Goal: Task Accomplishment & Management: Use online tool/utility

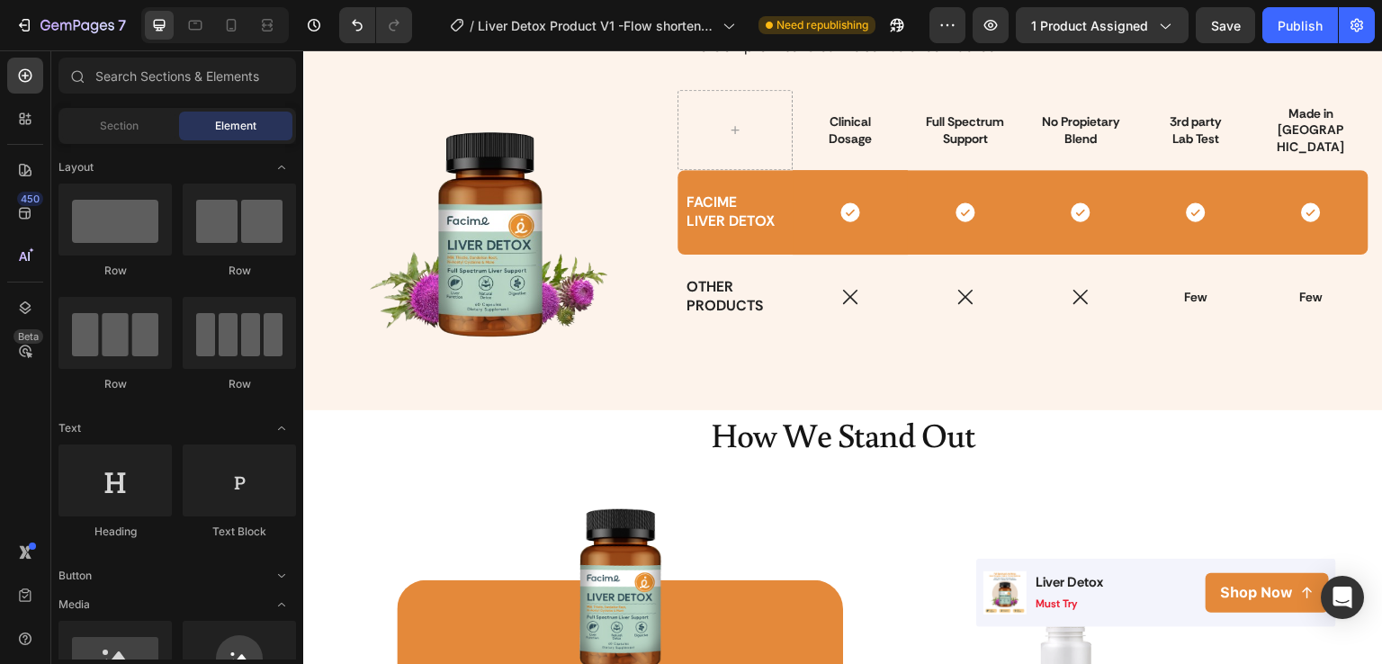
scroll to position [3089, 0]
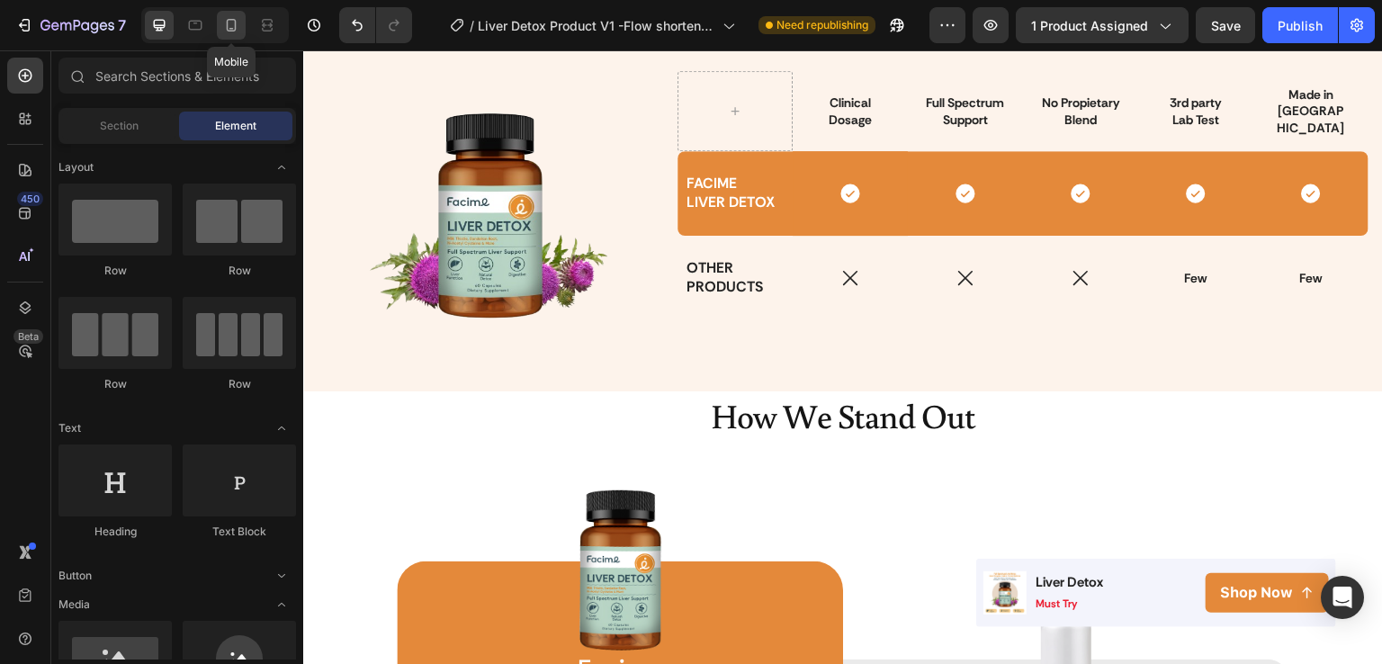
click at [242, 24] on div at bounding box center [231, 25] width 29 height 29
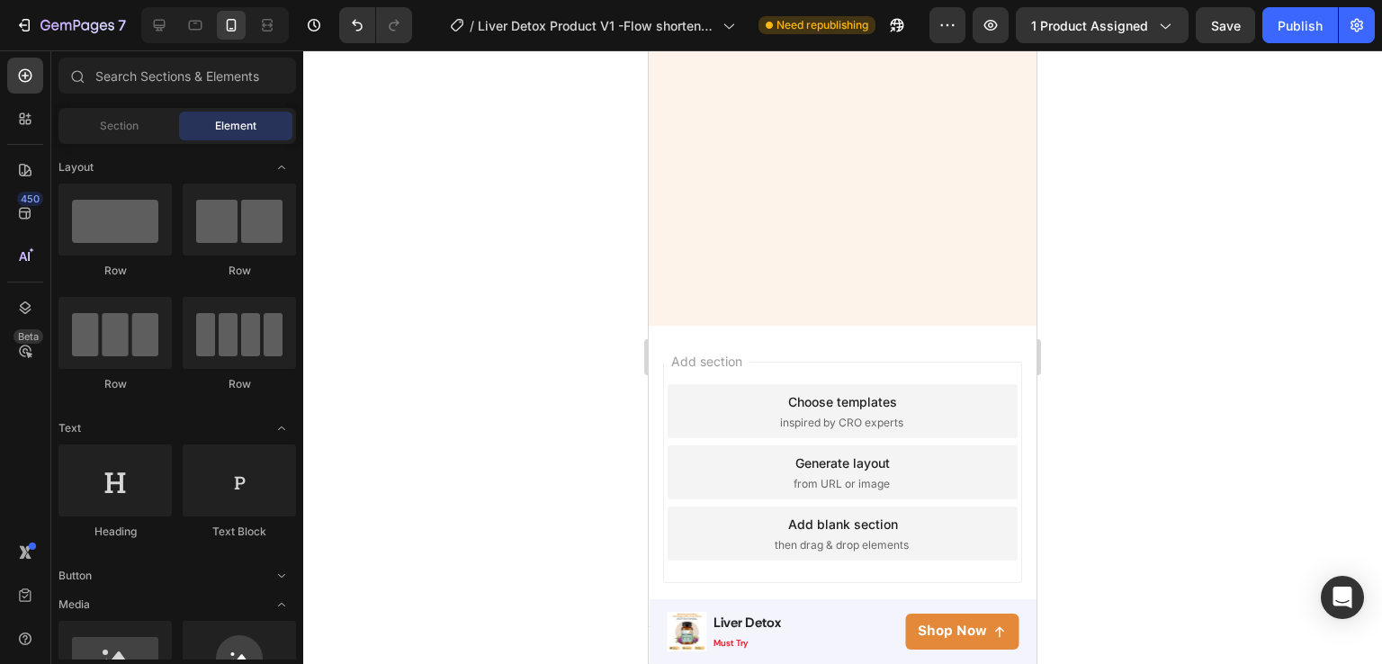
scroll to position [2147, 0]
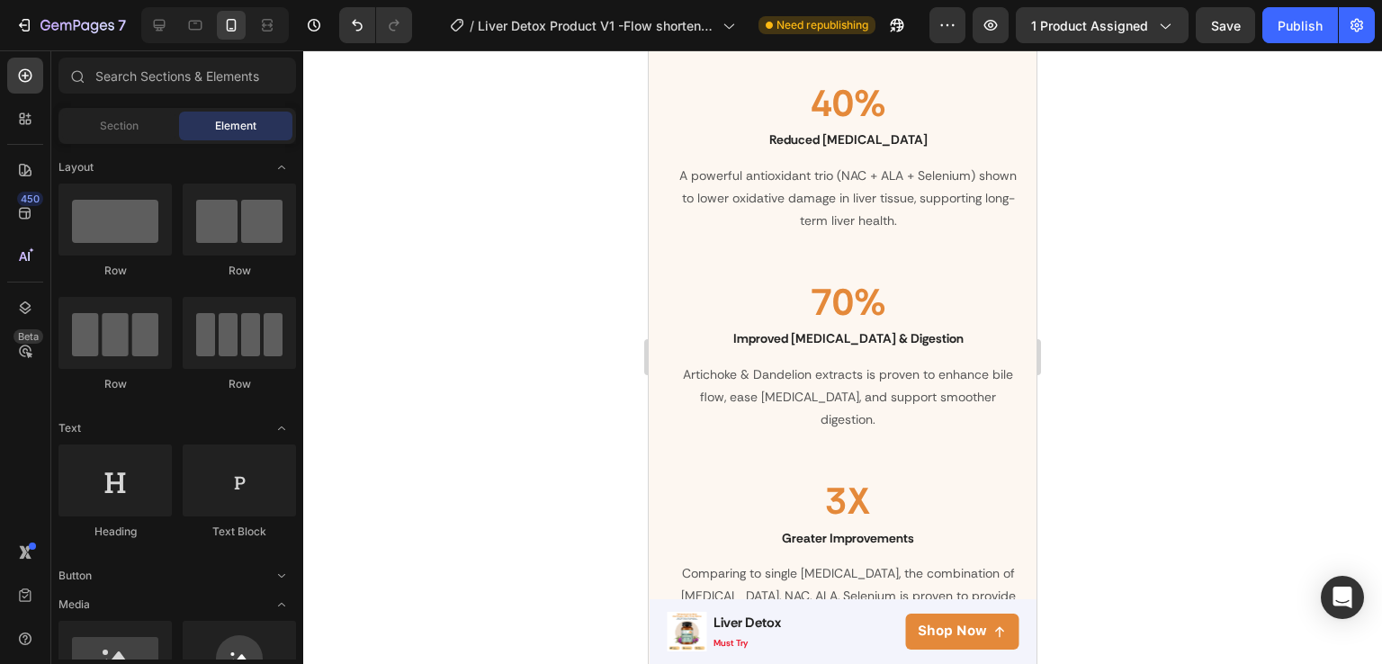
drag, startPoint x: 1030, startPoint y: 362, endPoint x: 1686, endPoint y: 216, distance: 672.1
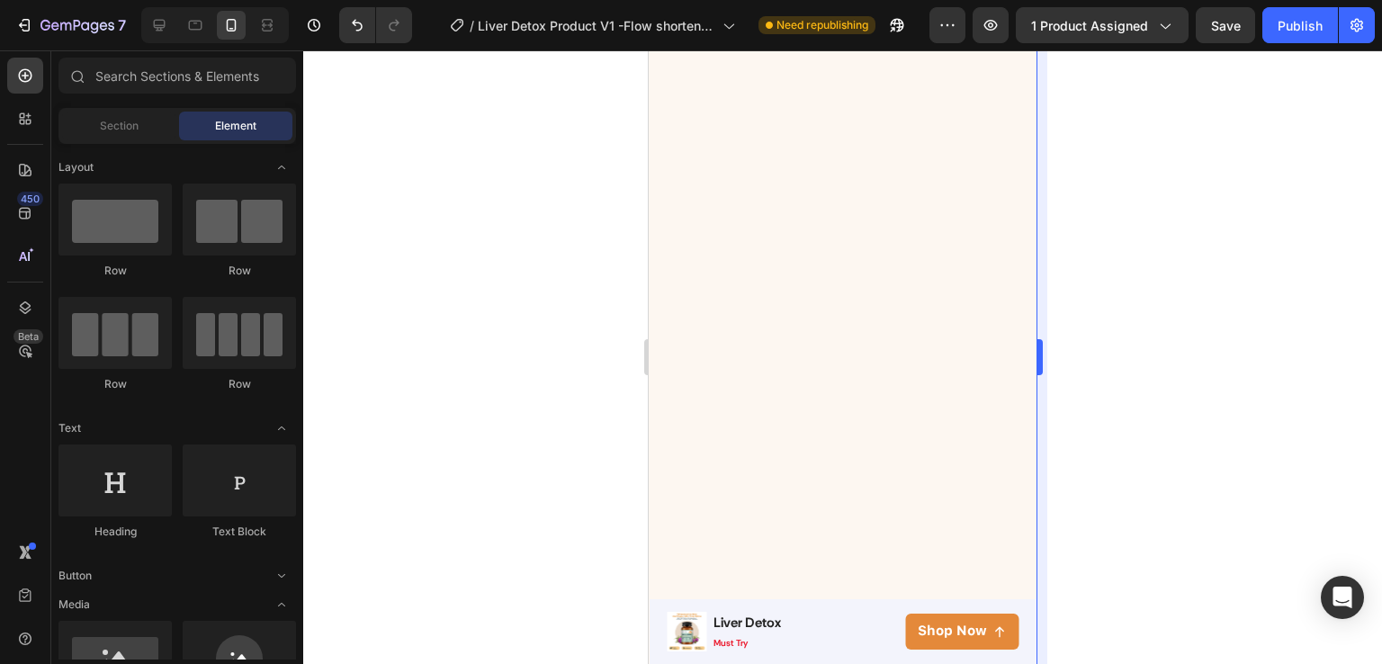
scroll to position [296, 0]
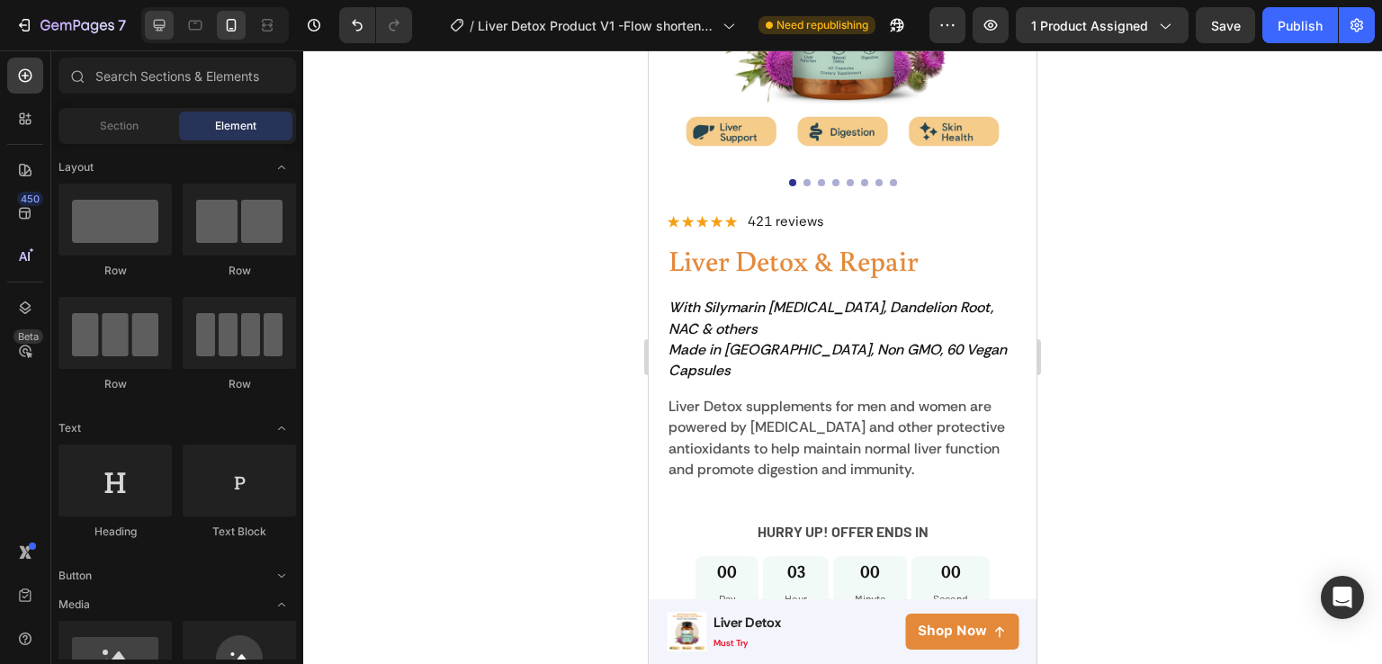
click at [166, 30] on icon at bounding box center [159, 25] width 18 height 18
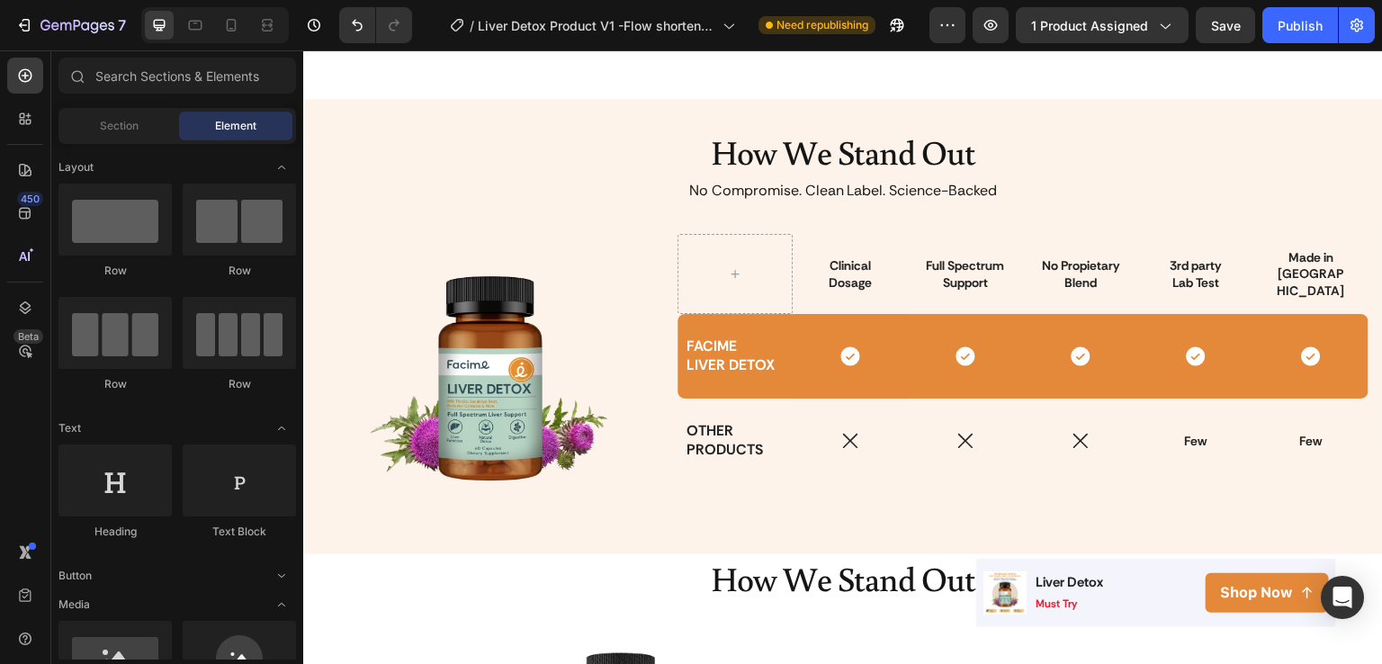
scroll to position [2910, 0]
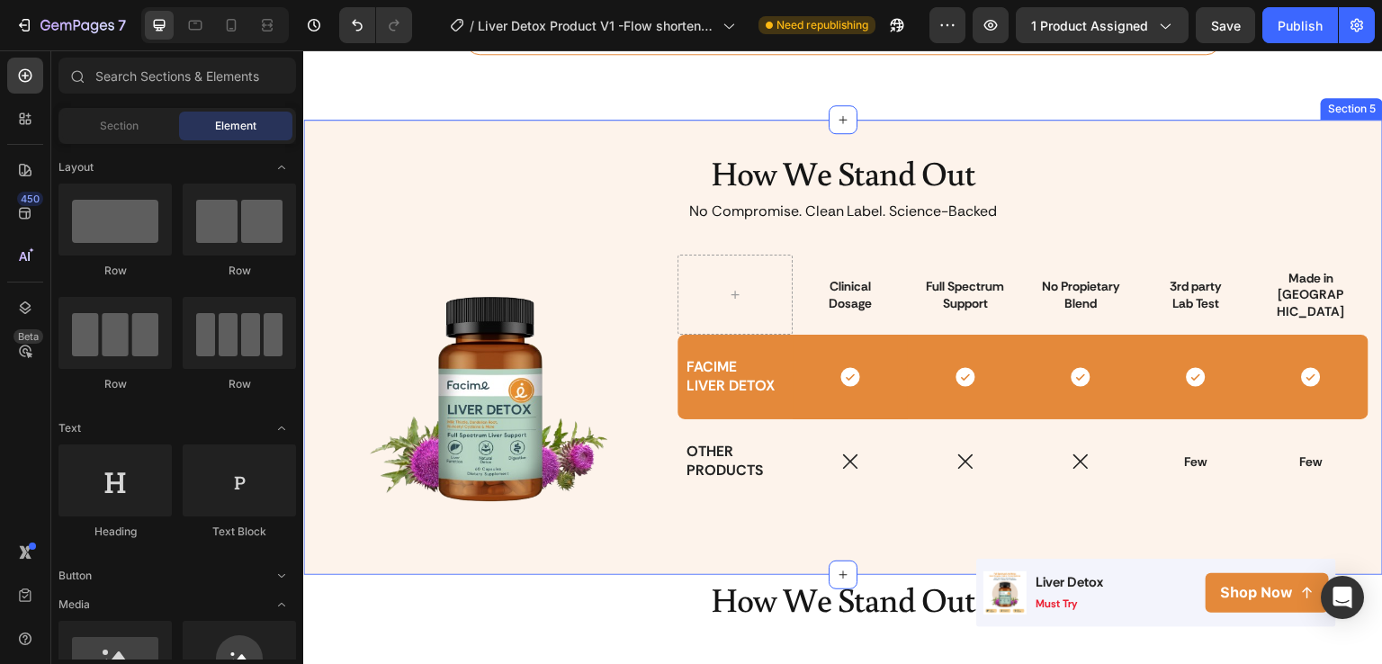
click at [1300, 134] on div "How We Stand Out Heading No Compromise. Clean Label. Science-Backed Text Block …" at bounding box center [843, 347] width 1080 height 454
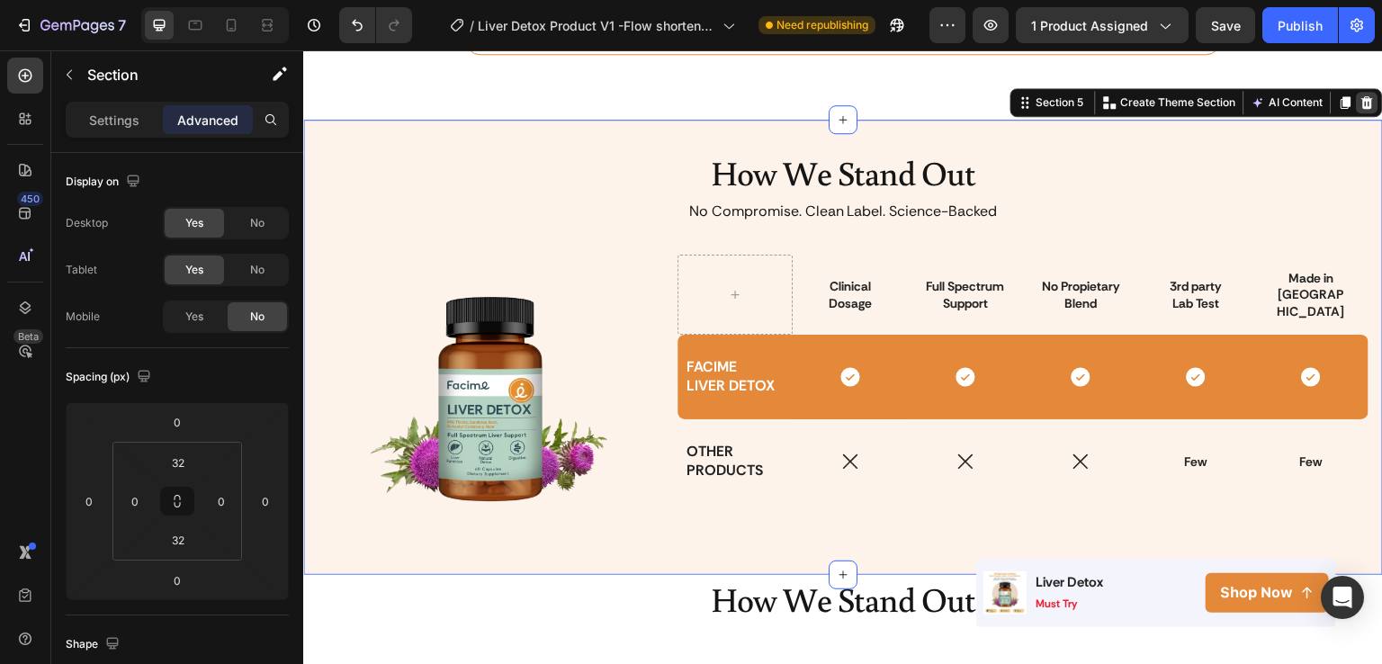
click at [1361, 95] on icon at bounding box center [1368, 102] width 14 height 14
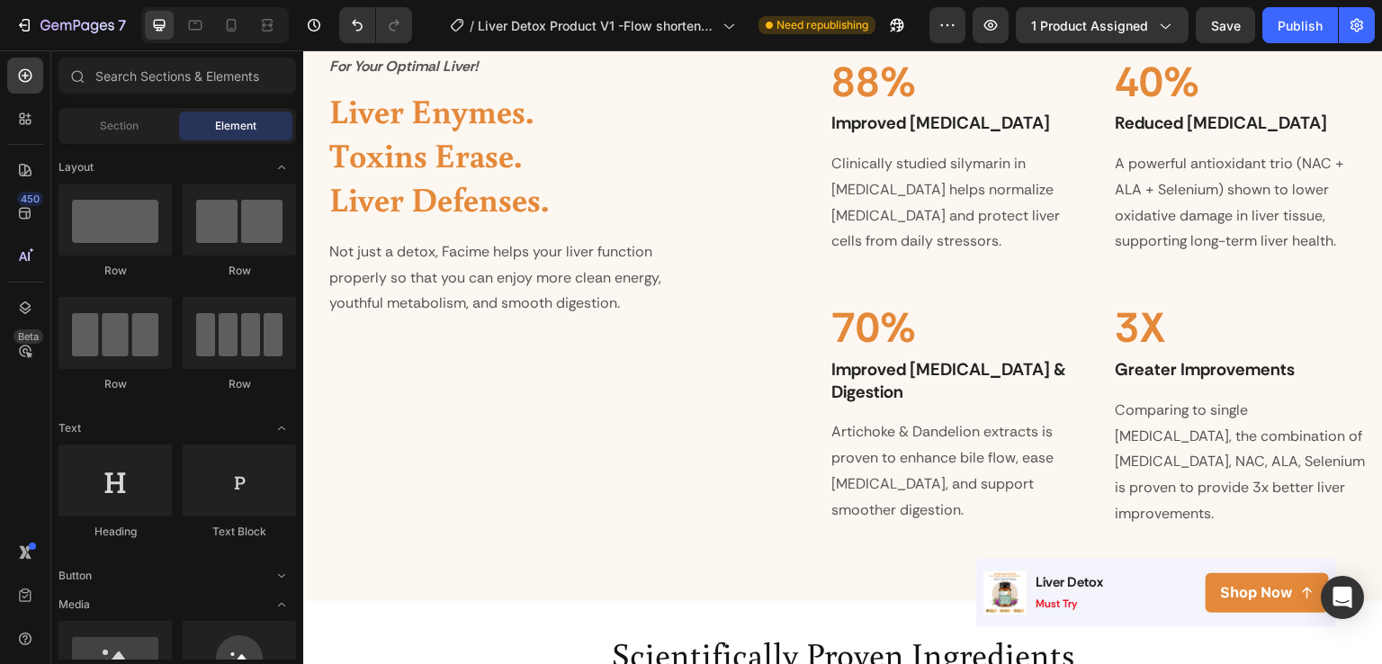
scroll to position [2020, 0]
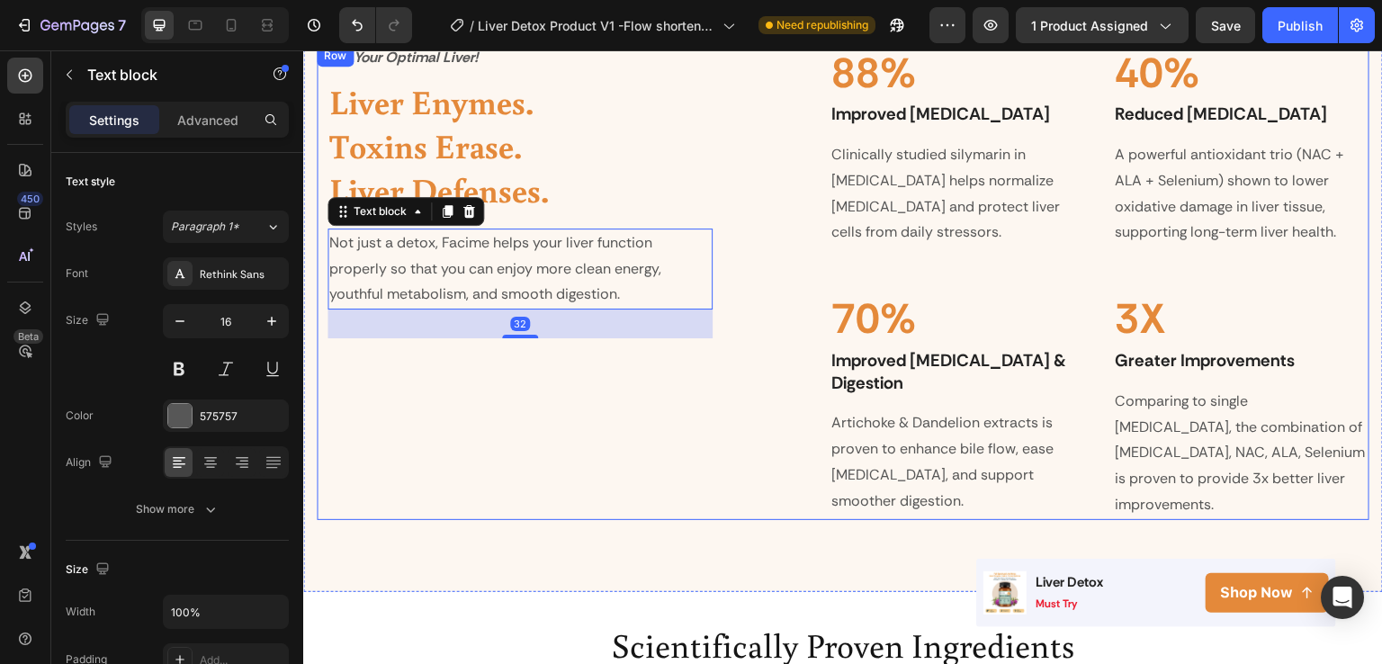
drag, startPoint x: 686, startPoint y: 227, endPoint x: 671, endPoint y: 202, distance: 29.0
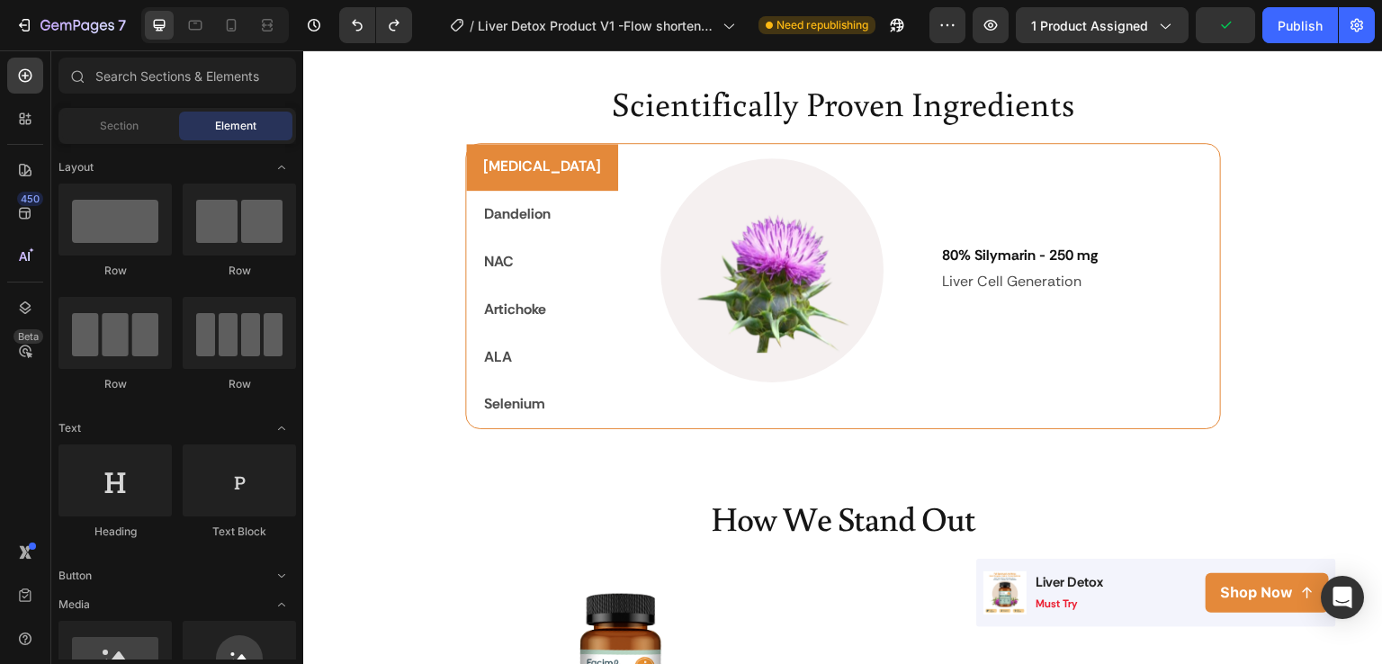
scroll to position [2516, 0]
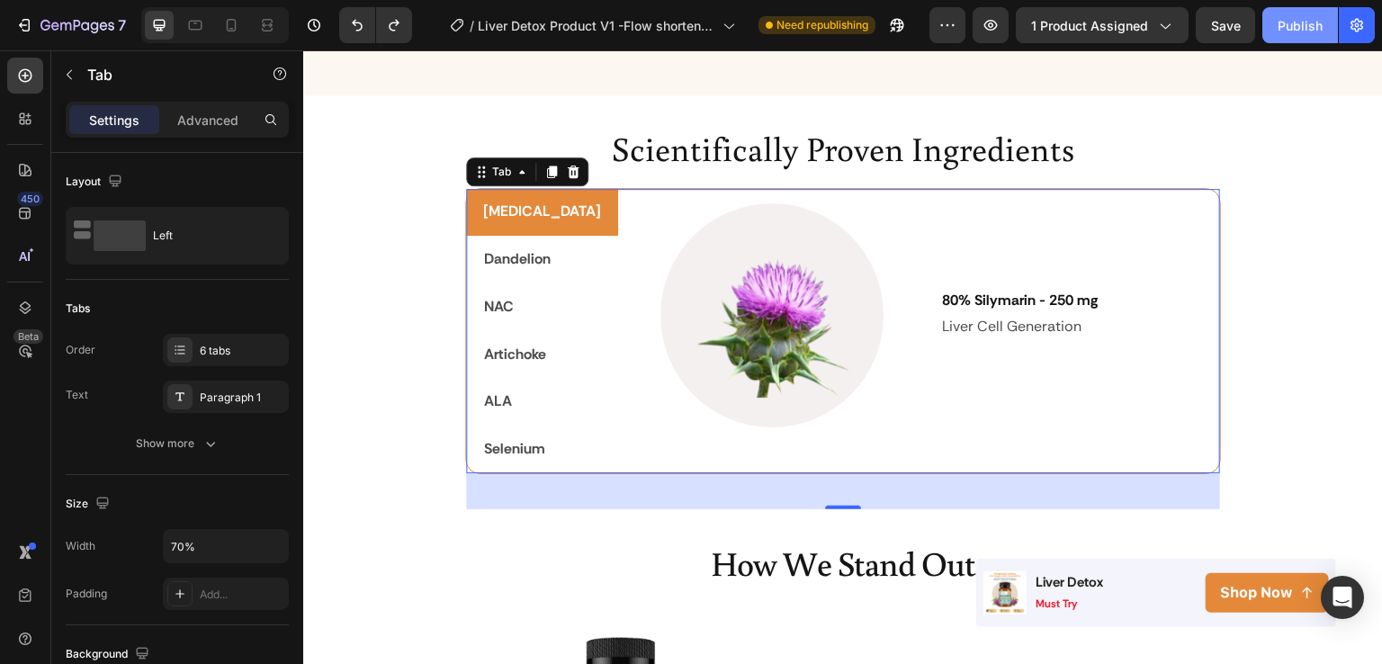
click at [1323, 9] on button "Publish" at bounding box center [1301, 25] width 76 height 36
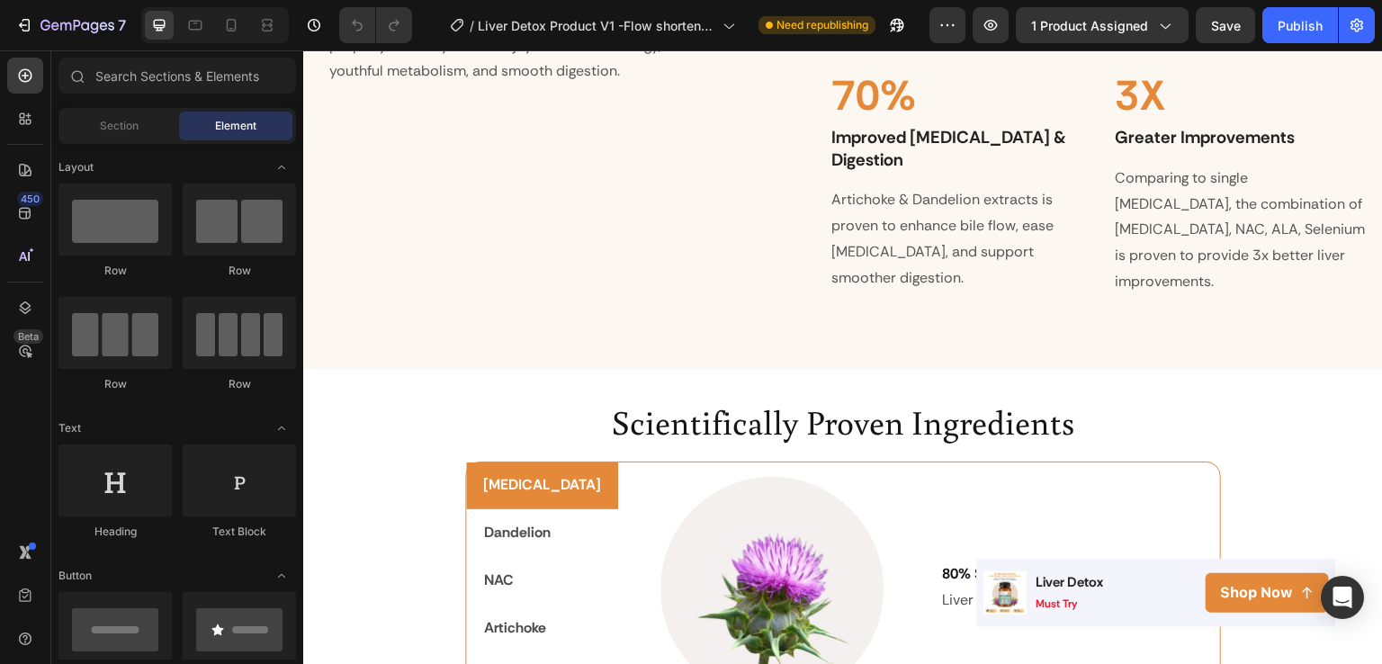
scroll to position [2235, 0]
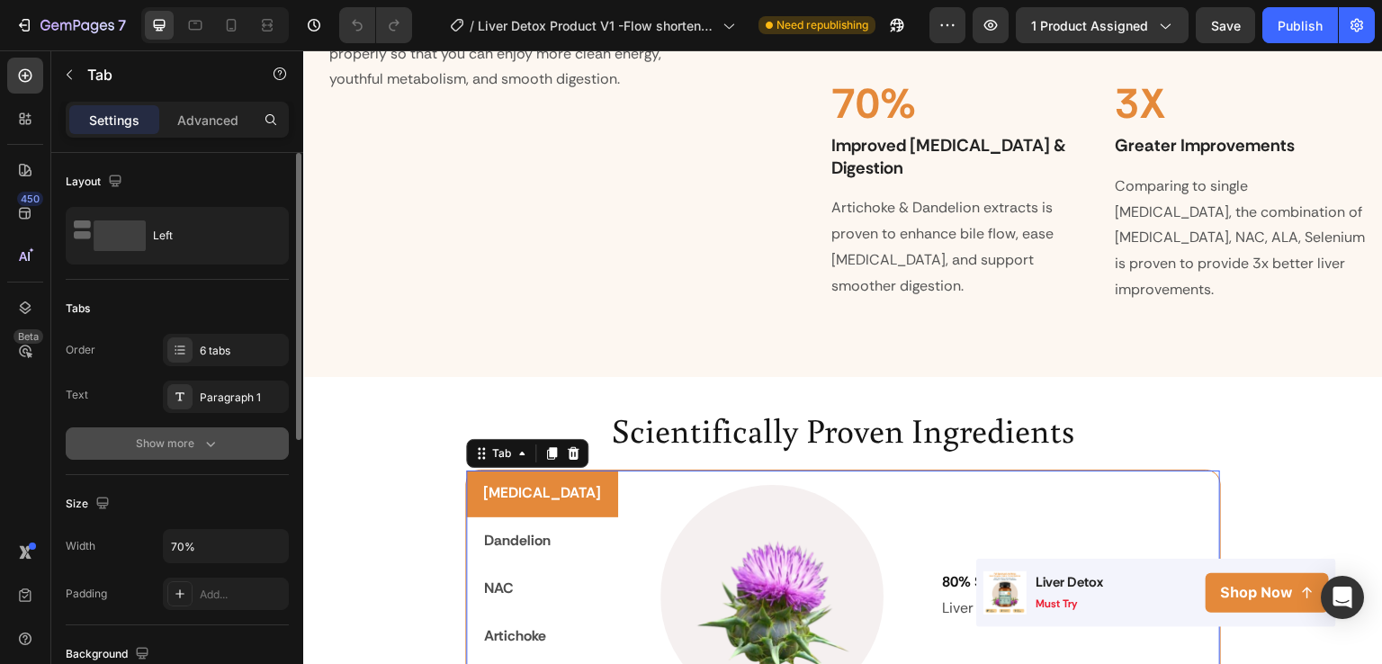
click at [244, 441] on button "Show more" at bounding box center [177, 443] width 223 height 32
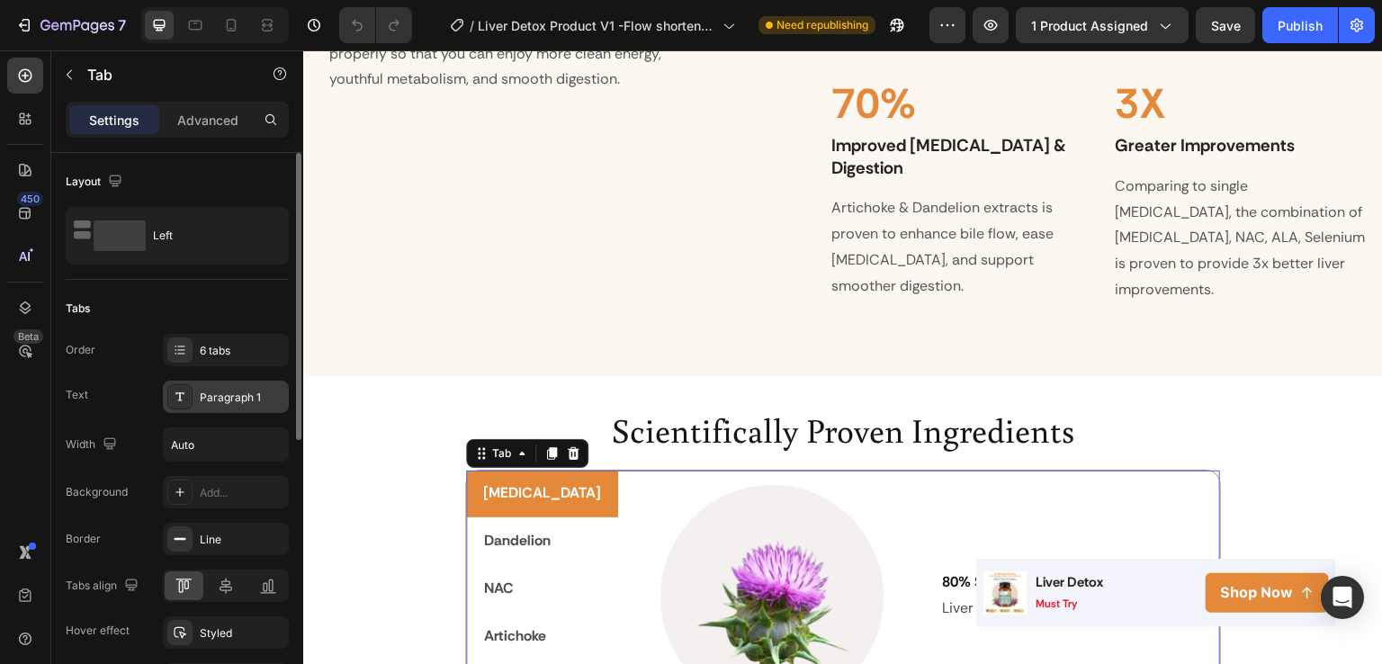
click at [265, 409] on div "Paragraph 1" at bounding box center [226, 397] width 126 height 32
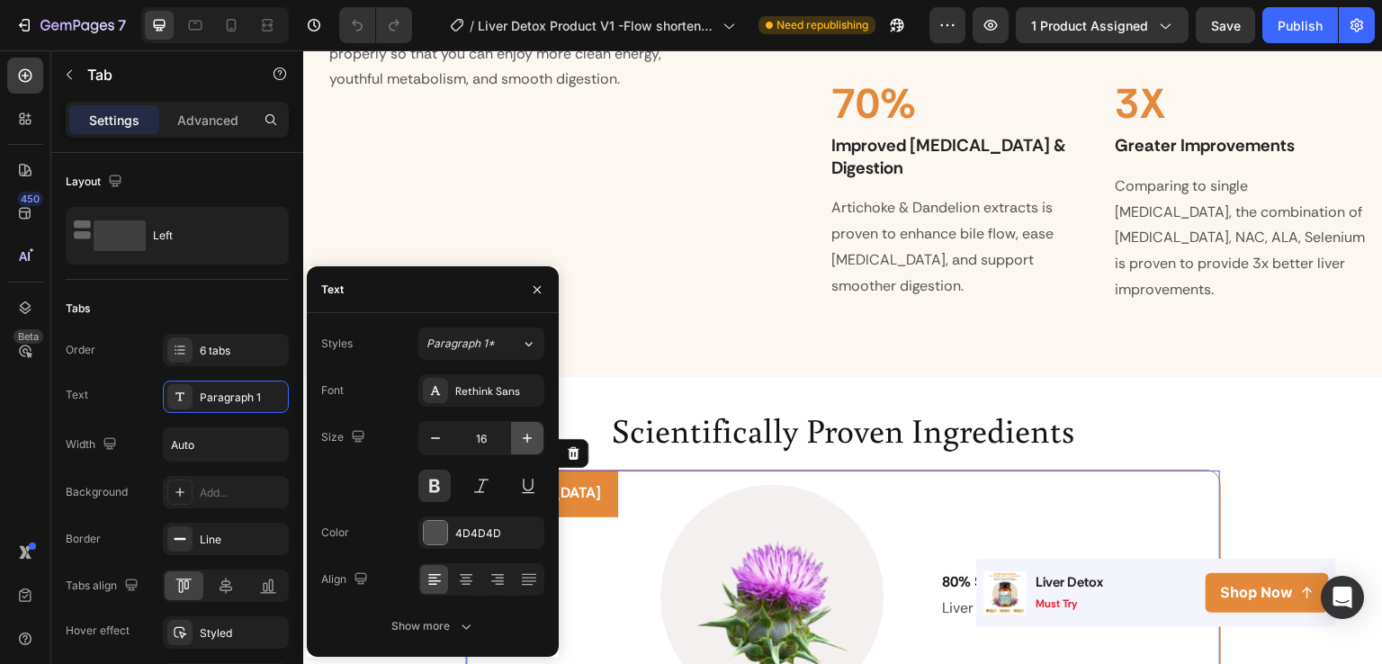
click at [511, 432] on button "button" at bounding box center [527, 438] width 32 height 32
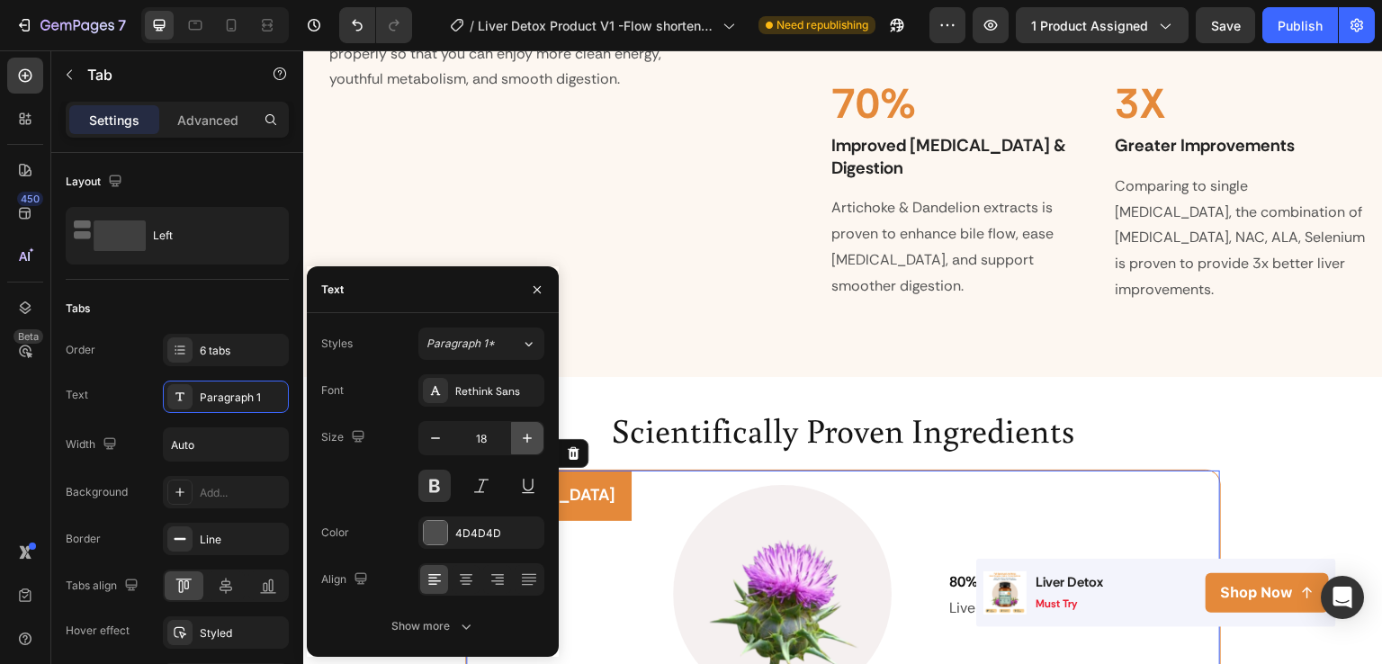
click at [511, 432] on button "button" at bounding box center [527, 438] width 32 height 32
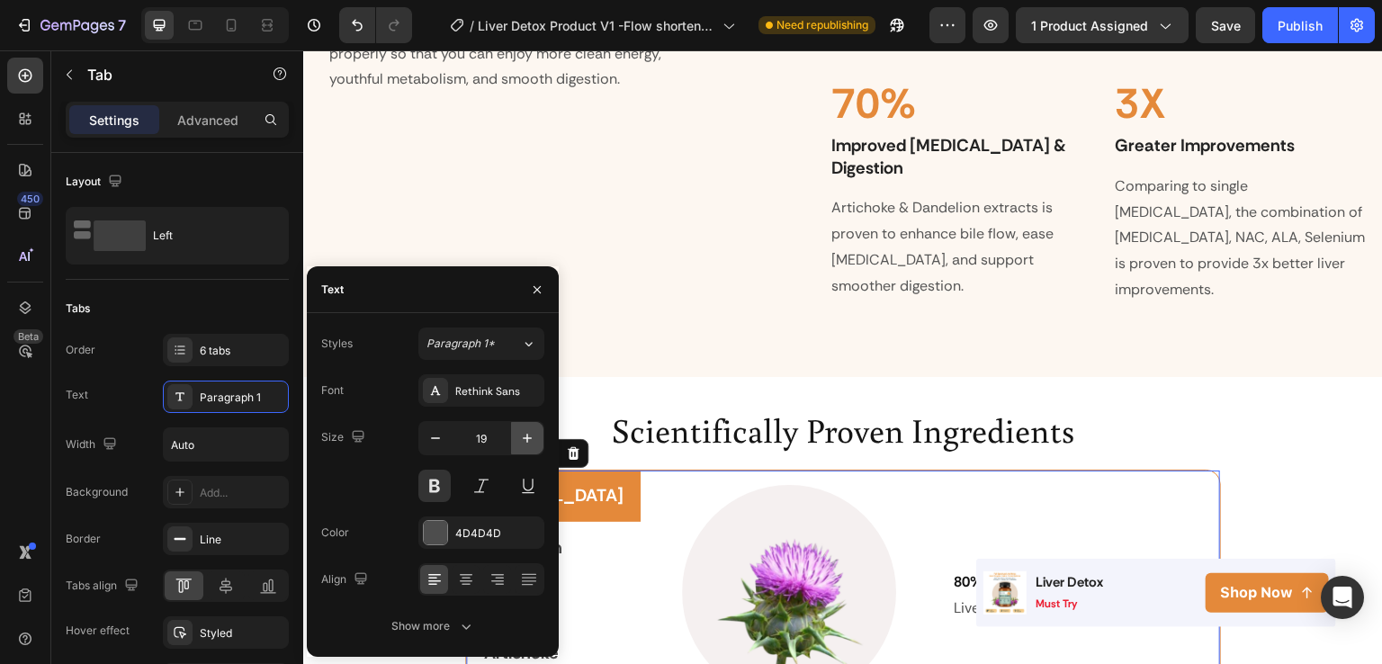
click at [511, 432] on button "button" at bounding box center [527, 438] width 32 height 32
type input "20"
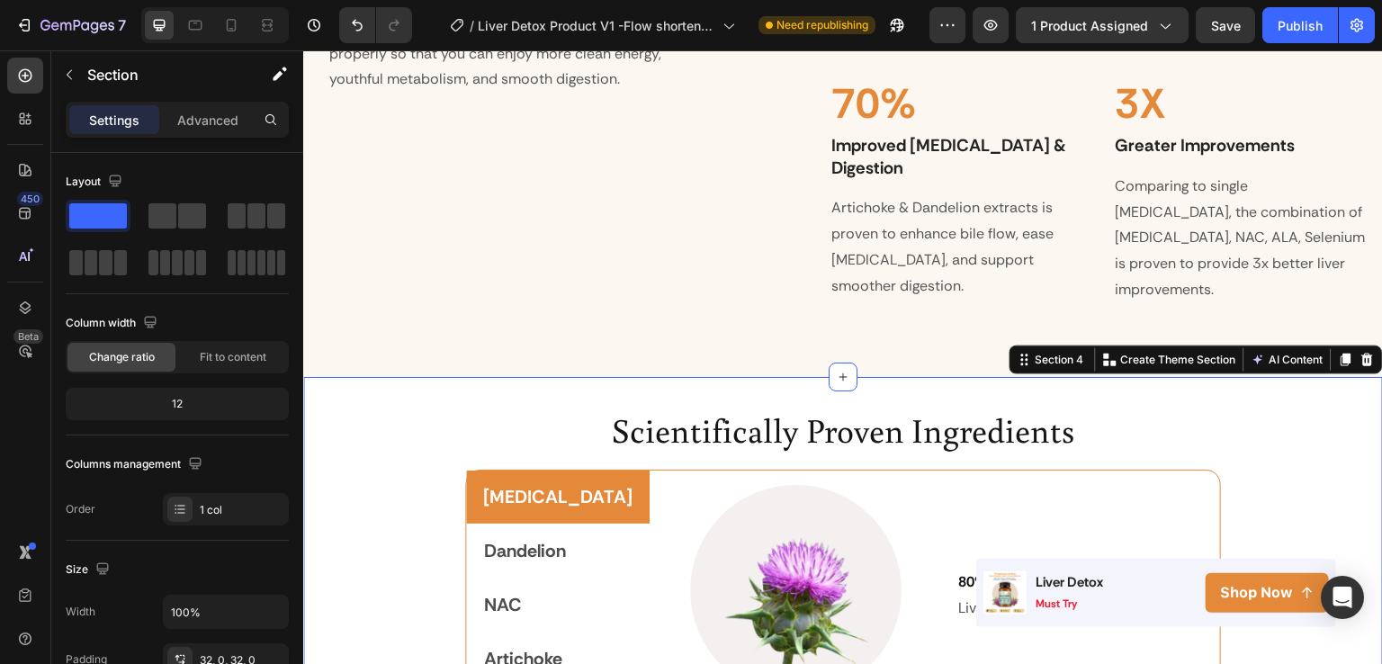
click at [1255, 377] on div "Scientifically Proven Ingredients Heading [MEDICAL_DATA] Dandelion NAC Artichok…" at bounding box center [843, 618] width 1080 height 482
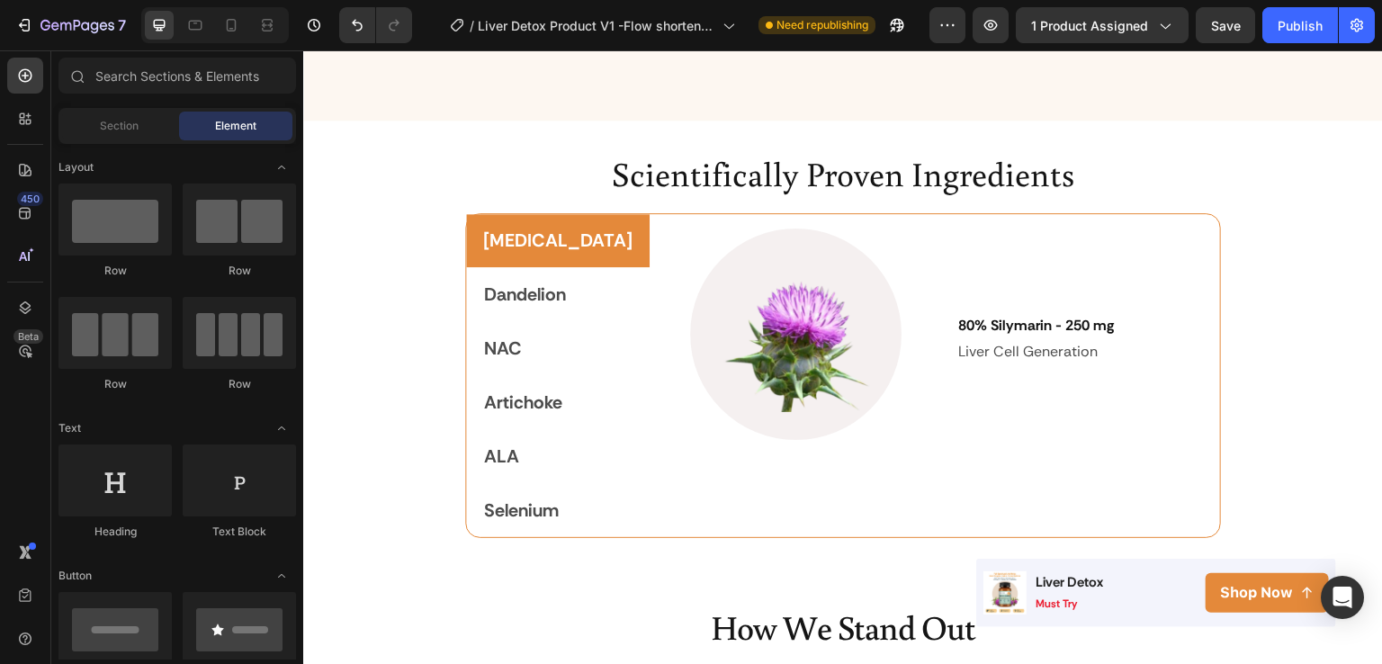
scroll to position [2483, 0]
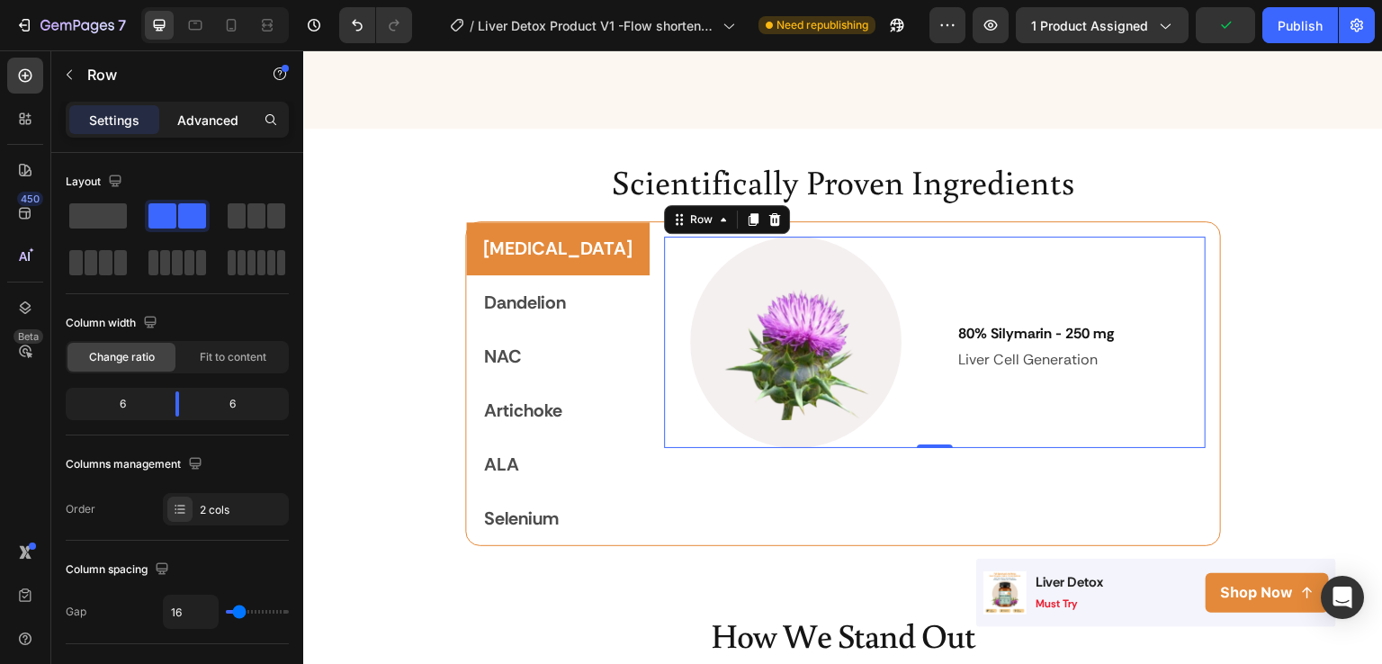
click at [211, 133] on div "Advanced" at bounding box center [208, 119] width 90 height 29
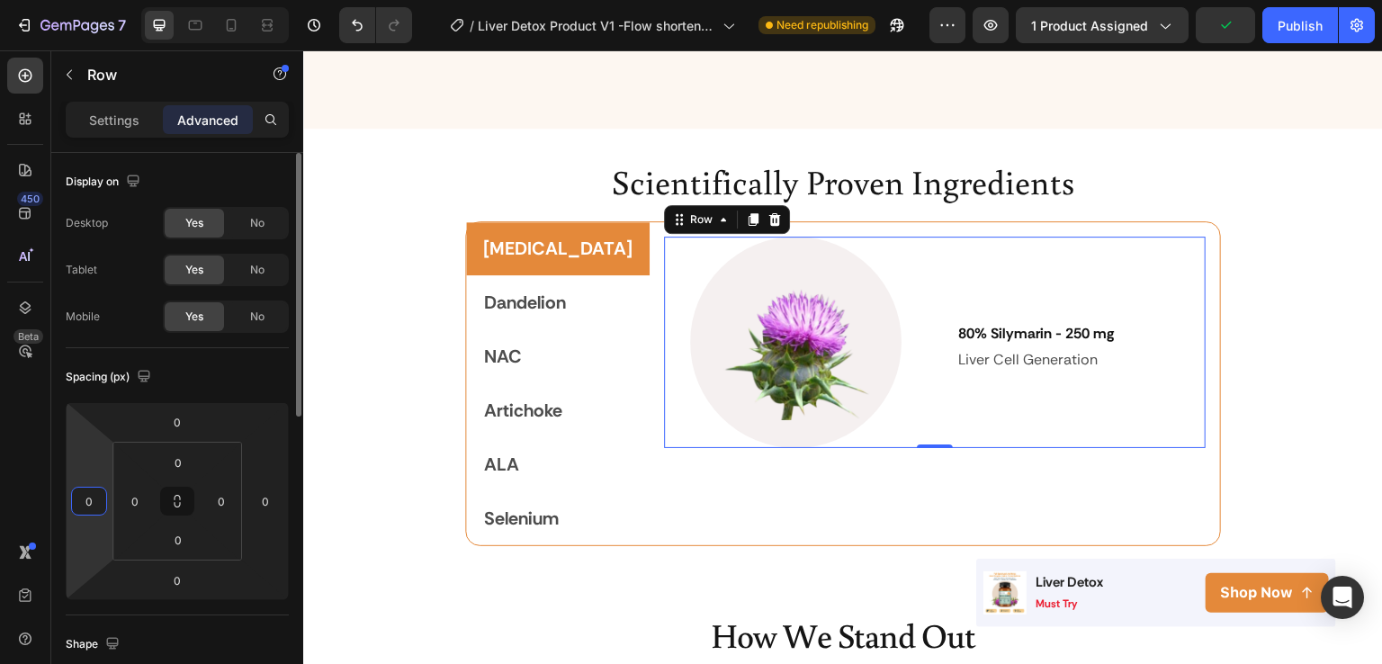
click at [97, 495] on input "0" at bounding box center [89, 501] width 27 height 27
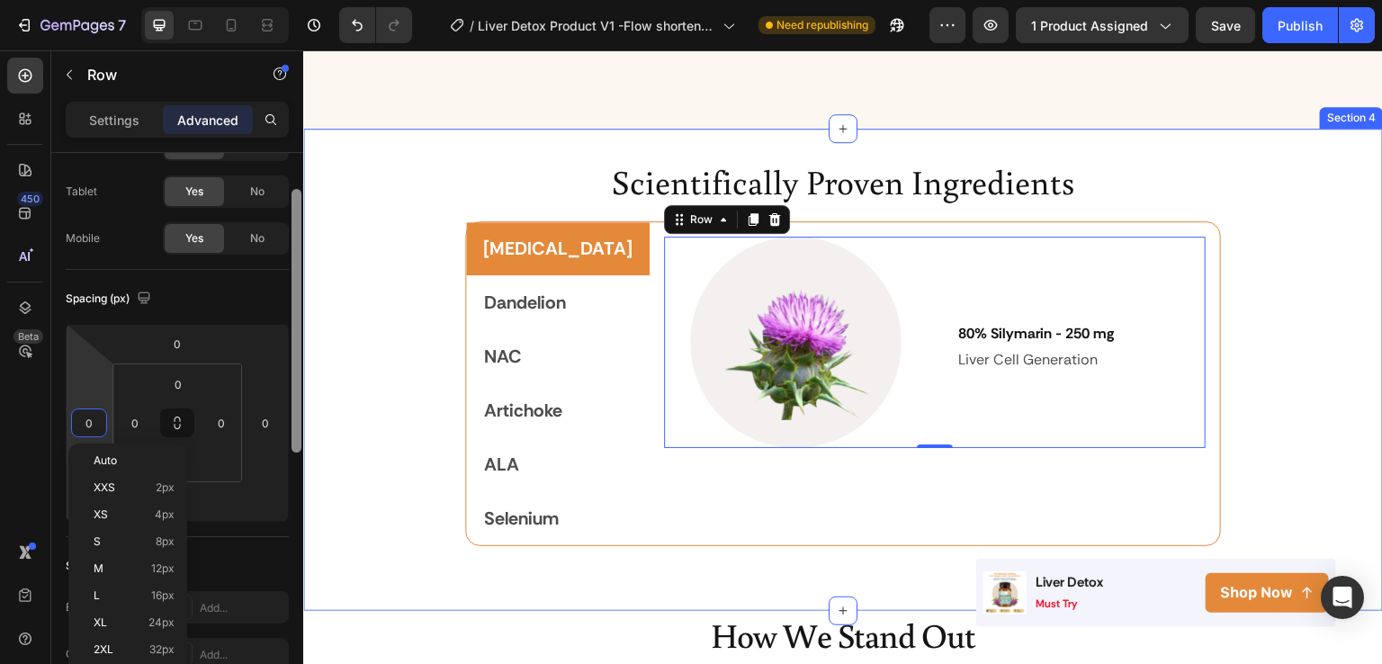
drag, startPoint x: 602, startPoint y: 445, endPoint x: 306, endPoint y: 452, distance: 296.2
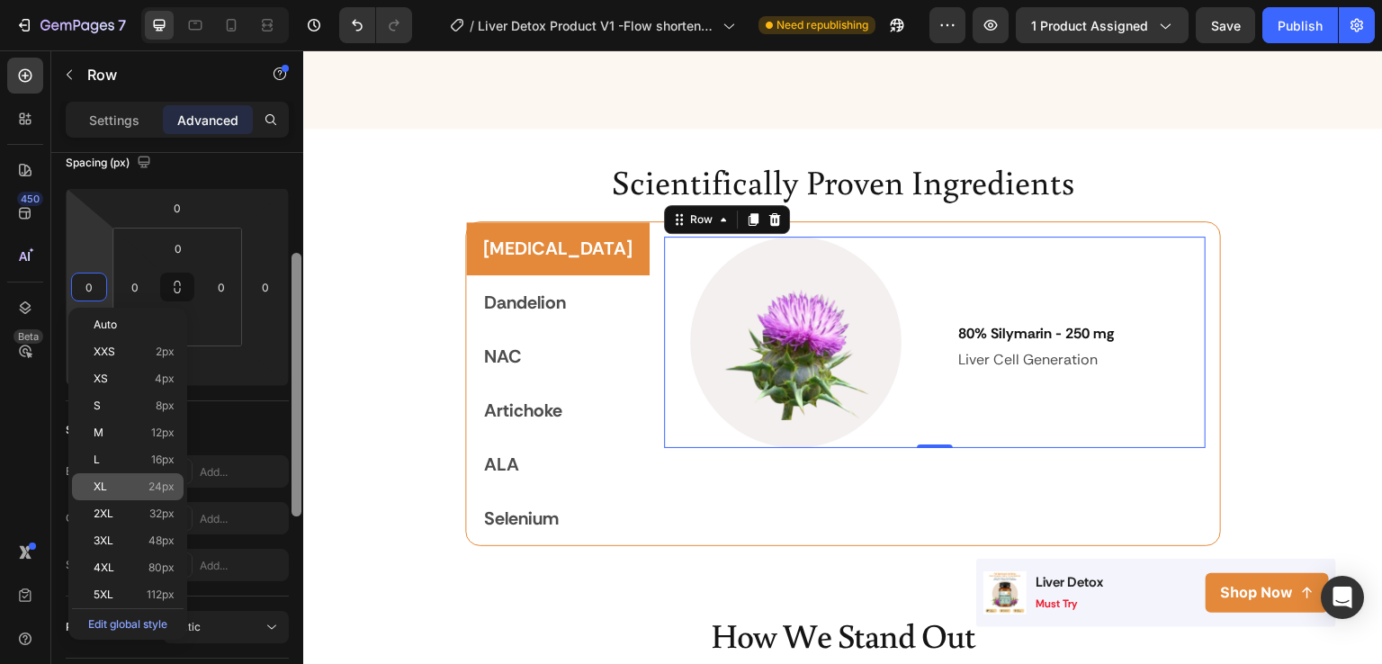
scroll to position [216, 0]
click at [94, 497] on div "XL 24px" at bounding box center [128, 485] width 112 height 27
type input "24"
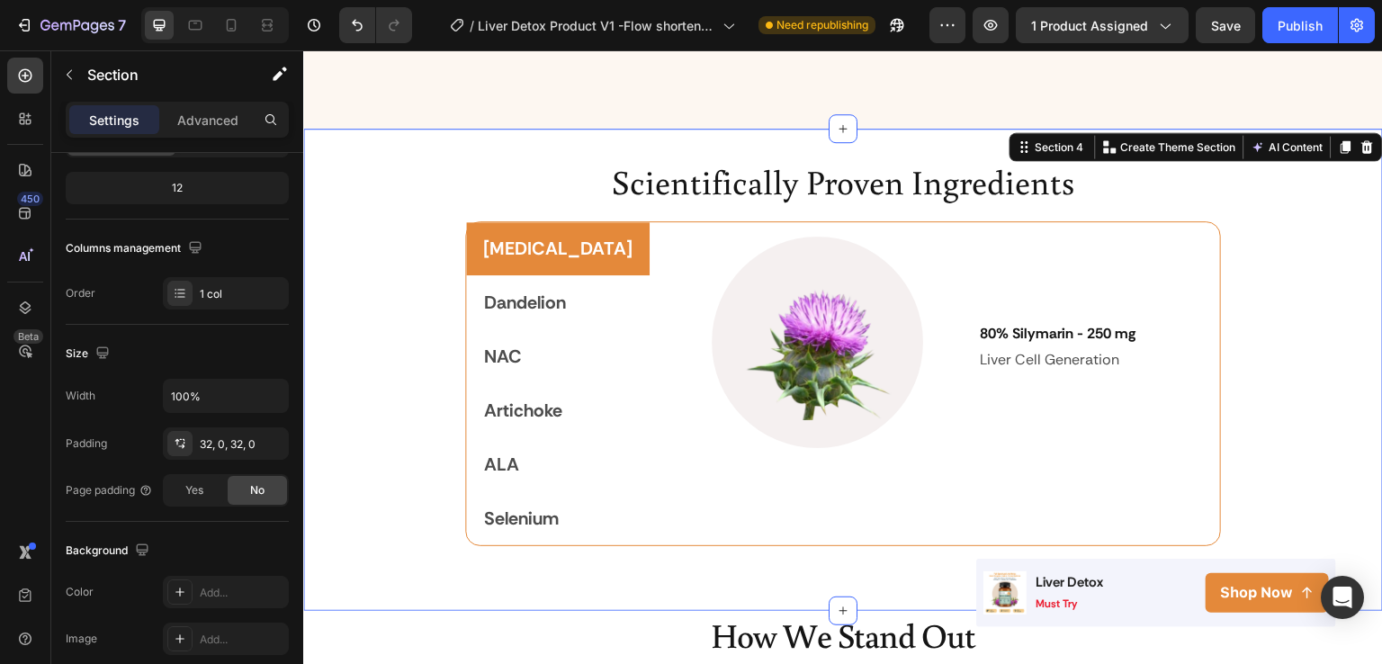
scroll to position [0, 0]
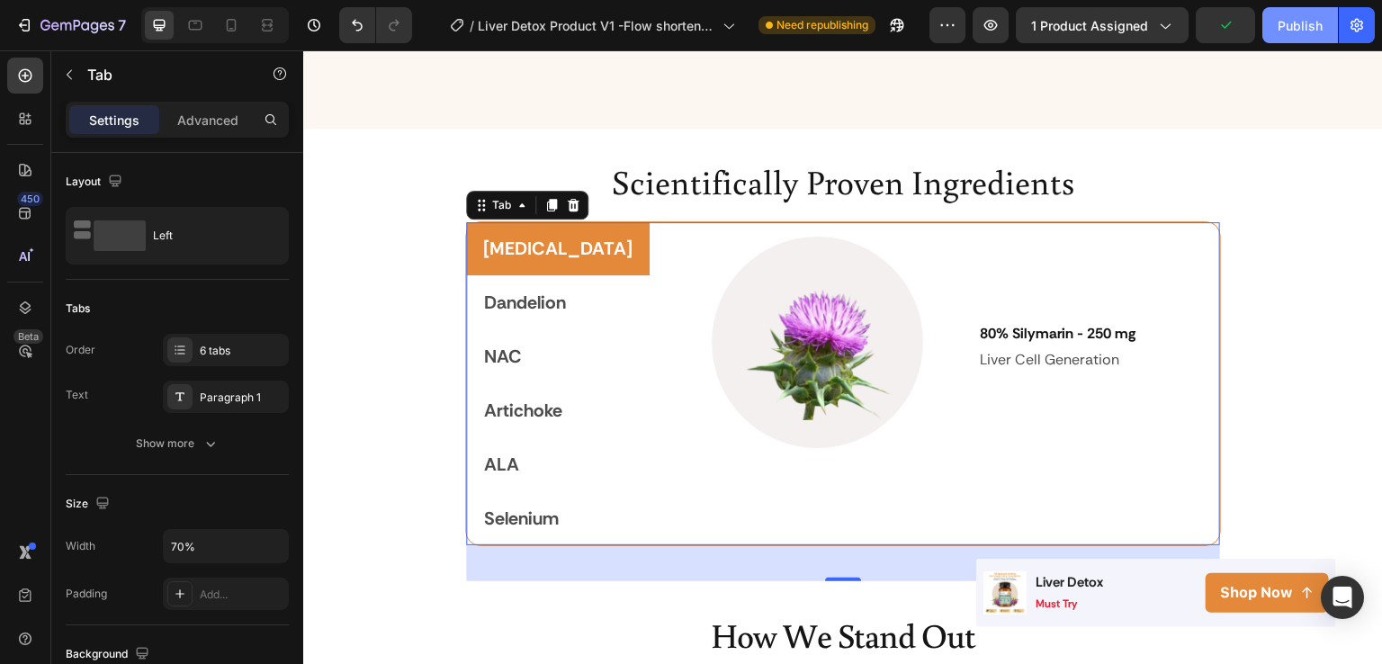
click at [1307, 30] on div "Publish" at bounding box center [1300, 25] width 45 height 19
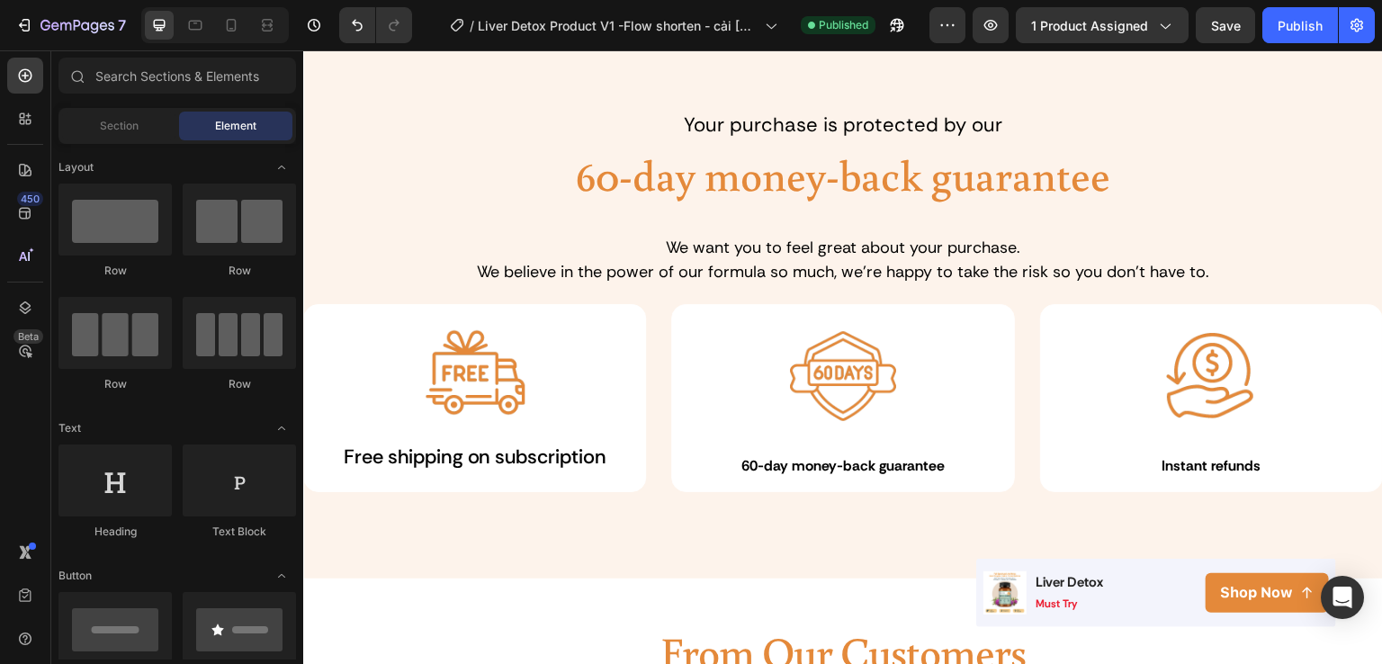
scroll to position [3891, 0]
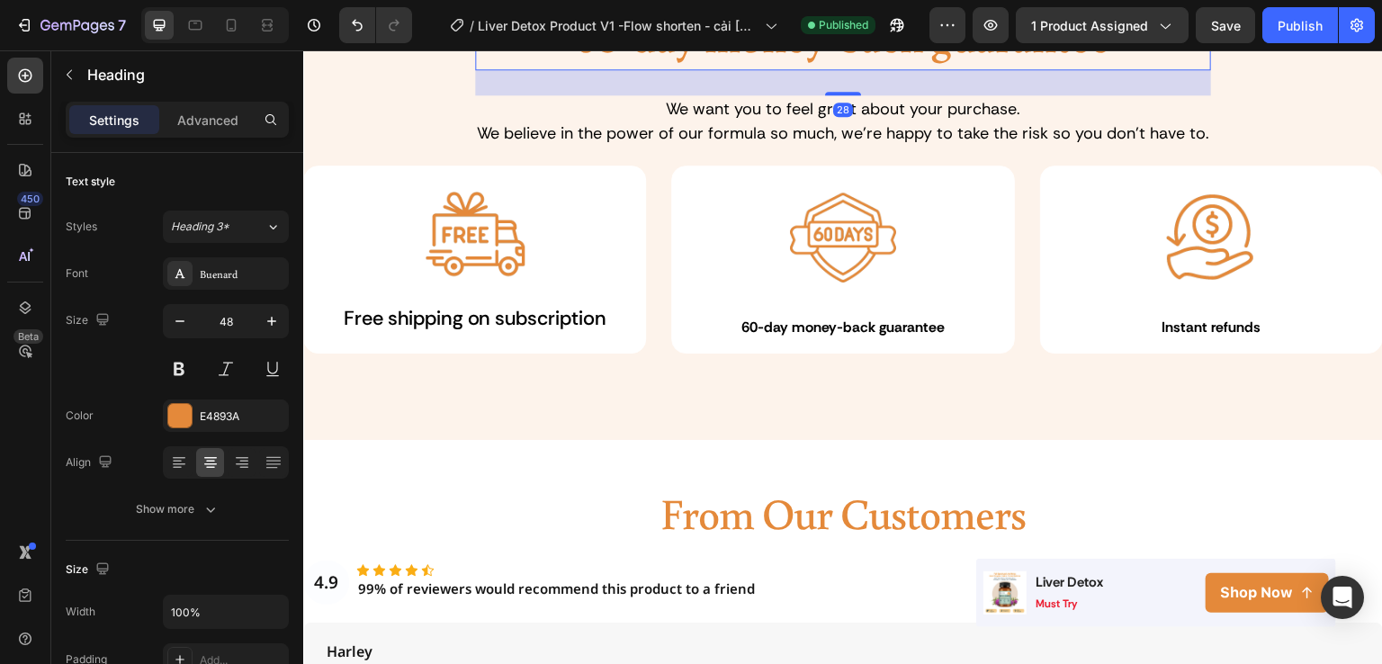
click at [665, 70] on h2 "60-day money-back guarantee" at bounding box center [843, 36] width 736 height 68
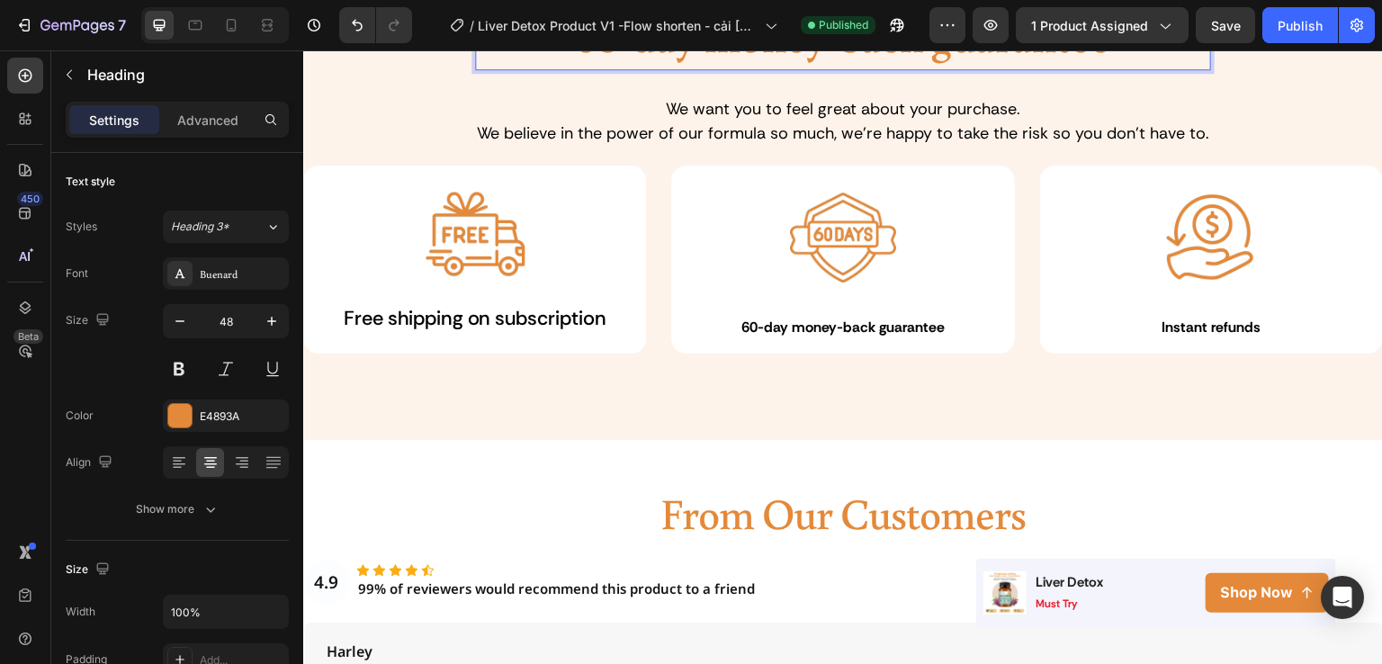
click at [665, 68] on p "60-day money-back guarantee" at bounding box center [843, 36] width 733 height 65
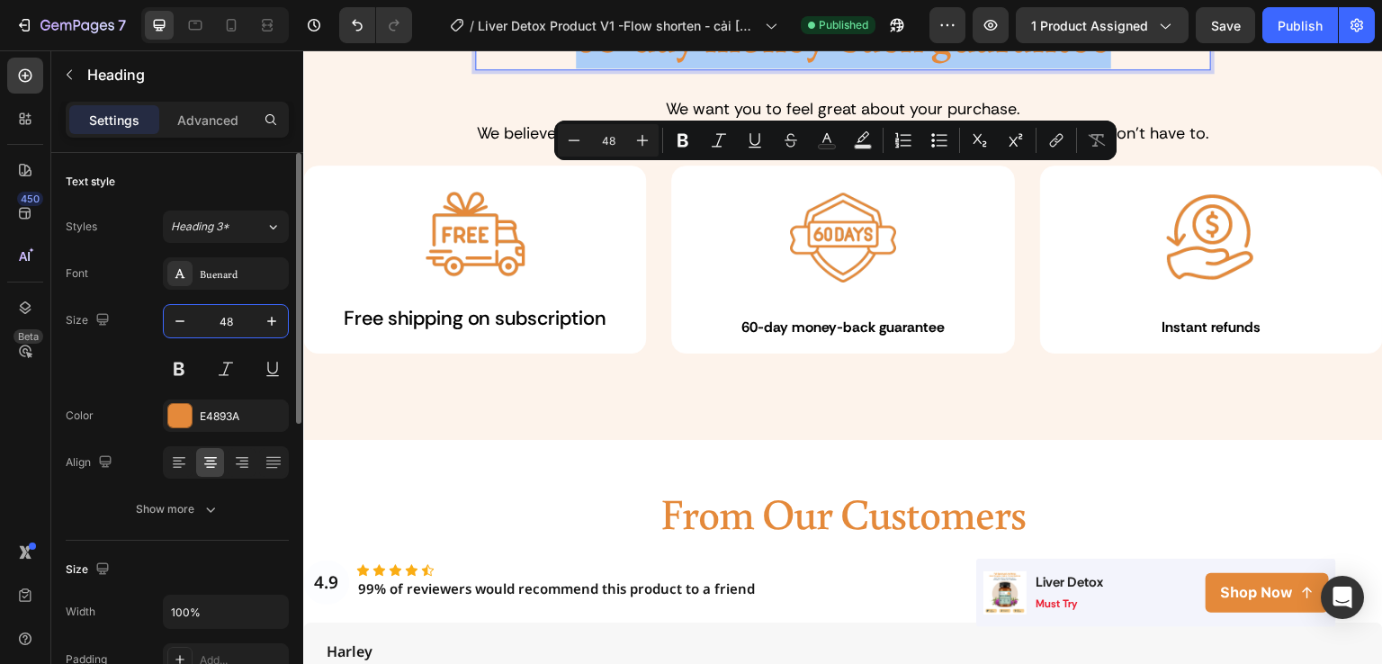
click at [216, 317] on input "48" at bounding box center [225, 321] width 59 height 32
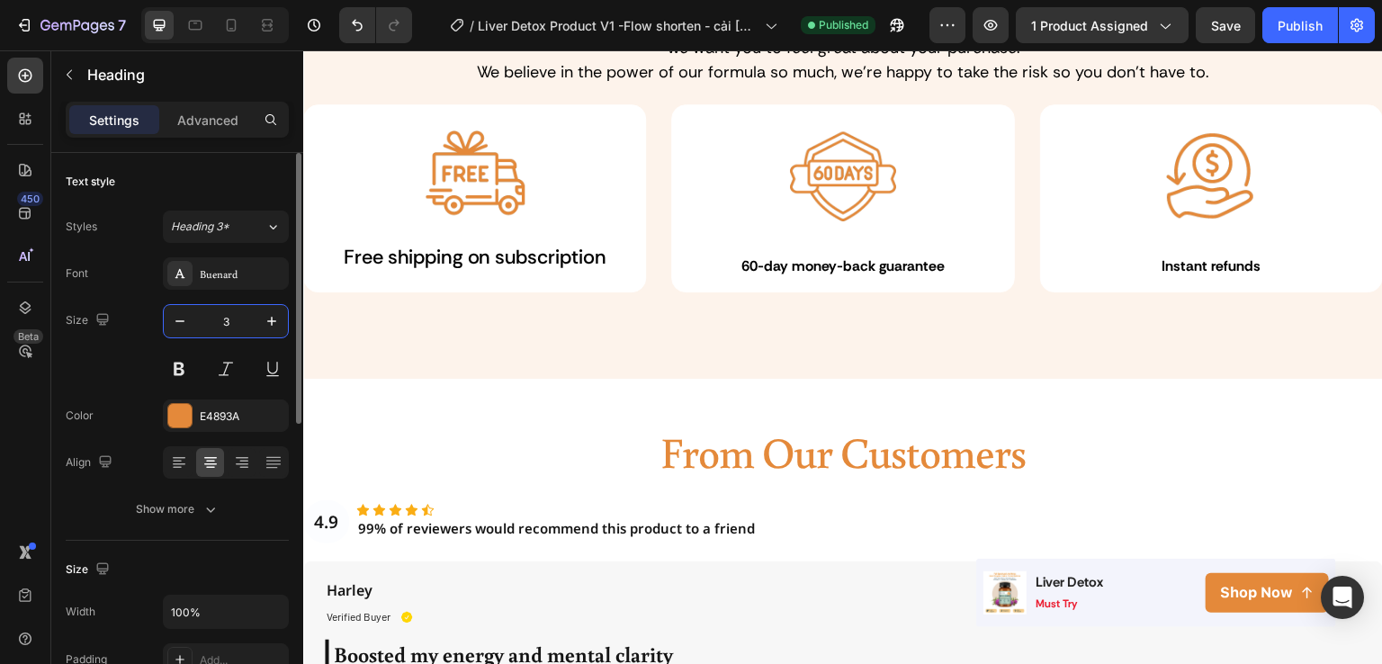
type input "38"
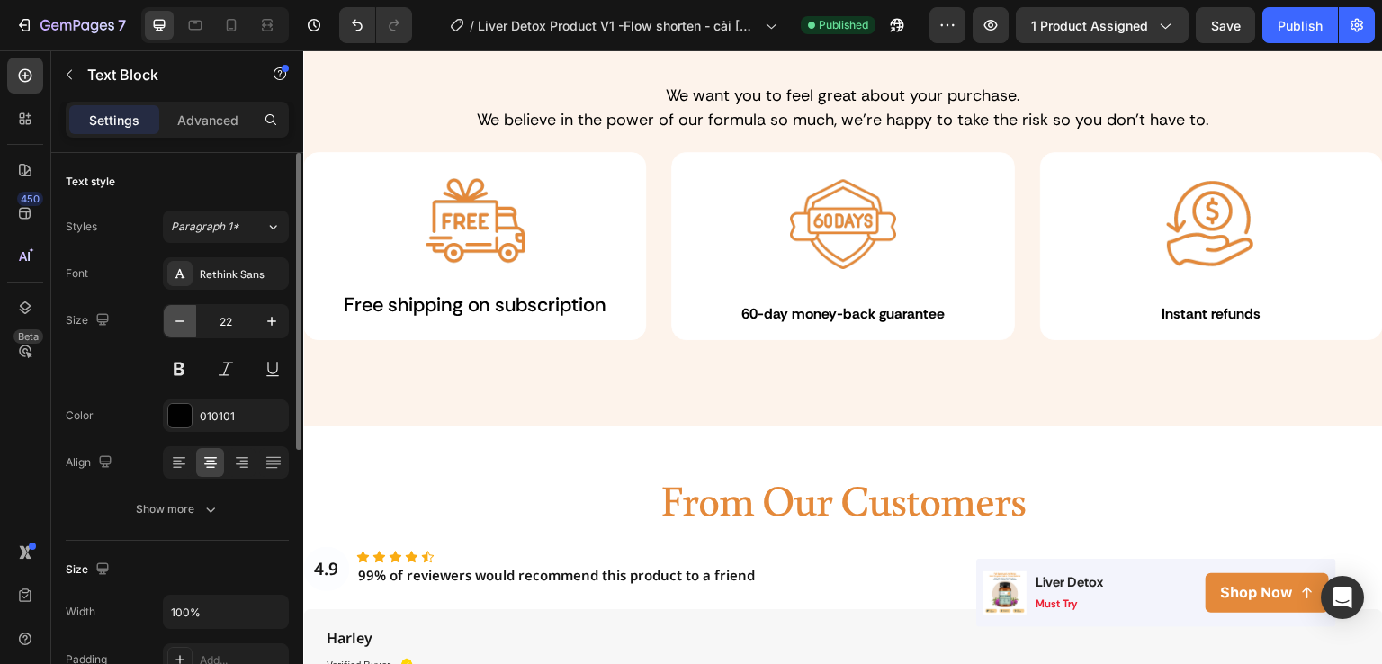
click at [181, 324] on icon "button" at bounding box center [180, 321] width 18 height 18
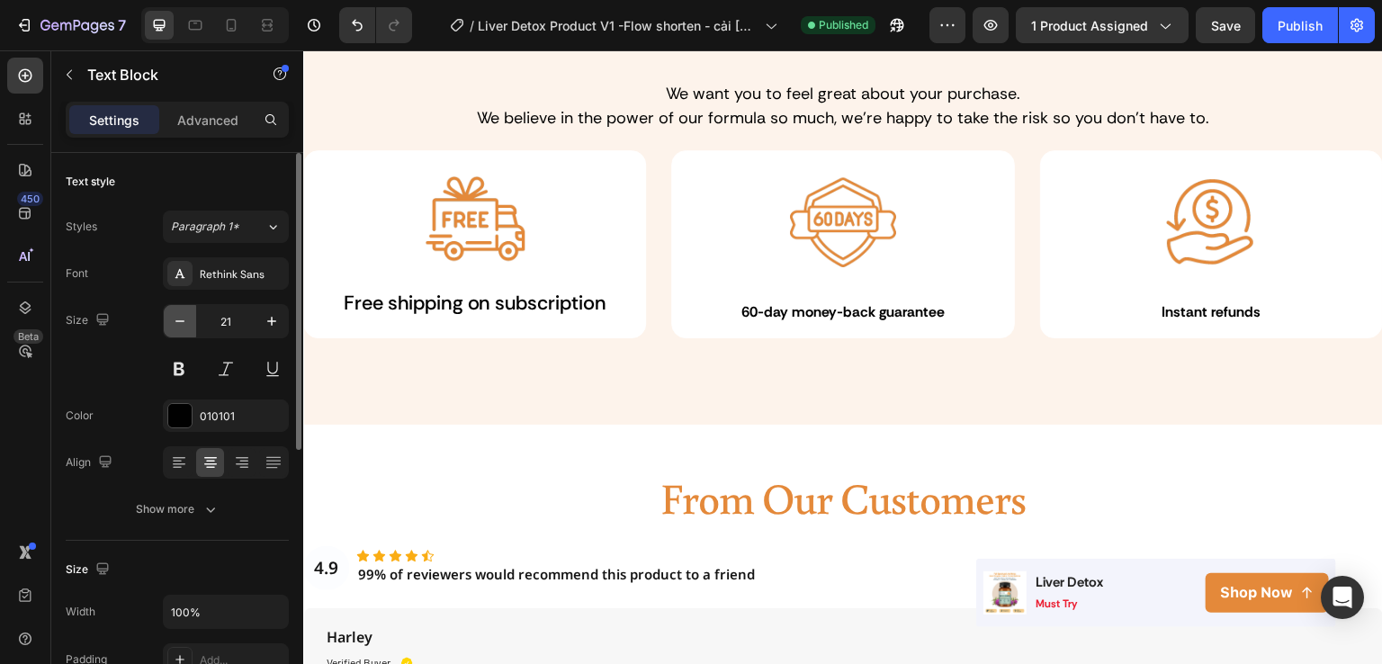
click at [181, 324] on icon "button" at bounding box center [180, 321] width 18 height 18
type input "20"
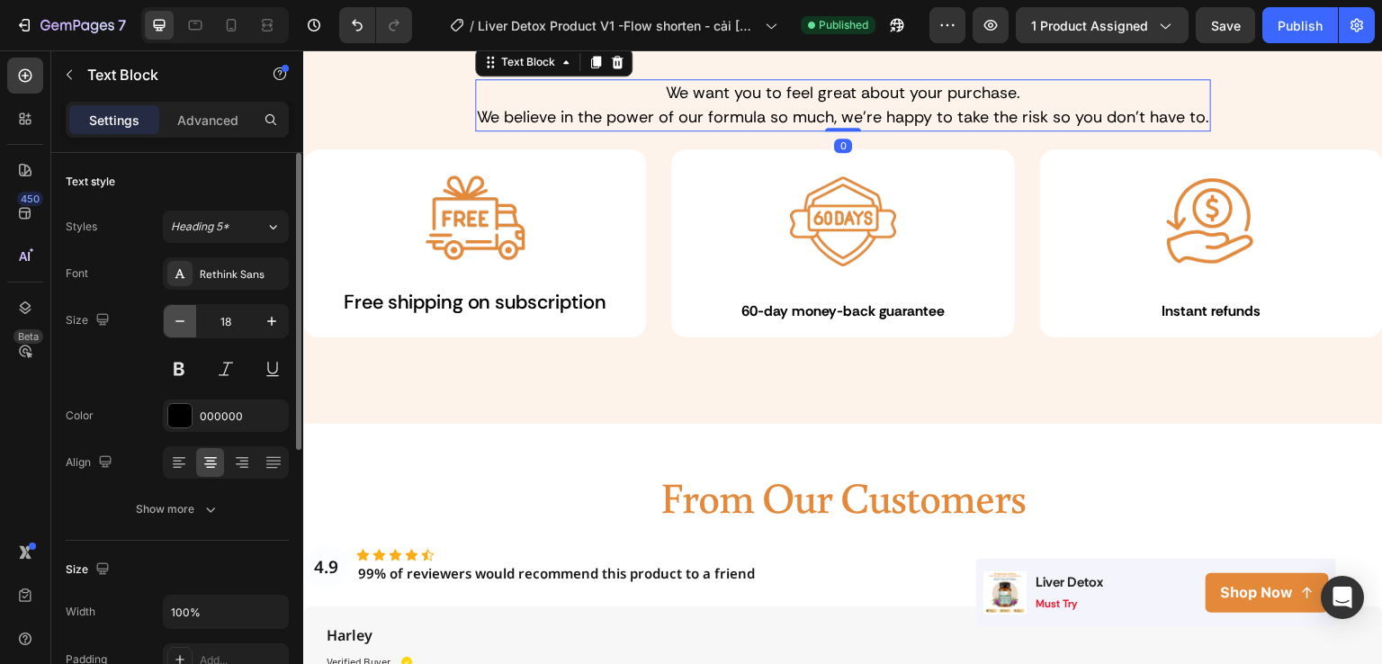
click at [193, 330] on button "button" at bounding box center [180, 321] width 32 height 32
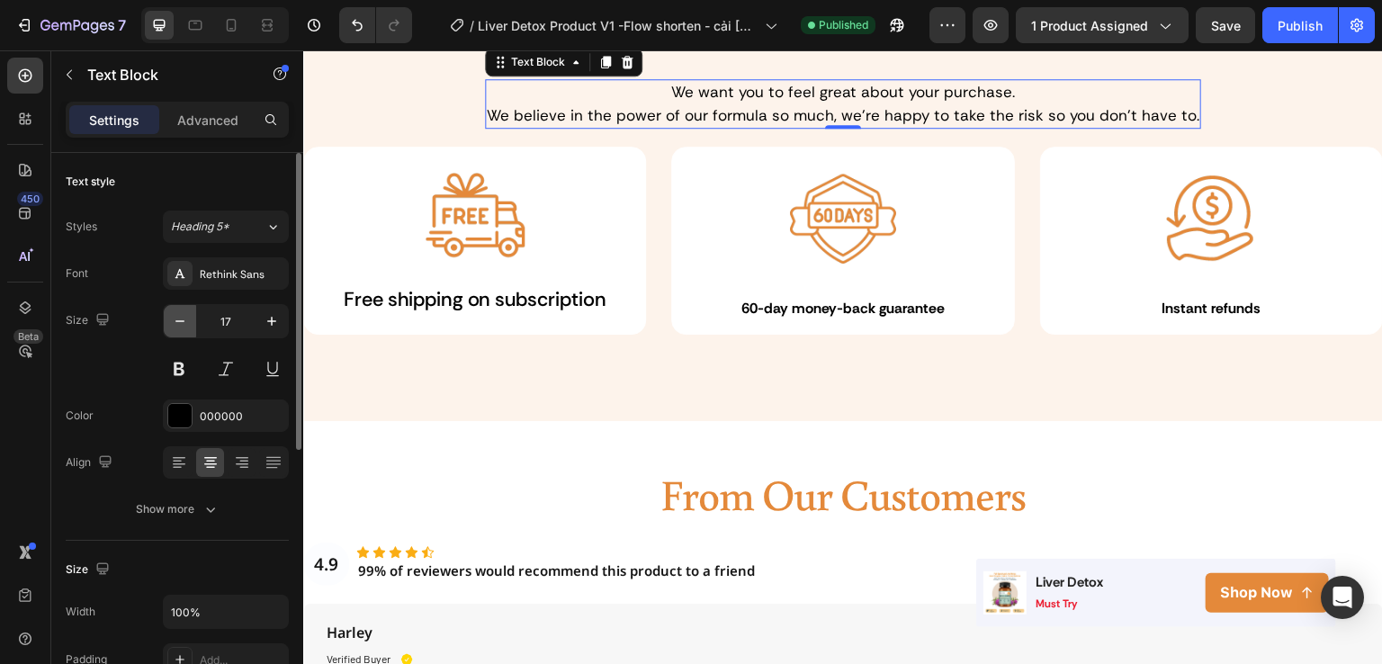
click at [193, 330] on button "button" at bounding box center [180, 321] width 32 height 32
type input "16"
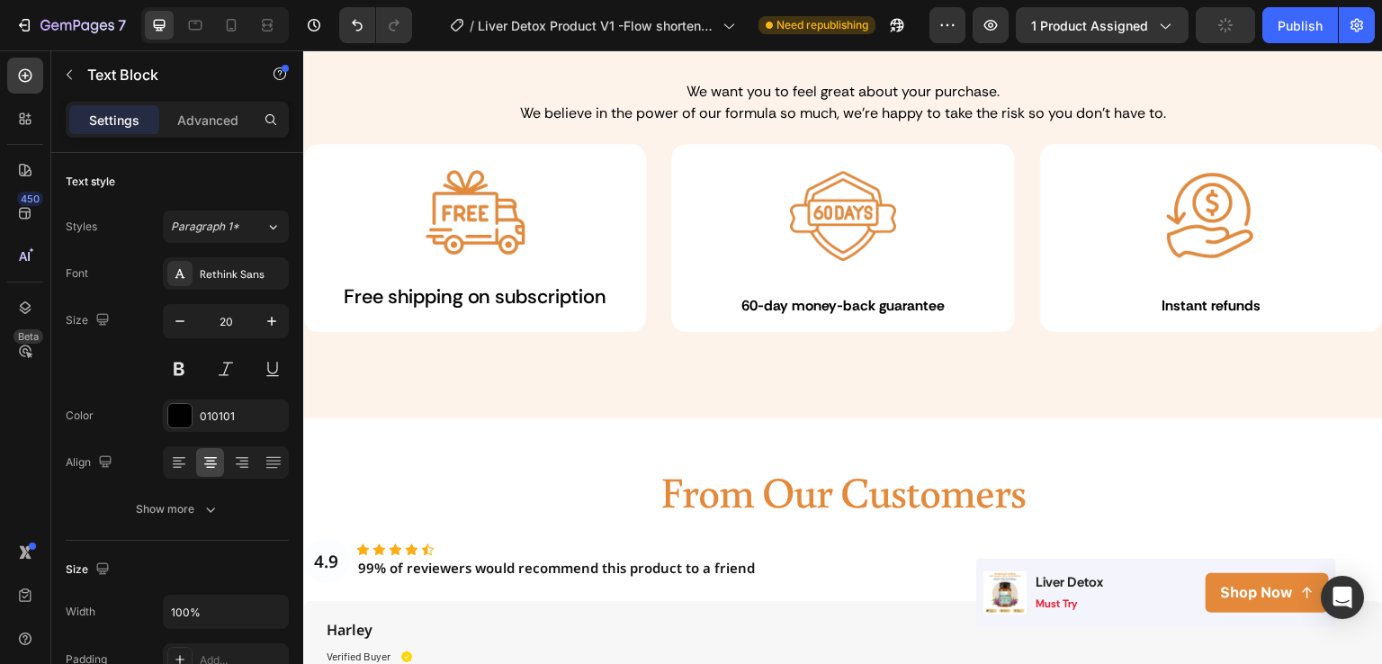
click at [192, 316] on button "button" at bounding box center [180, 321] width 32 height 32
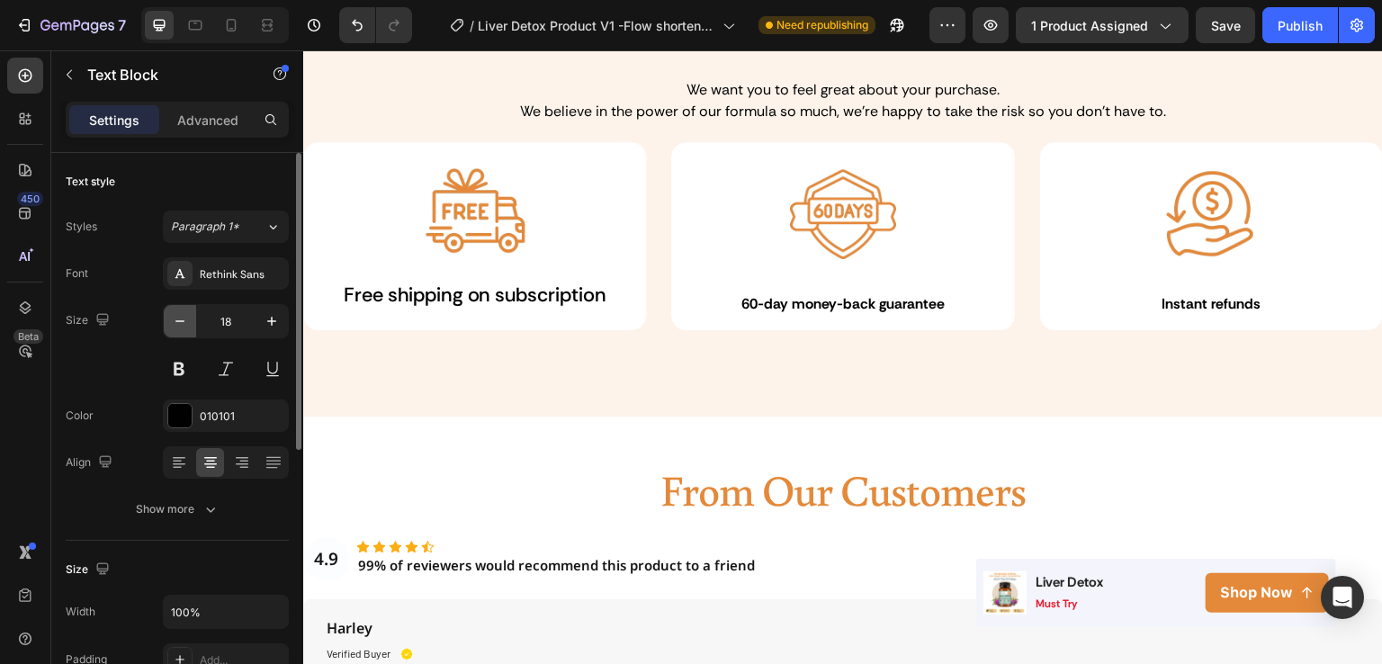
click at [178, 319] on icon "button" at bounding box center [180, 321] width 18 height 18
type input "16"
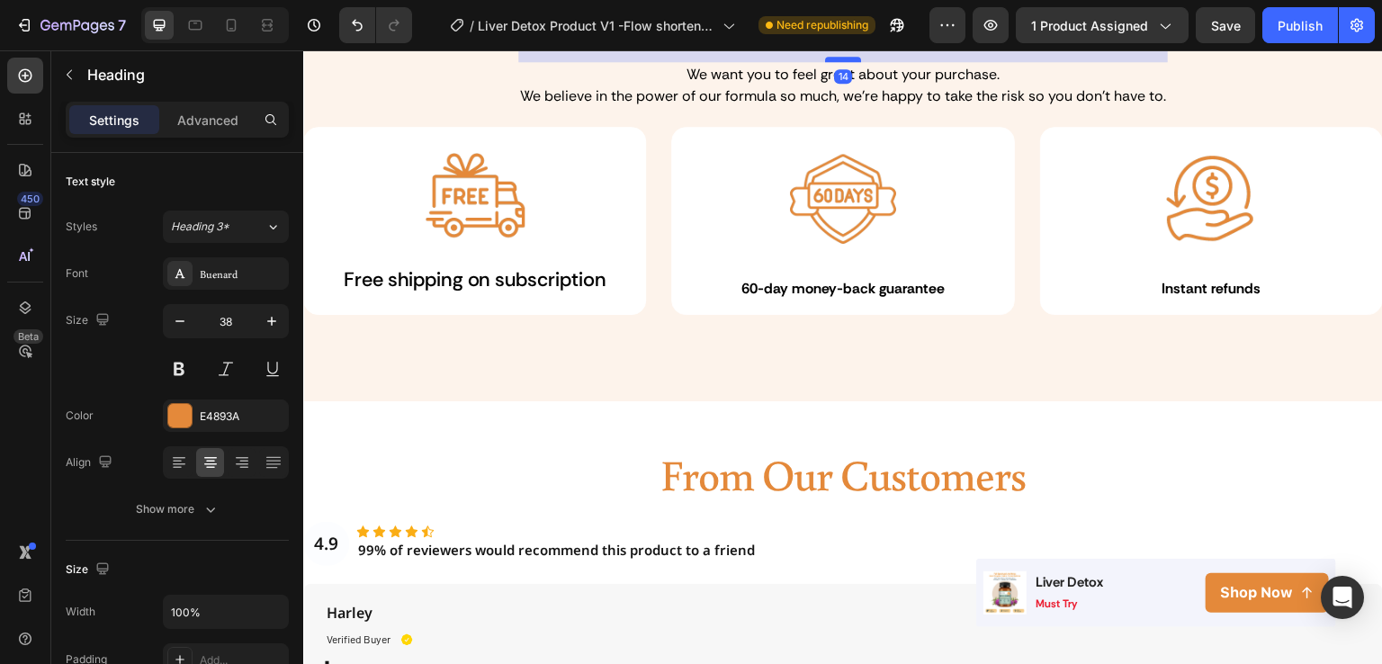
drag, startPoint x: 828, startPoint y: 232, endPoint x: 830, endPoint y: 220, distance: 12.7
click at [830, 62] on div at bounding box center [843, 59] width 36 height 5
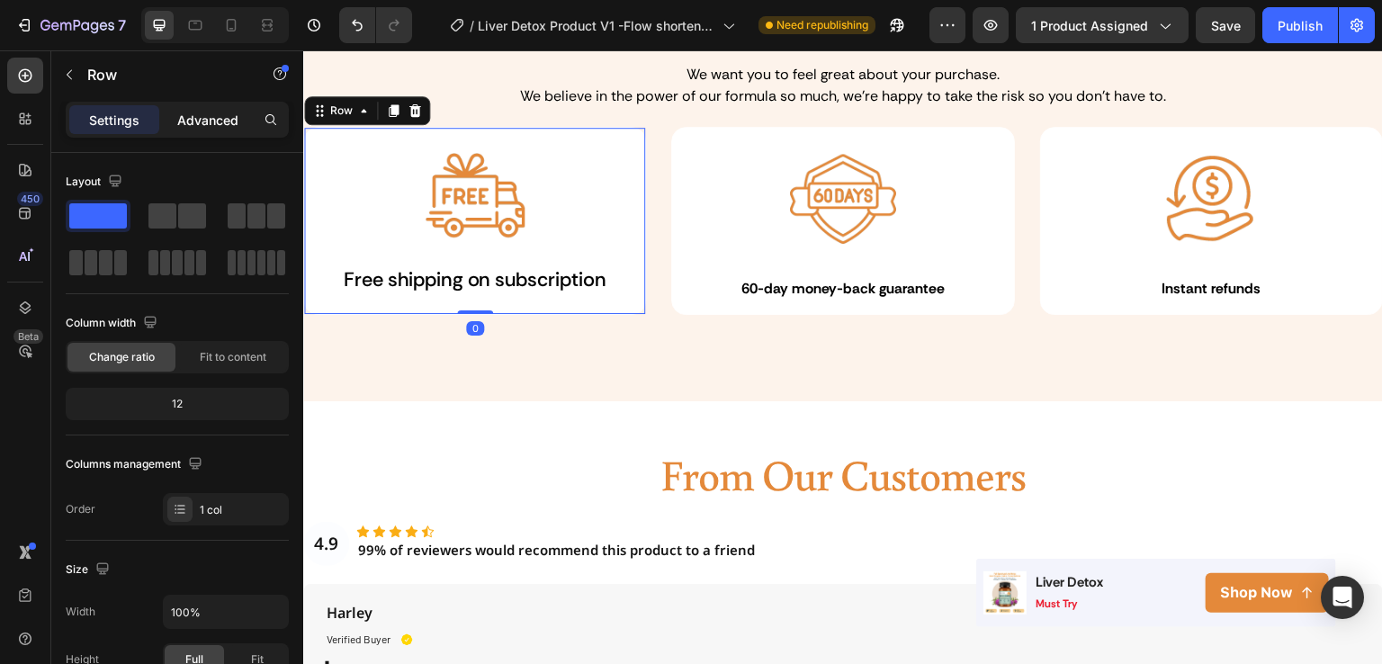
click at [209, 123] on p "Advanced" at bounding box center [207, 120] width 61 height 19
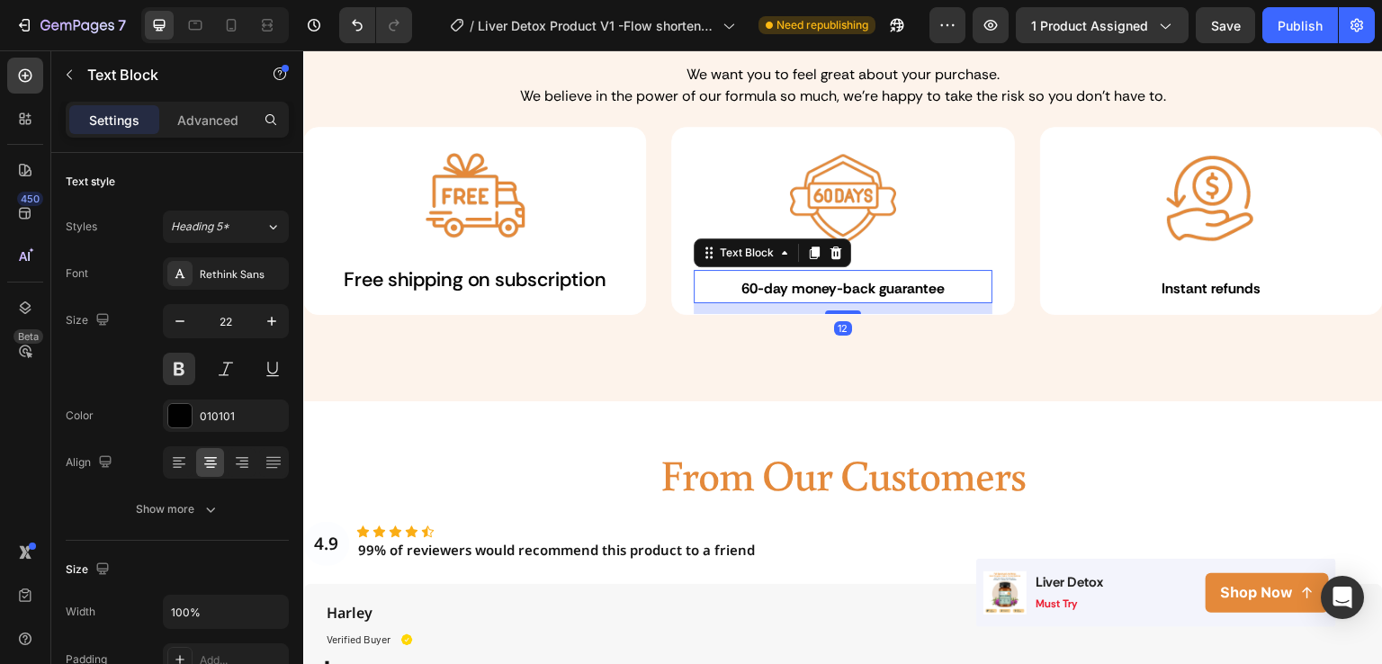
click at [741, 298] on strong "60-day money-back guarantee" at bounding box center [843, 288] width 204 height 19
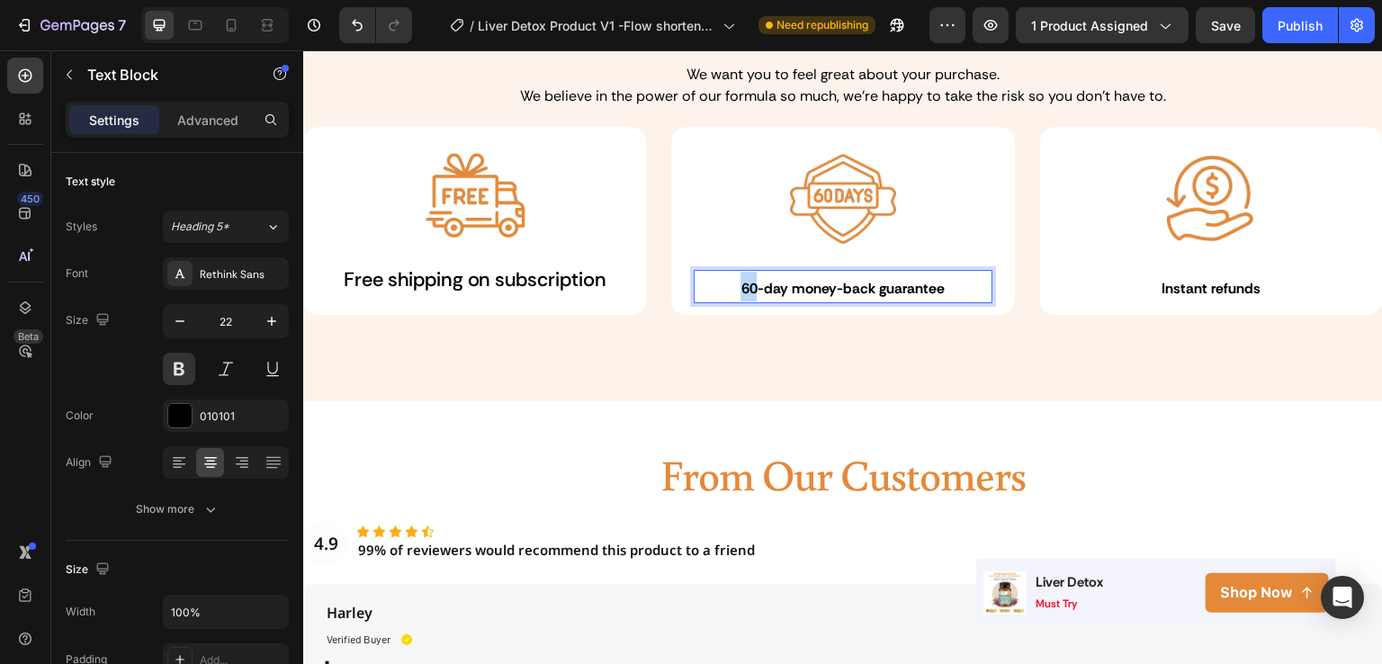
click at [741, 298] on strong "60-day money-back guarantee" at bounding box center [843, 288] width 204 height 19
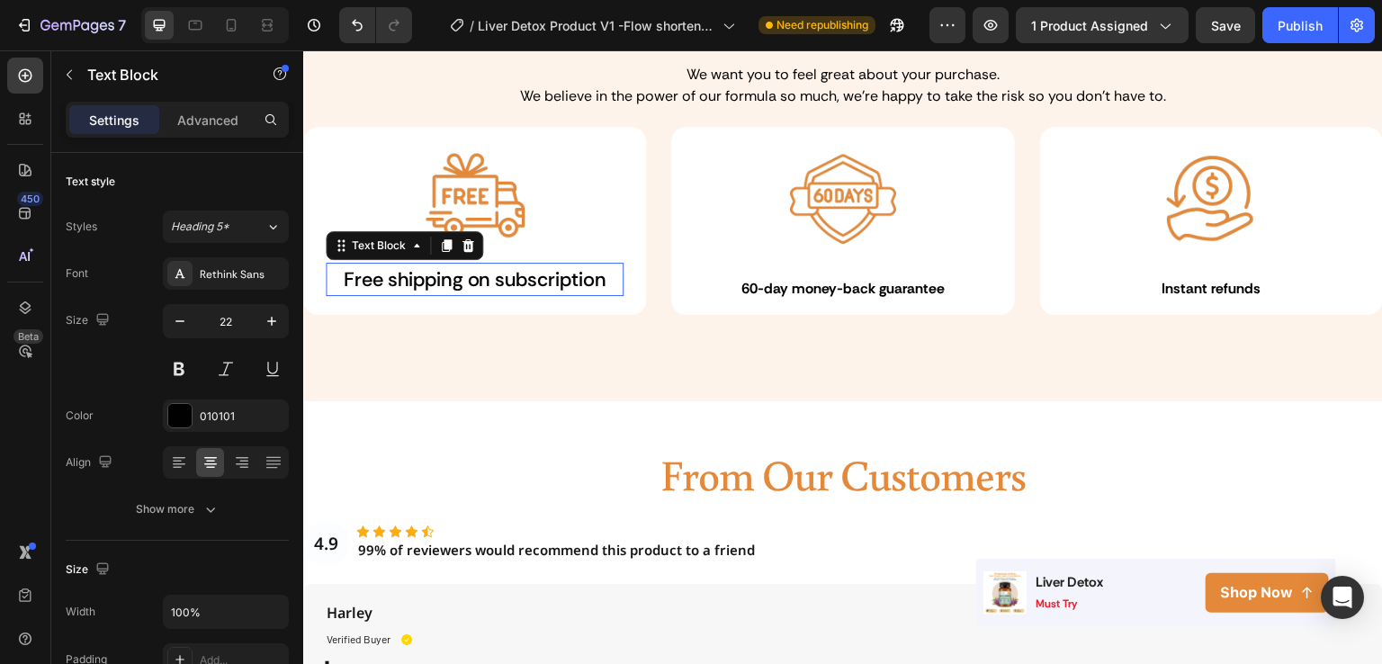
click at [403, 294] on p "Free shipping on subscription" at bounding box center [475, 280] width 294 height 30
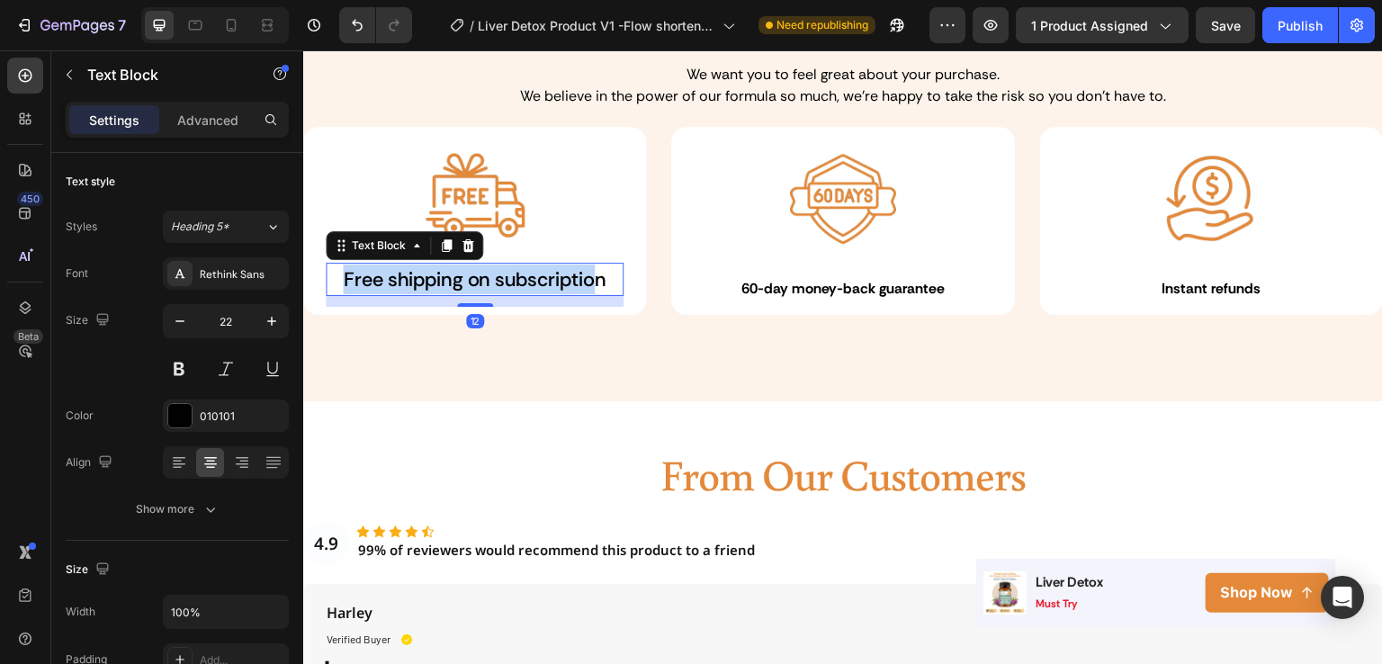
drag, startPoint x: 342, startPoint y: 440, endPoint x: 598, endPoint y: 435, distance: 256.5
click at [598, 294] on p "Free shipping on subscription" at bounding box center [475, 280] width 294 height 30
drag, startPoint x: 607, startPoint y: 443, endPoint x: 337, endPoint y: 436, distance: 270.1
click at [337, 294] on p "Free shipping on subscription" at bounding box center [475, 280] width 294 height 30
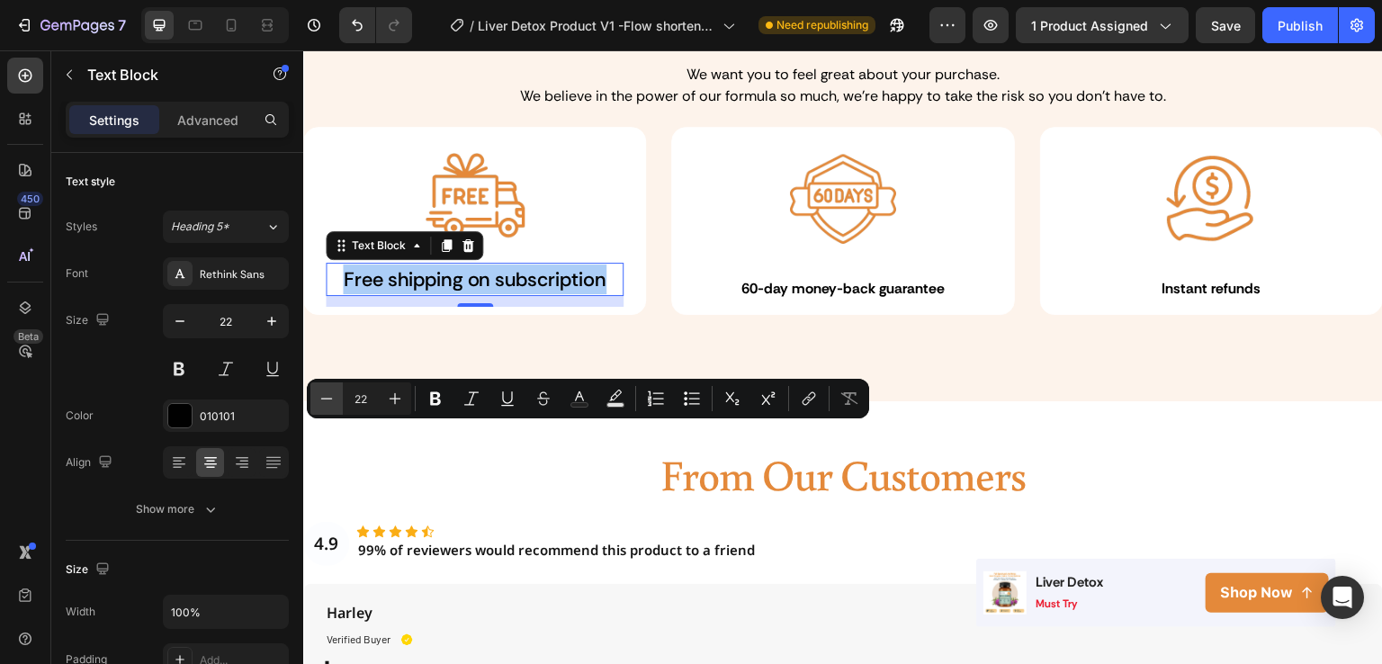
click at [318, 402] on icon "Editor contextual toolbar" at bounding box center [327, 399] width 18 height 18
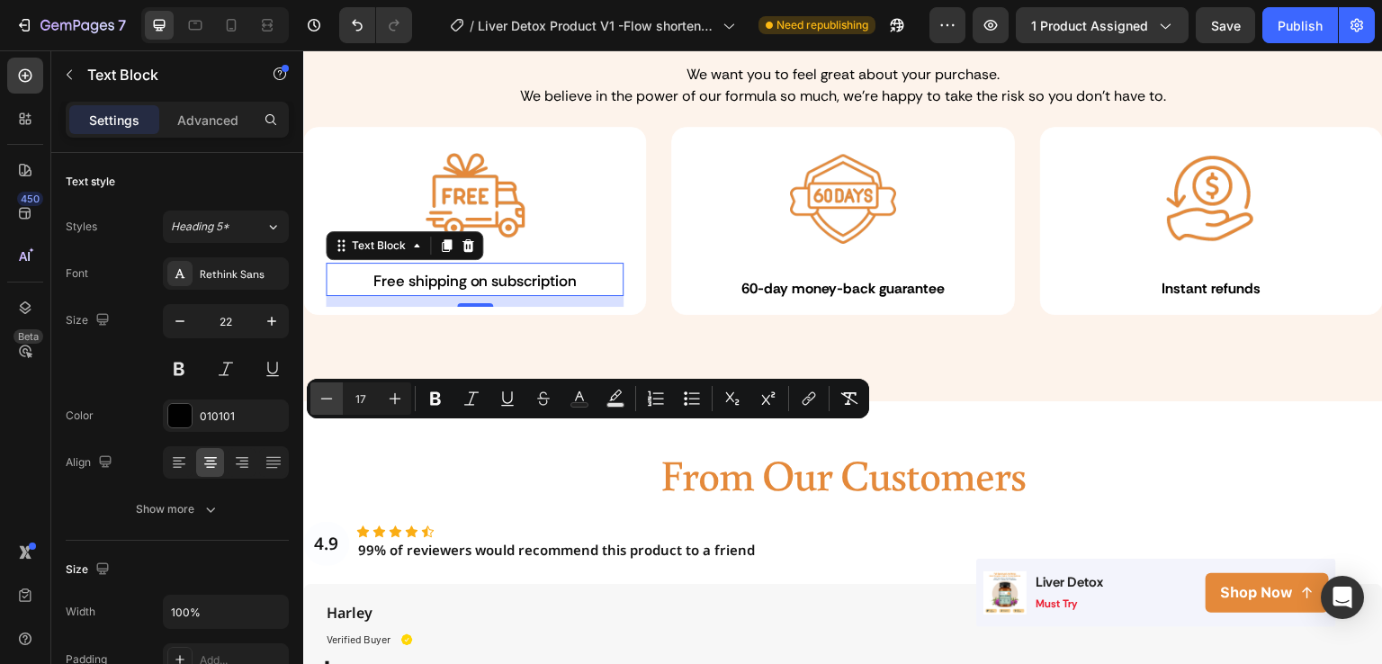
click at [318, 402] on icon "Editor contextual toolbar" at bounding box center [327, 399] width 18 height 18
type input "16"
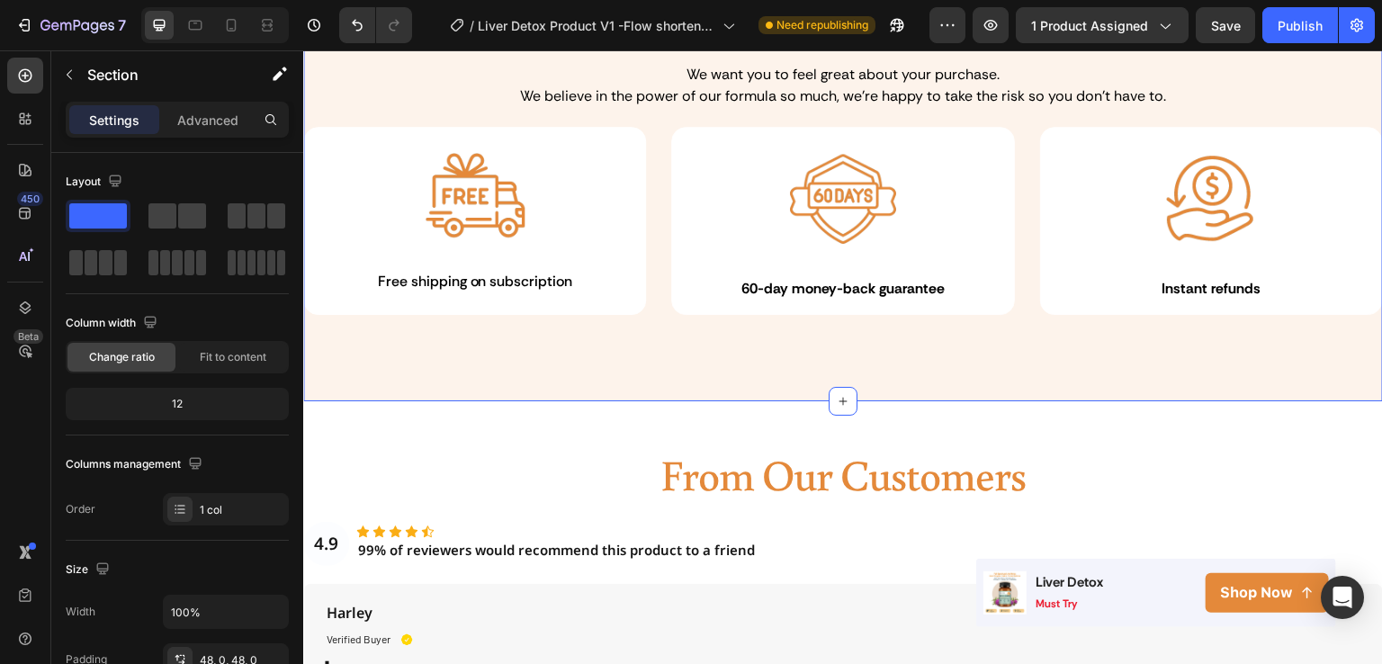
click at [481, 88] on div "Your purchase is protected by our Text Block 60-day money-back guarantee Headin…" at bounding box center [843, 156] width 1080 height 490
click at [232, 28] on icon at bounding box center [232, 25] width 10 height 13
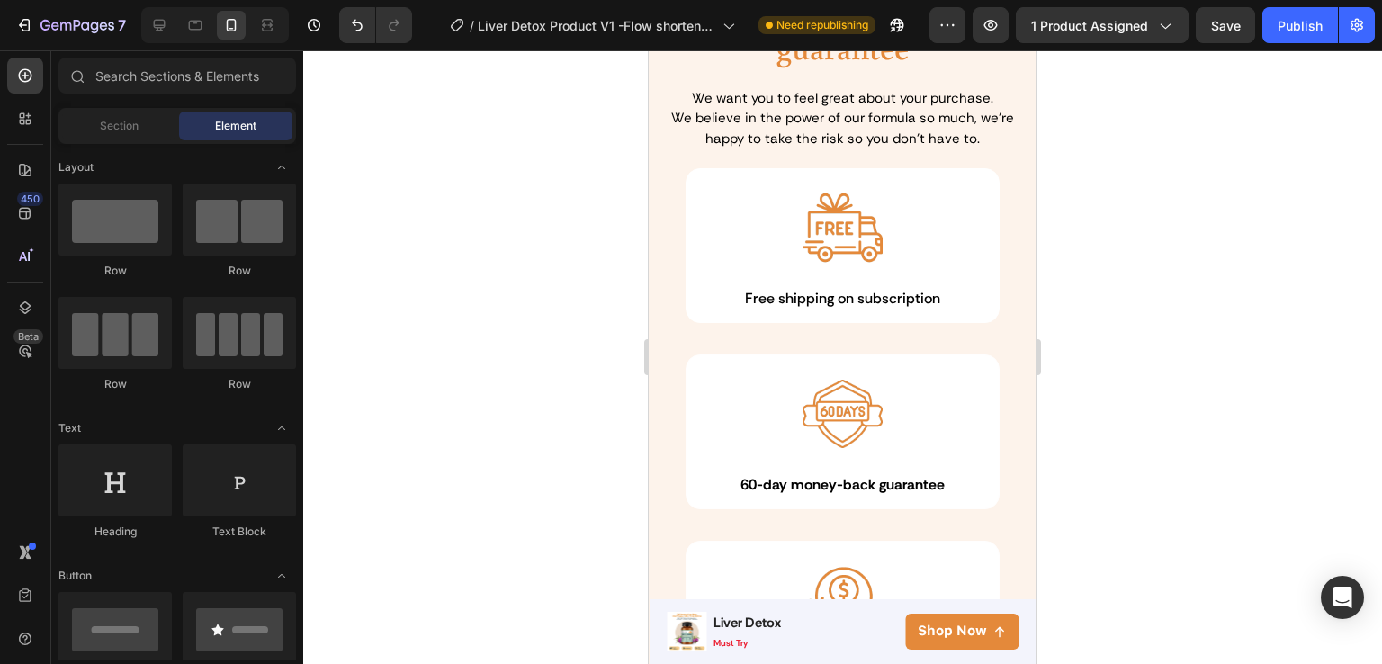
scroll to position [3778, 0]
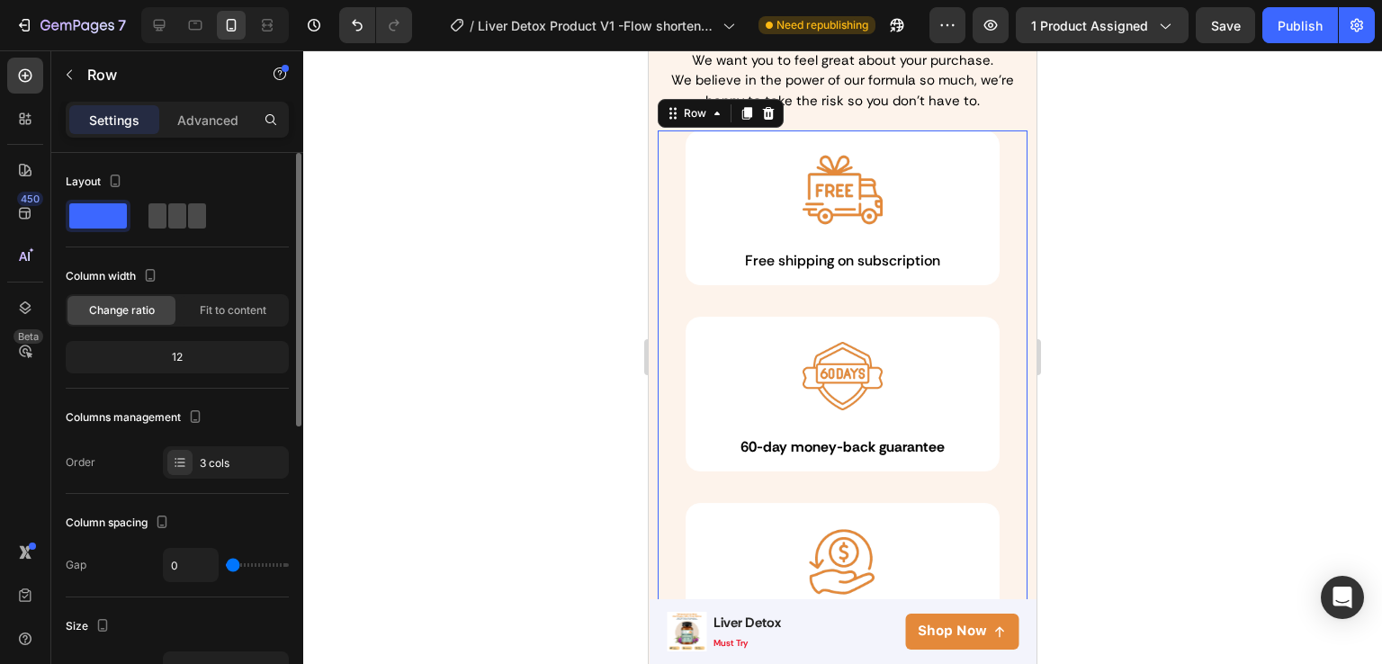
click at [188, 219] on span at bounding box center [197, 215] width 18 height 25
type input "28"
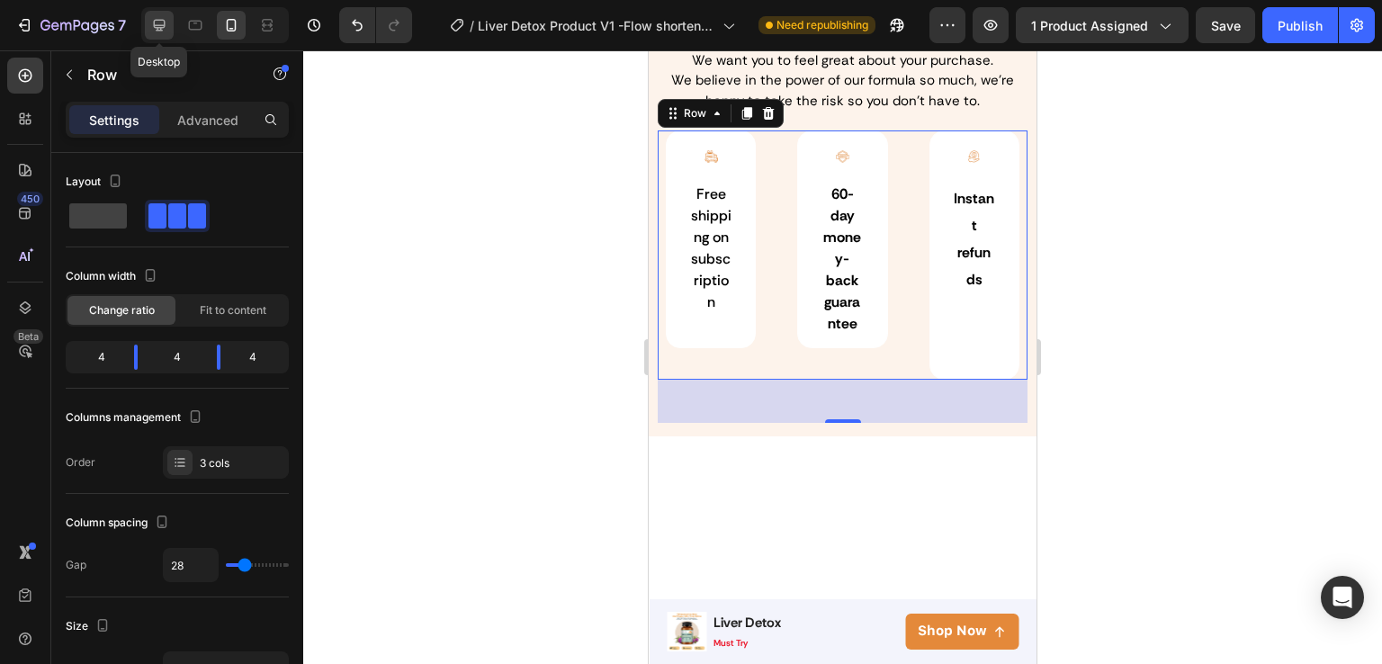
click at [158, 30] on icon at bounding box center [160, 26] width 12 height 12
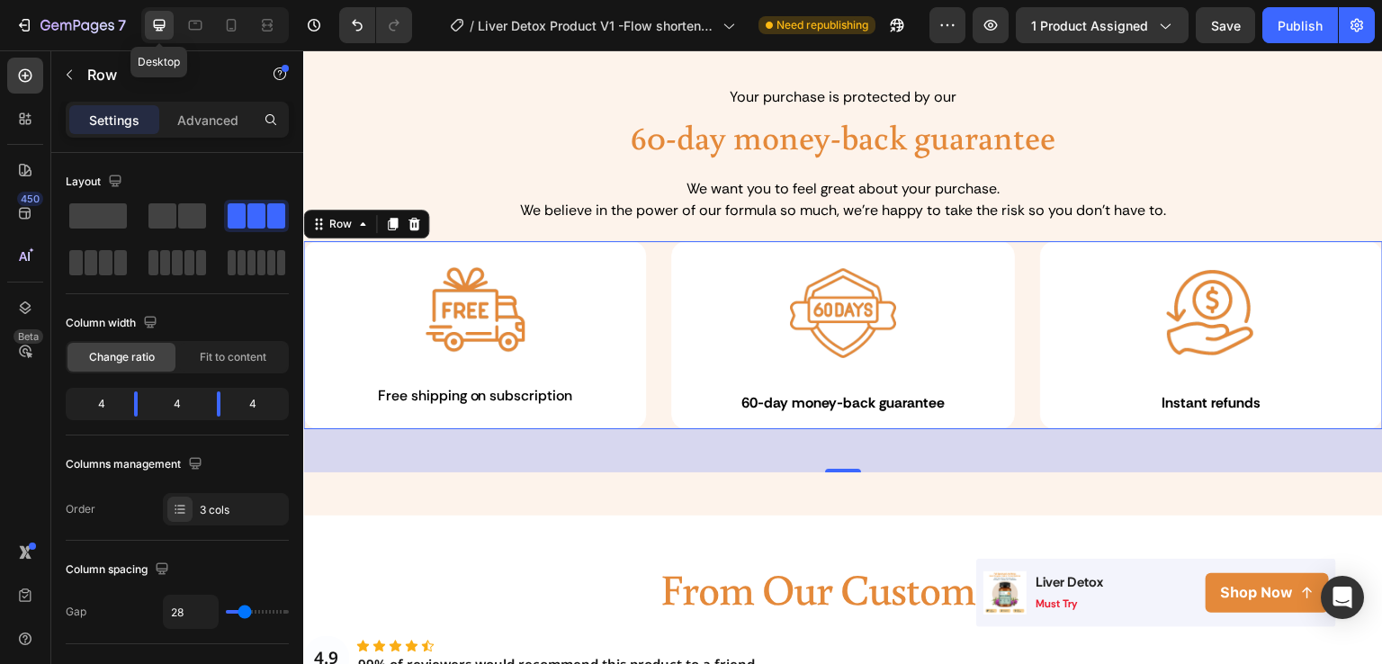
scroll to position [3906, 0]
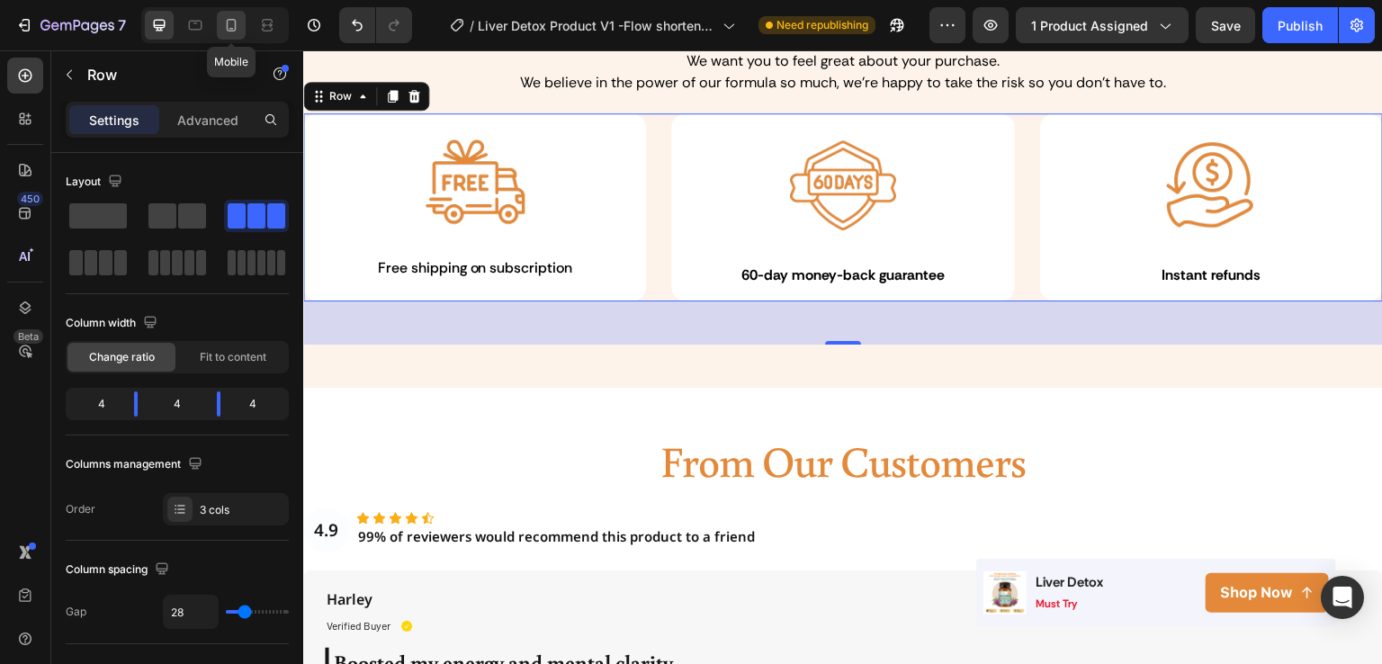
click at [223, 22] on icon at bounding box center [231, 25] width 18 height 18
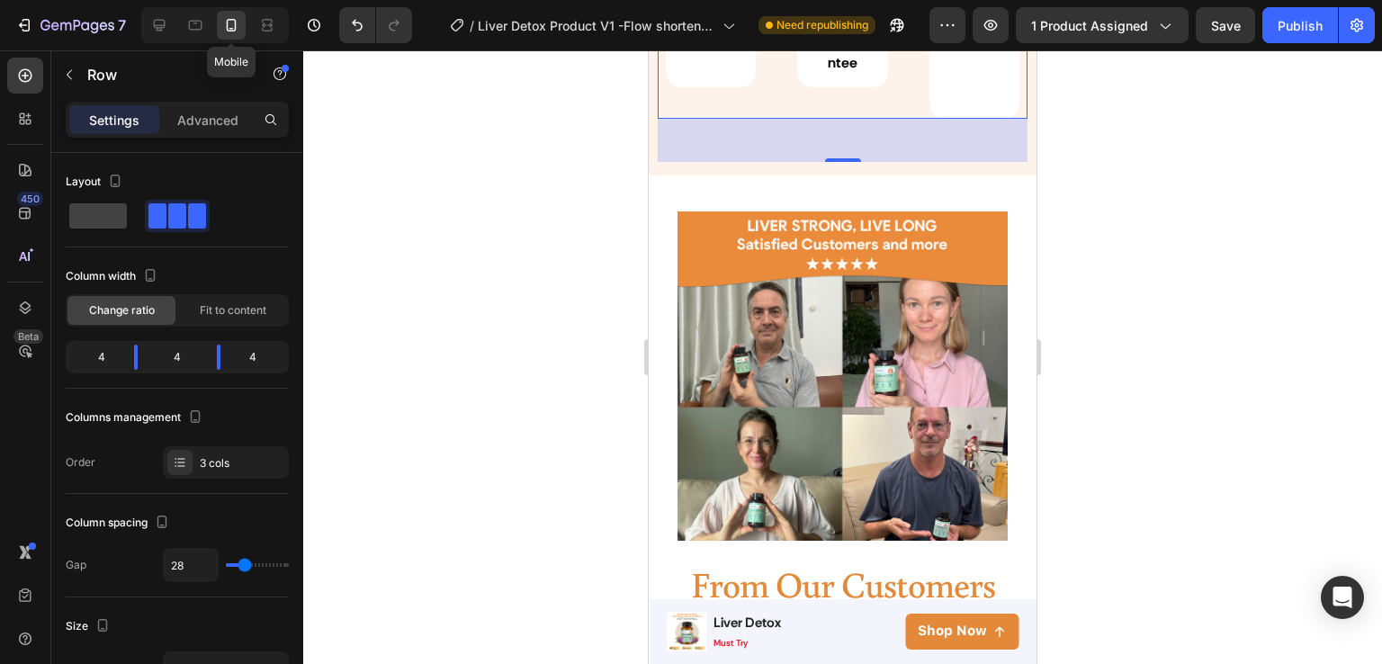
scroll to position [3662, 0]
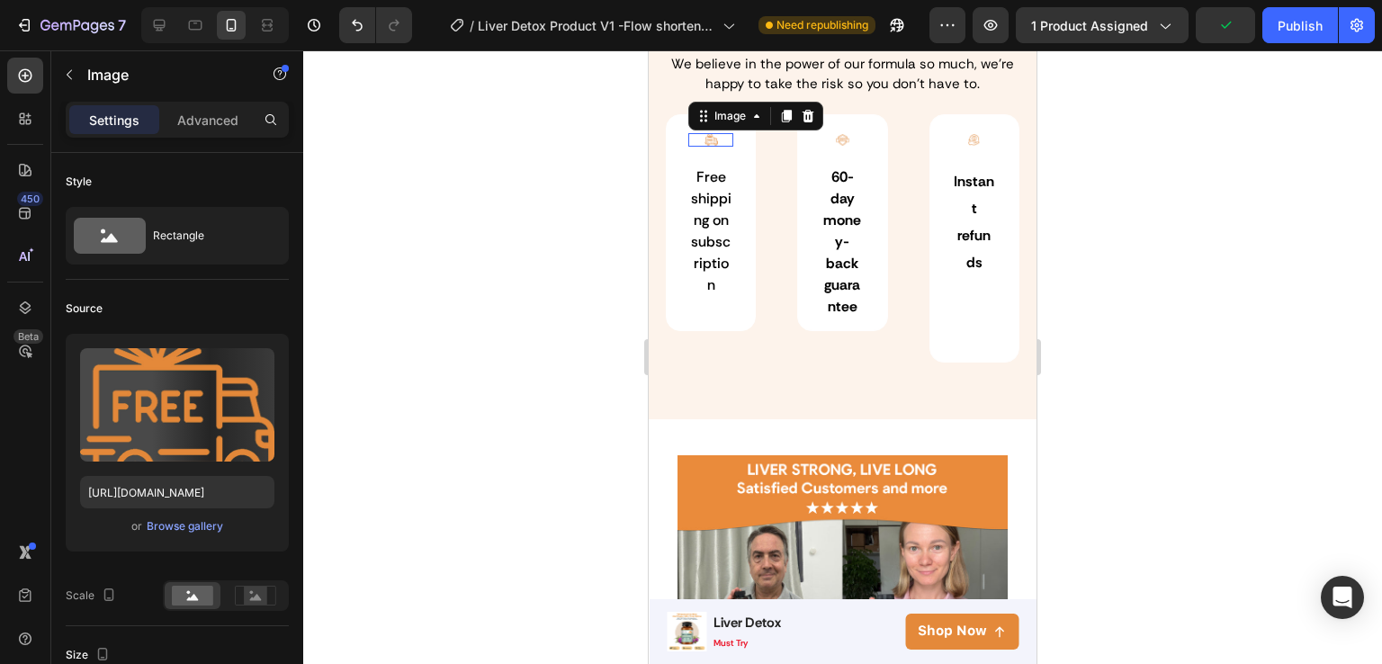
click at [715, 138] on div at bounding box center [711, 139] width 46 height 13
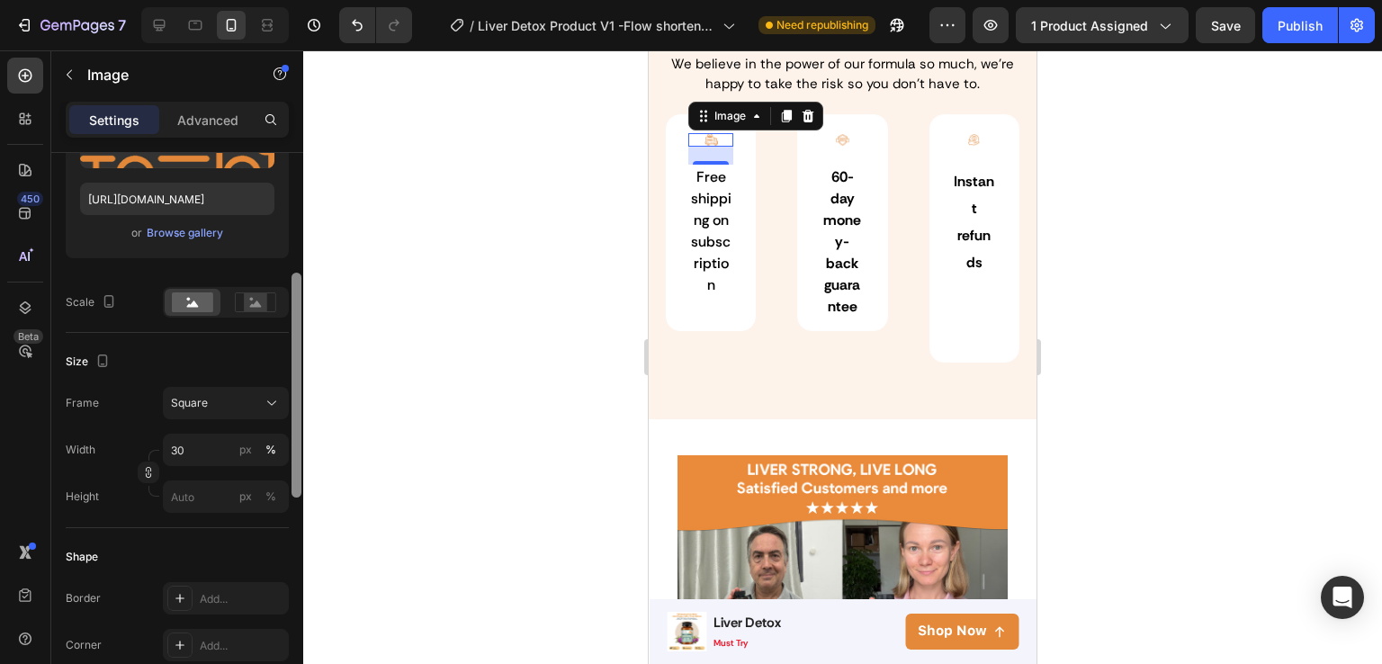
drag, startPoint x: 295, startPoint y: 211, endPoint x: 296, endPoint y: 332, distance: 121.5
click at [296, 332] on div at bounding box center [297, 385] width 10 height 225
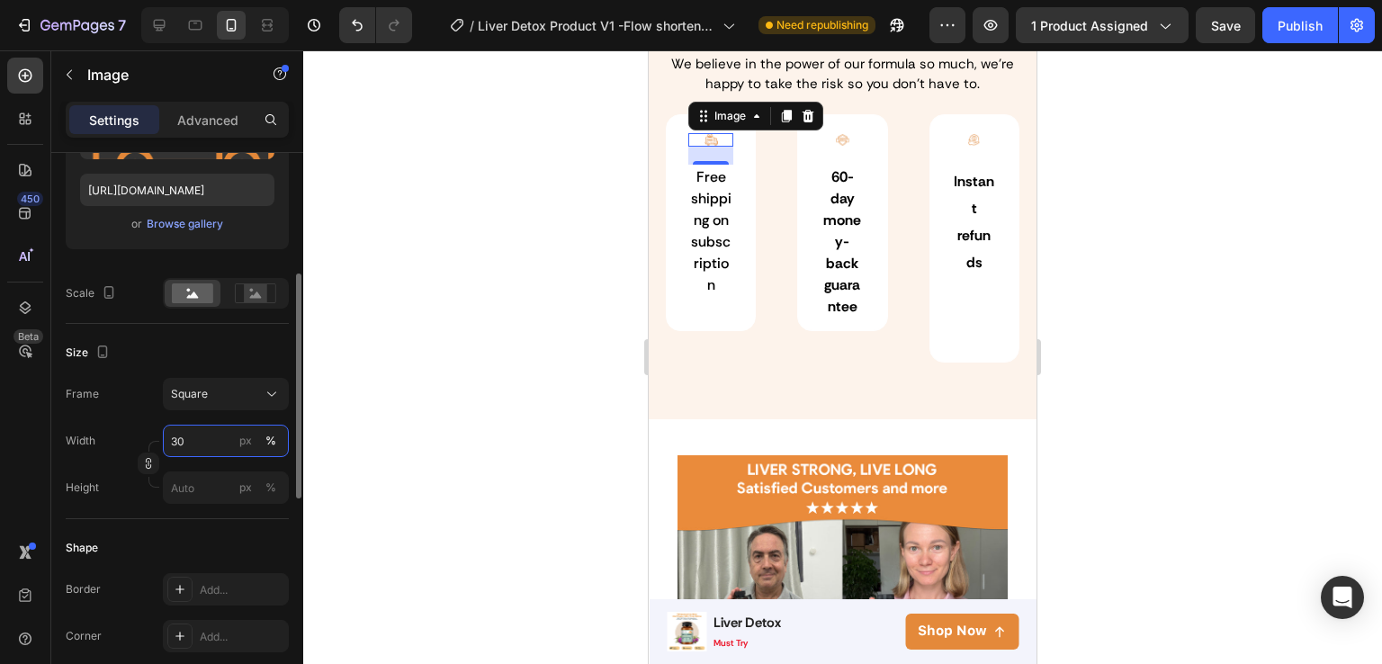
click at [202, 440] on input "30" at bounding box center [226, 441] width 126 height 32
type input "100"
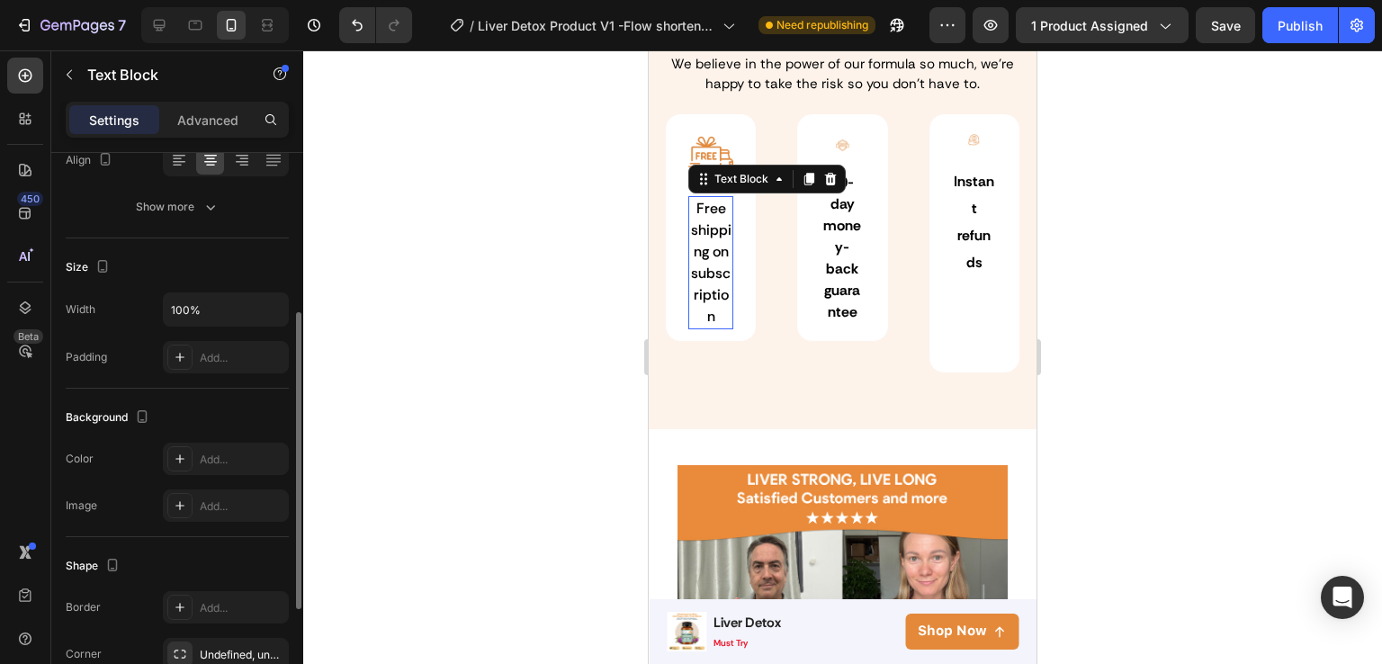
click at [724, 303] on span "Free shipping on subscription" at bounding box center [711, 262] width 40 height 127
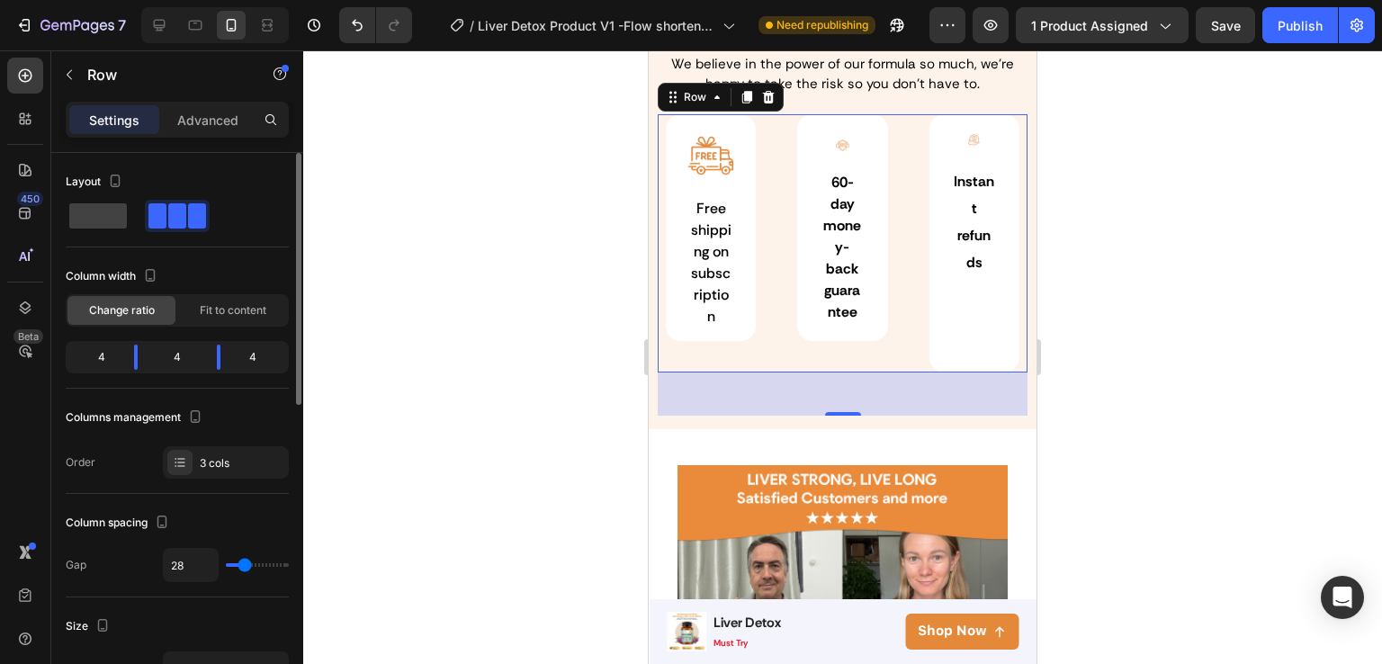
type input "0"
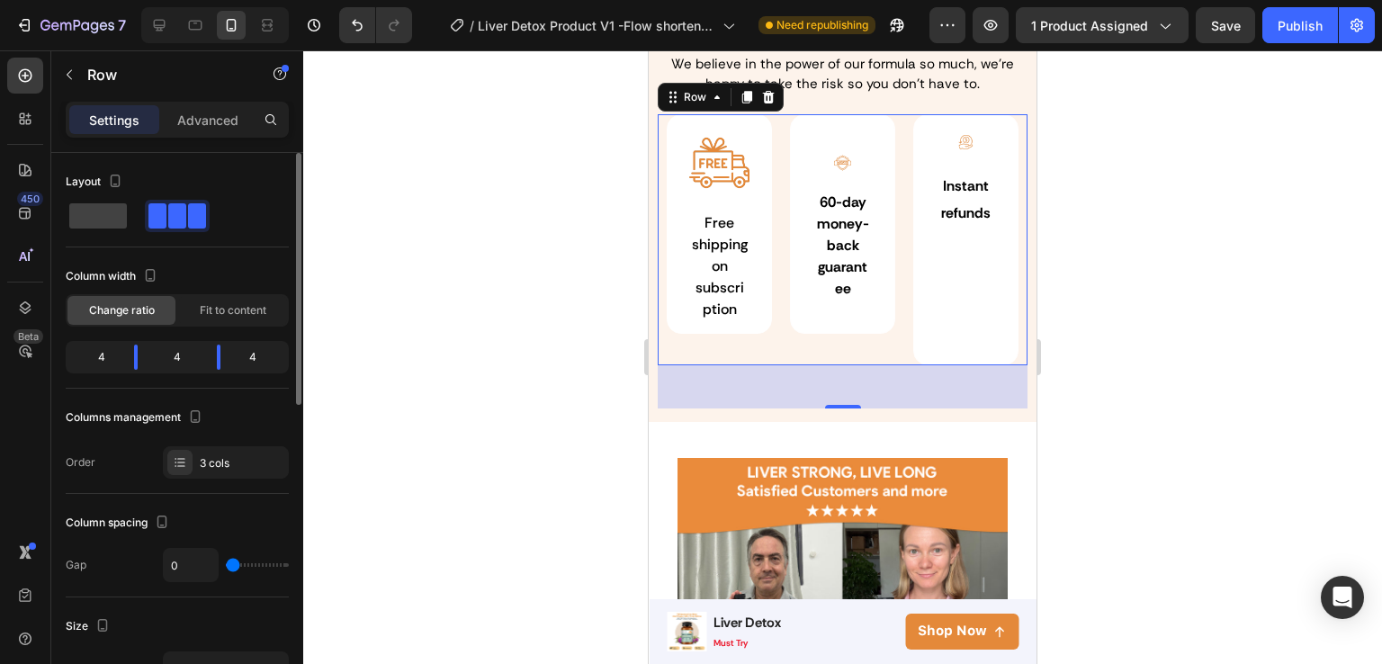
drag, startPoint x: 242, startPoint y: 565, endPoint x: 191, endPoint y: 548, distance: 54.1
type input "0"
click at [226, 563] on input "range" at bounding box center [257, 565] width 63 height 4
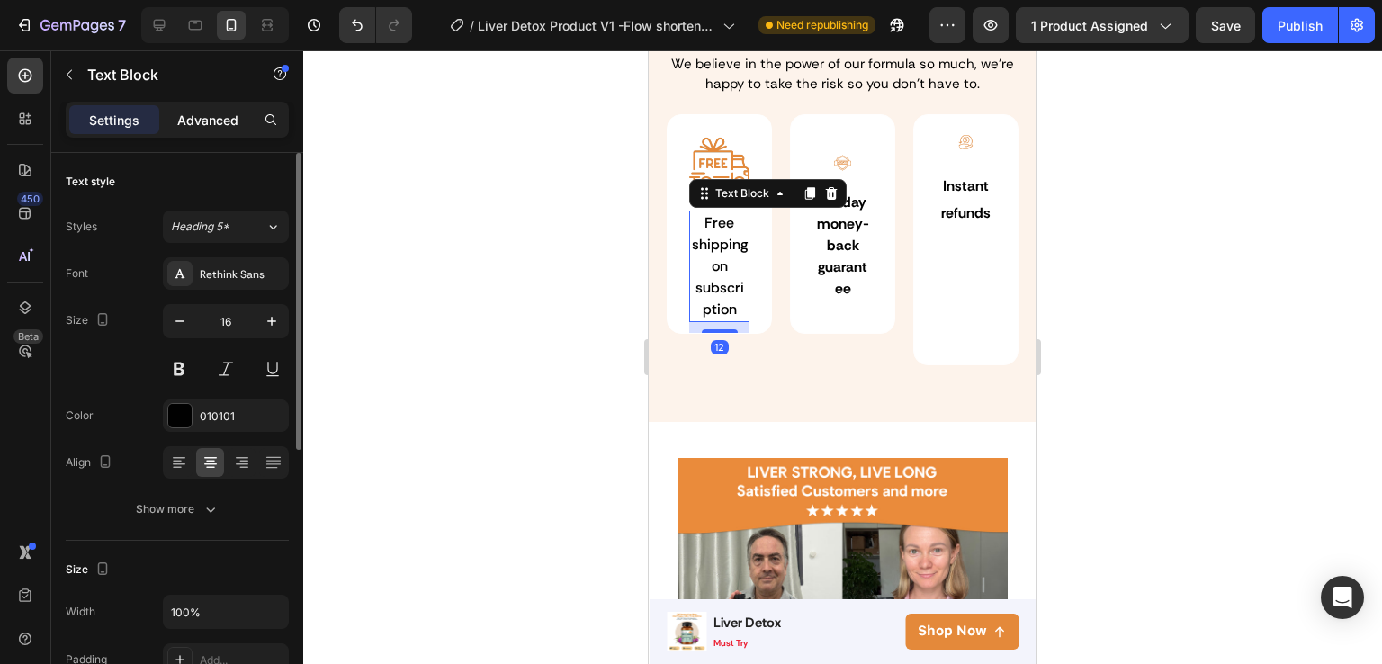
click at [218, 126] on p "Advanced" at bounding box center [207, 120] width 61 height 19
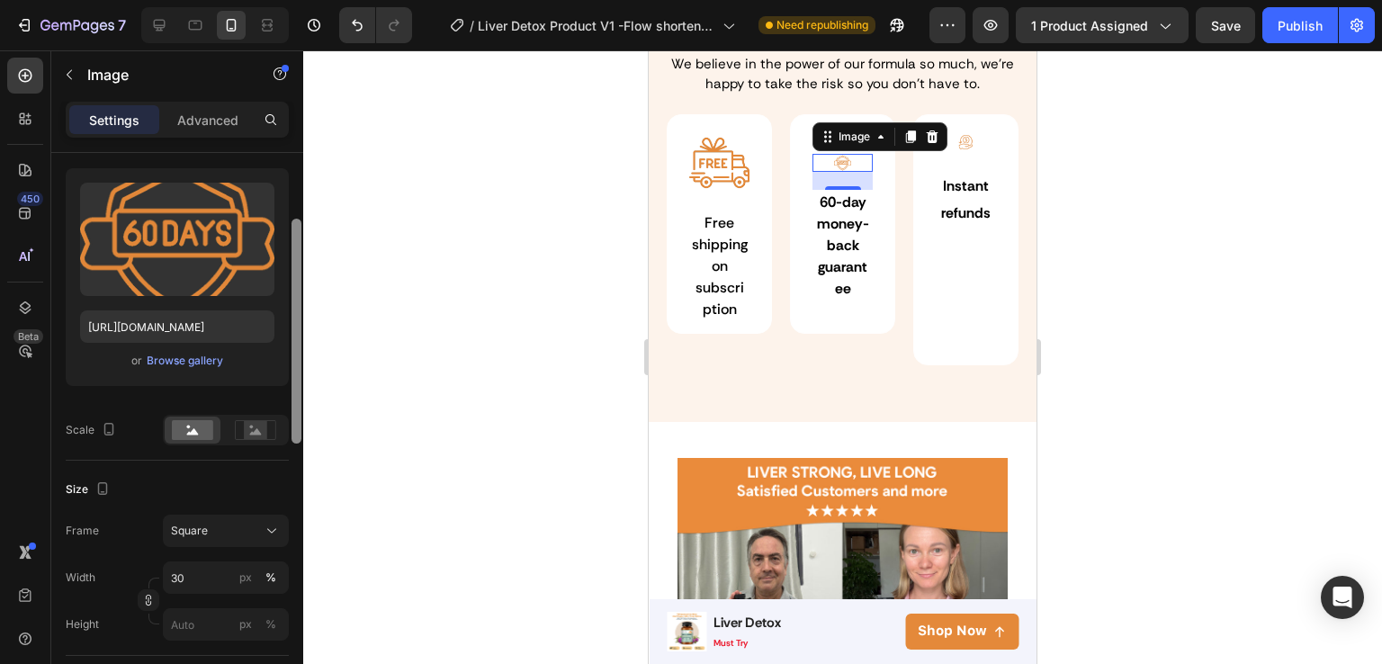
scroll to position [168, 0]
drag, startPoint x: 296, startPoint y: 351, endPoint x: 296, endPoint y: 418, distance: 67.5
click at [296, 418] on div at bounding box center [297, 328] width 10 height 225
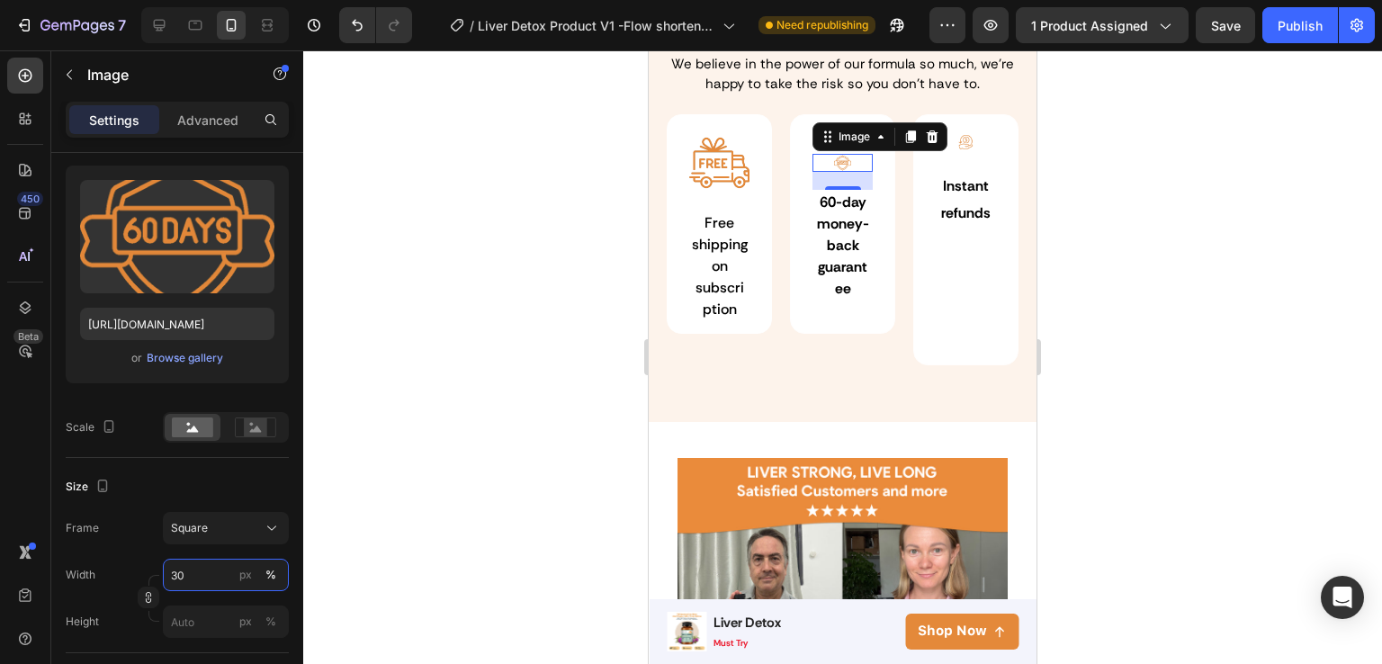
click at [202, 576] on input "30" at bounding box center [226, 575] width 126 height 32
type input "100"
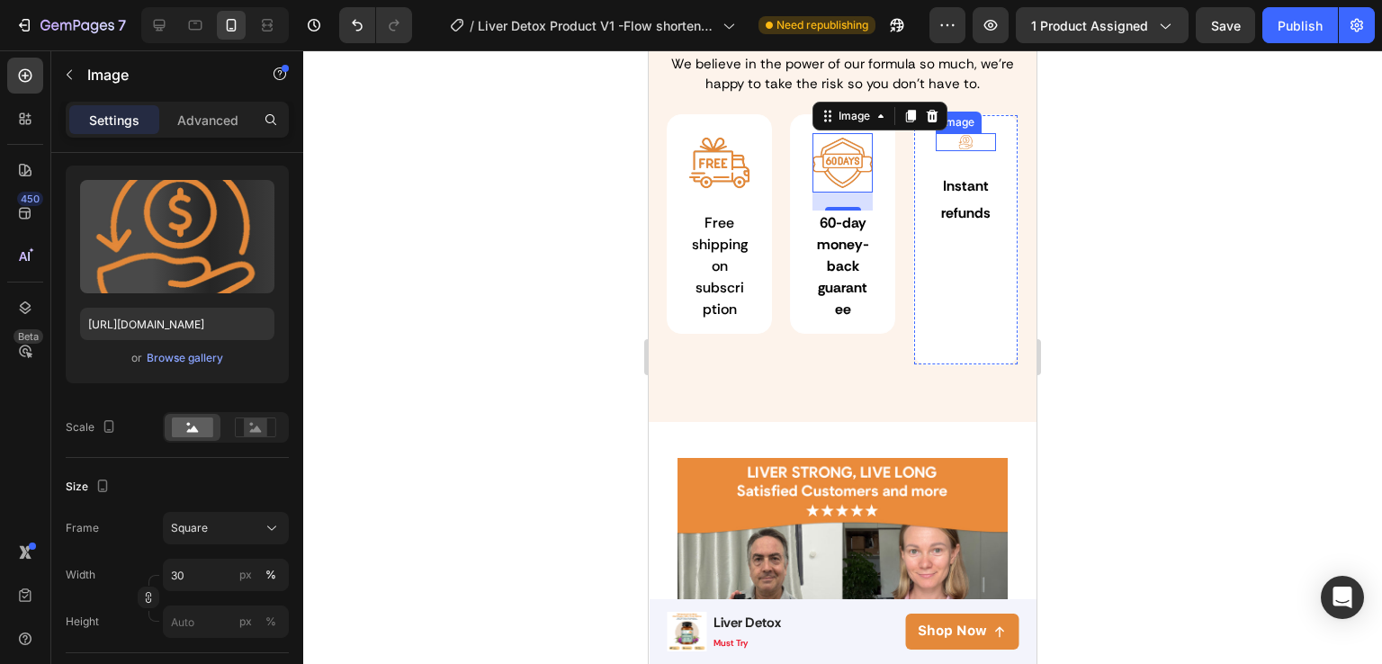
click at [965, 139] on div at bounding box center [965, 142] width 59 height 18
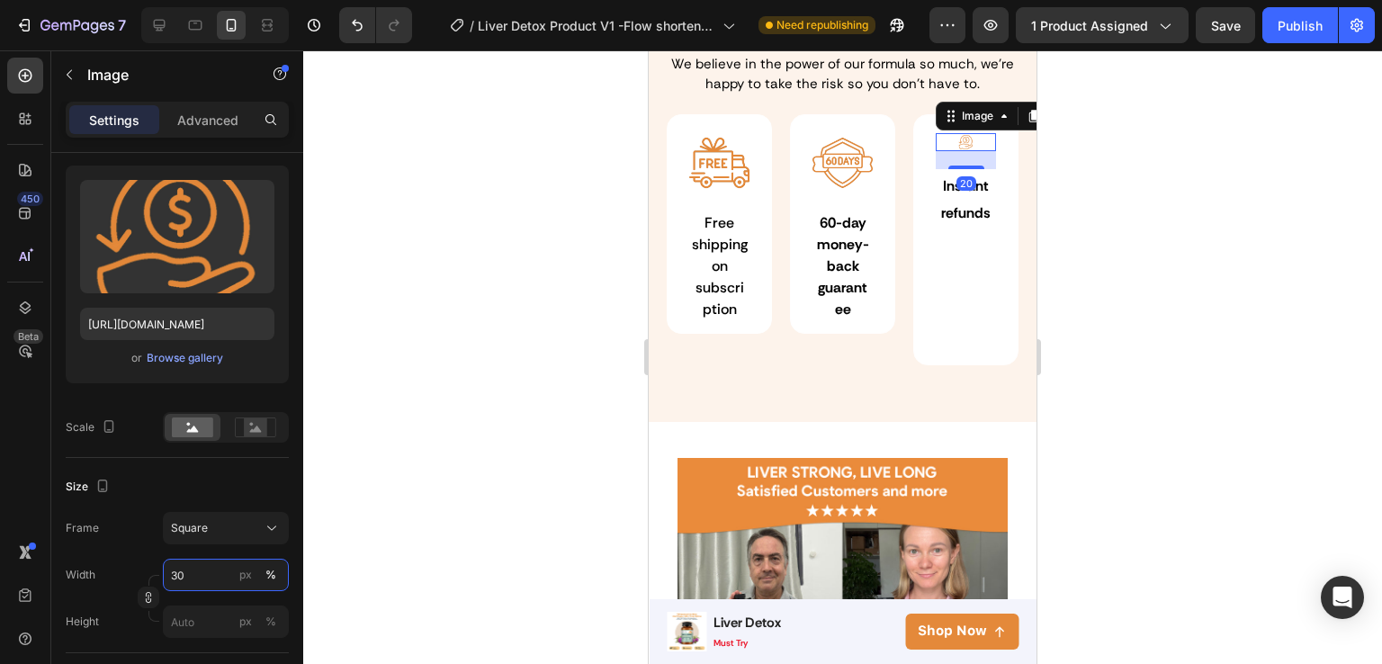
click at [189, 569] on input "30" at bounding box center [226, 575] width 126 height 32
type input "100"
click at [1174, 217] on div at bounding box center [842, 357] width 1079 height 614
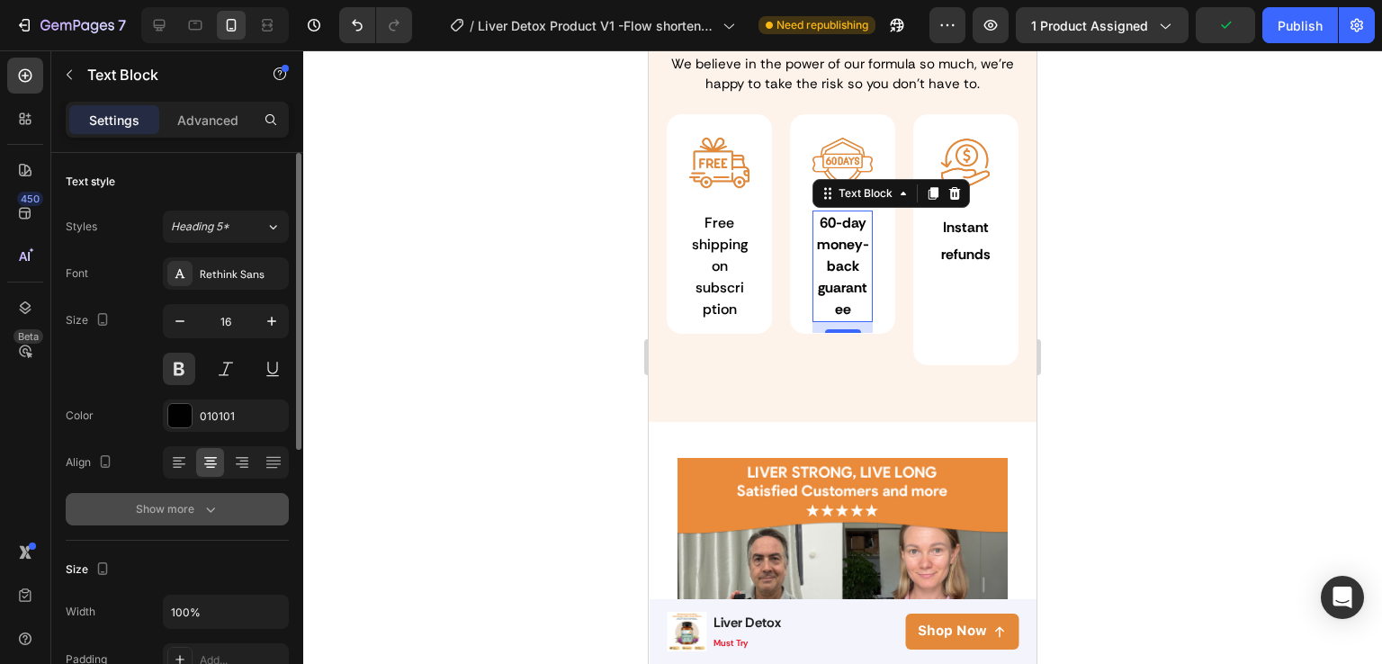
click at [228, 499] on button "Show more" at bounding box center [177, 509] width 223 height 32
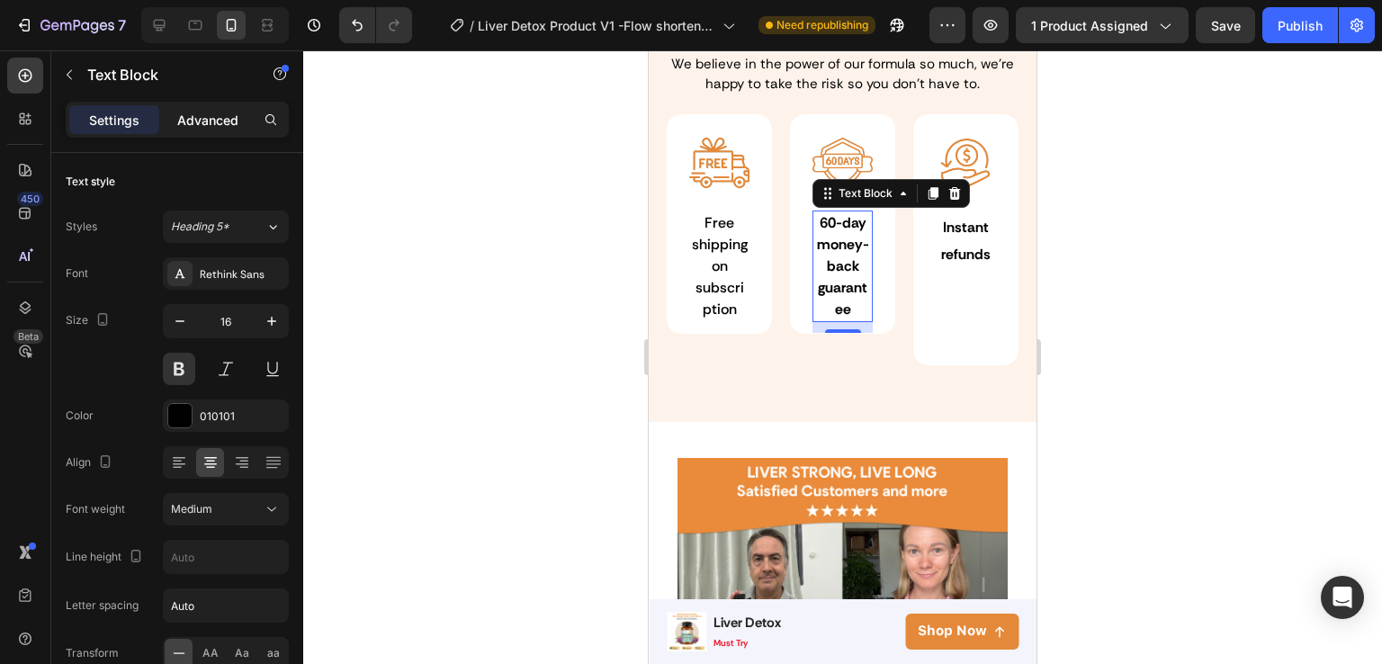
click at [230, 116] on p "Advanced" at bounding box center [207, 120] width 61 height 19
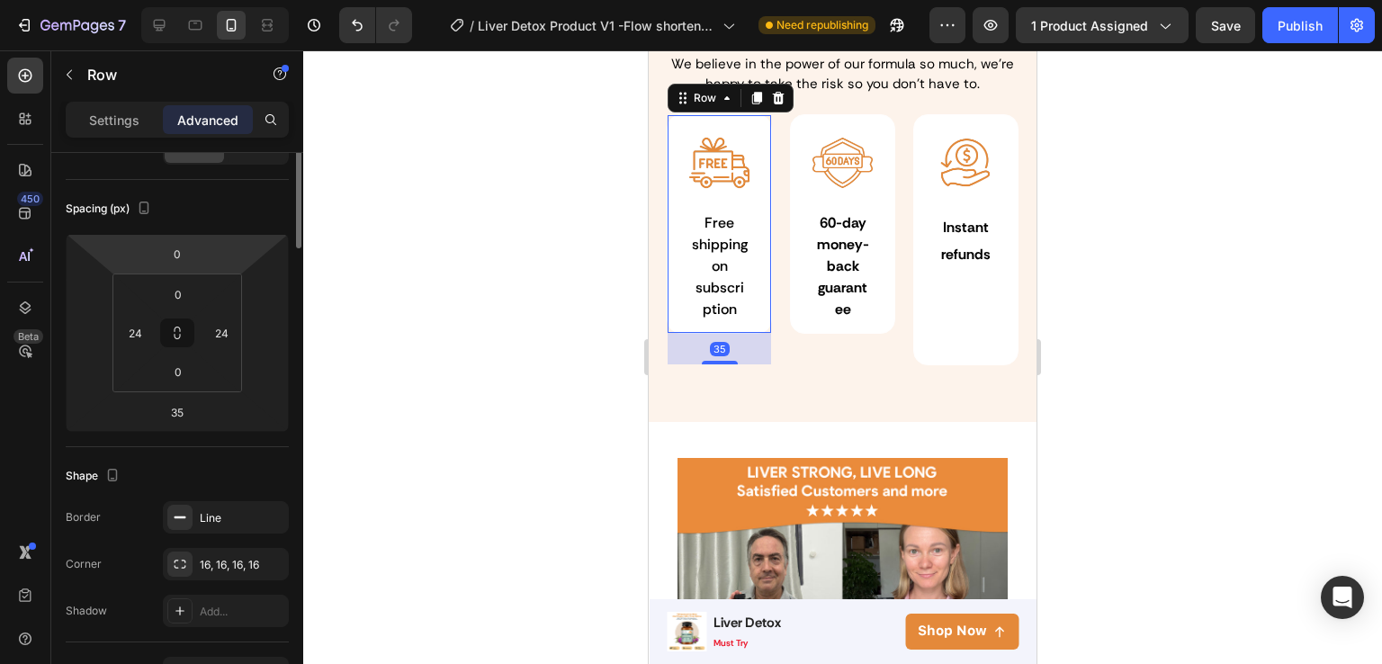
scroll to position [0, 0]
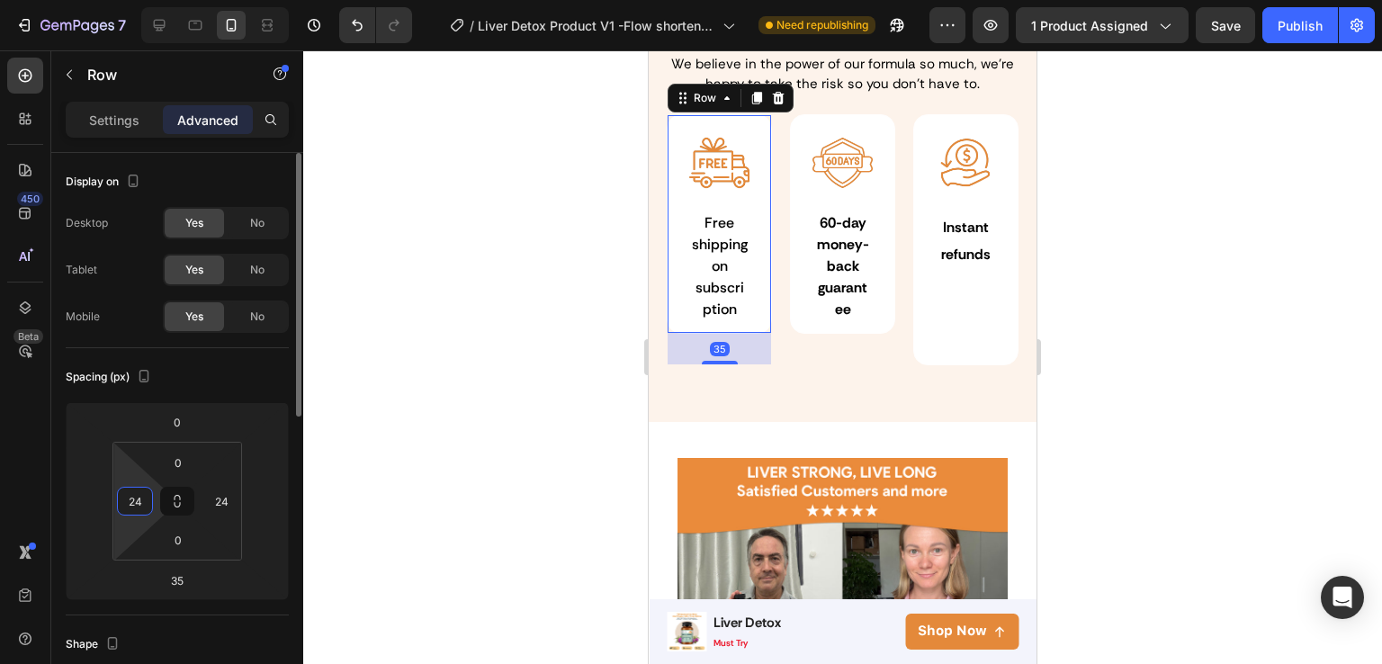
click at [126, 512] on input "24" at bounding box center [134, 501] width 27 height 27
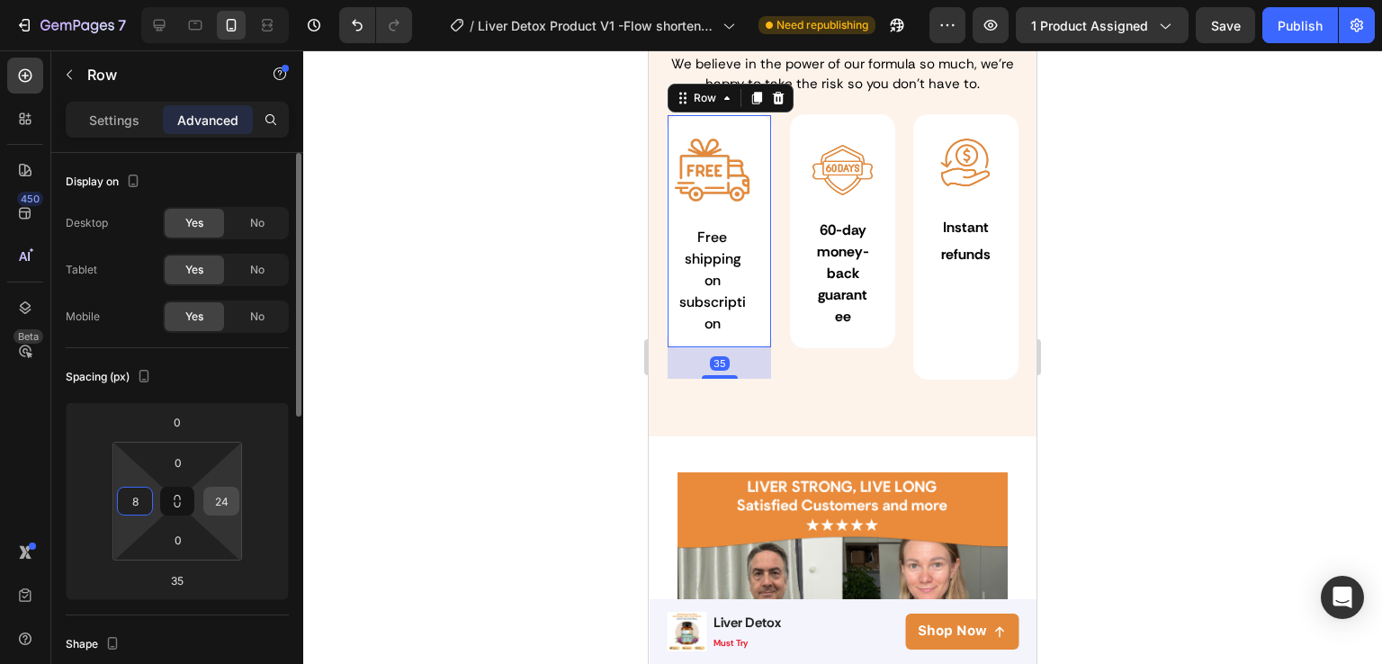
type input "8"
click at [211, 503] on input "24" at bounding box center [221, 501] width 27 height 27
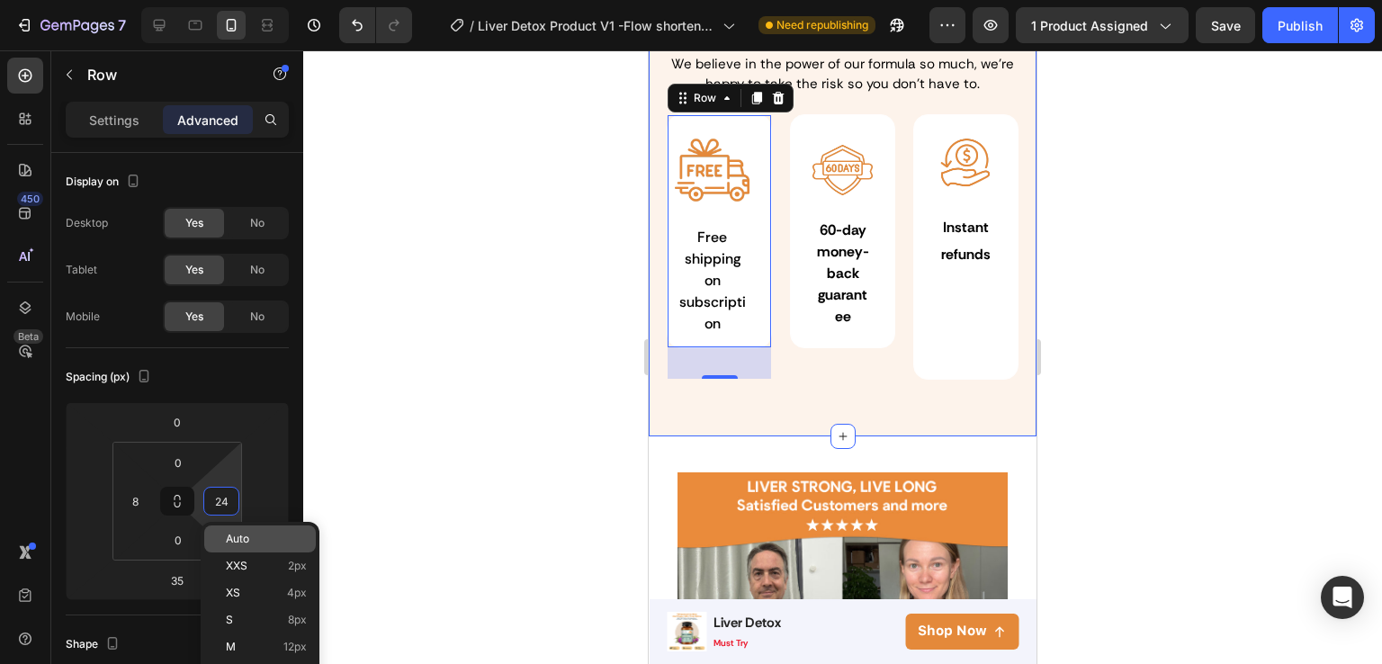
type input "8"
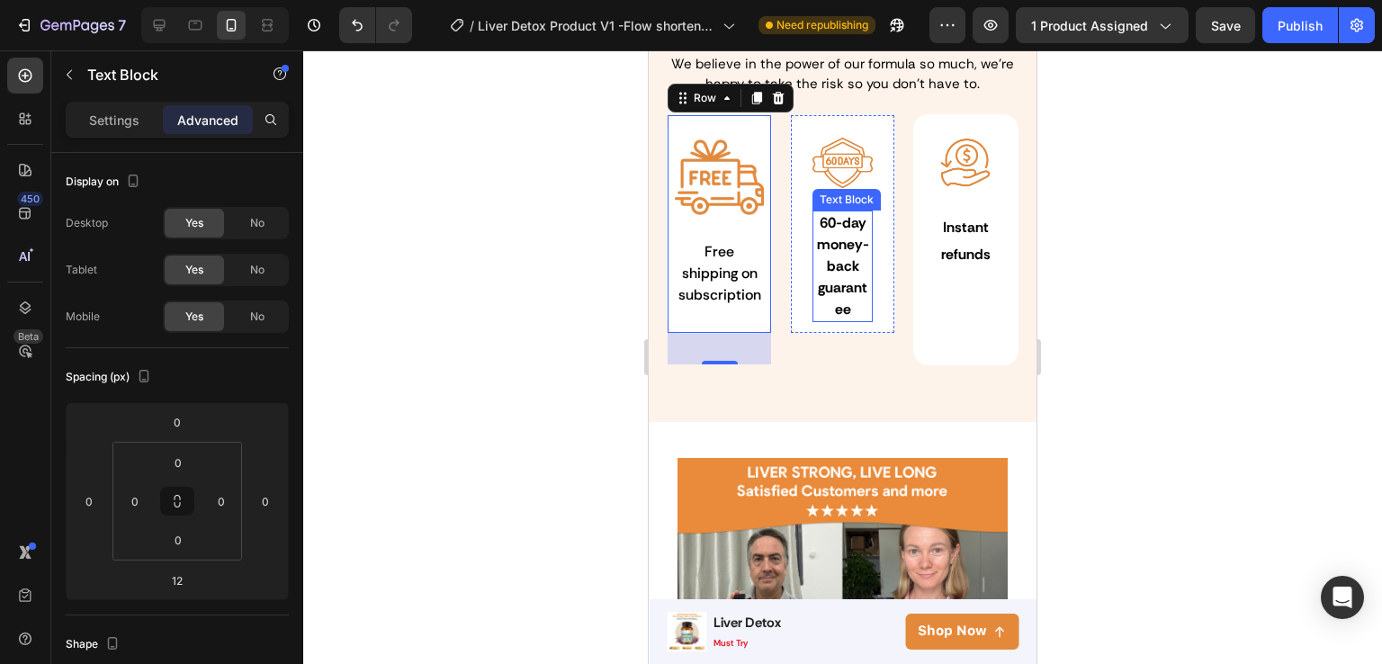
click at [820, 232] on strong "60-day money-back guarantee" at bounding box center [843, 265] width 52 height 105
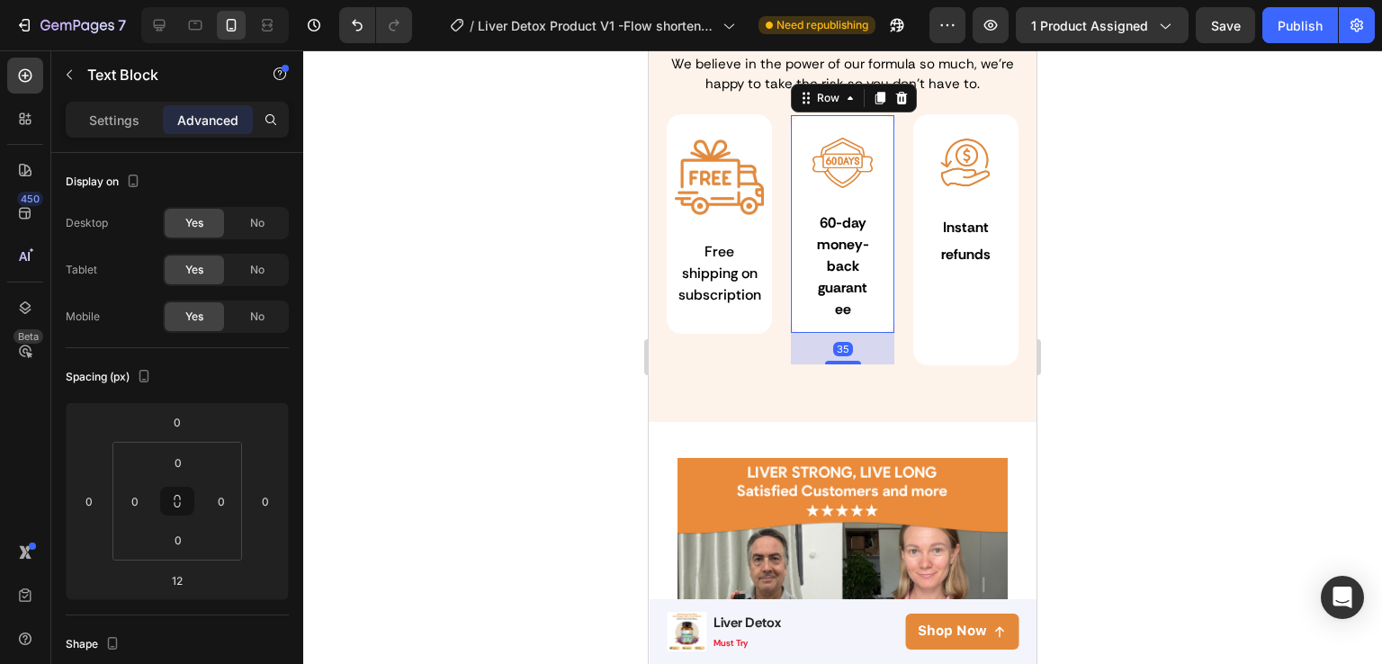
click at [800, 224] on div "Image 60-day money-back guarantee Text Block Row 35" at bounding box center [842, 224] width 104 height 220
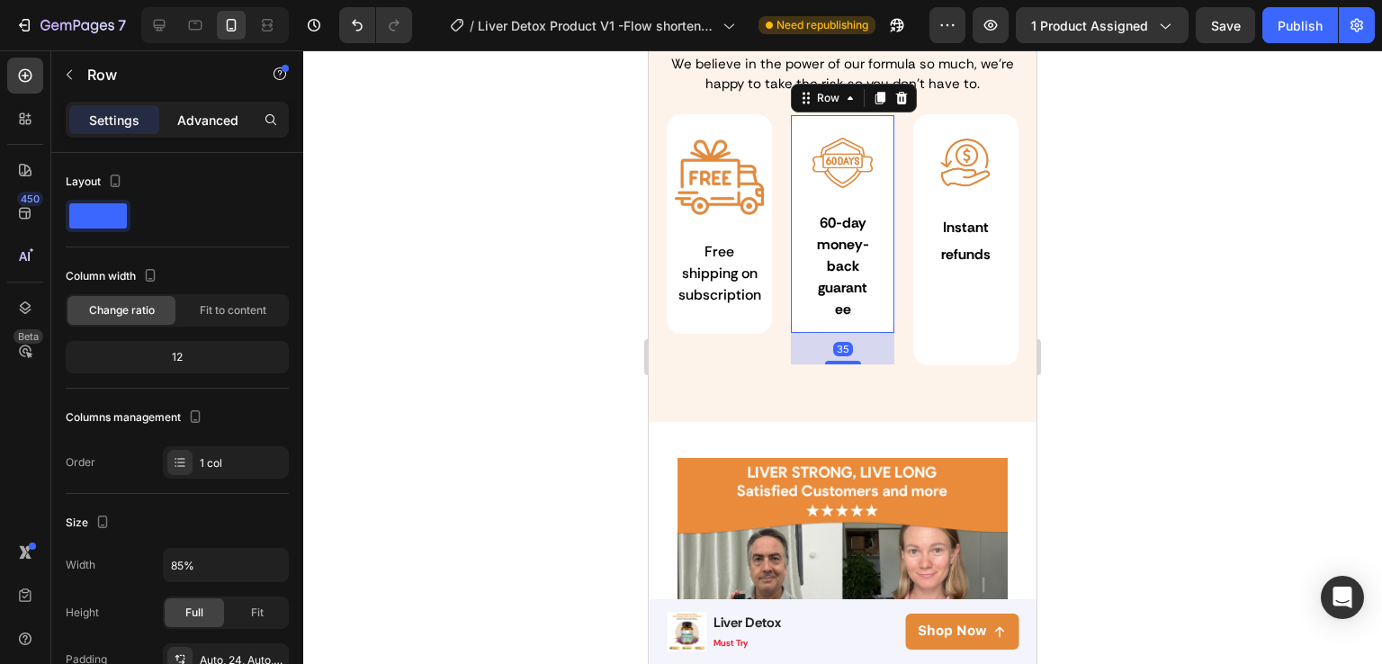
click at [211, 129] on div "Advanced" at bounding box center [208, 119] width 90 height 29
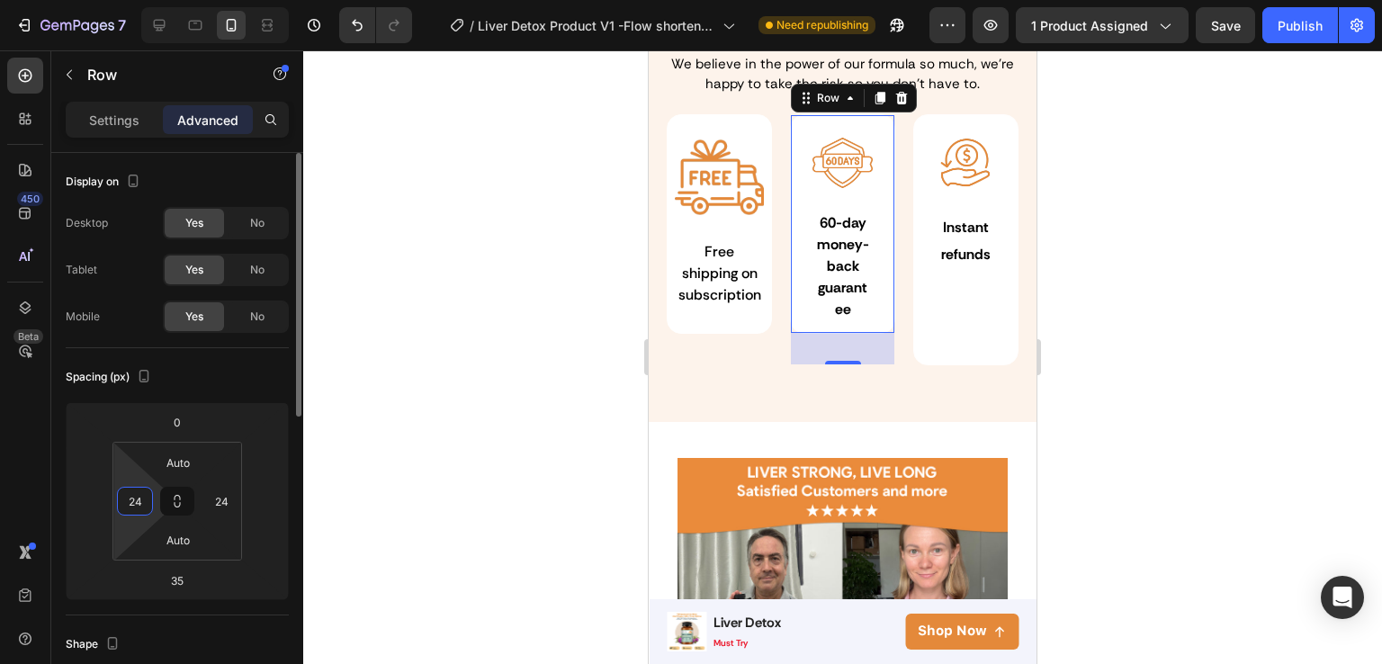
click at [134, 502] on input "24" at bounding box center [134, 501] width 27 height 27
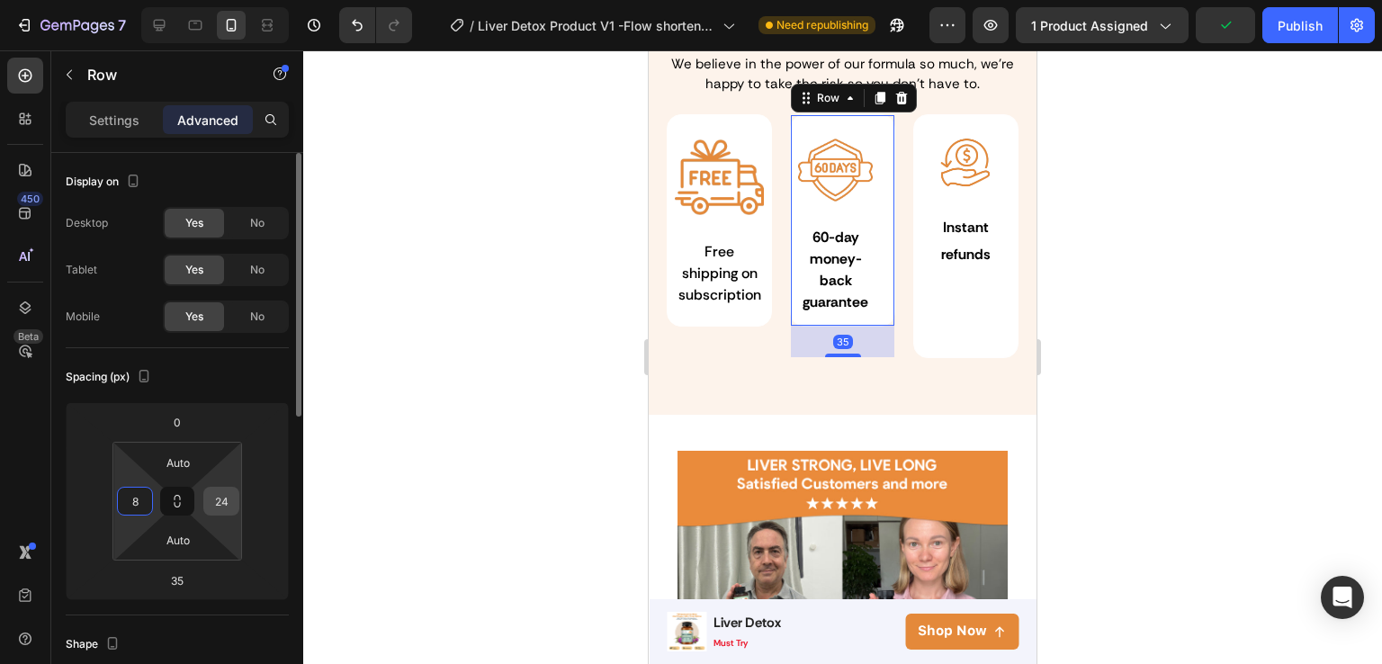
type input "8"
click at [236, 494] on div "24" at bounding box center [221, 501] width 36 height 29
click at [220, 498] on input "24" at bounding box center [221, 501] width 27 height 27
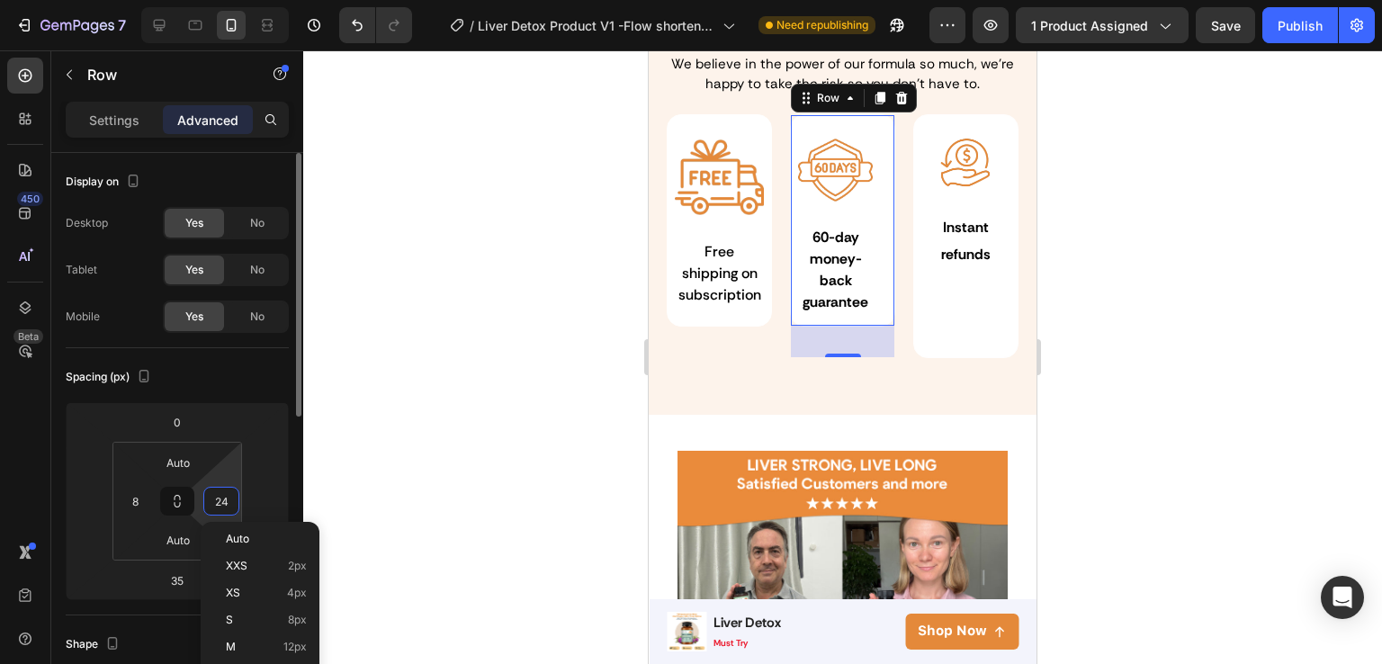
type input "8"
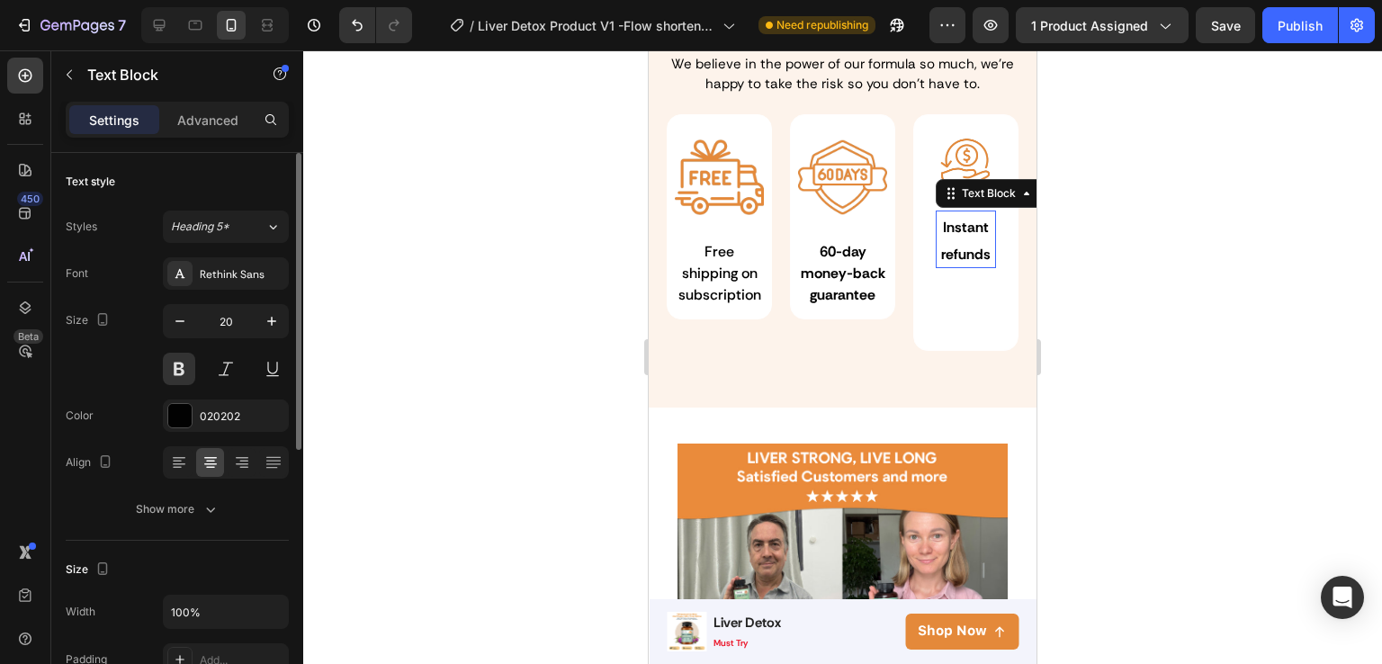
click at [965, 231] on span "Instant refunds" at bounding box center [965, 241] width 49 height 46
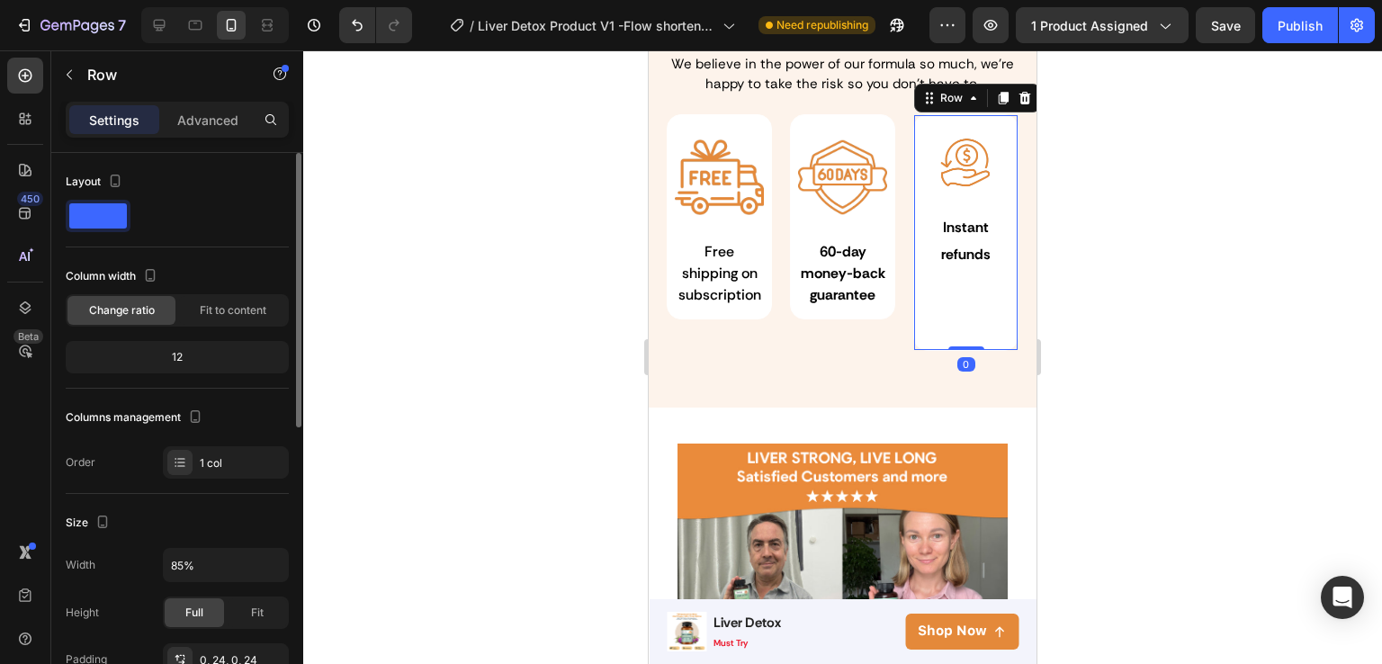
click at [940, 296] on div "Image Instant refunds Text Block Row 0" at bounding box center [965, 232] width 123 height 237
click at [229, 128] on p "Advanced" at bounding box center [207, 120] width 61 height 19
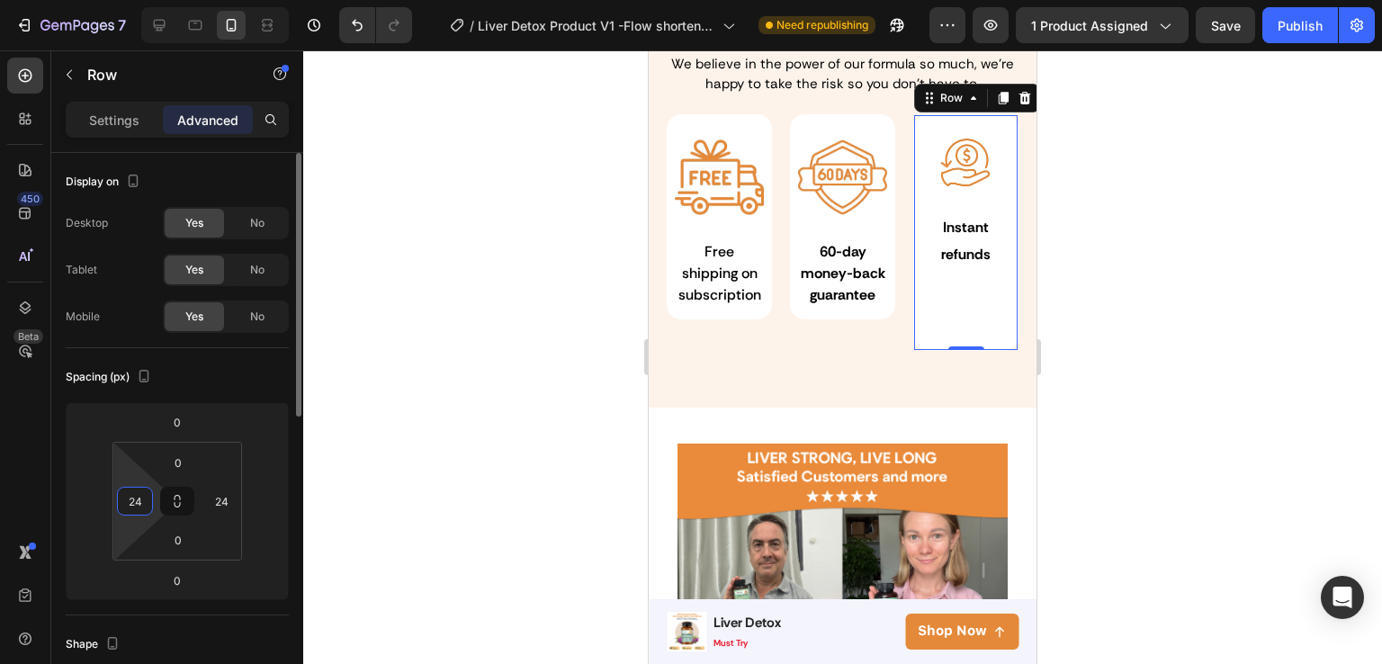
click at [130, 502] on input "24" at bounding box center [134, 501] width 27 height 27
type input "8"
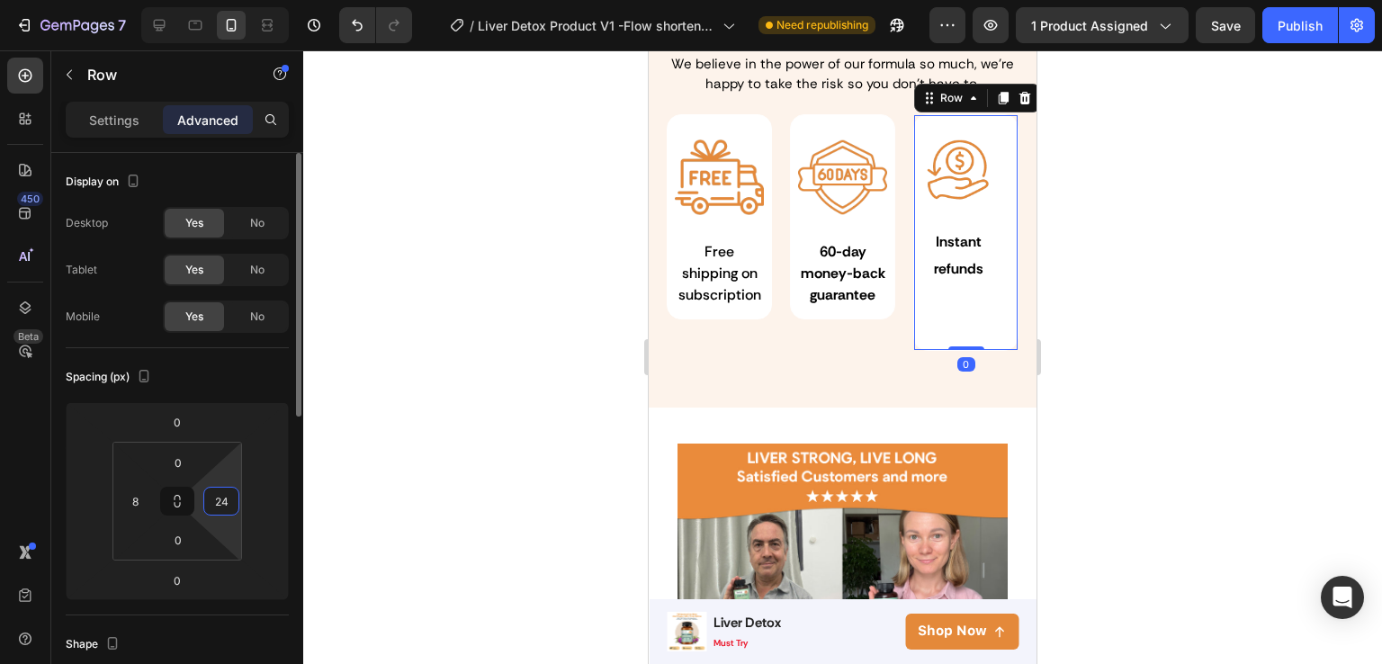
click at [230, 490] on input "24" at bounding box center [221, 501] width 27 height 27
type input "8"
click at [1050, 282] on div at bounding box center [842, 357] width 1079 height 614
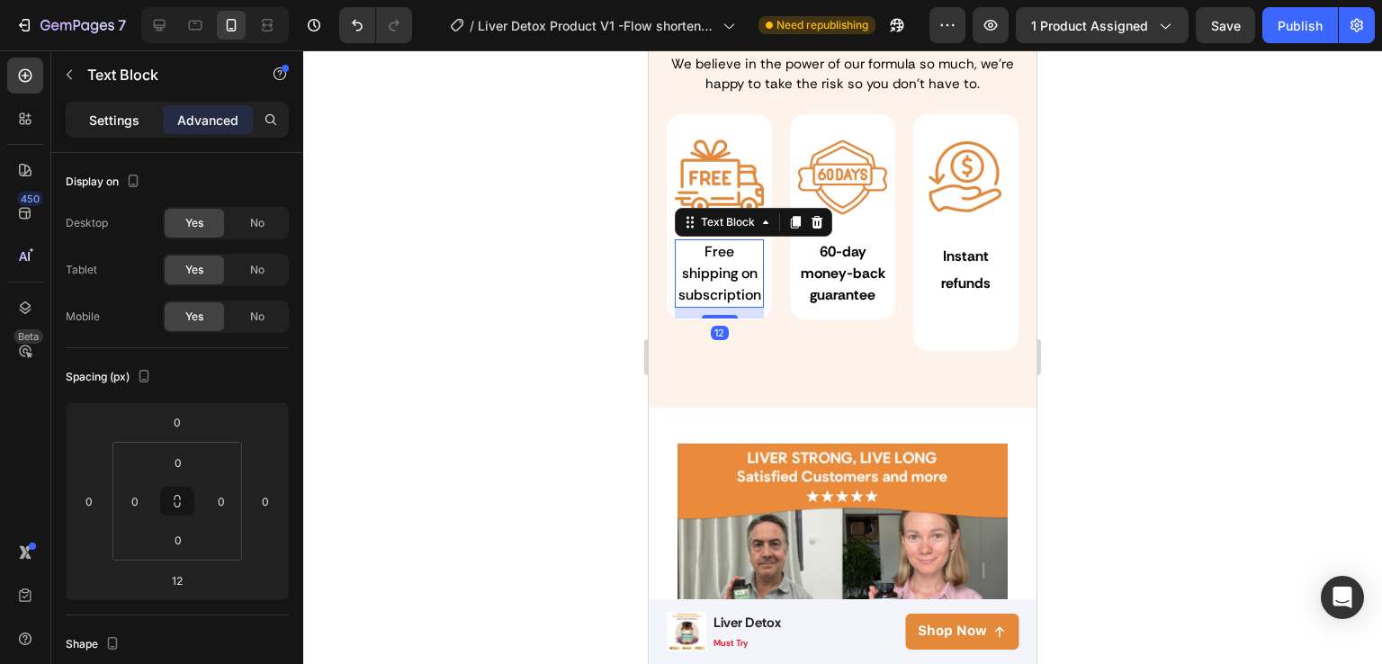
click at [123, 128] on p "Settings" at bounding box center [114, 120] width 50 height 19
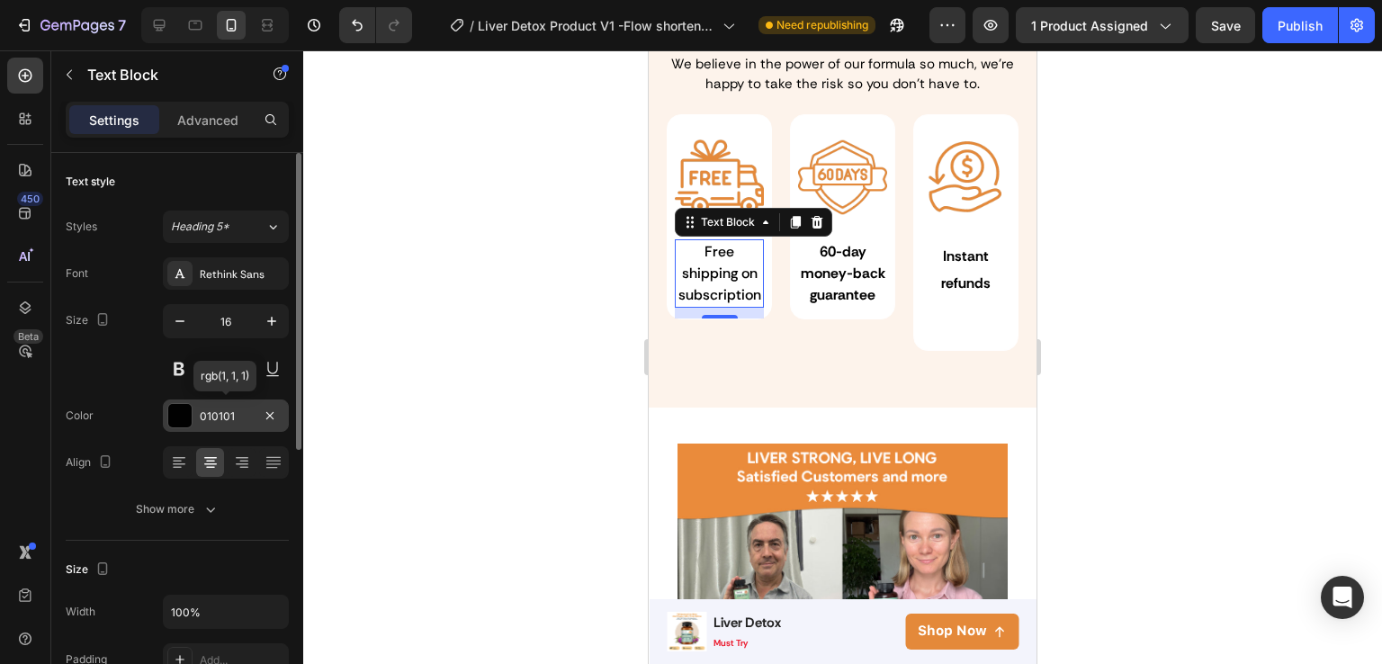
click at [220, 411] on div "010101" at bounding box center [226, 417] width 52 height 16
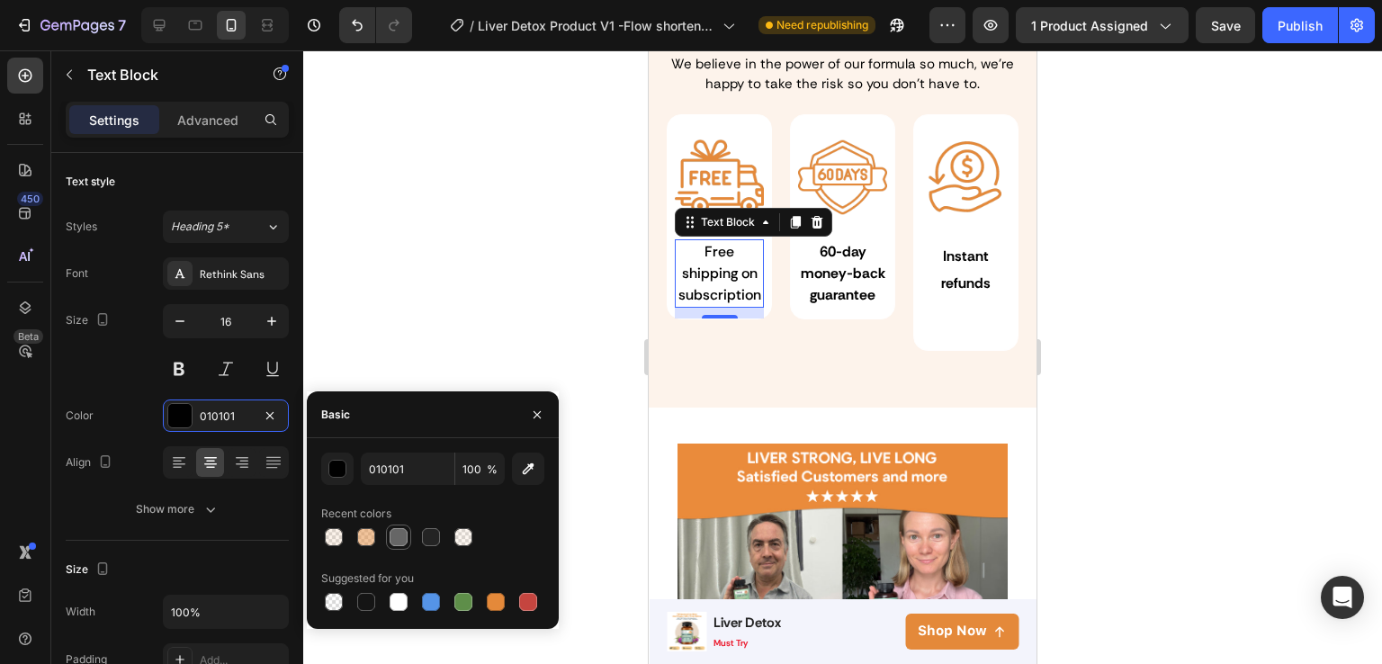
click at [401, 526] on div at bounding box center [399, 537] width 22 height 22
click at [428, 532] on div at bounding box center [431, 537] width 18 height 18
type input "242424"
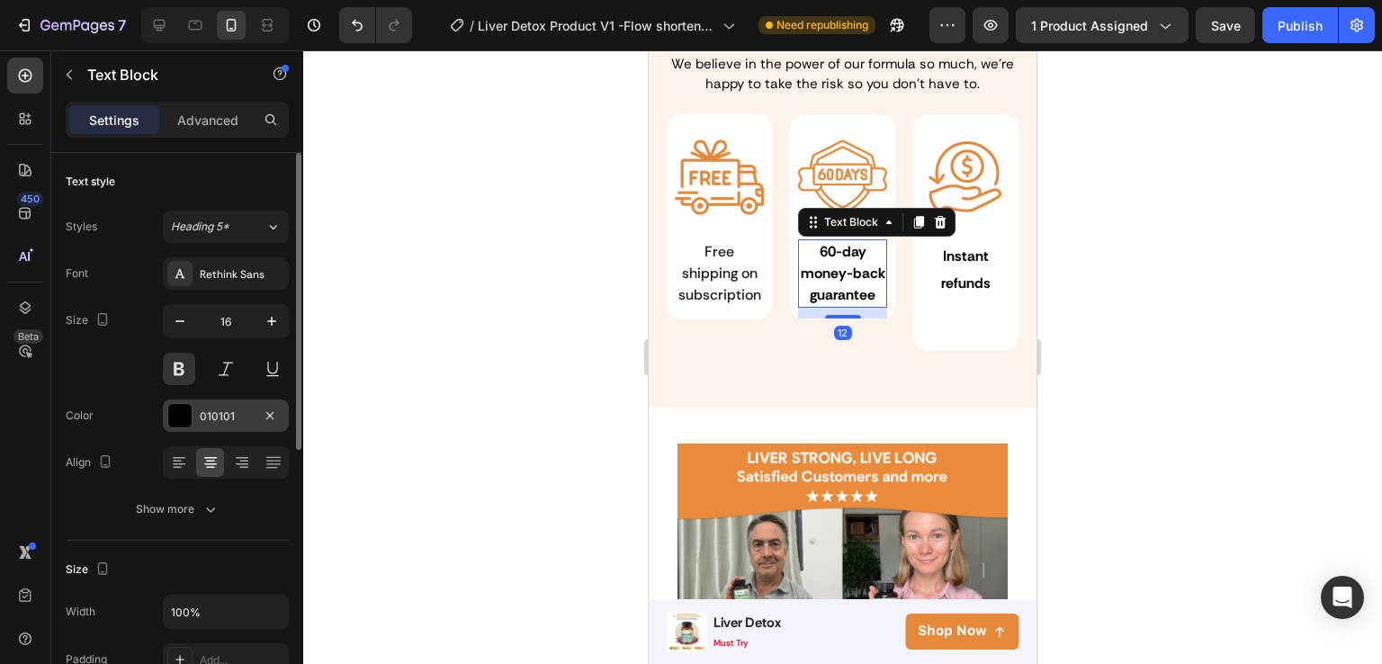
click at [186, 414] on div at bounding box center [179, 415] width 23 height 23
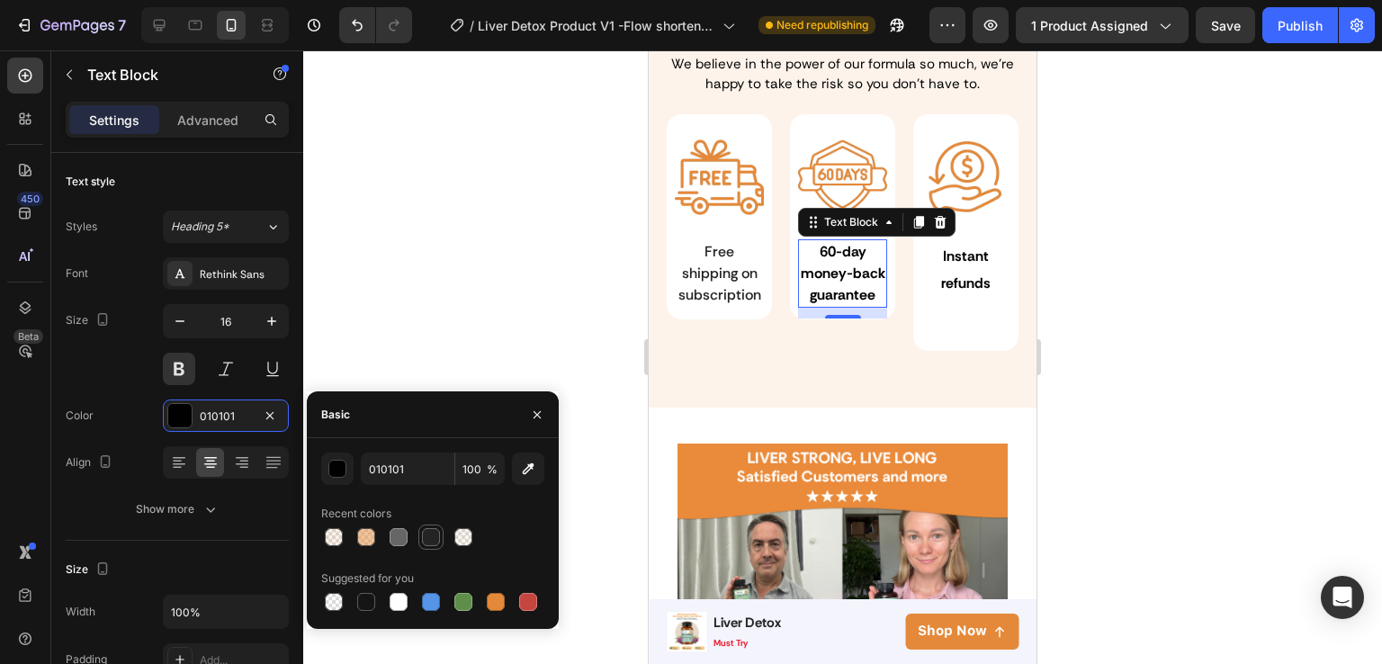
click at [420, 537] on div at bounding box center [431, 537] width 22 height 22
type input "242424"
click at [420, 537] on div at bounding box center [431, 537] width 22 height 22
click at [429, 537] on div at bounding box center [431, 537] width 18 height 18
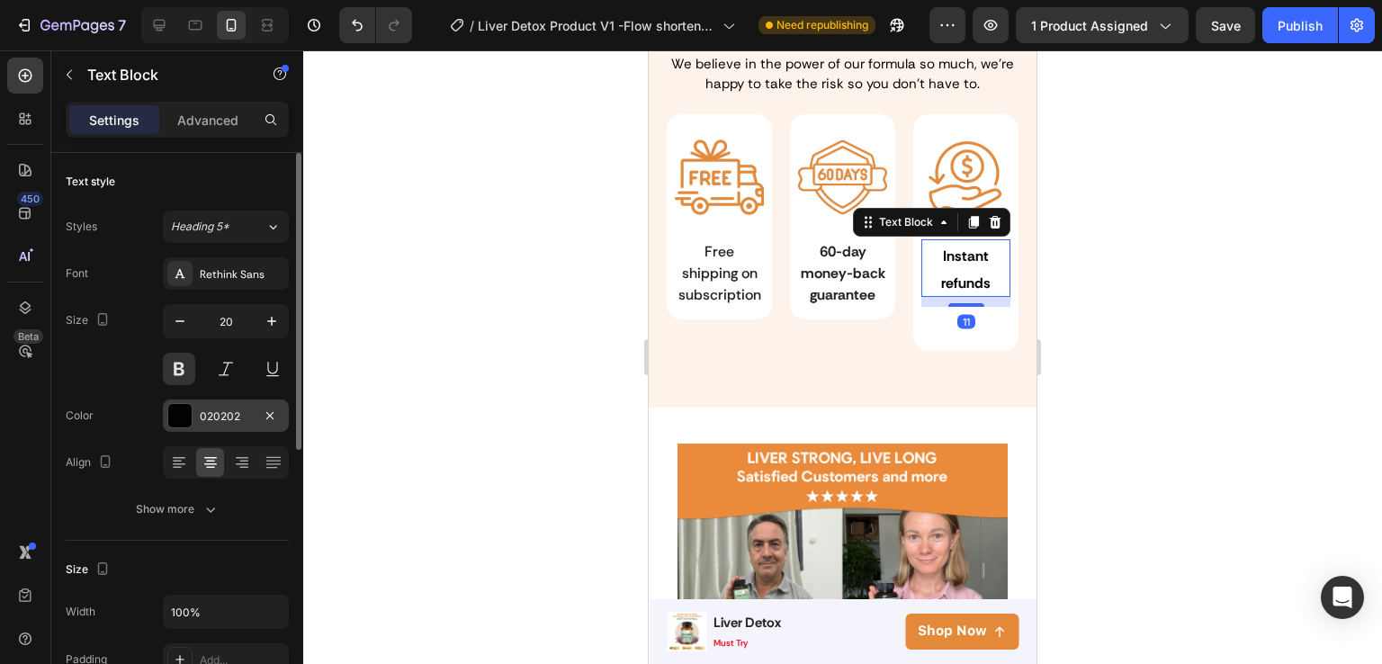
click at [216, 403] on div "020202" at bounding box center [226, 416] width 126 height 32
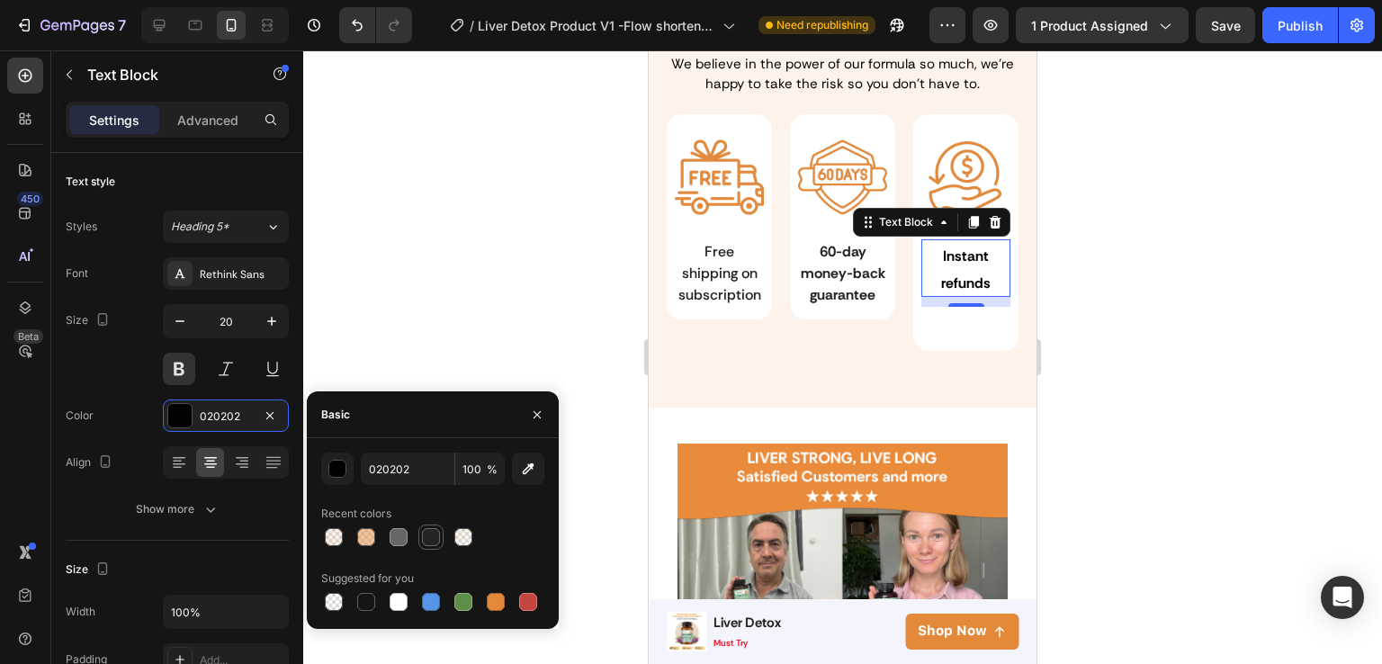
click at [418, 534] on div at bounding box center [430, 537] width 25 height 25
type input "242424"
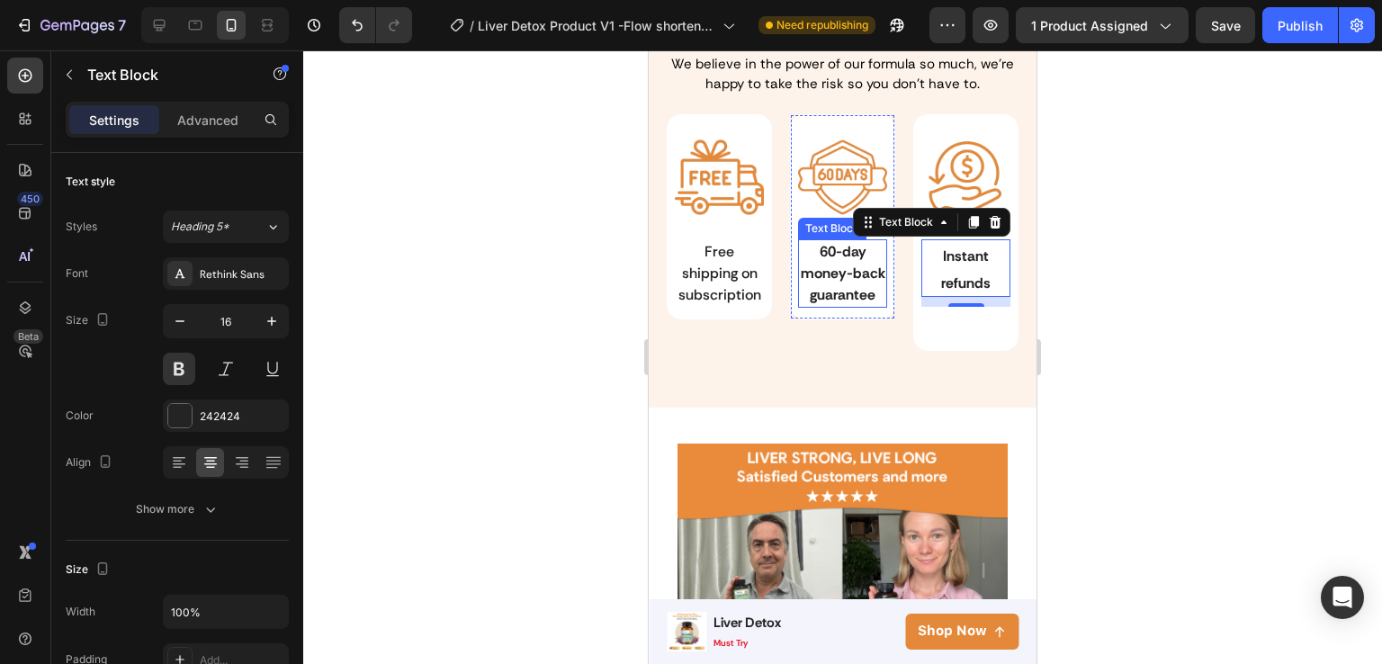
click at [817, 285] on p "60-day money-back guarantee" at bounding box center [842, 273] width 85 height 65
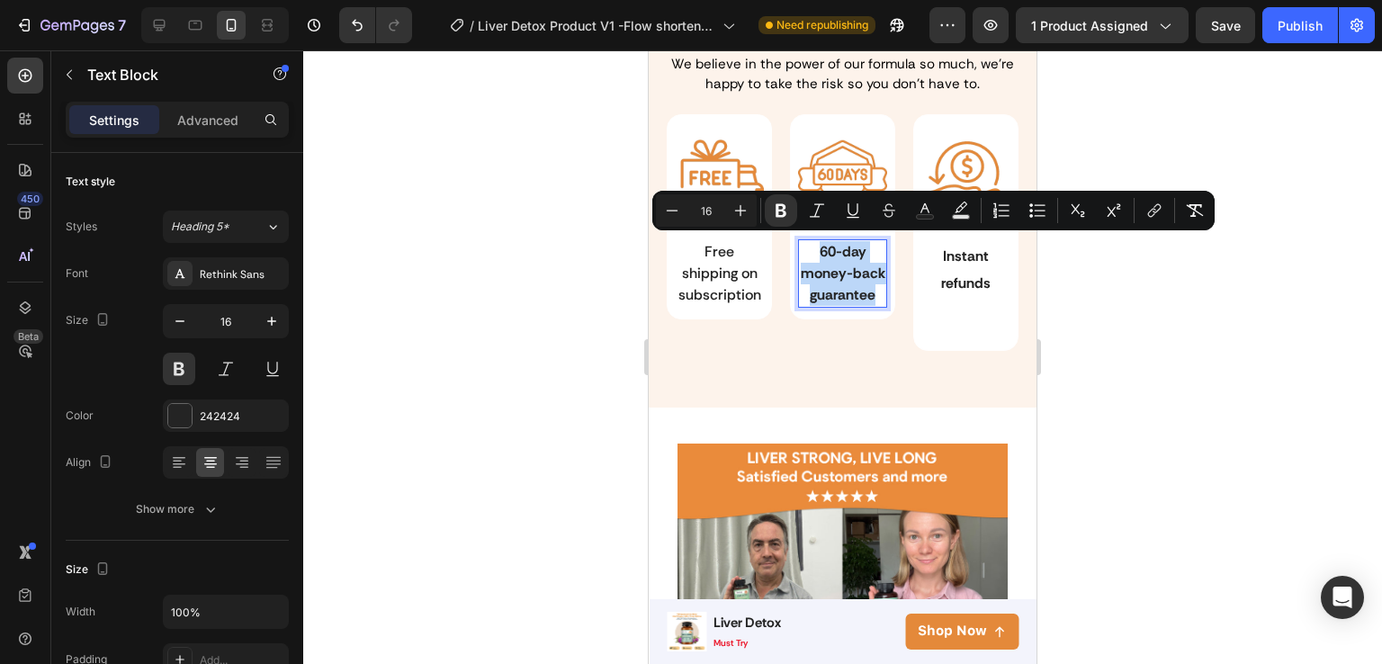
drag, startPoint x: 871, startPoint y: 315, endPoint x: 814, endPoint y: 253, distance: 84.7
click at [814, 253] on p "60-day money-back guarantee" at bounding box center [842, 273] width 85 height 65
click at [936, 213] on button "Text Color" at bounding box center [925, 210] width 32 height 32
type input "242424"
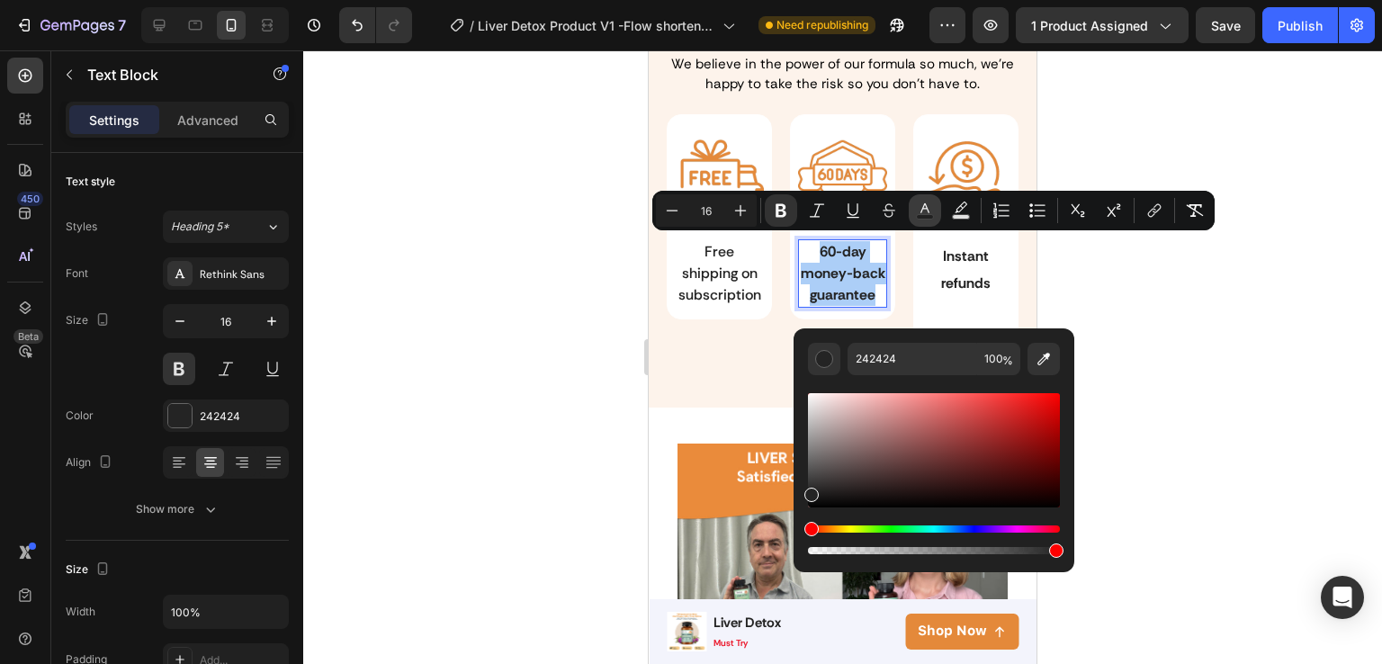
click at [929, 213] on icon "Editor contextual toolbar" at bounding box center [925, 211] width 18 height 18
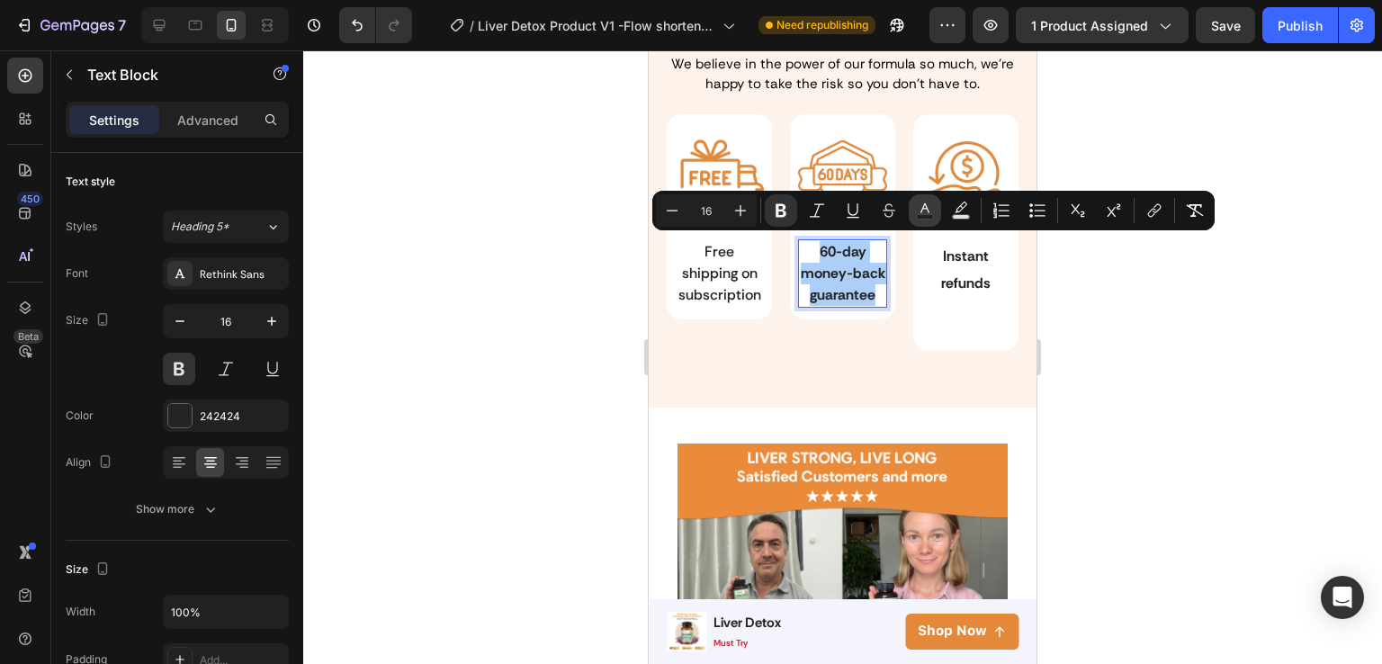
click at [929, 213] on icon "Editor contextual toolbar" at bounding box center [925, 211] width 18 height 18
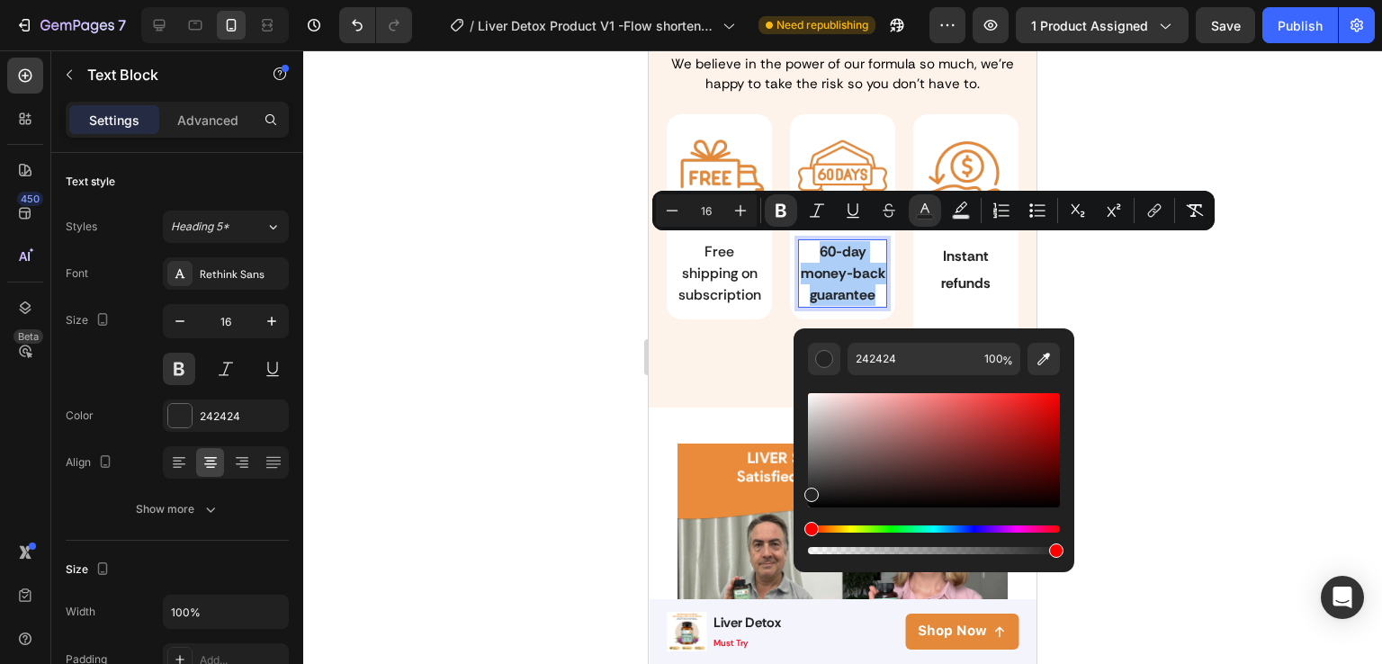
click at [1087, 296] on div at bounding box center [842, 357] width 1079 height 614
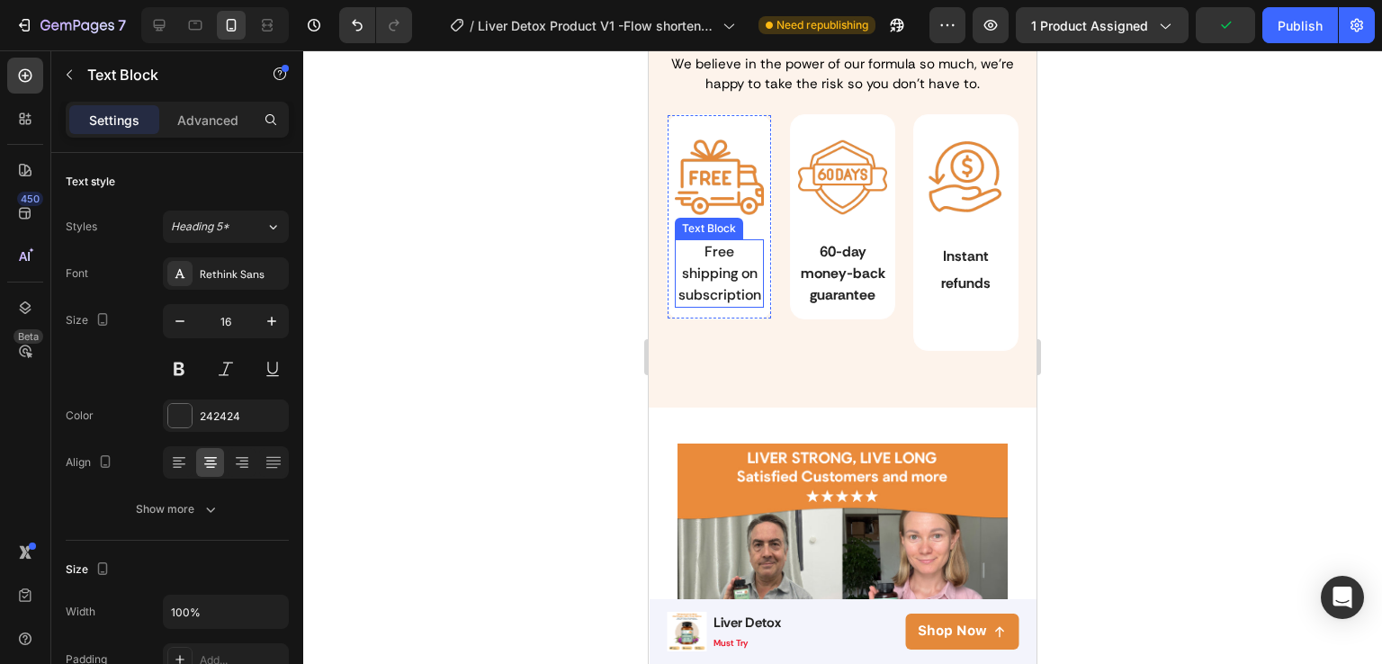
click at [709, 292] on span "Free shipping on subscription" at bounding box center [720, 273] width 83 height 62
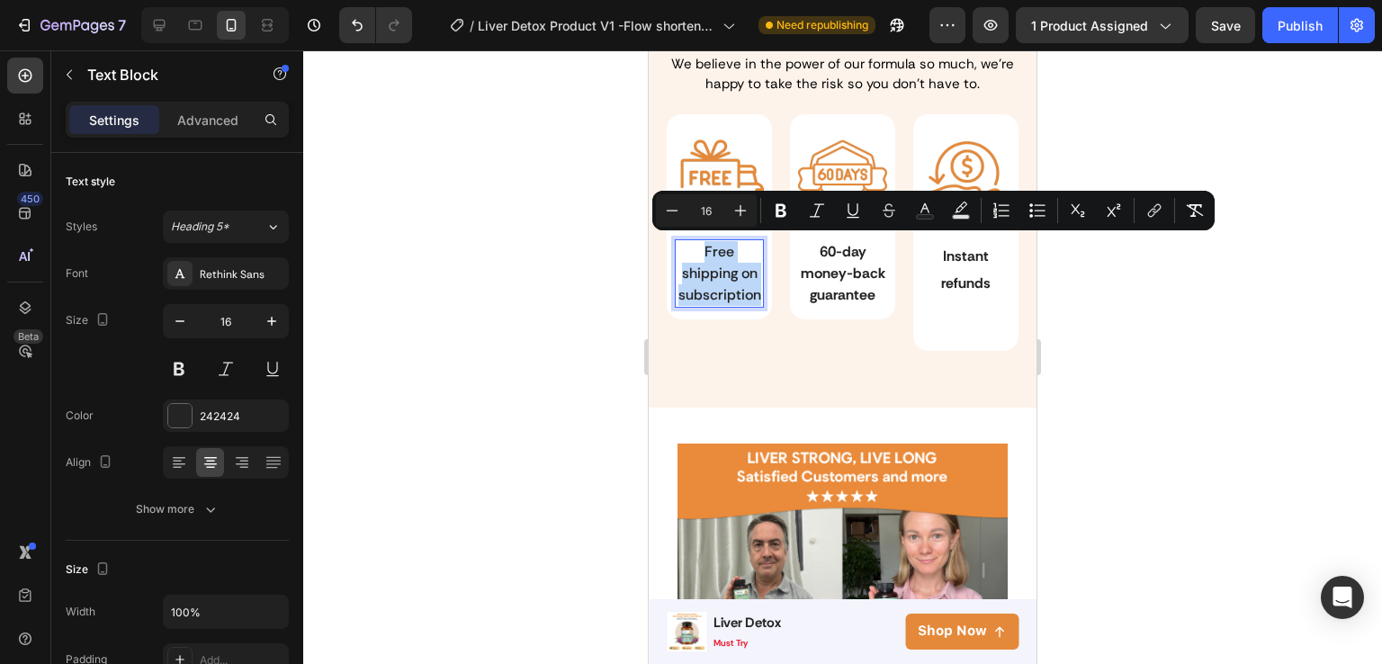
drag, startPoint x: 698, startPoint y: 250, endPoint x: 757, endPoint y: 287, distance: 69.2
click at [757, 287] on p "Free shipping on subscription" at bounding box center [719, 273] width 85 height 65
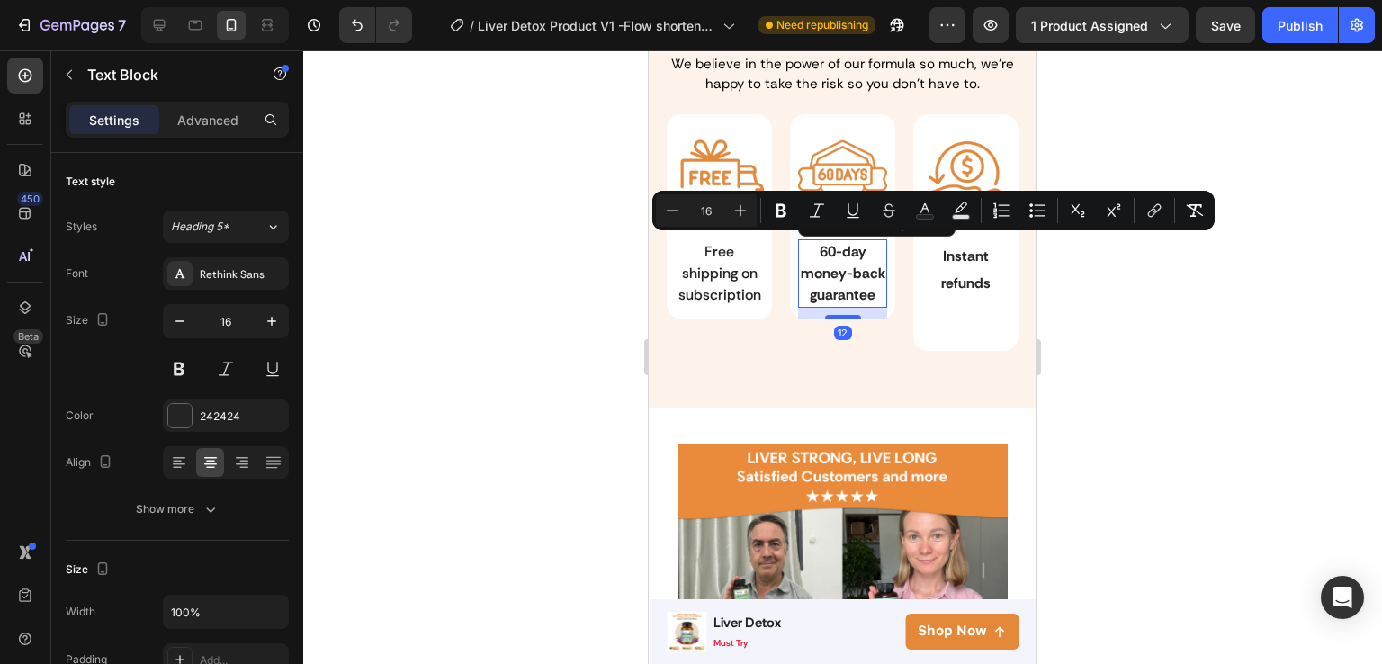
click at [835, 267] on strong "60-day money-back guarantee" at bounding box center [843, 273] width 85 height 62
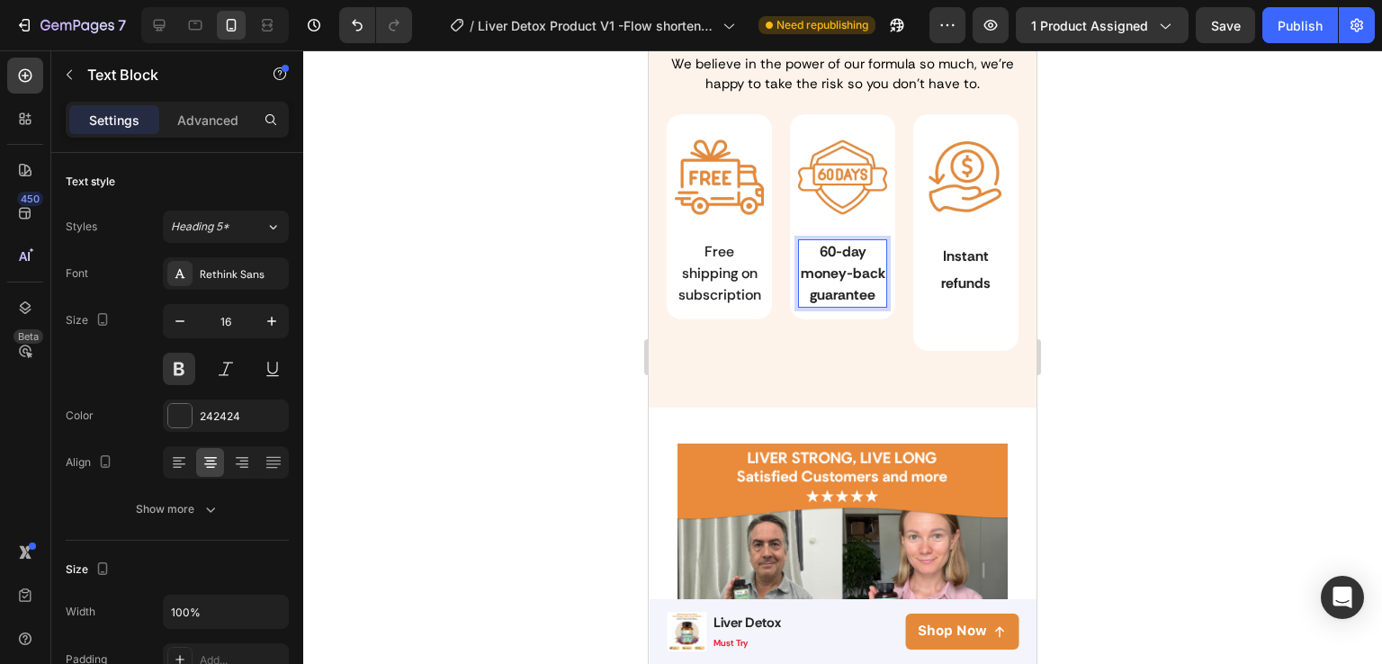
click at [835, 267] on strong "60-day money-back guarantee" at bounding box center [843, 273] width 85 height 62
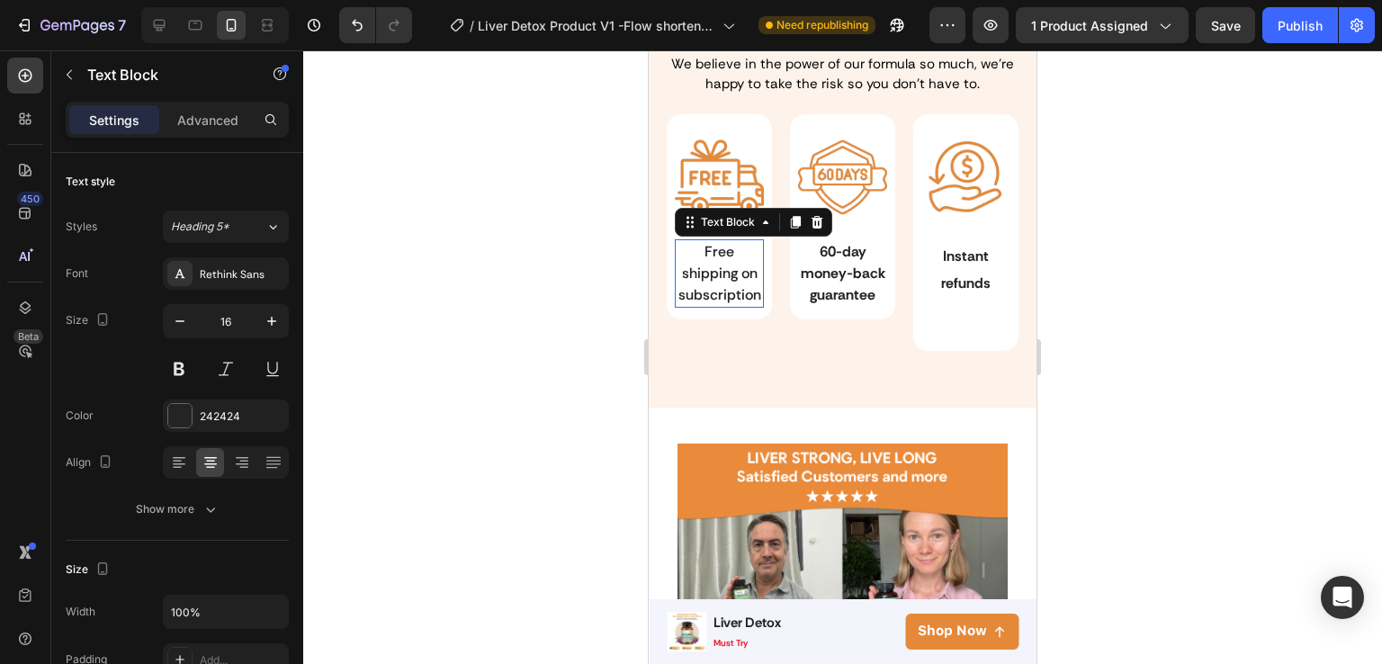
click at [724, 279] on p "Free shipping on subscription" at bounding box center [719, 273] width 85 height 65
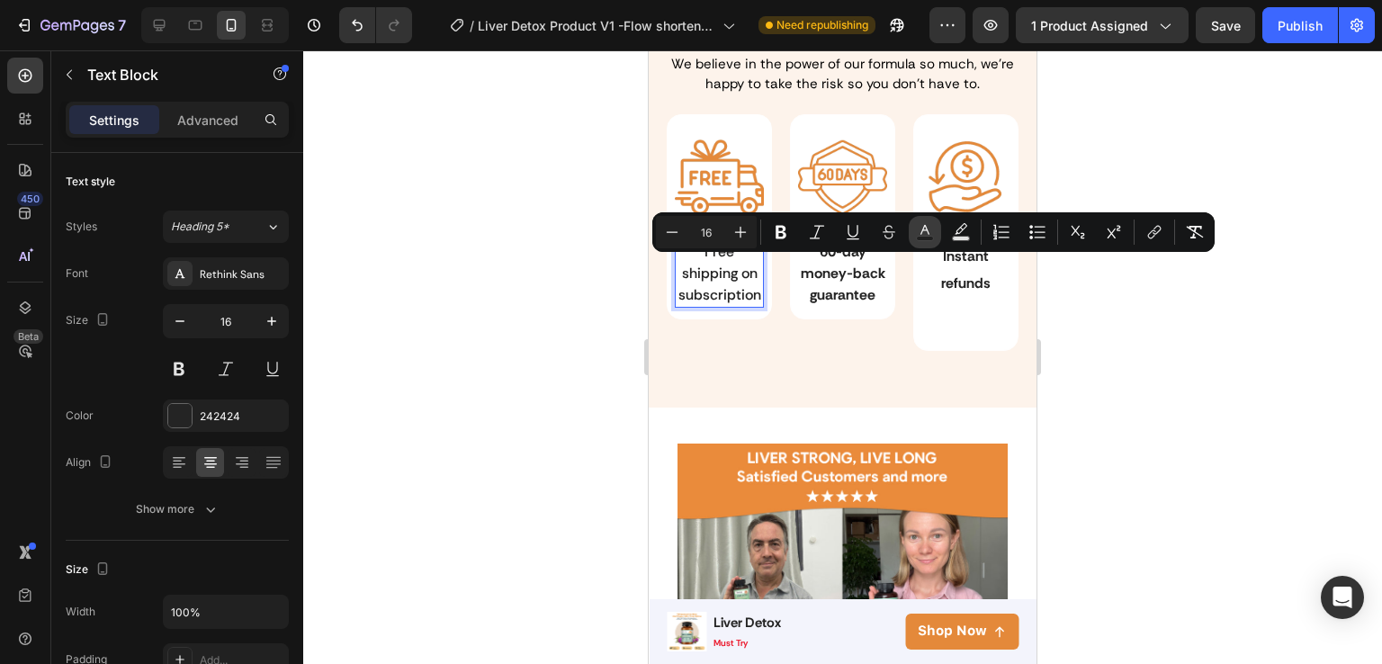
click at [914, 238] on button "Text Color" at bounding box center [925, 232] width 32 height 32
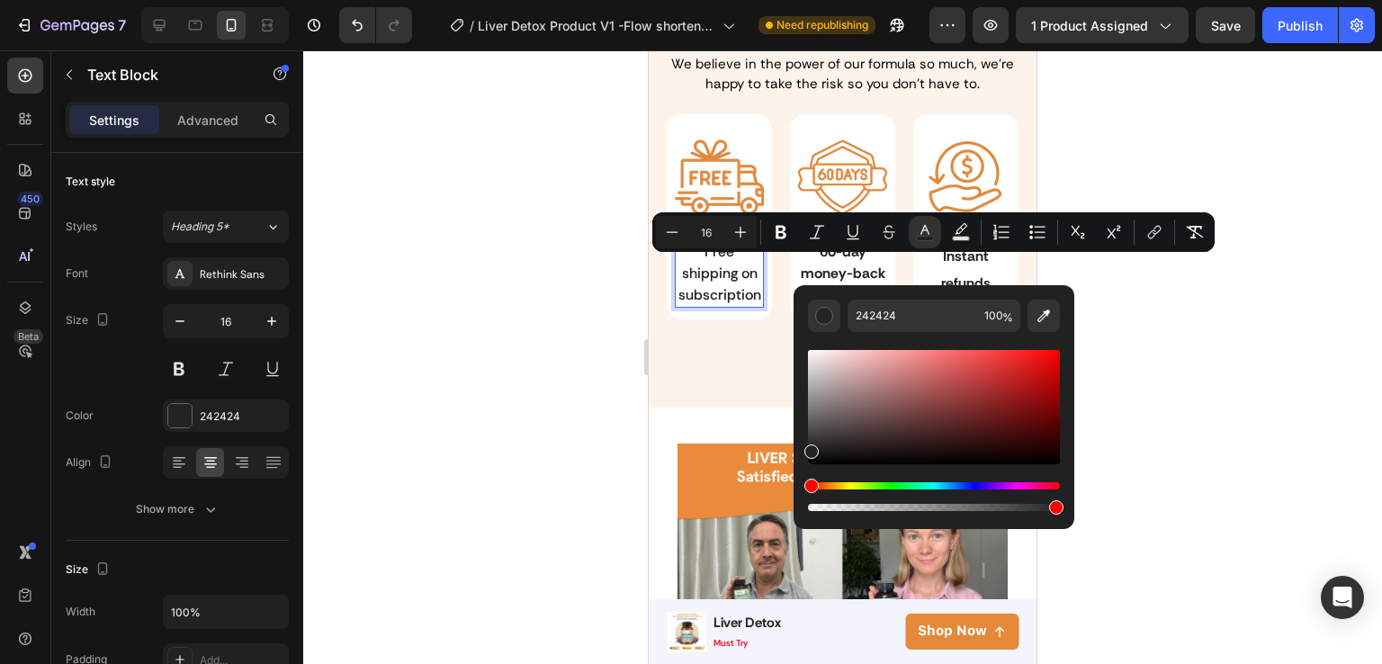
click at [1116, 292] on div at bounding box center [842, 357] width 1079 height 614
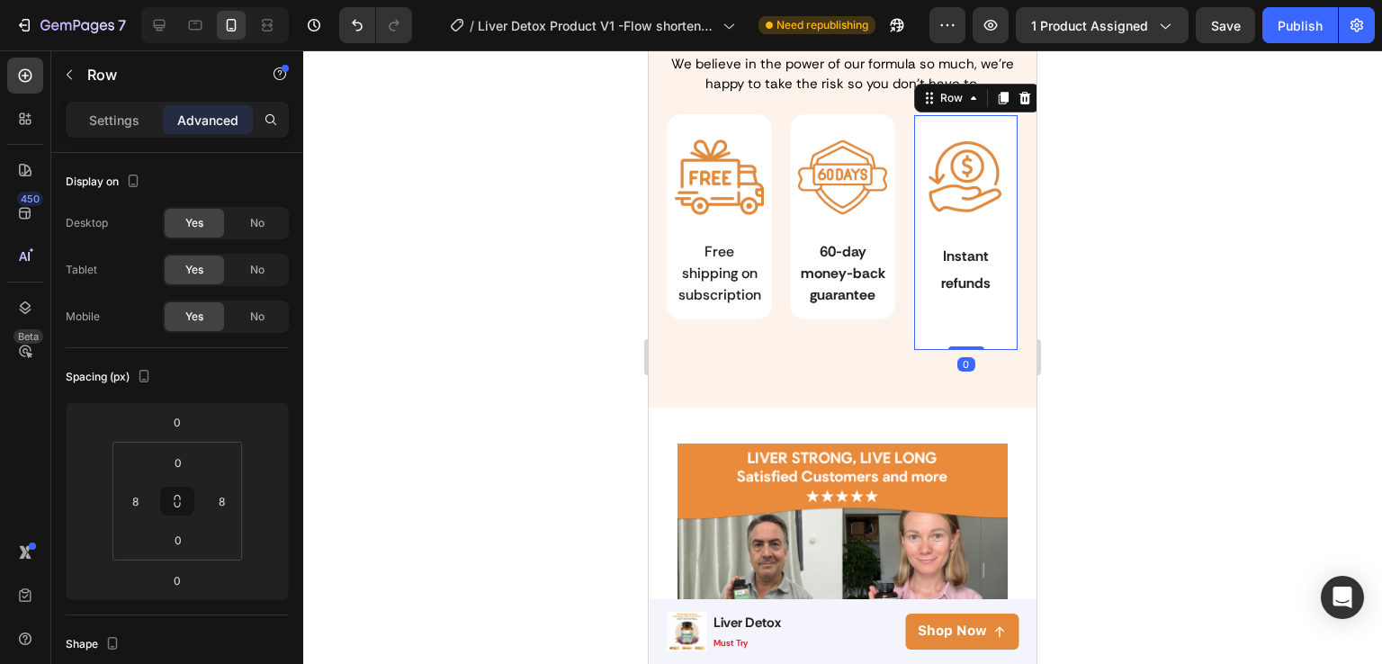
click at [959, 319] on div "Image Instant refunds Text Block" at bounding box center [966, 232] width 88 height 235
drag, startPoint x: 955, startPoint y: 364, endPoint x: 956, endPoint y: 323, distance: 41.4
click at [956, 323] on div "Image Instant refunds Text Block Row 0" at bounding box center [965, 232] width 104 height 237
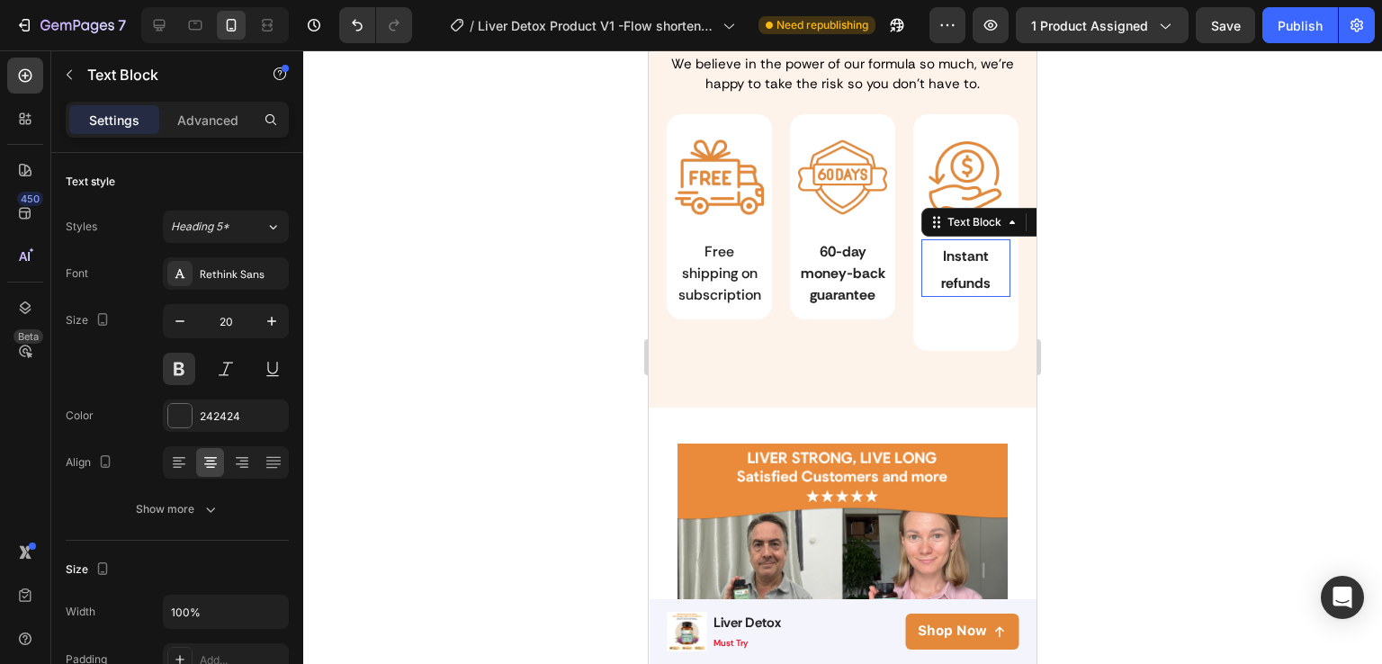
click at [940, 267] on p "Instant refunds" at bounding box center [965, 268] width 85 height 54
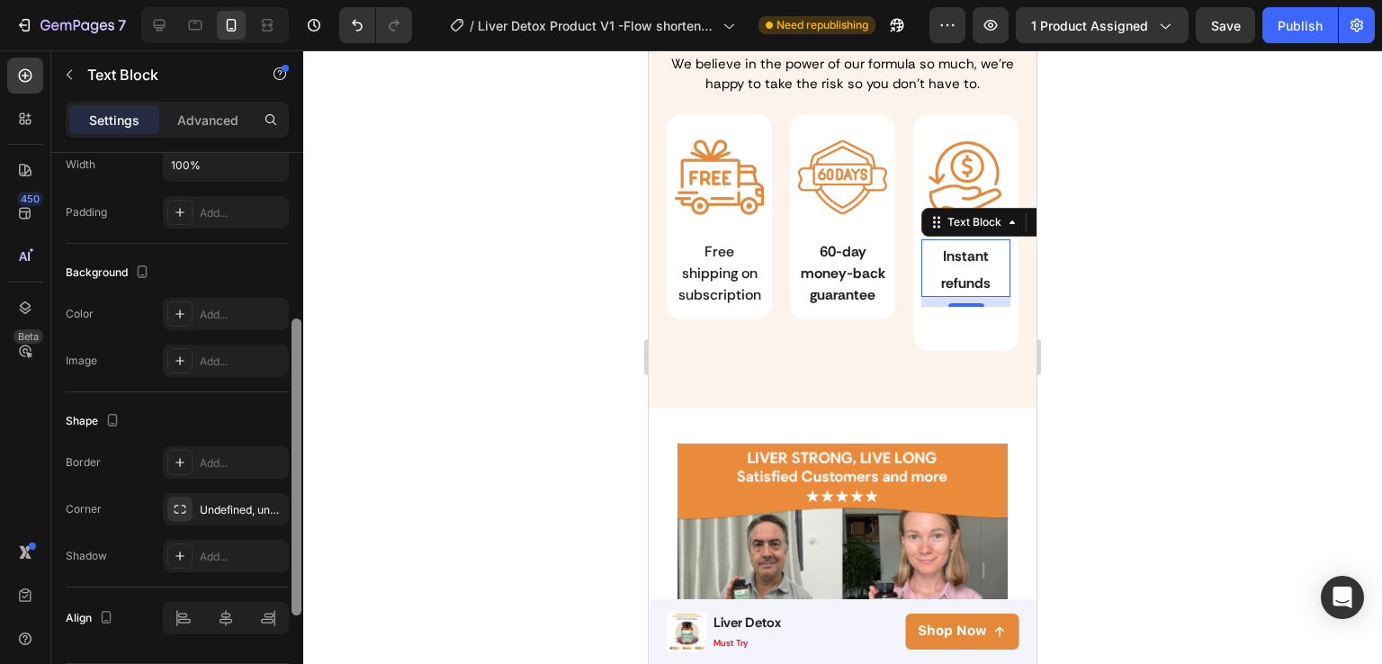
scroll to position [502, 0]
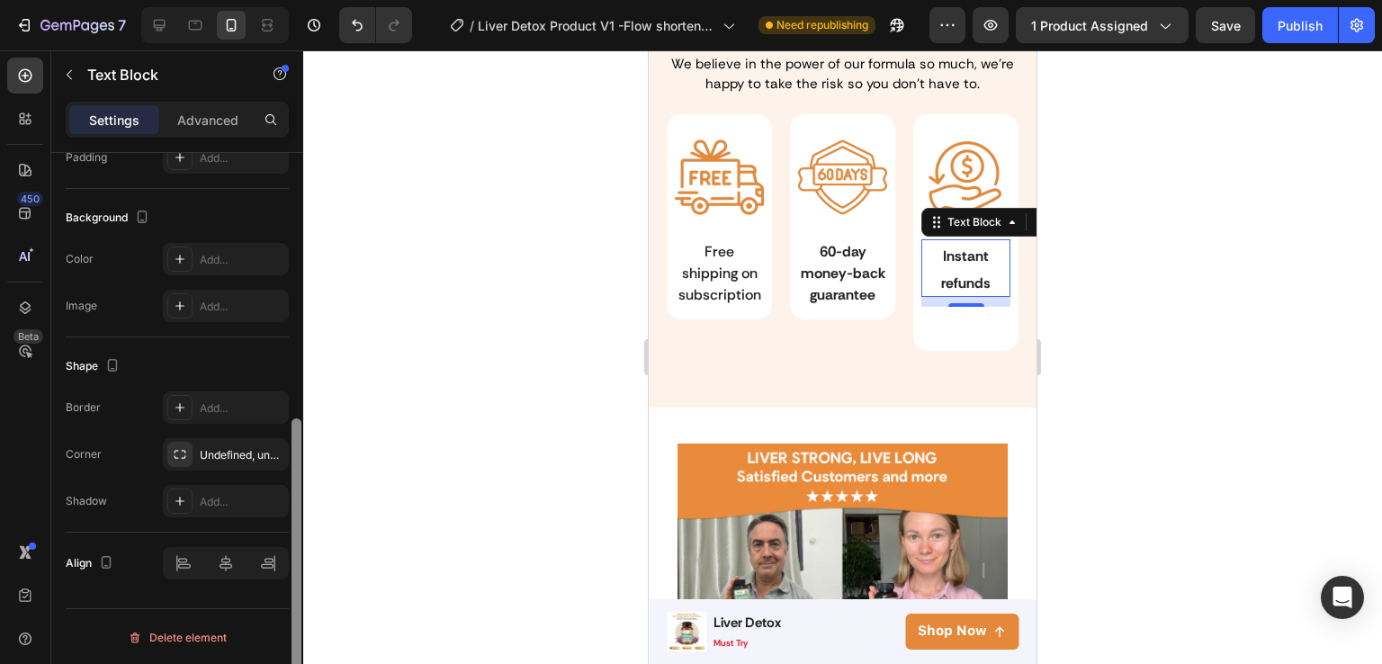
drag, startPoint x: 299, startPoint y: 192, endPoint x: 299, endPoint y: 491, distance: 299.7
click at [299, 491] on div at bounding box center [297, 566] width 10 height 297
click at [210, 121] on p "Advanced" at bounding box center [207, 120] width 61 height 19
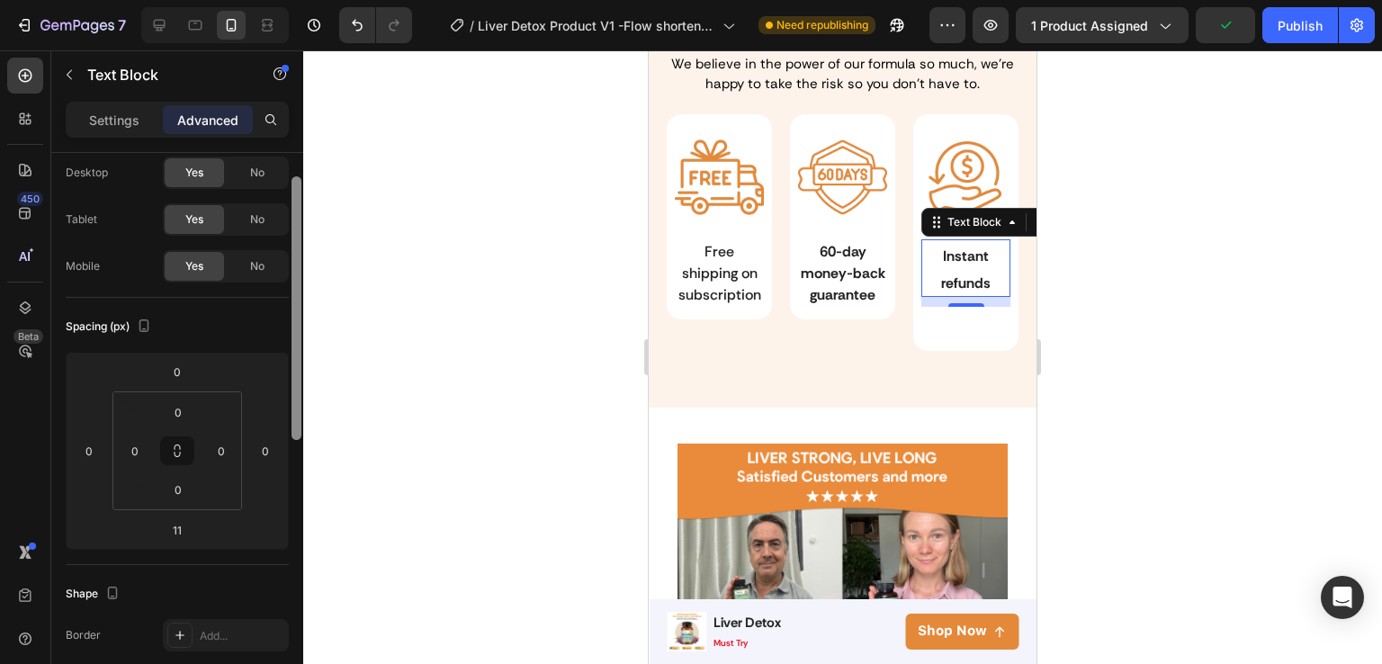
drag, startPoint x: 294, startPoint y: 416, endPoint x: 278, endPoint y: 187, distance: 229.2
click at [278, 187] on div "Display on Desktop Yes No Tablet Yes No Mobile Yes No Spacing (px) 0 0 11 0 0 0…" at bounding box center [177, 434] width 252 height 562
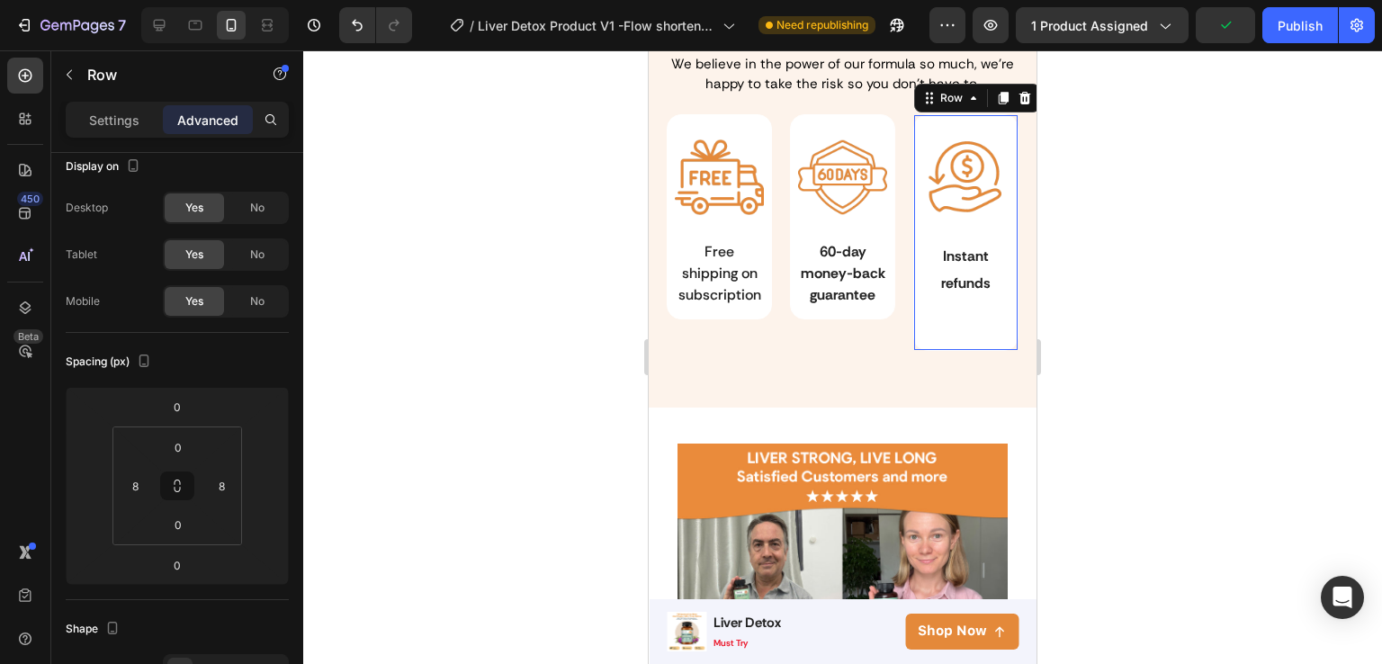
click at [935, 334] on div "Image Instant refunds Text Block" at bounding box center [966, 232] width 88 height 235
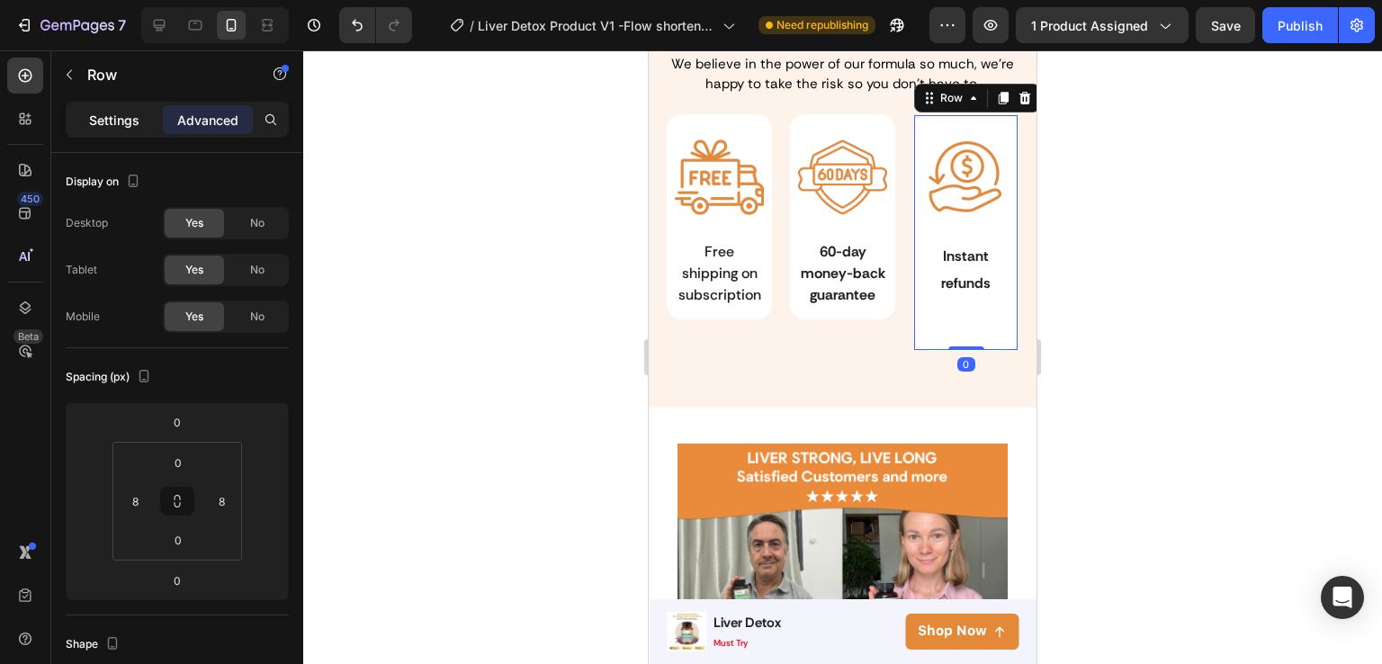
click at [123, 131] on div "Settings" at bounding box center [114, 119] width 90 height 29
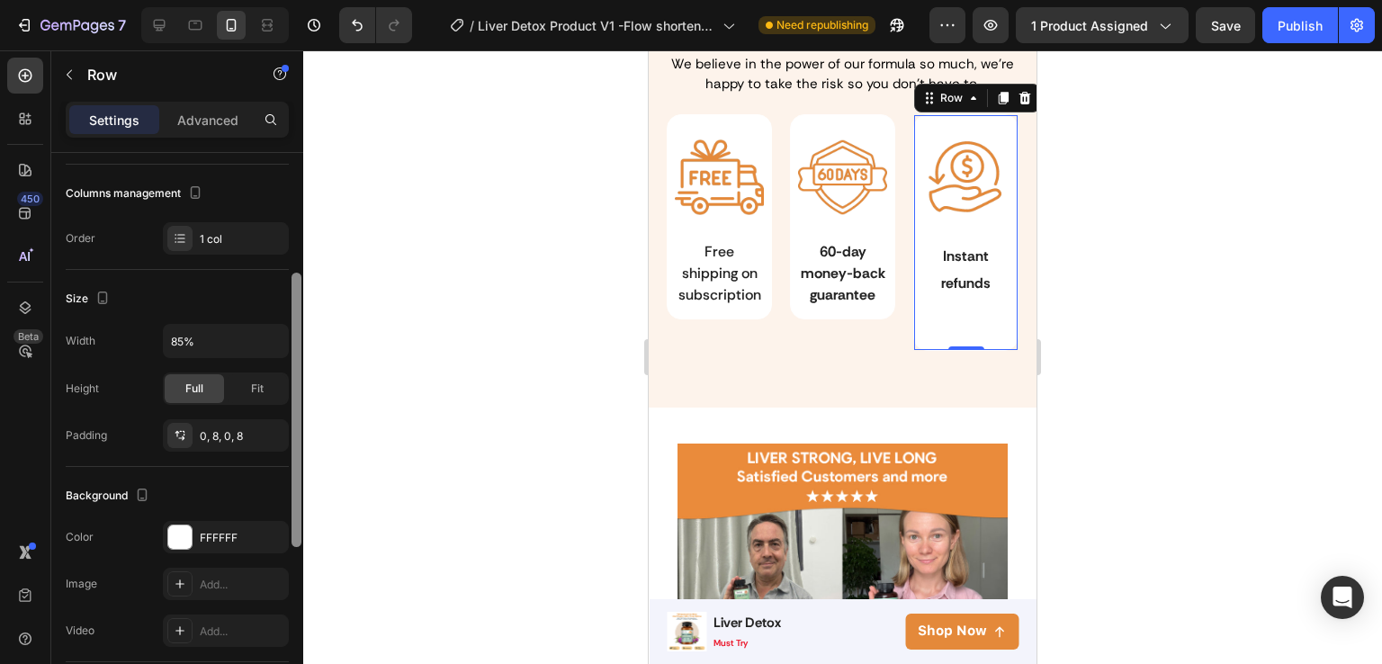
scroll to position [231, 0]
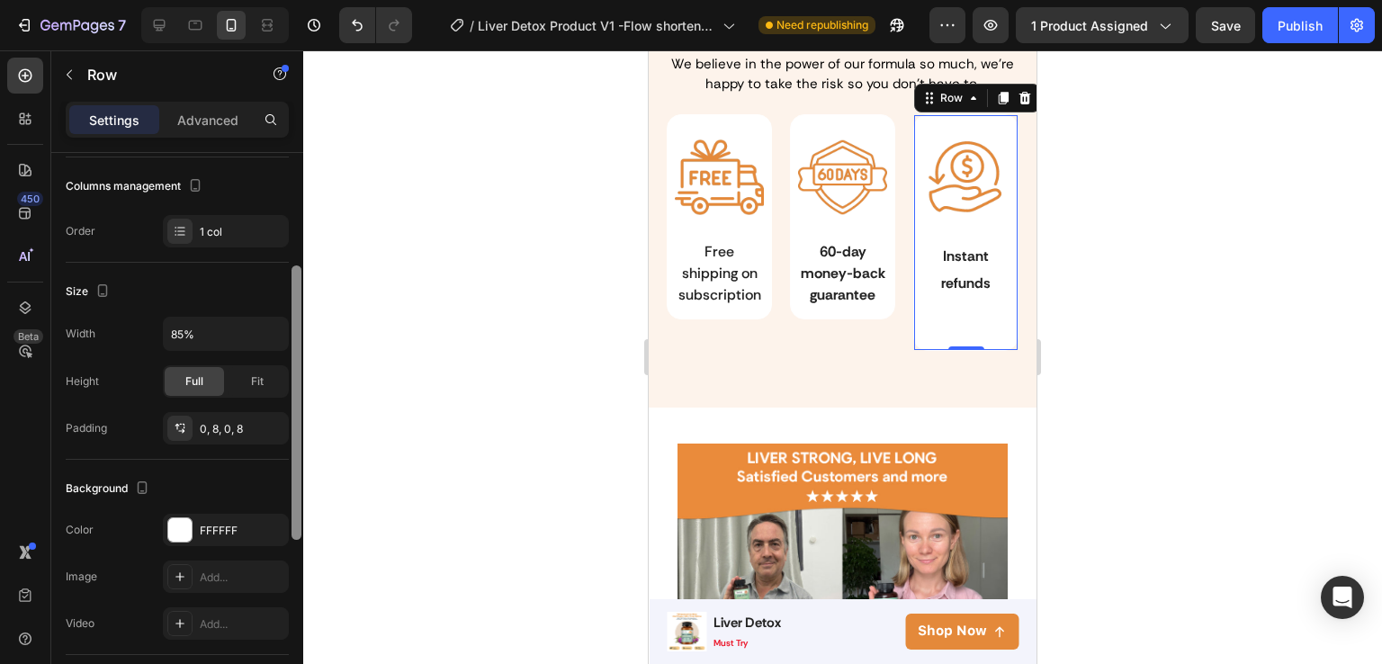
drag, startPoint x: 299, startPoint y: 269, endPoint x: 302, endPoint y: 382, distance: 113.5
click at [302, 382] on div at bounding box center [296, 434] width 13 height 562
click at [266, 382] on div "Fit" at bounding box center [257, 381] width 59 height 29
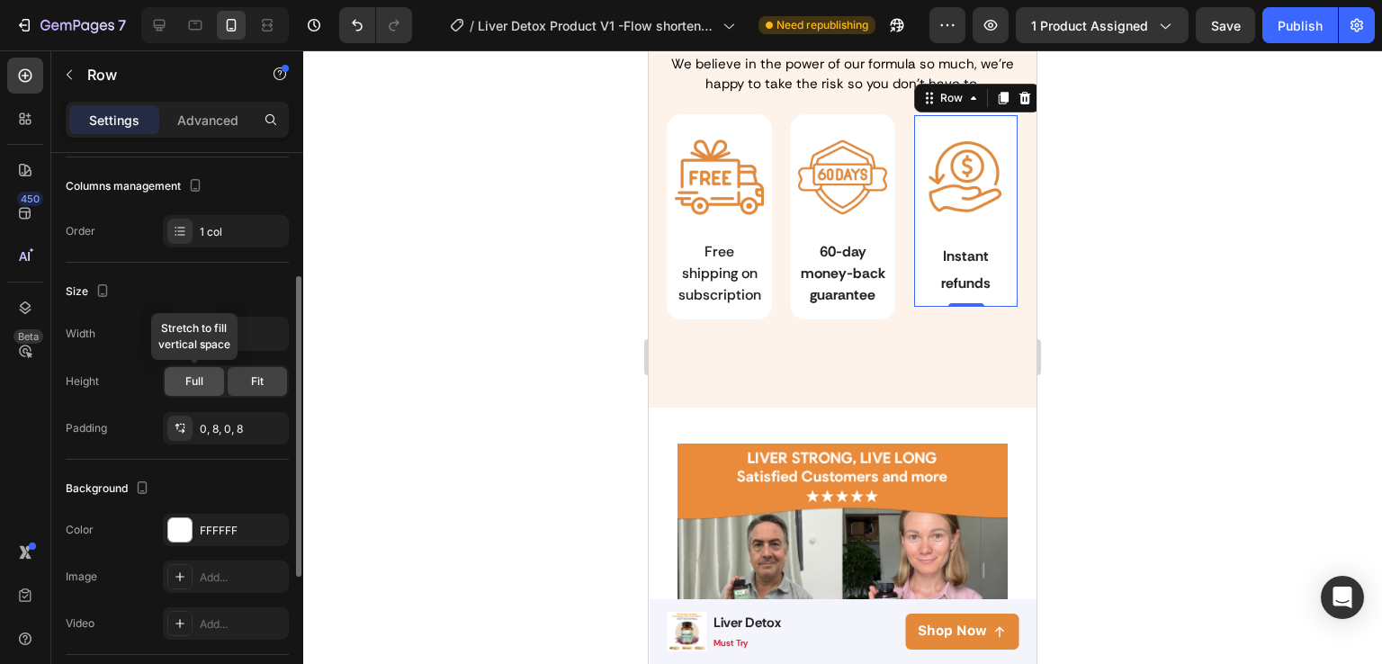
click at [215, 381] on div "Full" at bounding box center [194, 381] width 59 height 29
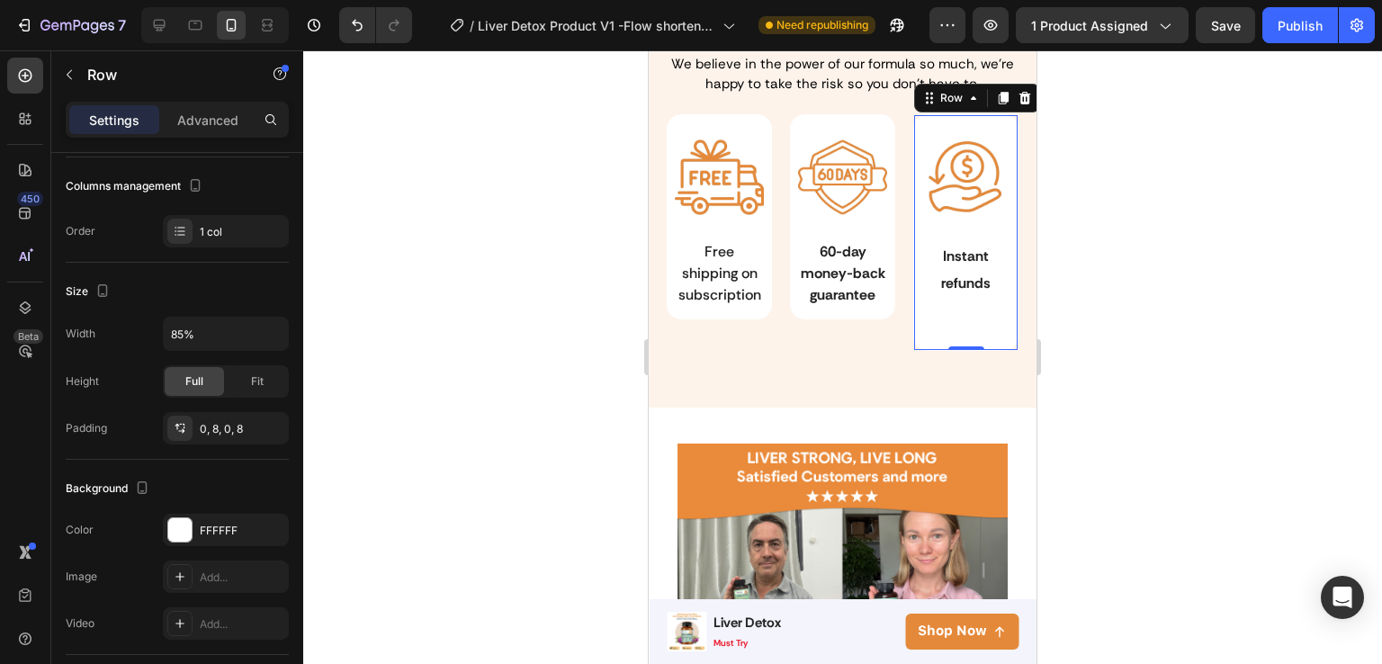
click at [958, 308] on div "Image Instant refunds Text Block Row 0" at bounding box center [965, 232] width 123 height 237
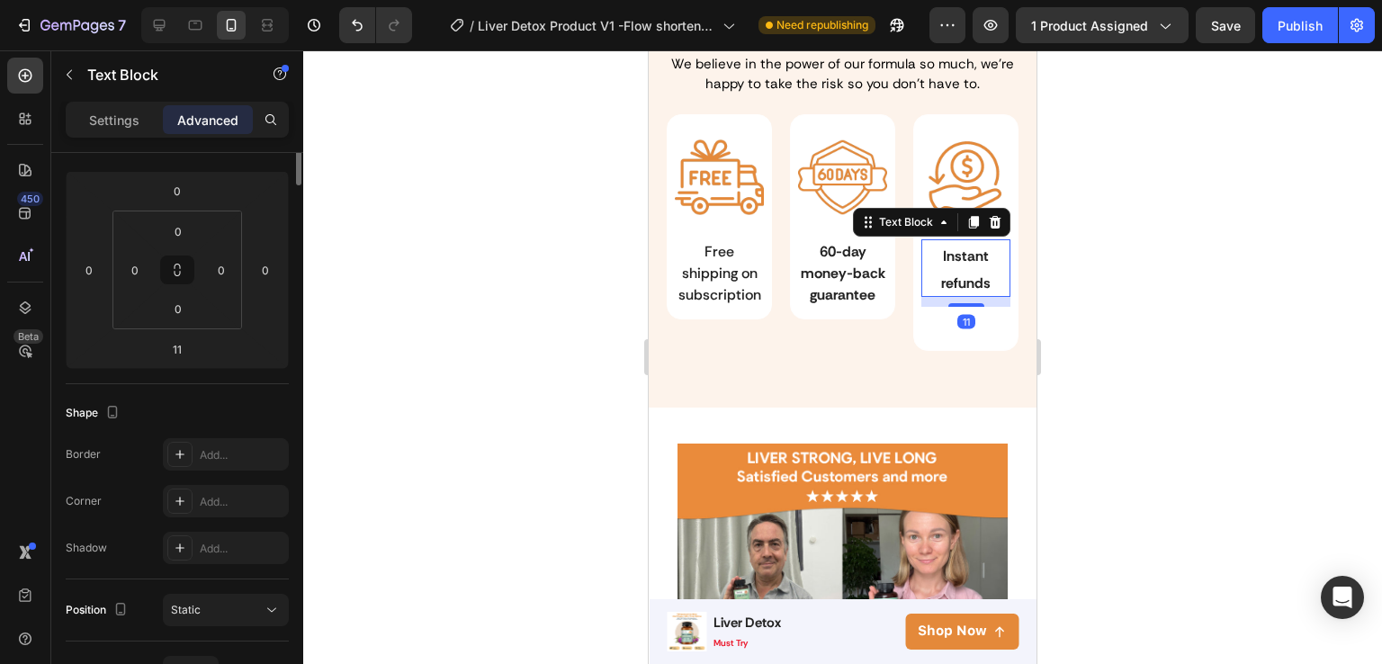
scroll to position [0, 0]
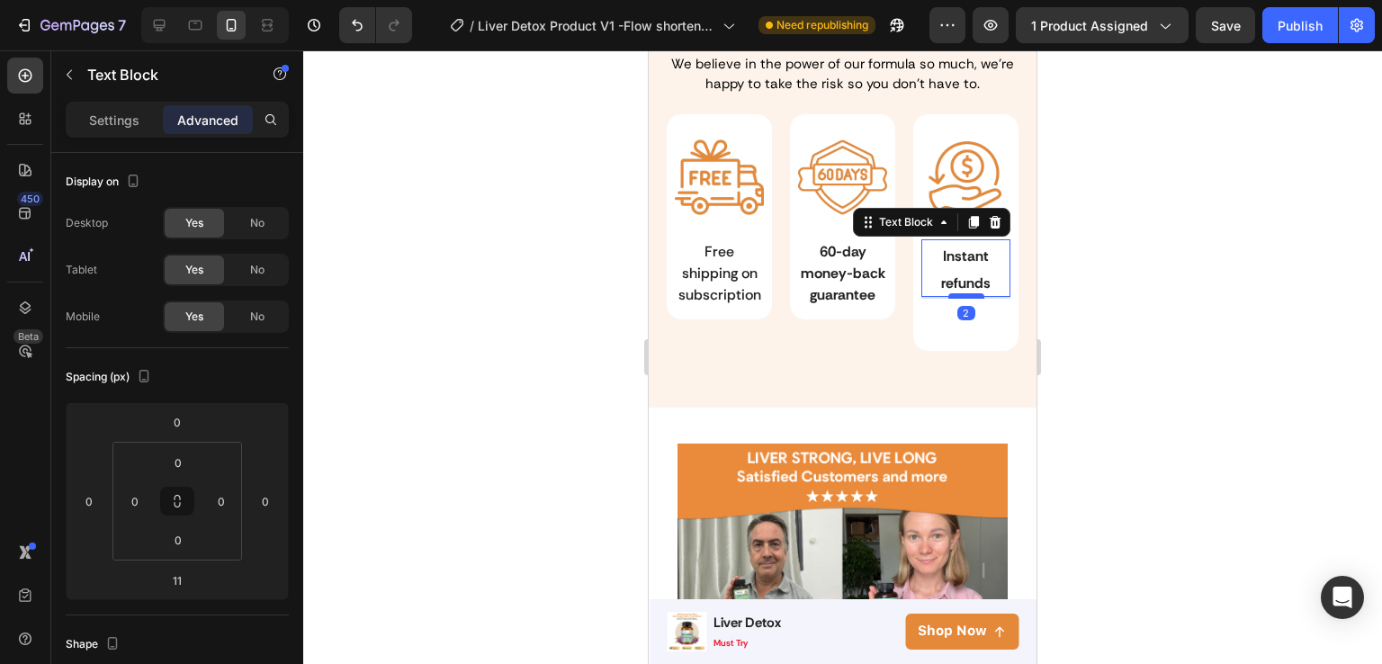
click at [954, 294] on div at bounding box center [967, 295] width 36 height 5
type input "2"
click at [941, 287] on span "Instant refunds" at bounding box center [965, 270] width 49 height 46
click at [949, 302] on div at bounding box center [967, 304] width 36 height 5
type input "12"
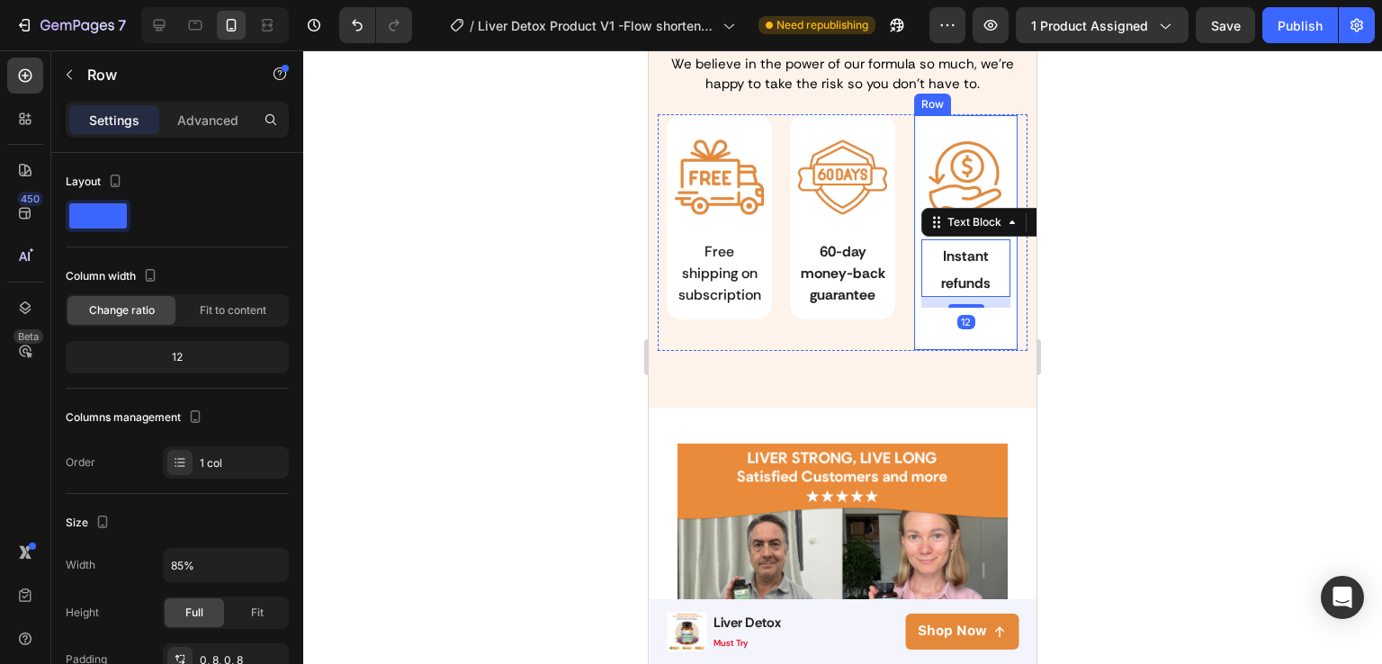
click at [922, 319] on div "Image Instant refunds Text Block 12 Row" at bounding box center [965, 232] width 123 height 237
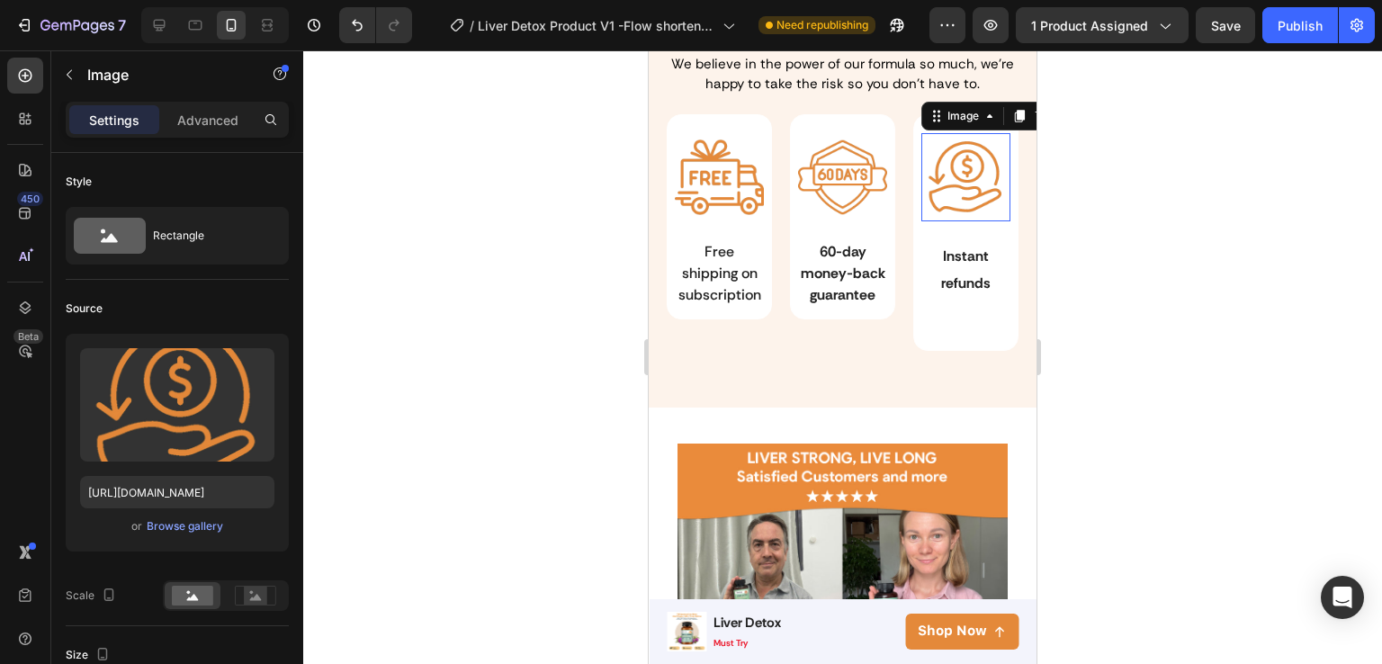
click at [940, 190] on img at bounding box center [966, 177] width 88 height 88
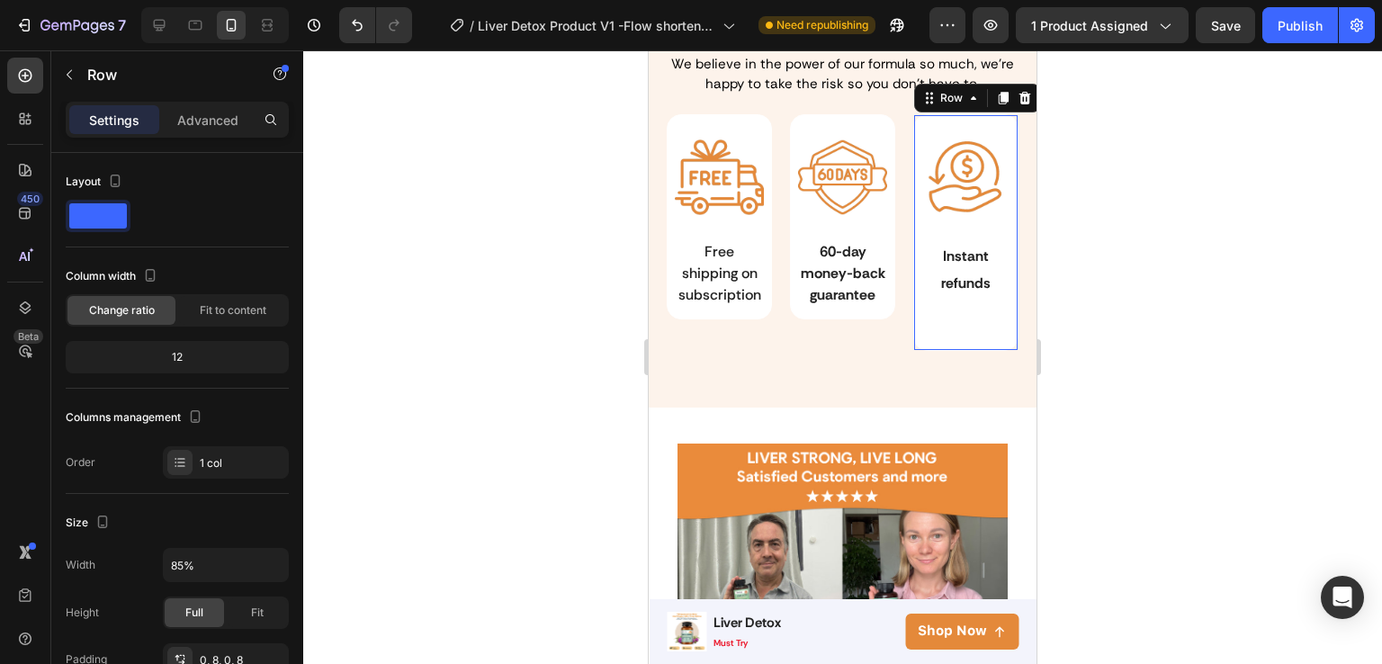
click at [926, 341] on div "Image Instant refunds Text Block Row 0" at bounding box center [965, 232] width 123 height 237
drag, startPoint x: 943, startPoint y: 364, endPoint x: 943, endPoint y: 326, distance: 38.7
click at [943, 326] on div "Image Instant refunds Text Block Row 0" at bounding box center [965, 232] width 104 height 237
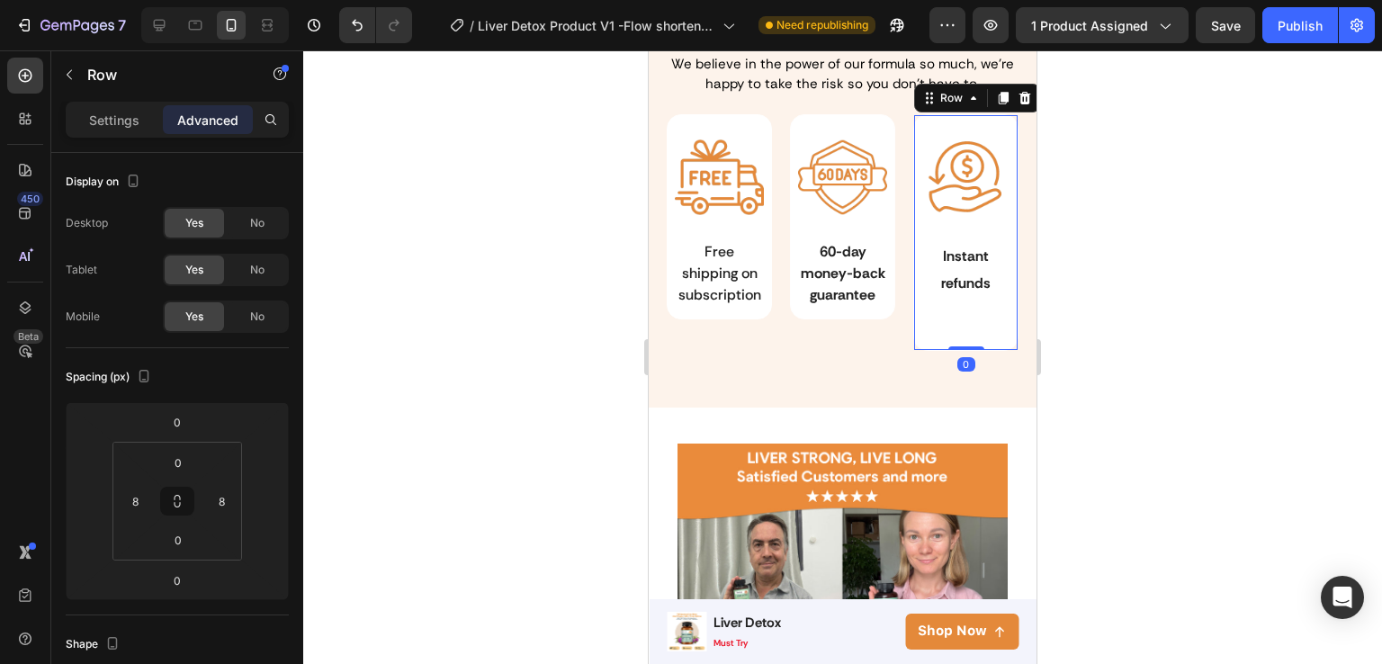
click at [913, 327] on div "Image Instant refunds Text Block Row 0" at bounding box center [965, 232] width 104 height 237
type input "-8"
click at [183, 0] on html "7 Version history / Liver Detox Product V1 -Flow shorten - cải [PERSON_NAME] li…" at bounding box center [691, 0] width 1382 height 0
click at [183, 567] on input "-8" at bounding box center [177, 580] width 36 height 27
type input "35"
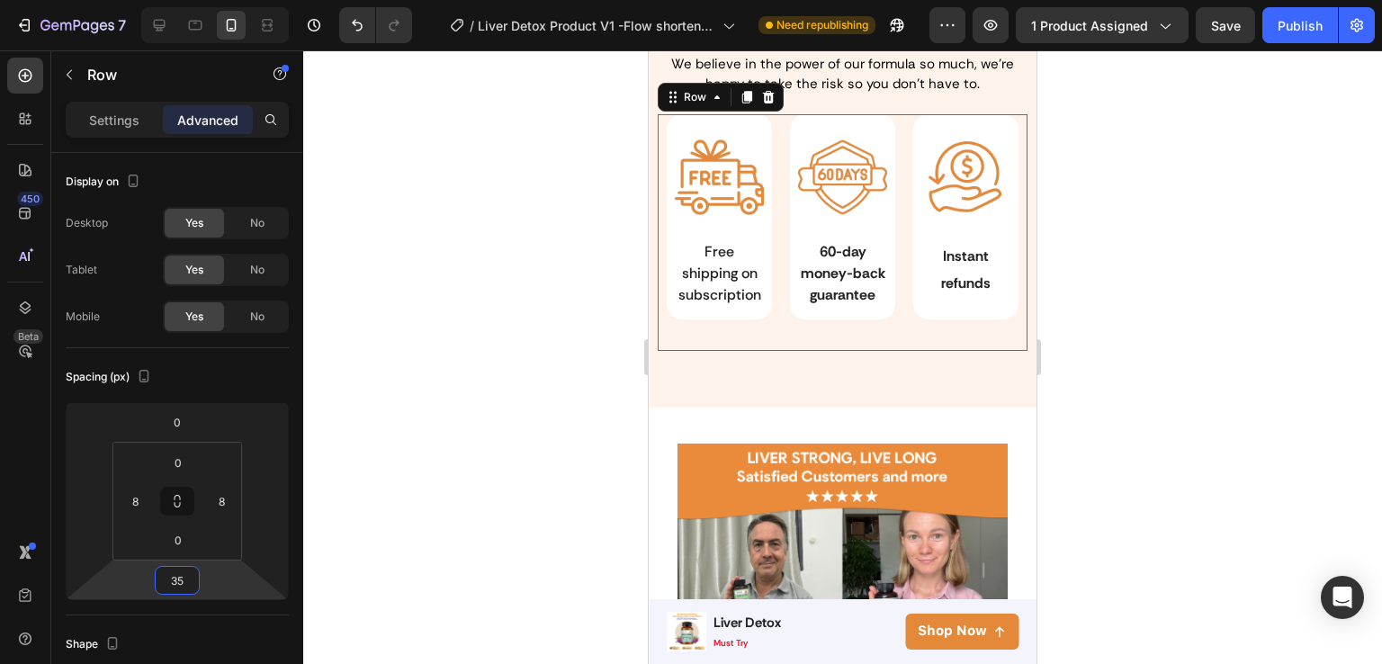
click at [809, 351] on div "Image 60-day money-back guarantee Text Block Row" at bounding box center [842, 232] width 123 height 237
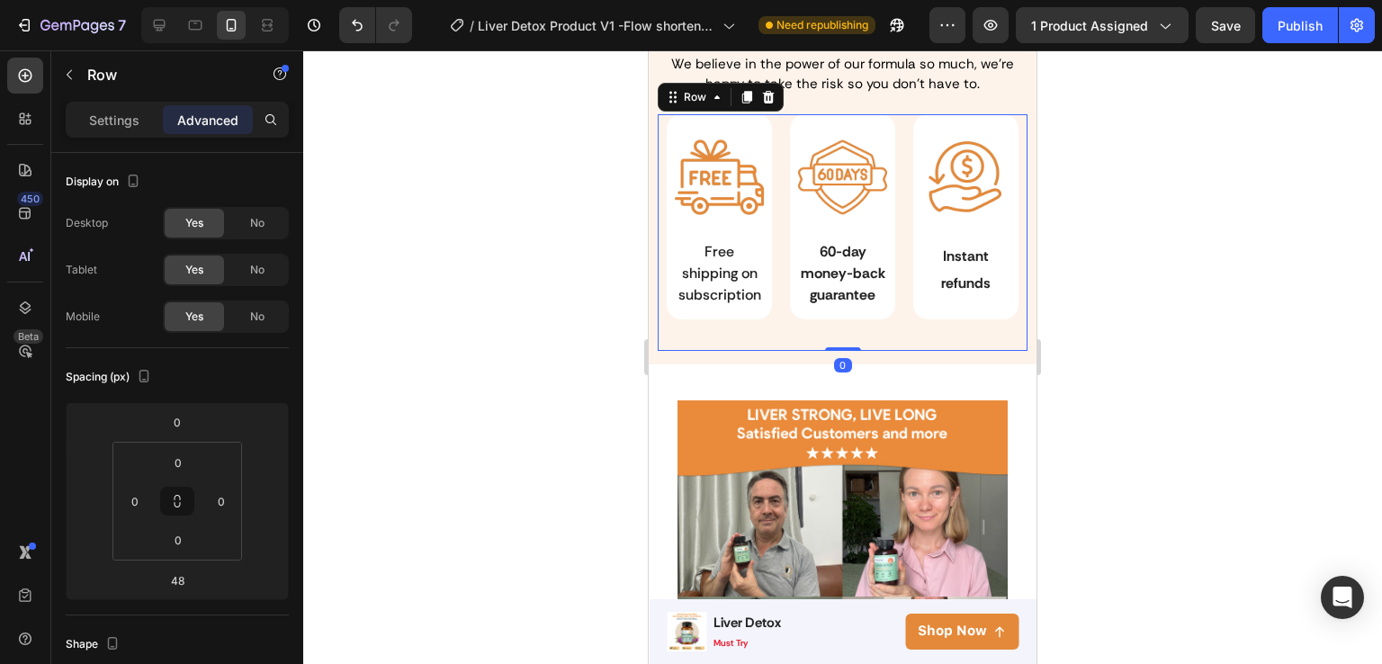
drag, startPoint x: 842, startPoint y: 411, endPoint x: 840, endPoint y: 357, distance: 54.1
click at [840, 351] on div "Image Free shipping on subscription Text Block Row Image 60-day money-back guar…" at bounding box center [843, 232] width 370 height 237
type input "0"
click at [1149, 295] on div at bounding box center [842, 357] width 1079 height 614
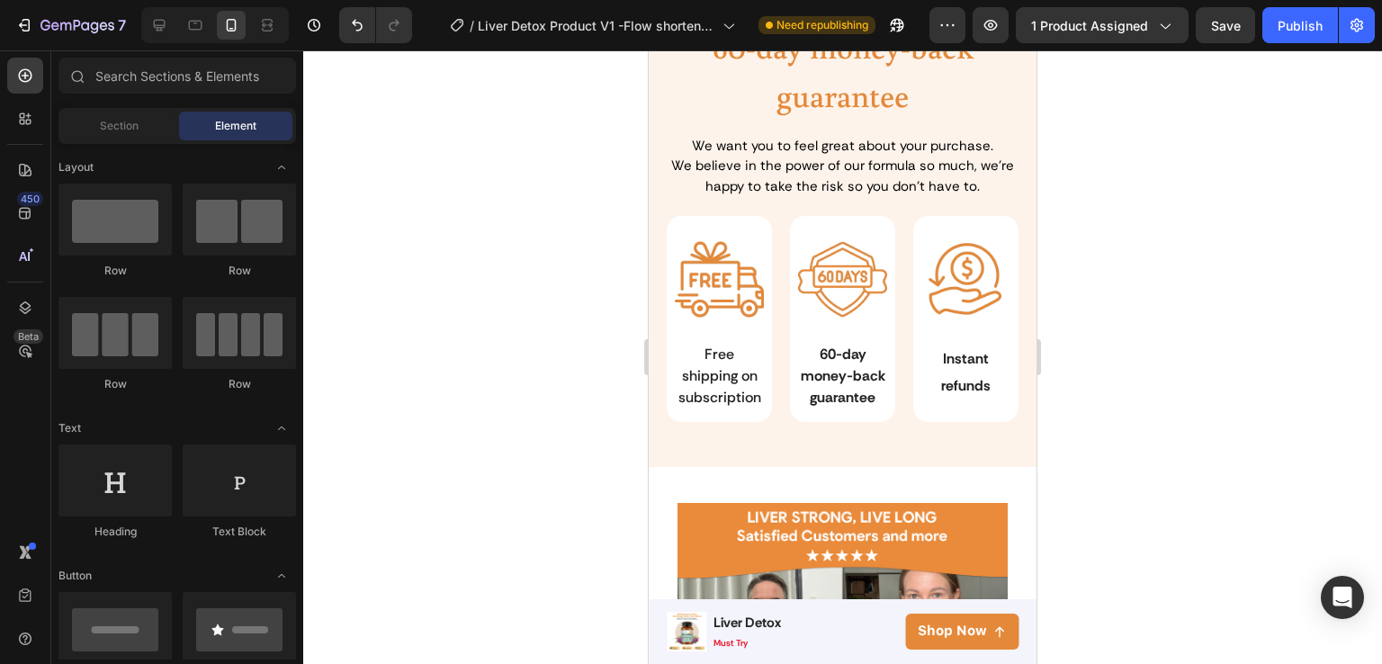
scroll to position [3526, 0]
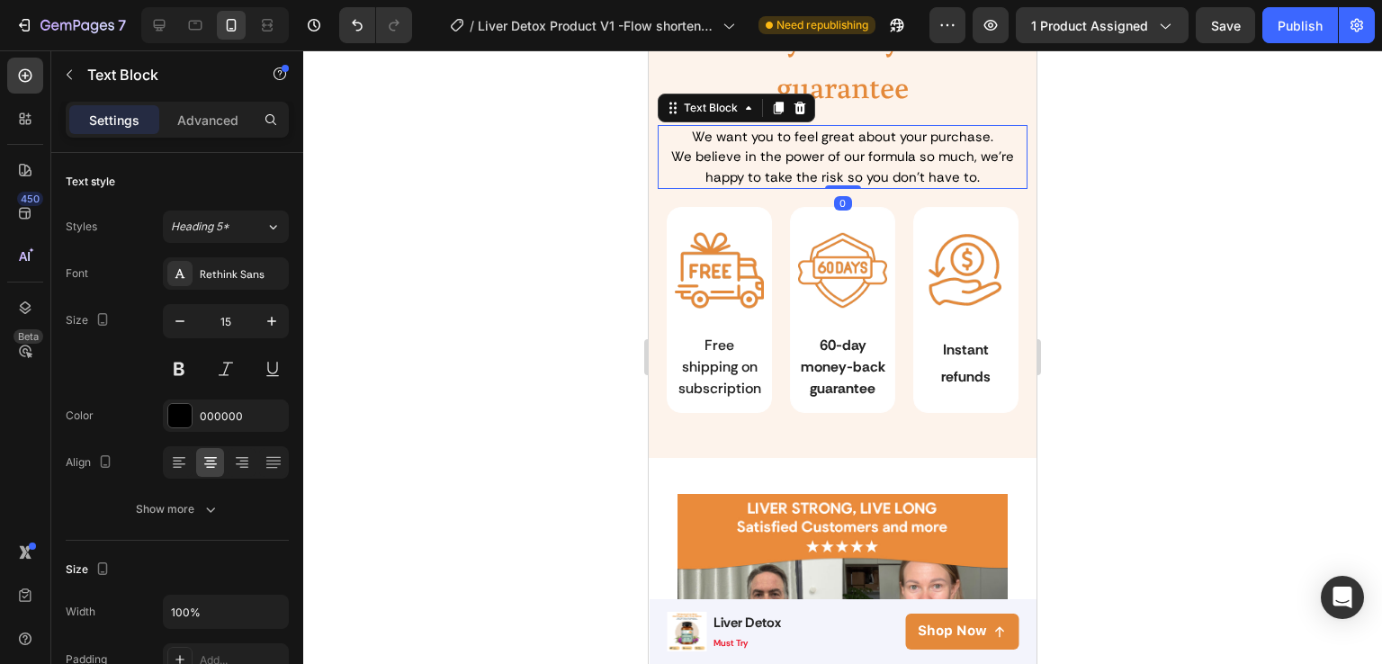
click at [926, 187] on p "We believe in the power of our formula so much, we're happy to take the risk so…" at bounding box center [843, 167] width 366 height 40
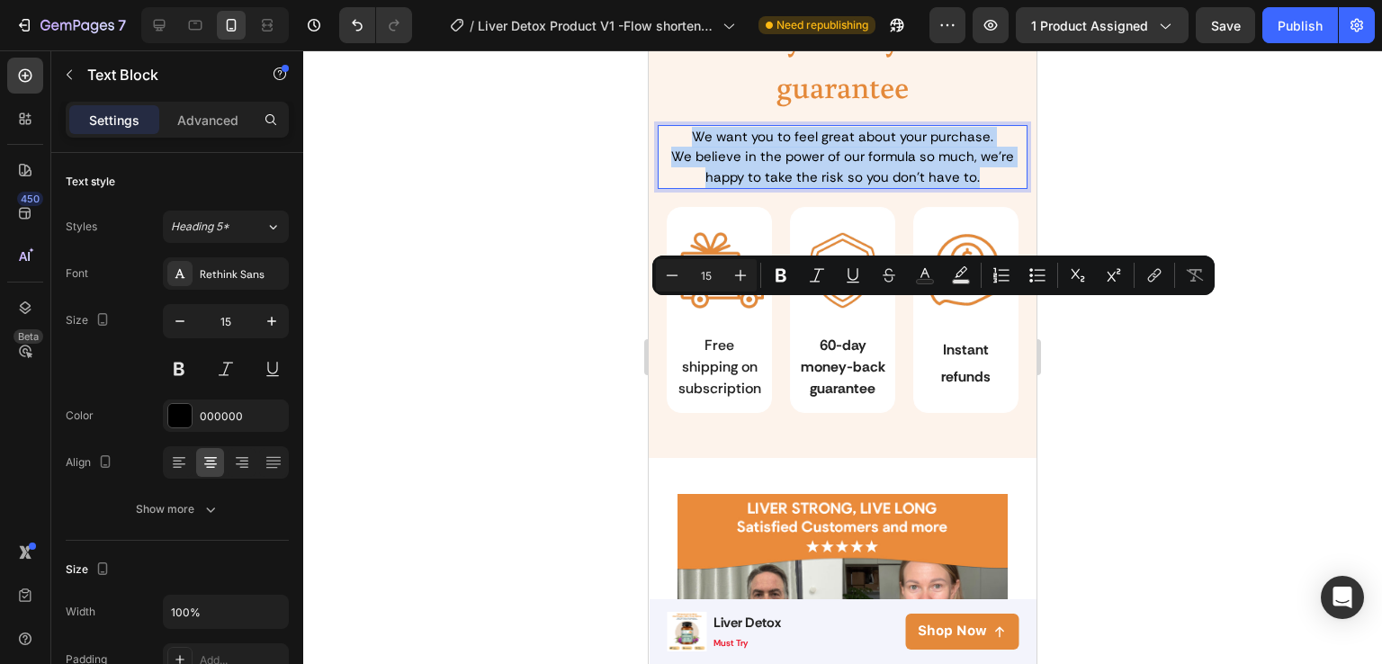
drag, startPoint x: 985, startPoint y: 351, endPoint x: 687, endPoint y: 308, distance: 301.0
click at [687, 190] on div "We want you to feel great about your purchase. We believe in the power of our f…" at bounding box center [843, 157] width 370 height 65
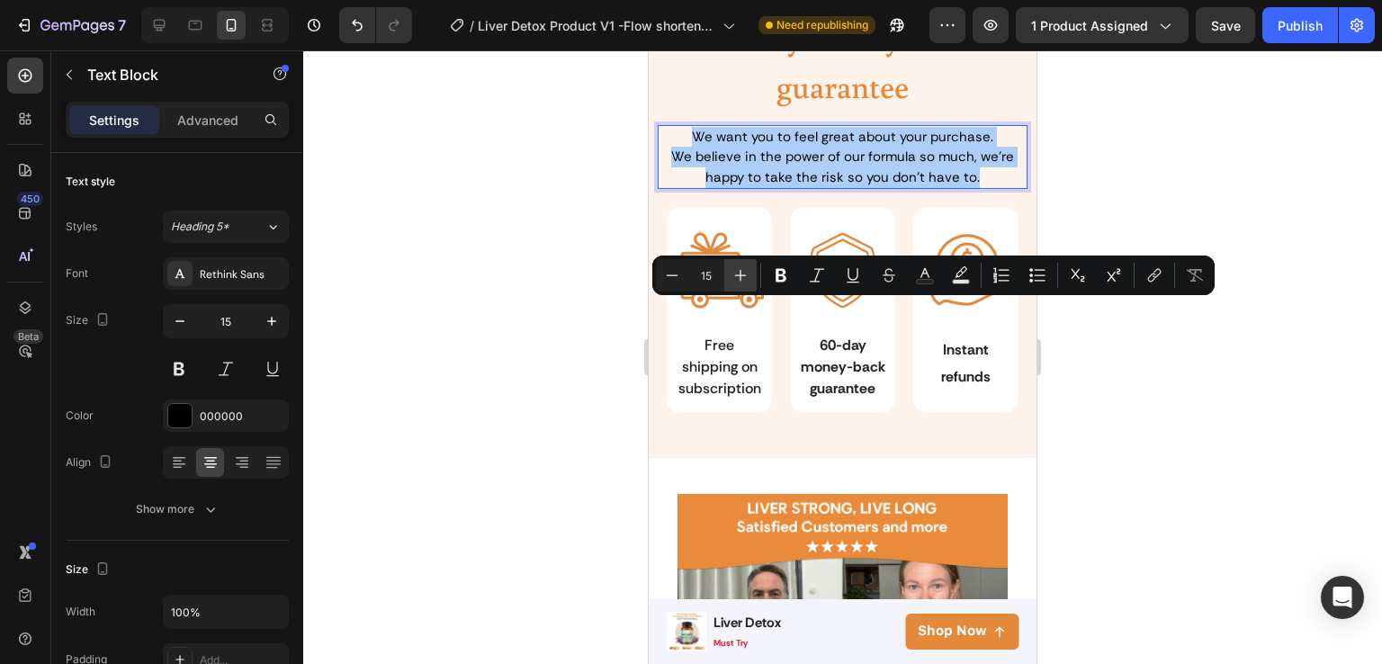
click at [735, 274] on icon "Editor contextual toolbar" at bounding box center [741, 276] width 12 height 12
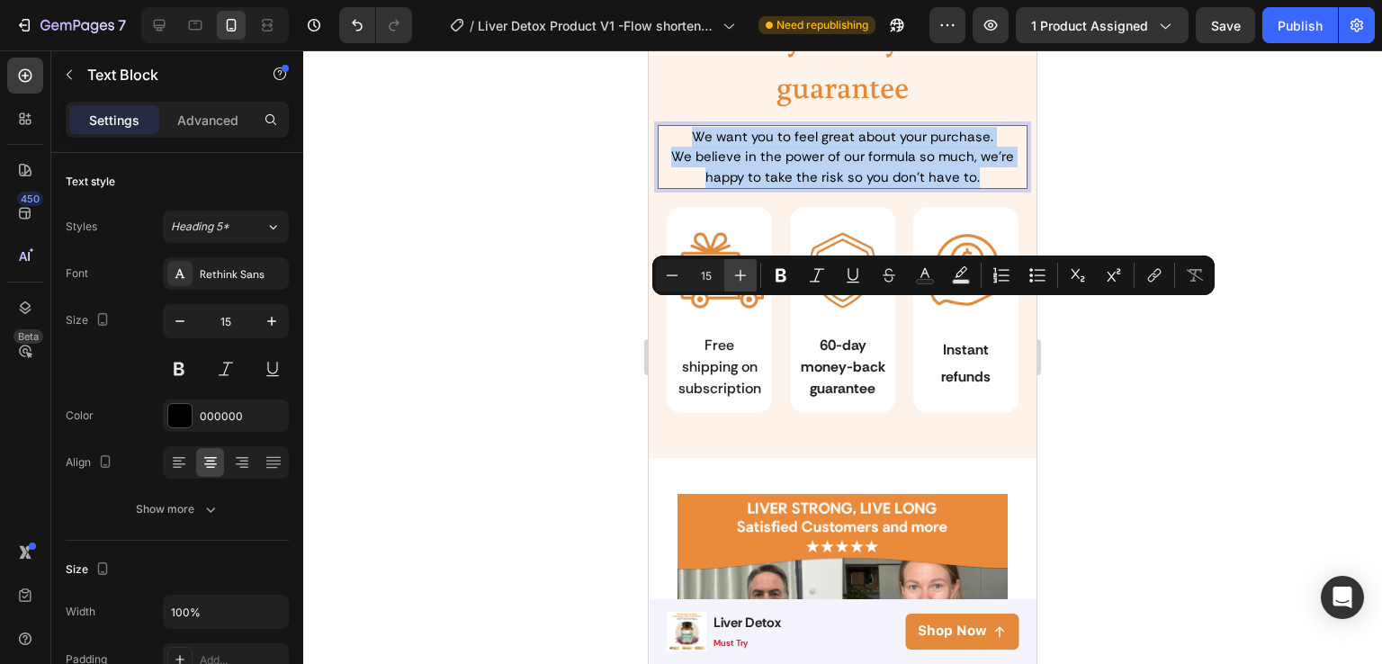
type input "16"
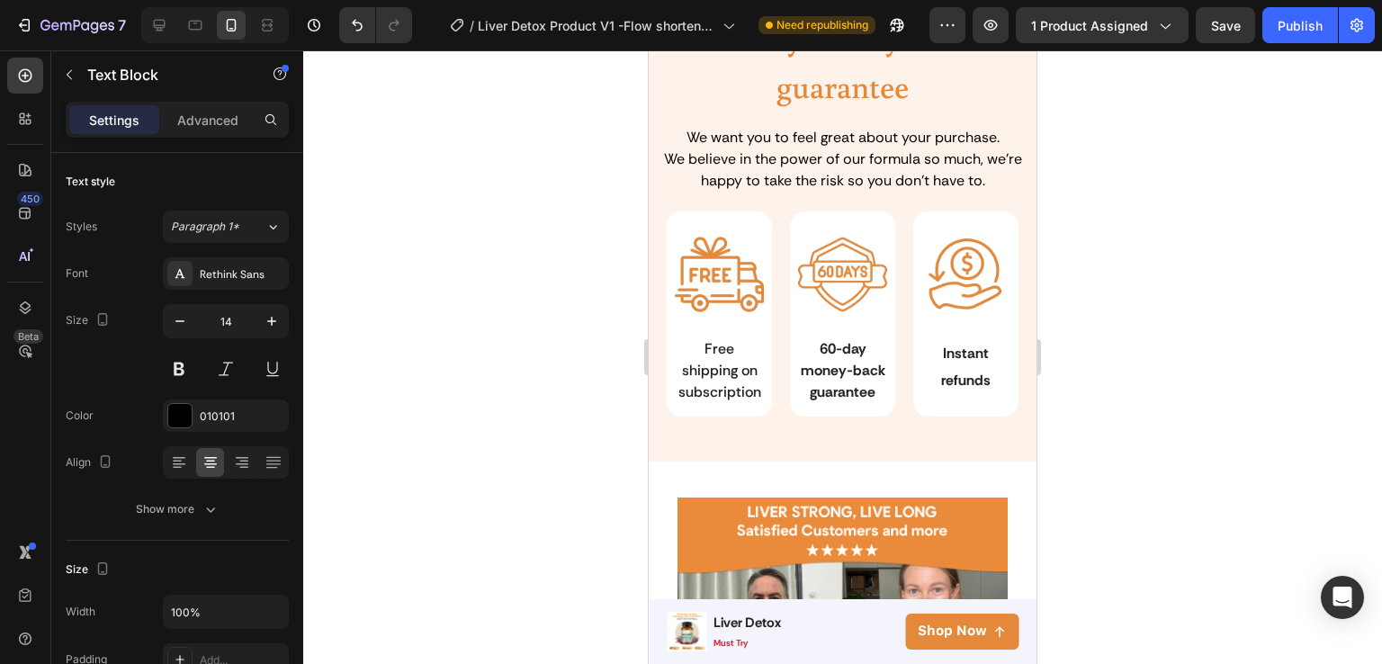
click at [934, 10] on p "Your purchase is protected by our" at bounding box center [843, 2] width 366 height 16
drag, startPoint x: 934, startPoint y: 177, endPoint x: 731, endPoint y: 177, distance: 203.4
click at [731, 10] on p "Your purchase is protected by our" at bounding box center [843, 2] width 366 height 16
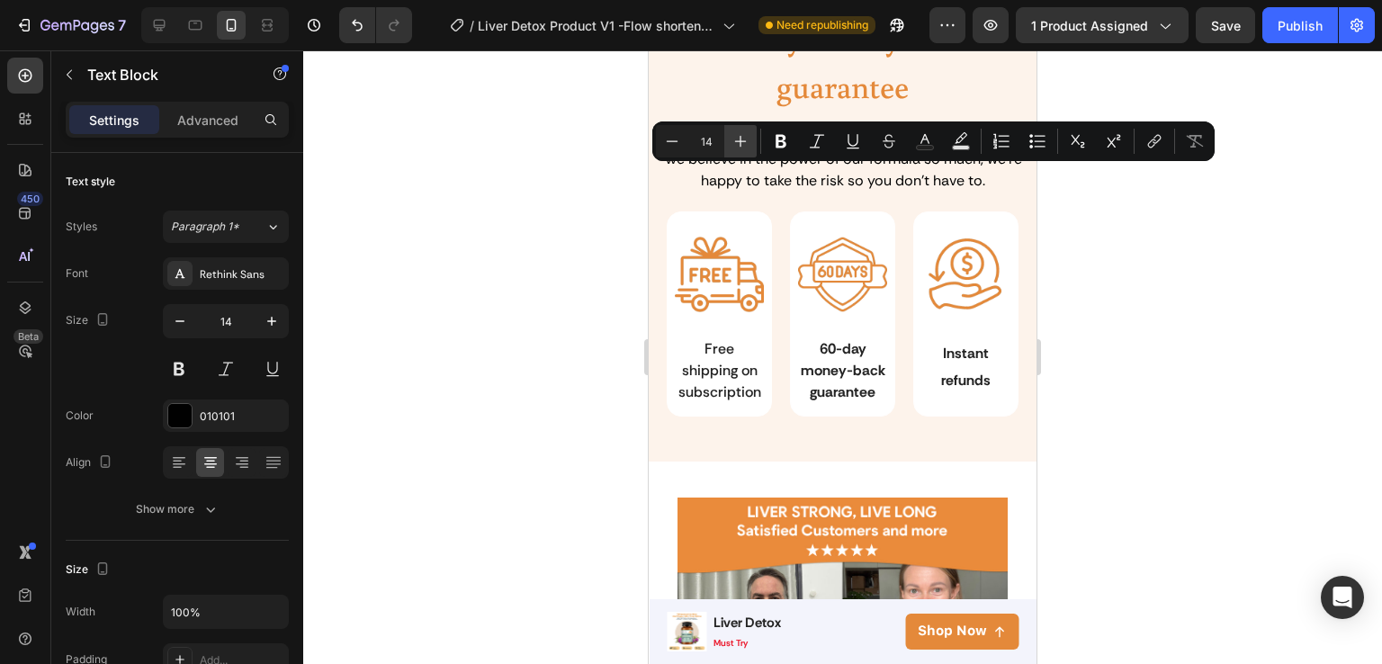
click at [735, 149] on icon "Editor contextual toolbar" at bounding box center [741, 141] width 18 height 18
type input "15"
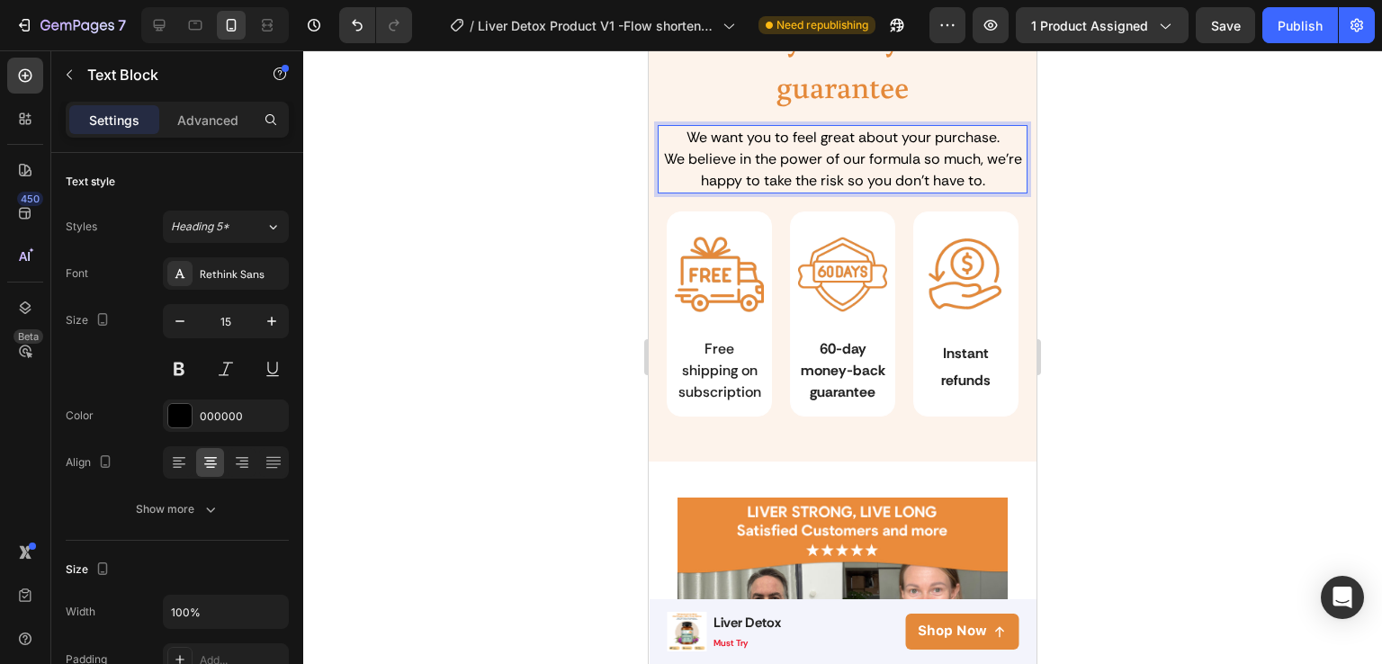
click at [841, 190] on span "We believe in the power of our formula so much, we're happy to take the risk so…" at bounding box center [843, 169] width 358 height 40
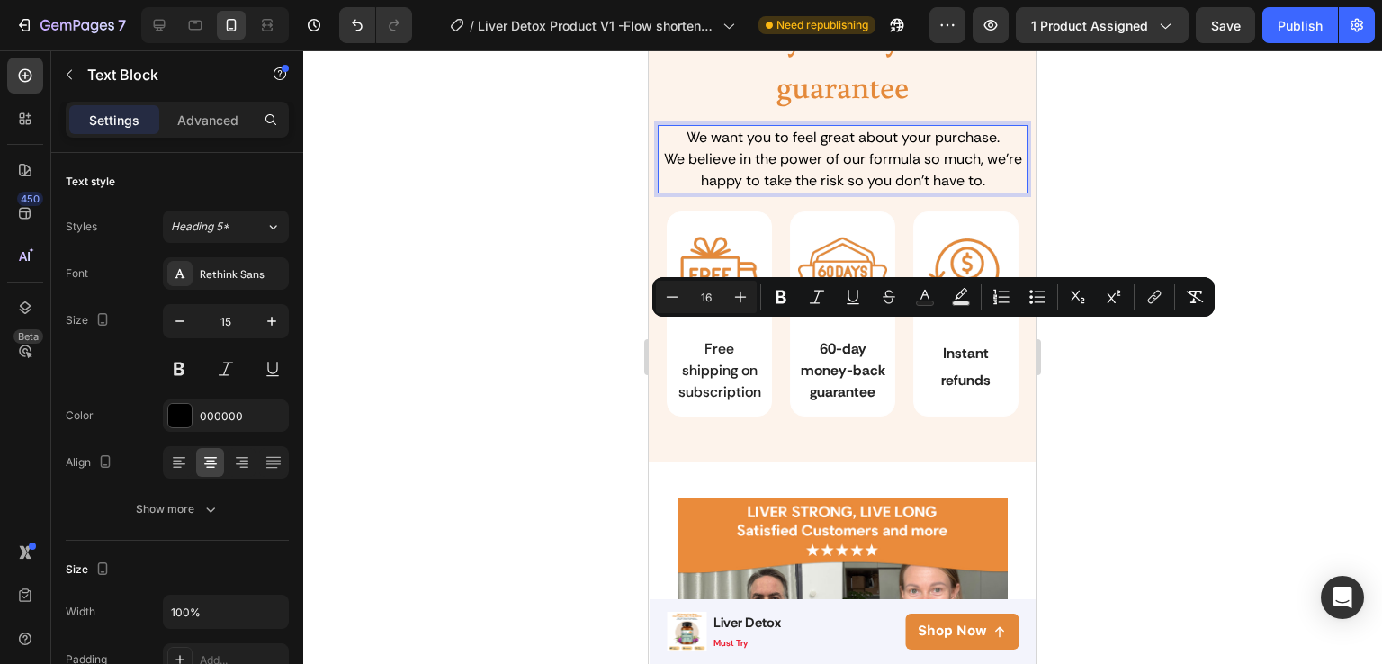
click at [1066, 390] on div at bounding box center [842, 357] width 1079 height 614
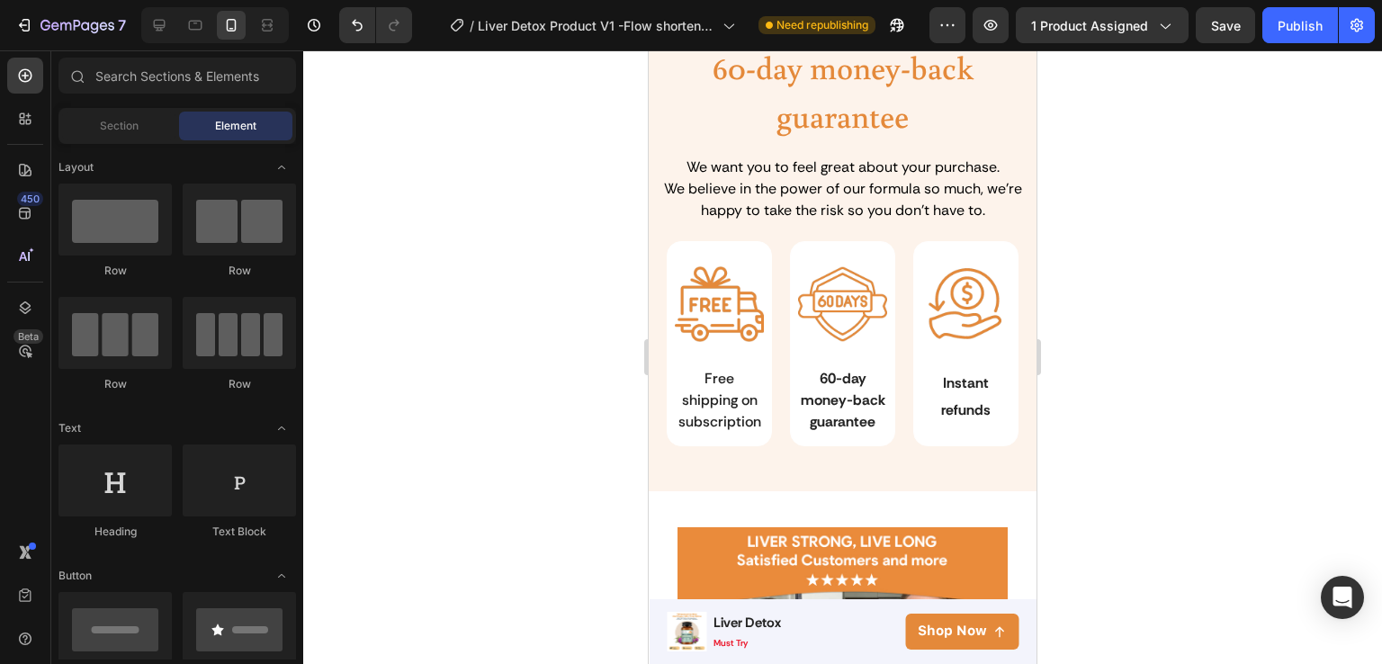
scroll to position [3662, 0]
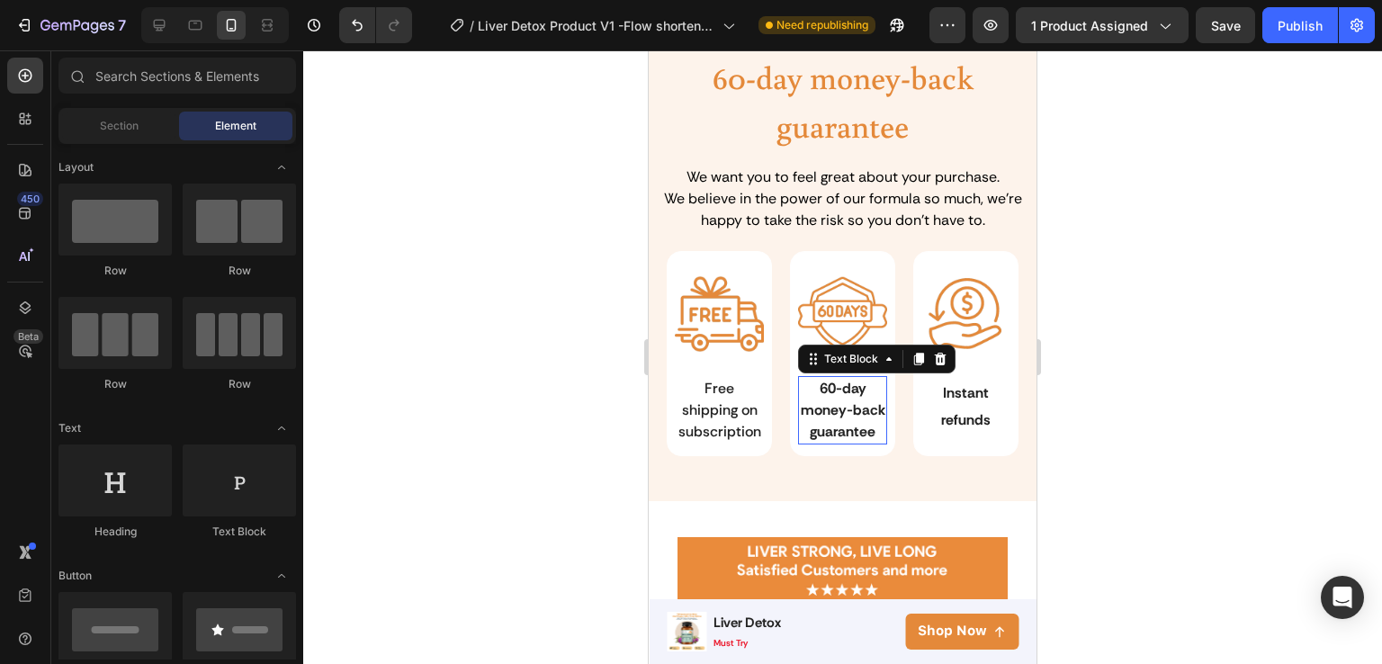
click at [817, 422] on p "60-day money-back guarantee" at bounding box center [842, 410] width 85 height 65
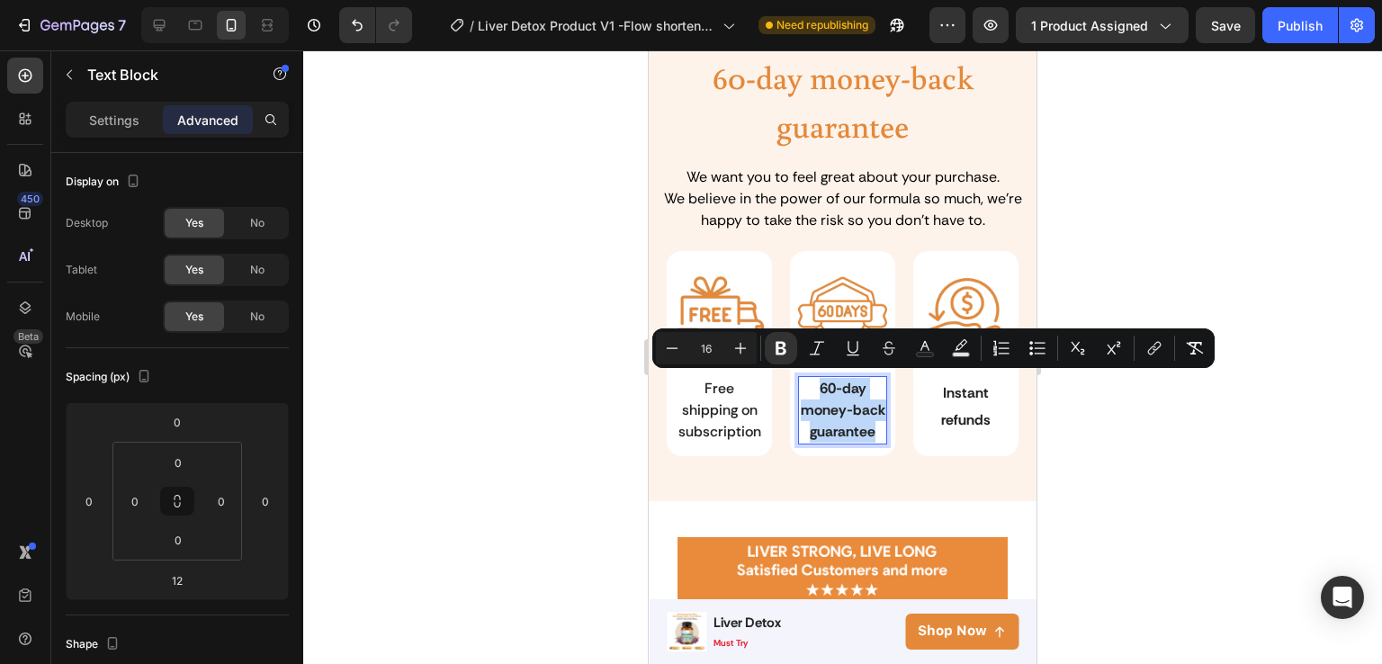
drag, startPoint x: 868, startPoint y: 451, endPoint x: 811, endPoint y: 386, distance: 86.7
click at [811, 386] on p "60-day money-back guarantee" at bounding box center [842, 410] width 85 height 65
click at [778, 346] on icon "Editor contextual toolbar" at bounding box center [781, 348] width 11 height 13
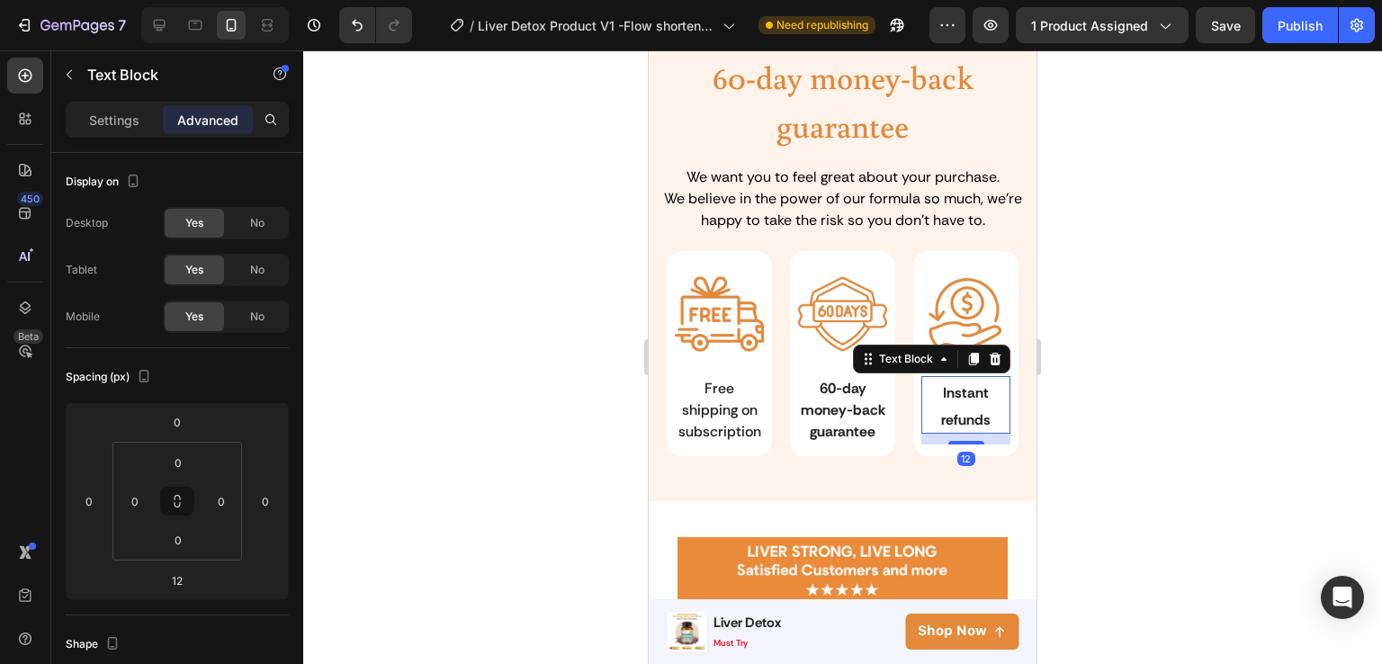
click at [943, 416] on span "Instant refunds" at bounding box center [965, 406] width 49 height 46
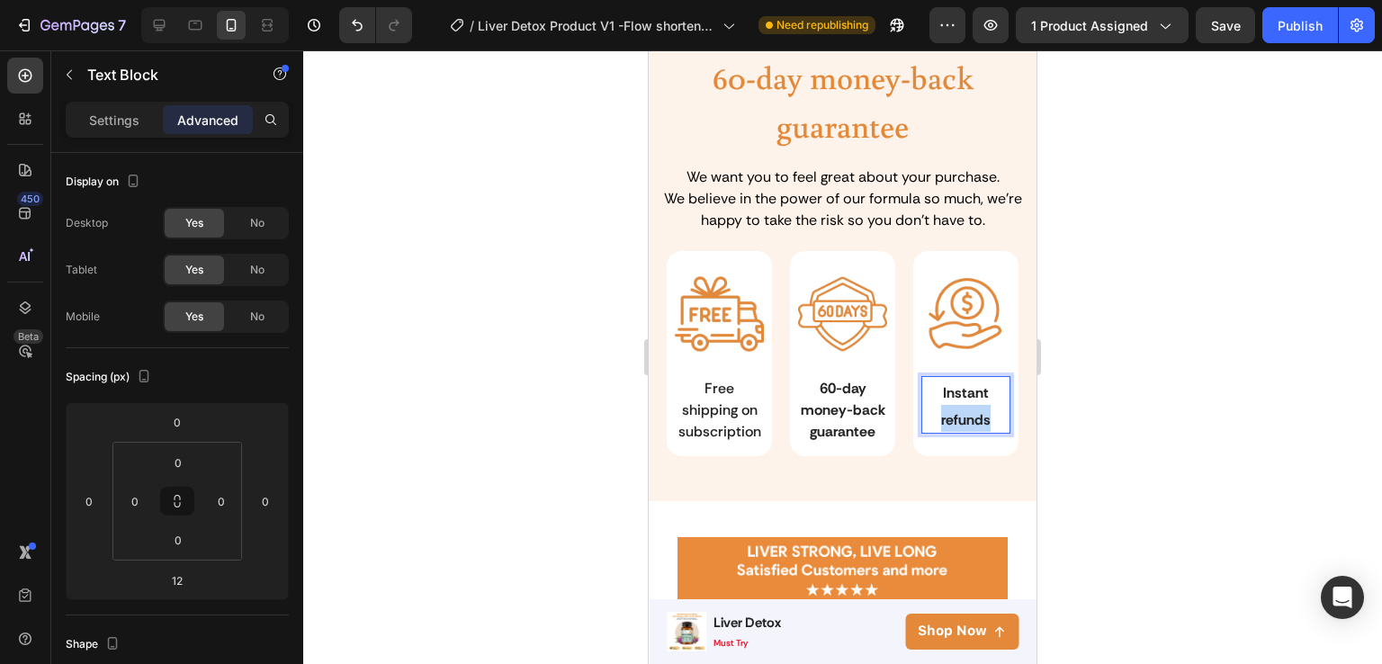
click at [943, 416] on span "Instant refunds" at bounding box center [965, 406] width 49 height 46
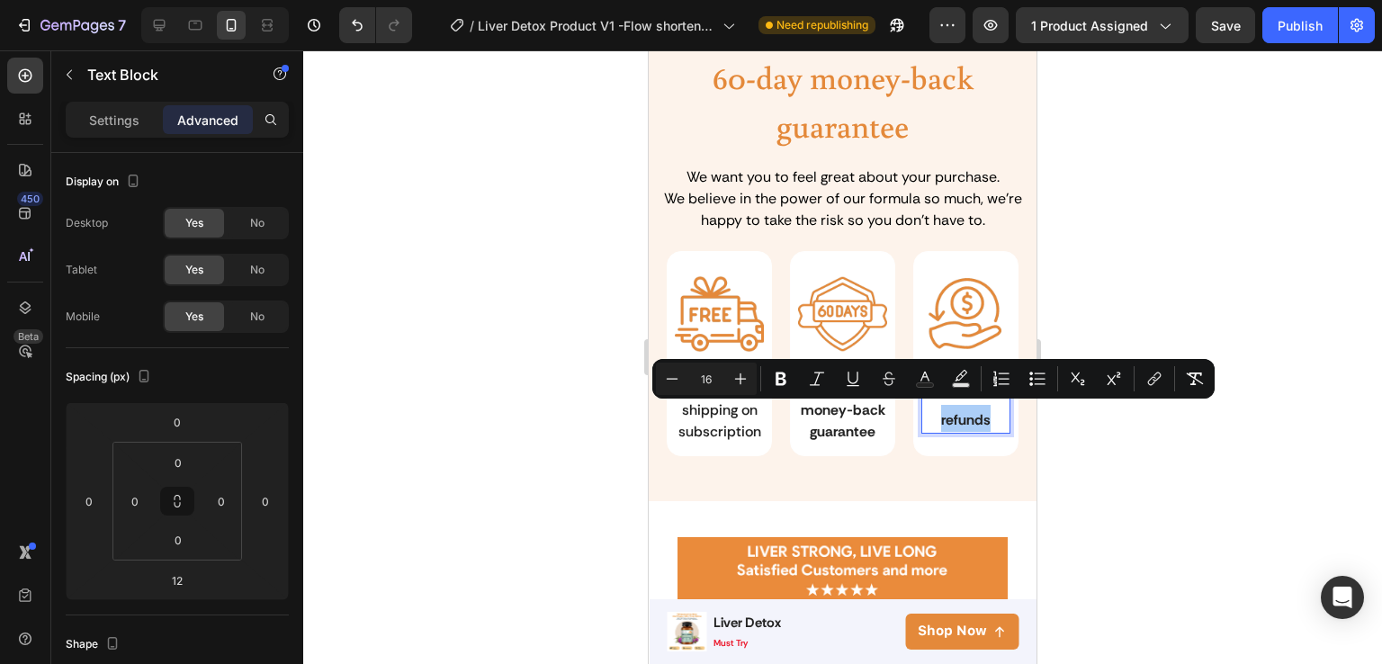
click at [1051, 451] on div at bounding box center [842, 357] width 1079 height 614
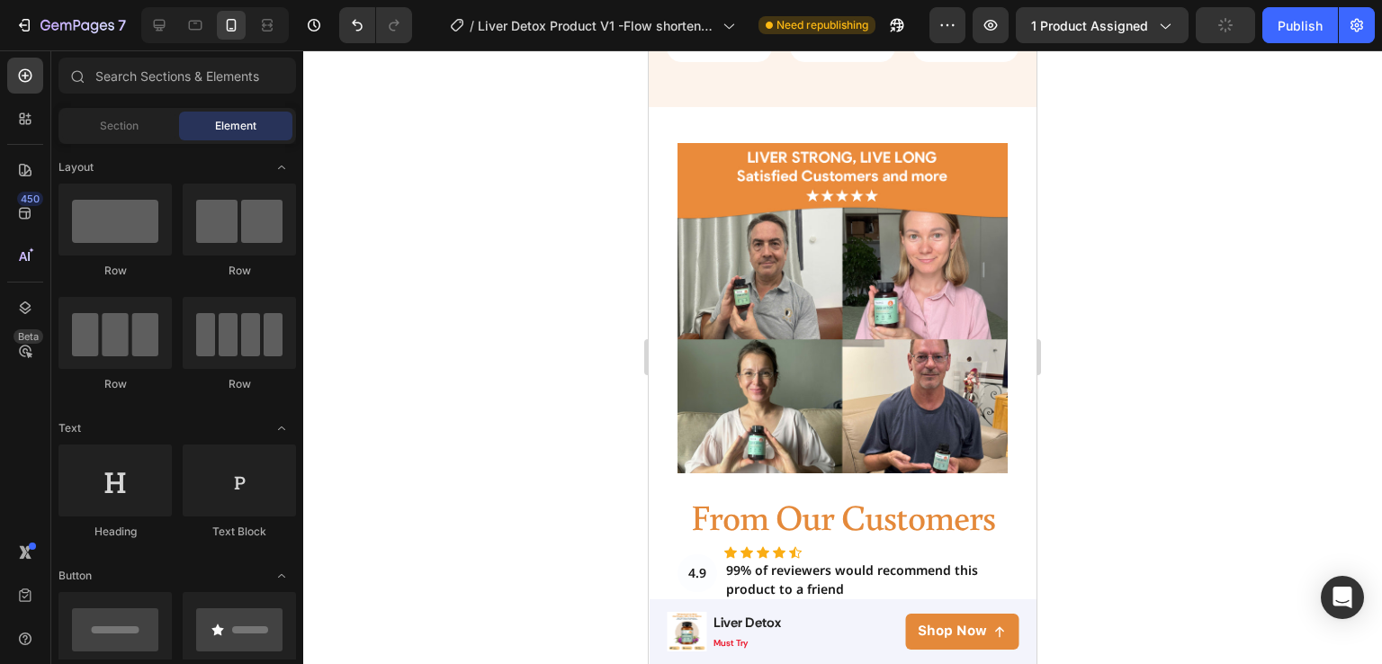
scroll to position [4028, 0]
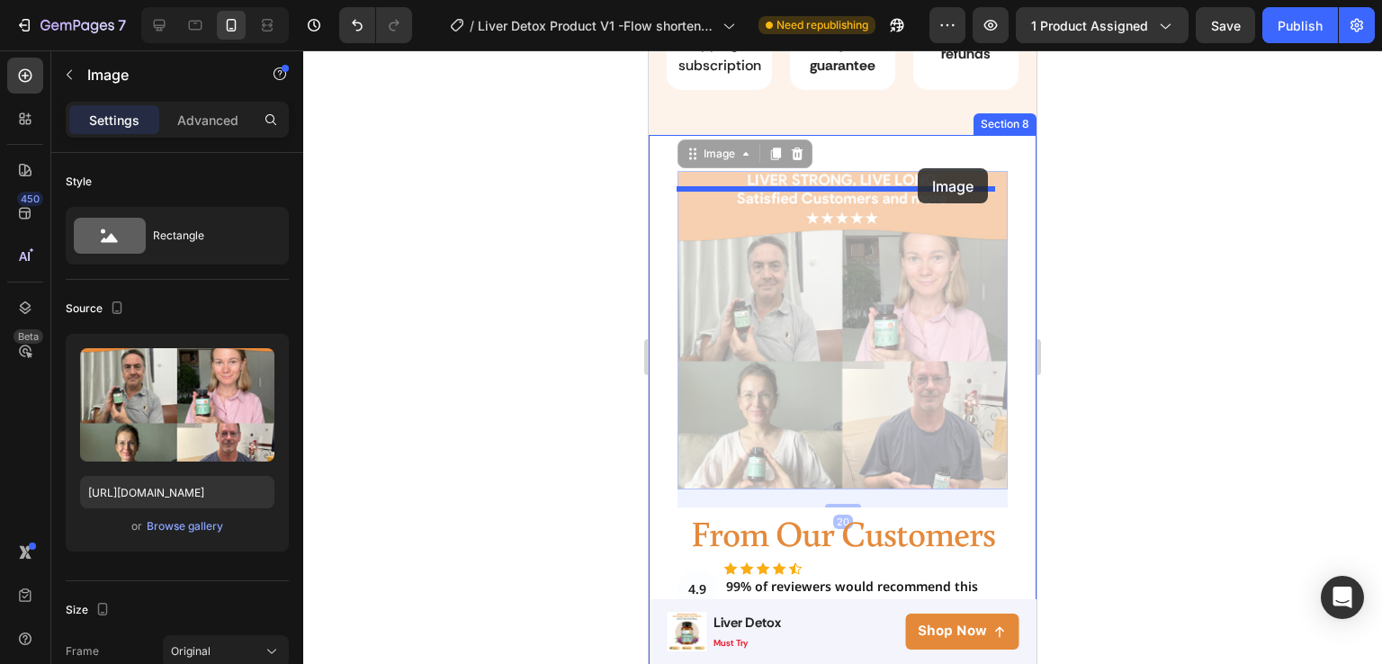
drag, startPoint x: 945, startPoint y: 349, endPoint x: 918, endPoint y: 168, distance: 182.9
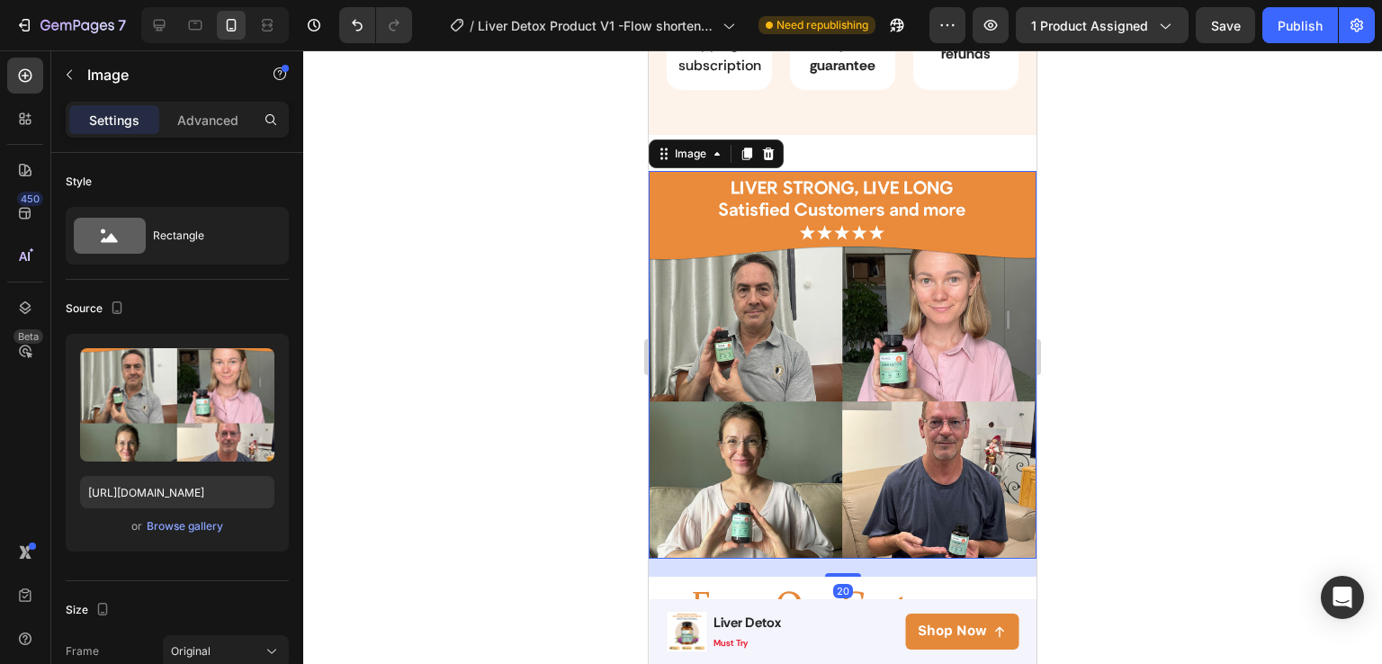
click at [1116, 324] on div at bounding box center [842, 357] width 1079 height 614
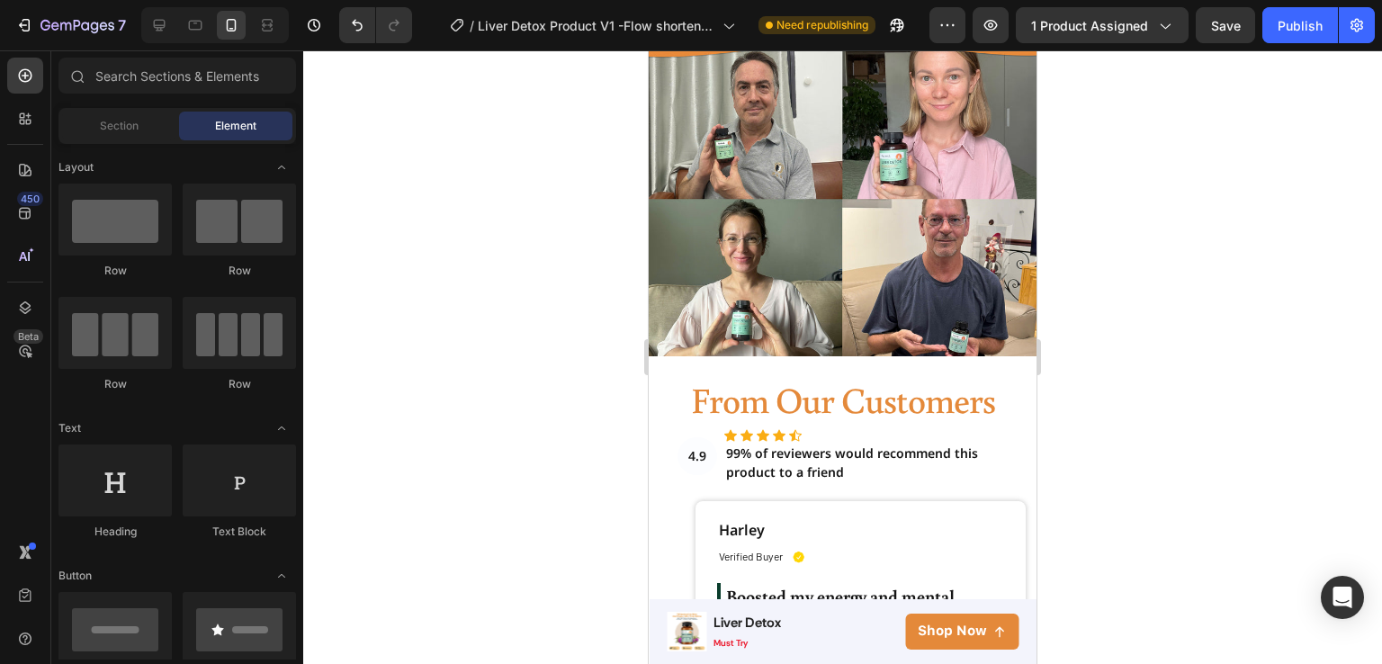
scroll to position [3989, 0]
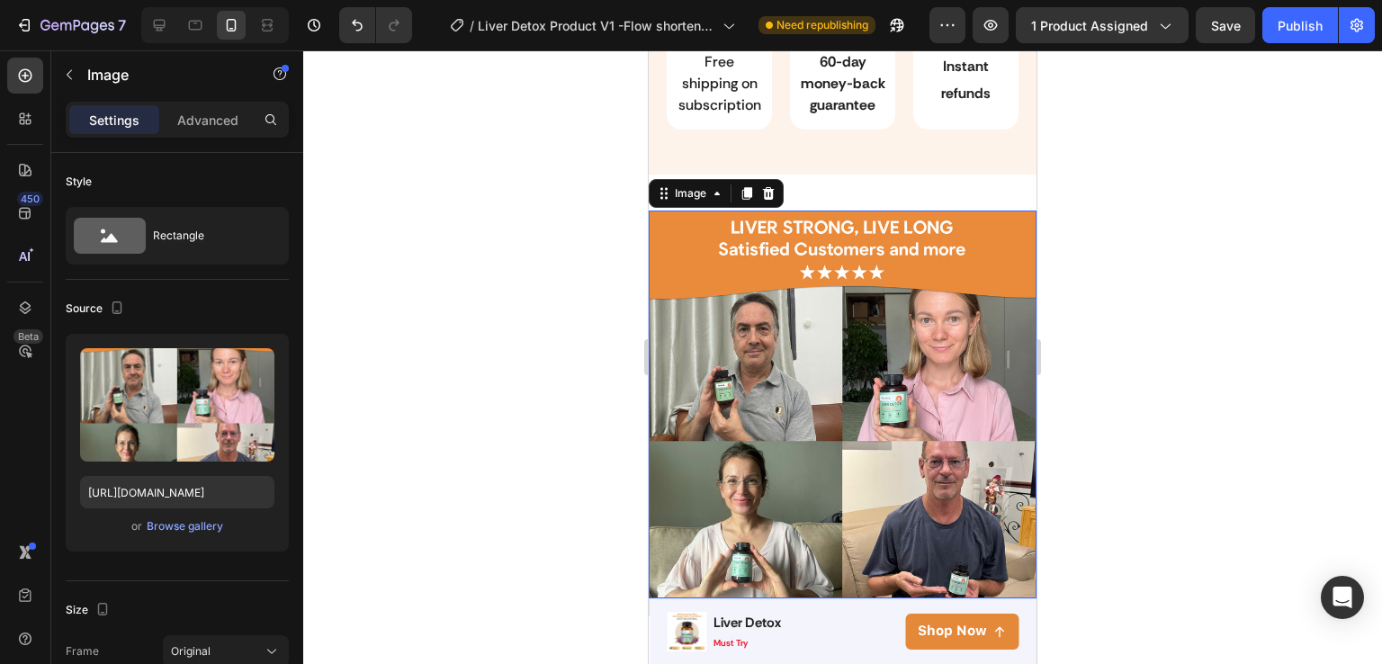
click at [897, 246] on img at bounding box center [843, 405] width 388 height 388
click at [223, 130] on div "Advanced" at bounding box center [208, 119] width 90 height 29
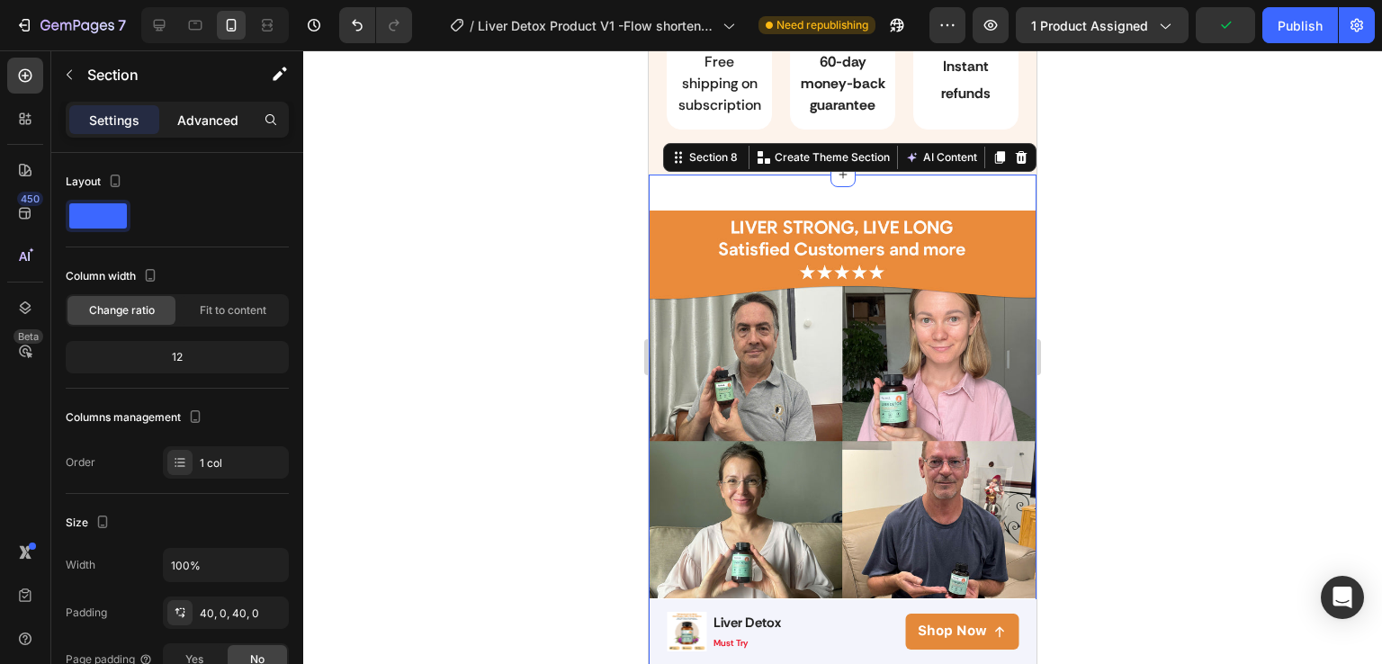
click at [209, 123] on p "Advanced" at bounding box center [207, 120] width 61 height 19
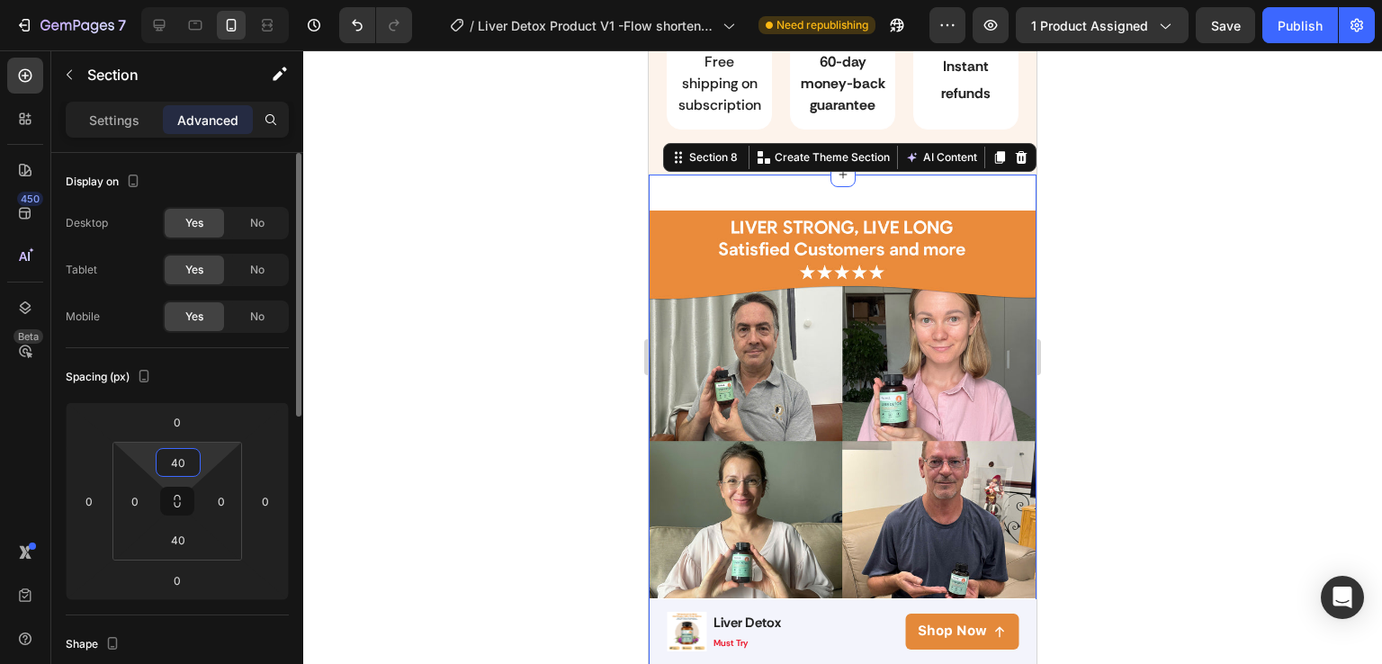
click at [167, 453] on input "40" at bounding box center [178, 462] width 36 height 27
type input "0"
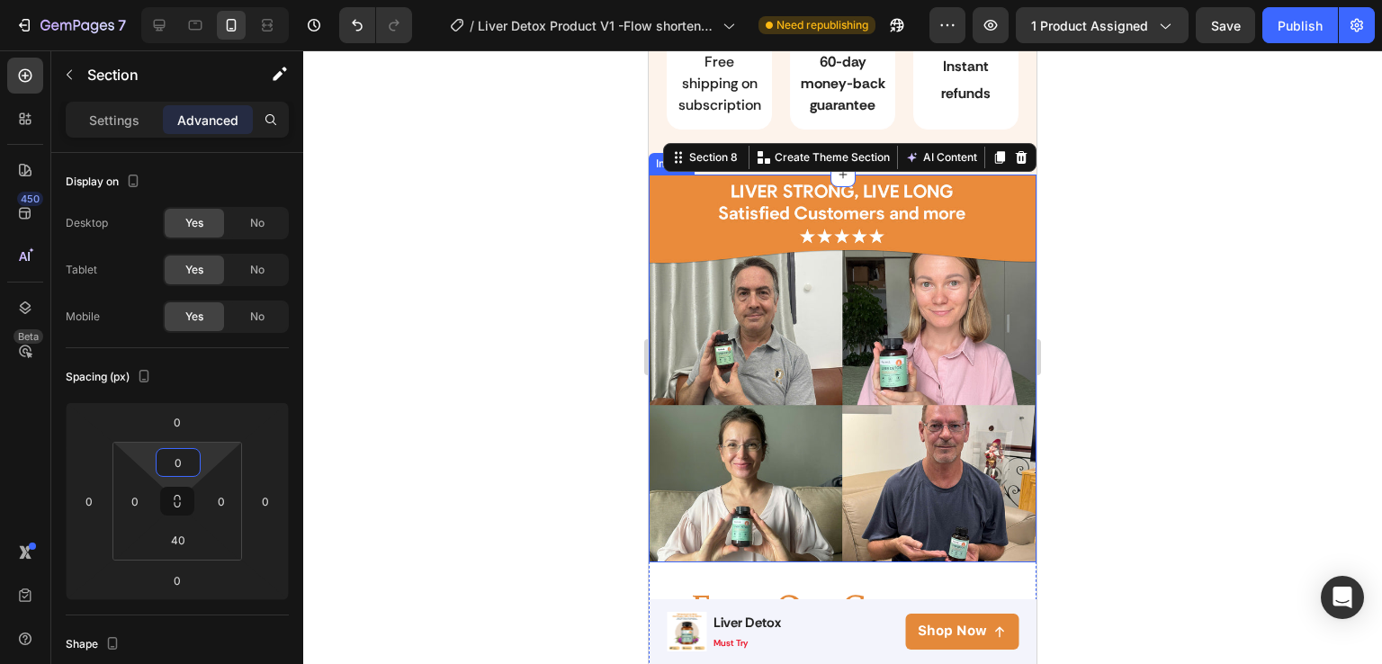
click at [1093, 375] on div at bounding box center [842, 357] width 1079 height 614
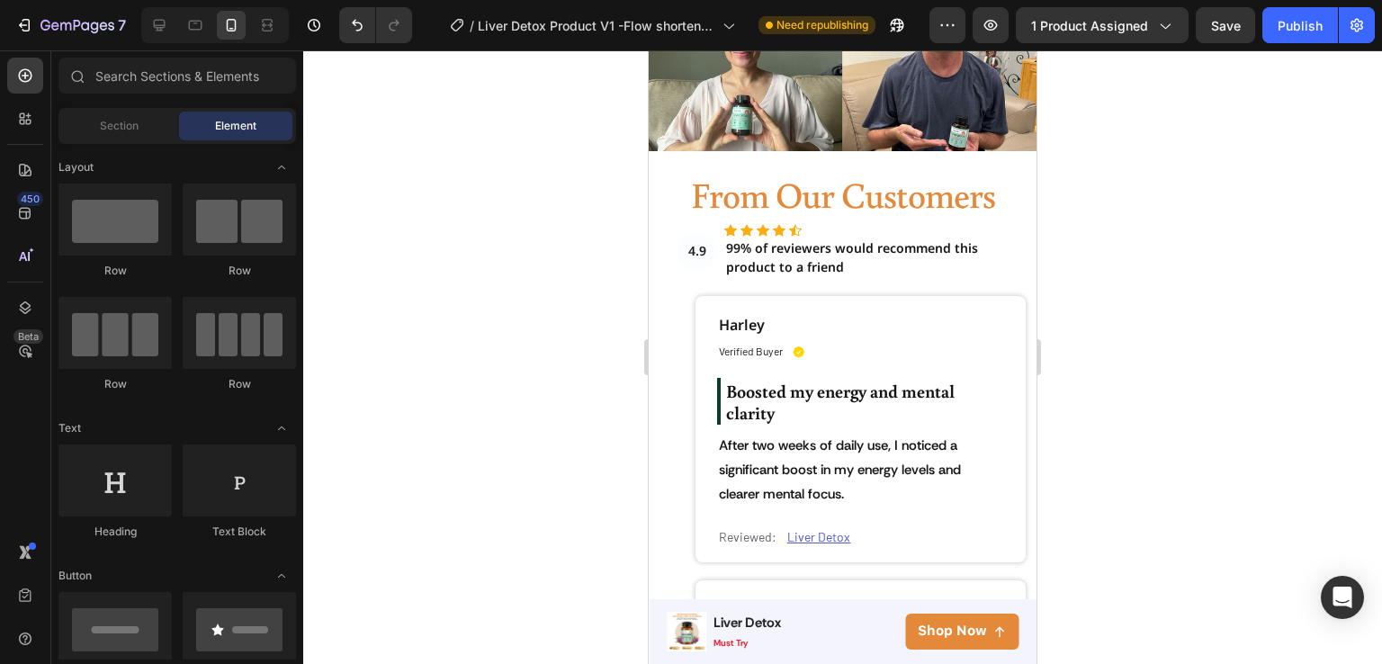
scroll to position [4215, 0]
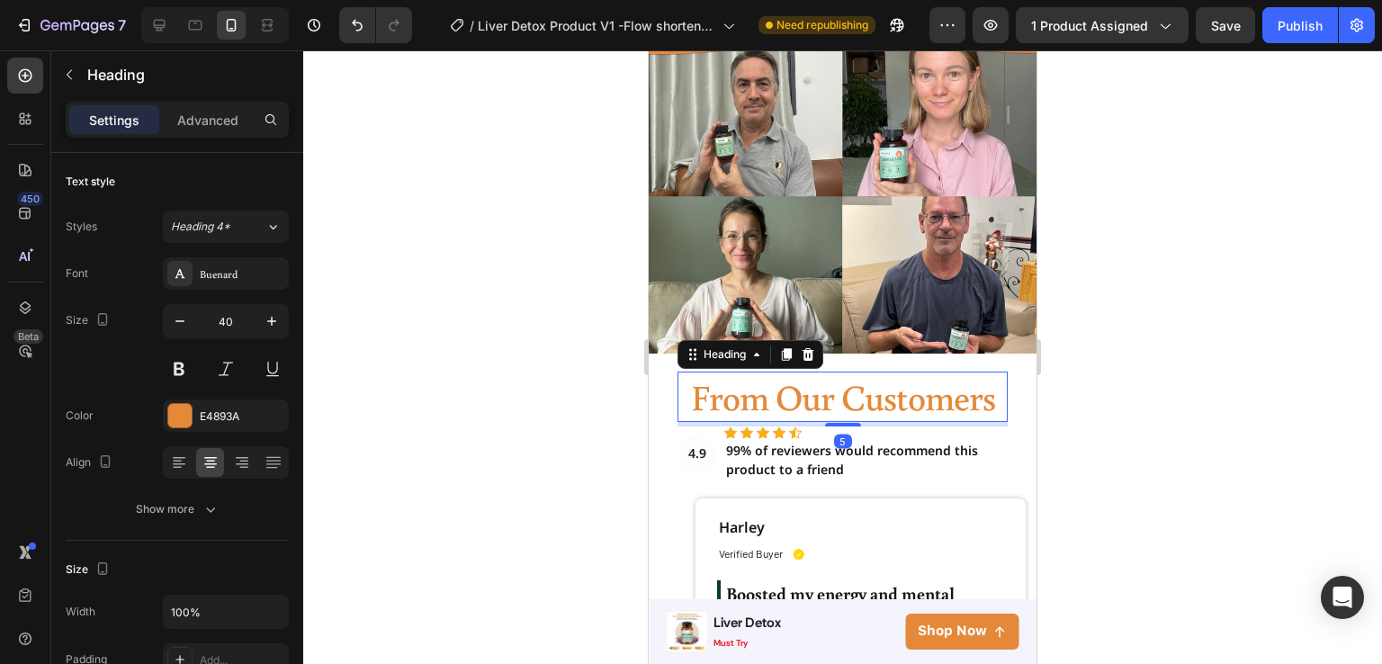
click at [965, 379] on h2 "From Our Customers" at bounding box center [842, 397] width 329 height 50
click at [965, 379] on p "From Our Customers" at bounding box center [842, 396] width 326 height 47
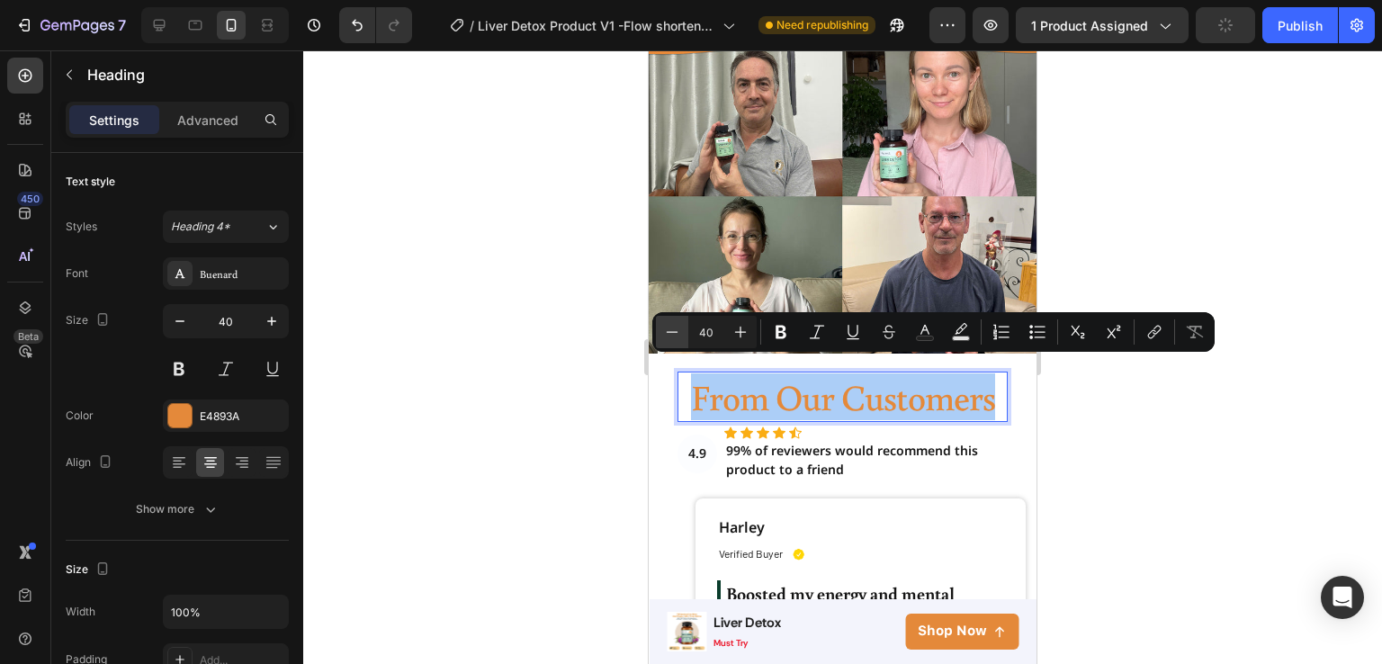
click at [680, 332] on icon "Editor contextual toolbar" at bounding box center [672, 332] width 18 height 18
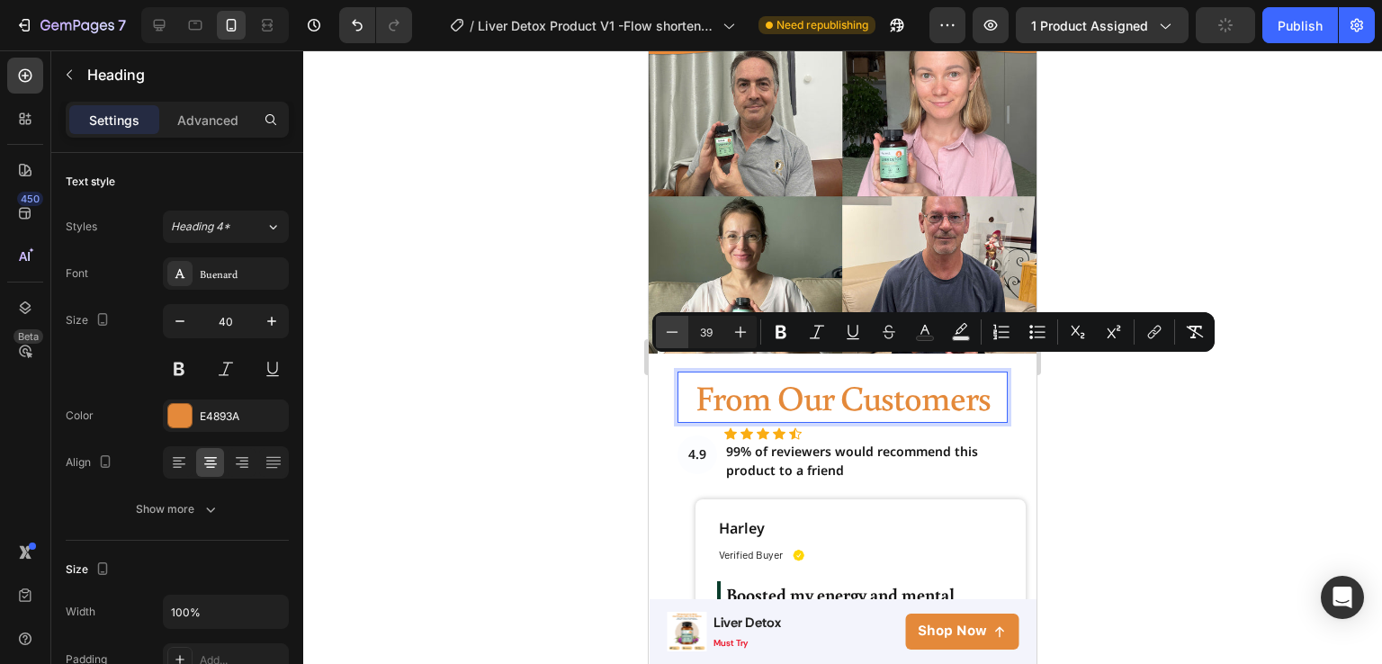
click at [680, 332] on icon "Editor contextual toolbar" at bounding box center [672, 332] width 18 height 18
type input "38"
click at [1185, 497] on div at bounding box center [842, 357] width 1079 height 614
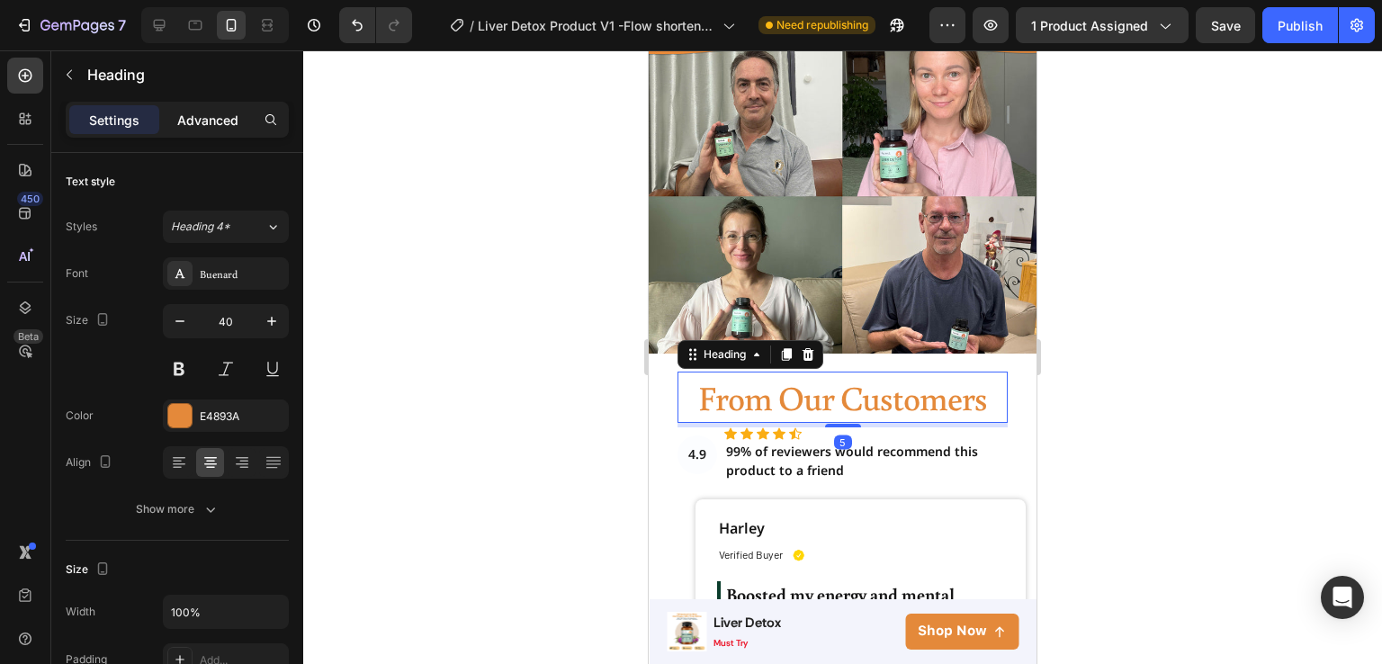
click at [205, 130] on div "Advanced" at bounding box center [208, 119] width 90 height 29
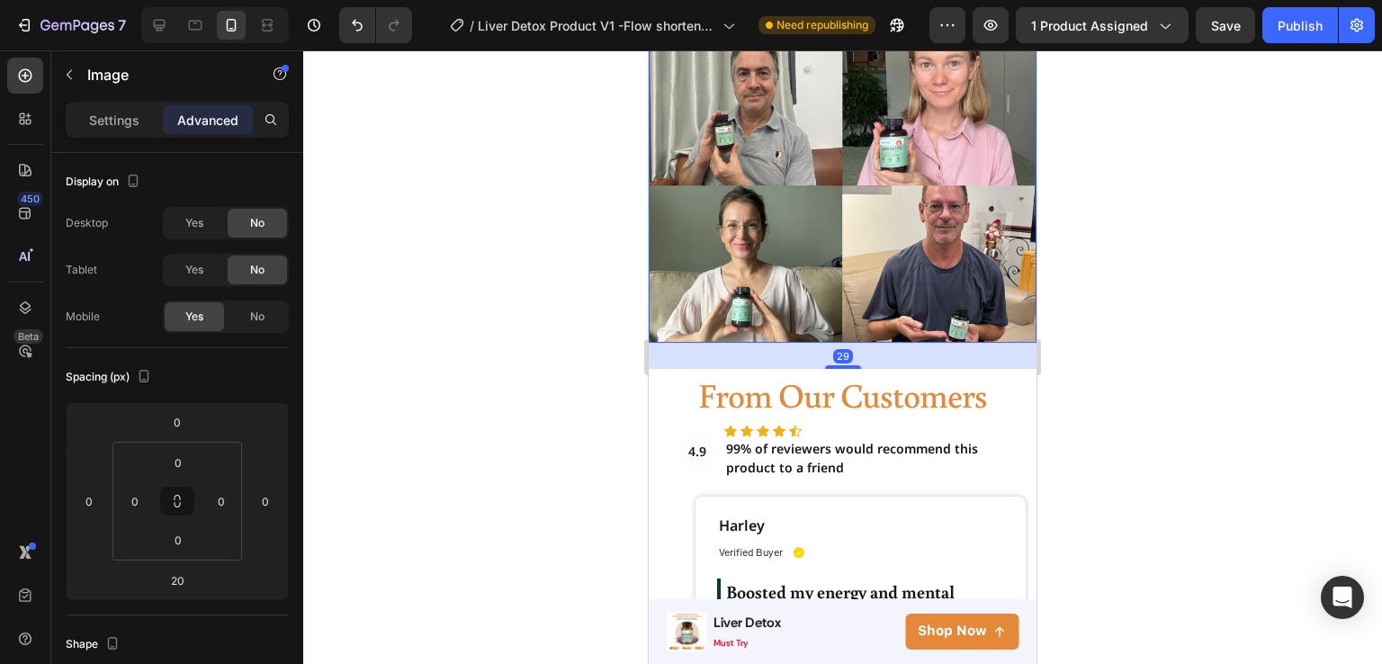
scroll to position [4230, 0]
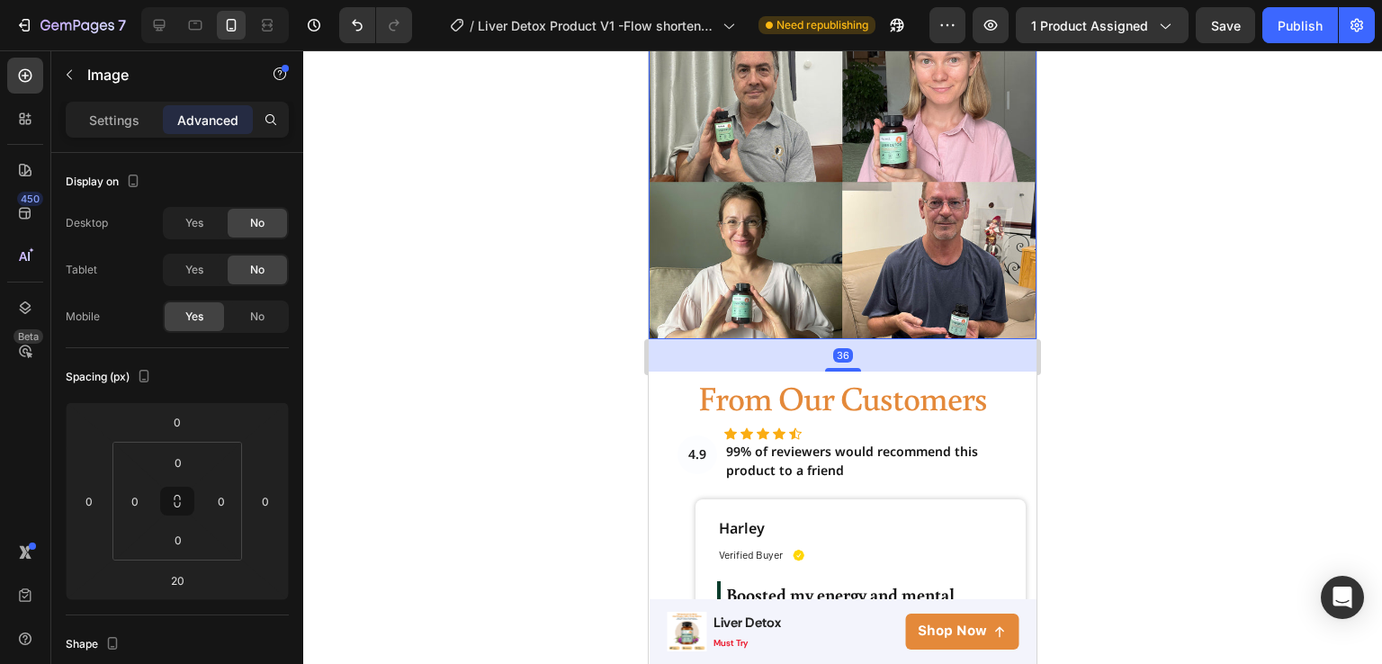
drag, startPoint x: 840, startPoint y: 354, endPoint x: 840, endPoint y: 368, distance: 14.4
type input "36"
click at [1137, 371] on div at bounding box center [842, 357] width 1079 height 614
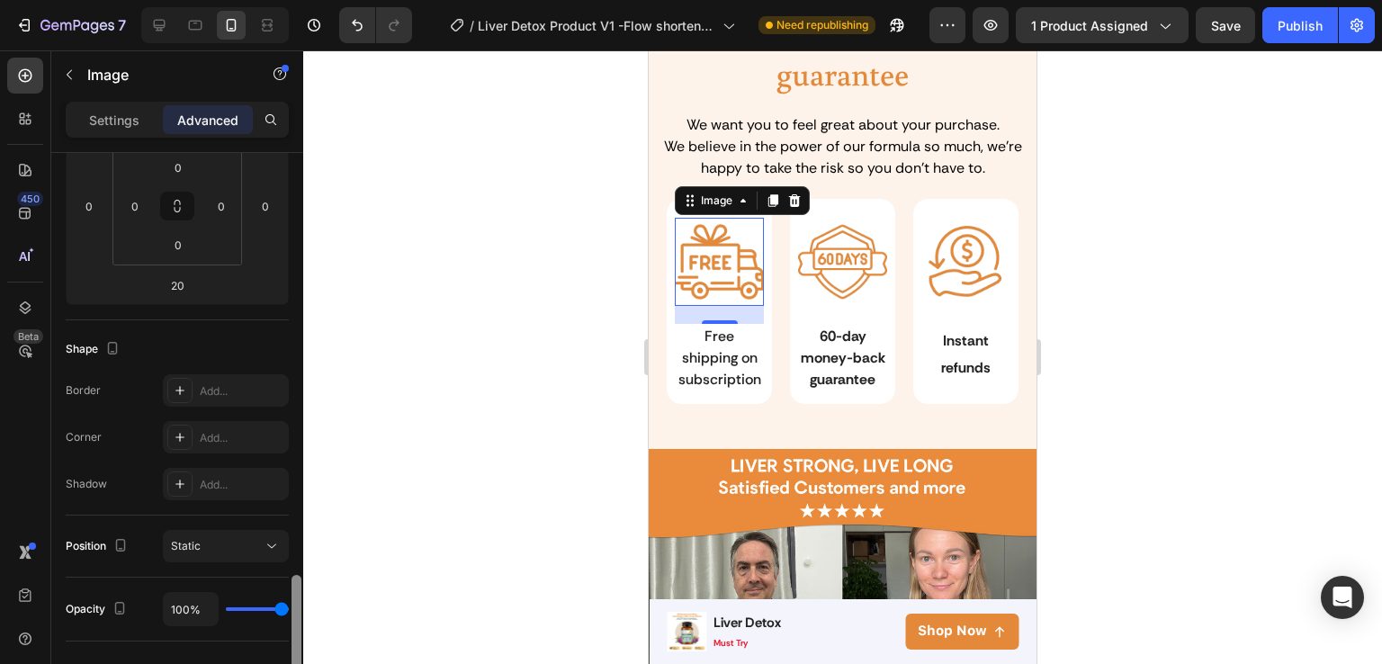
scroll to position [0, 0]
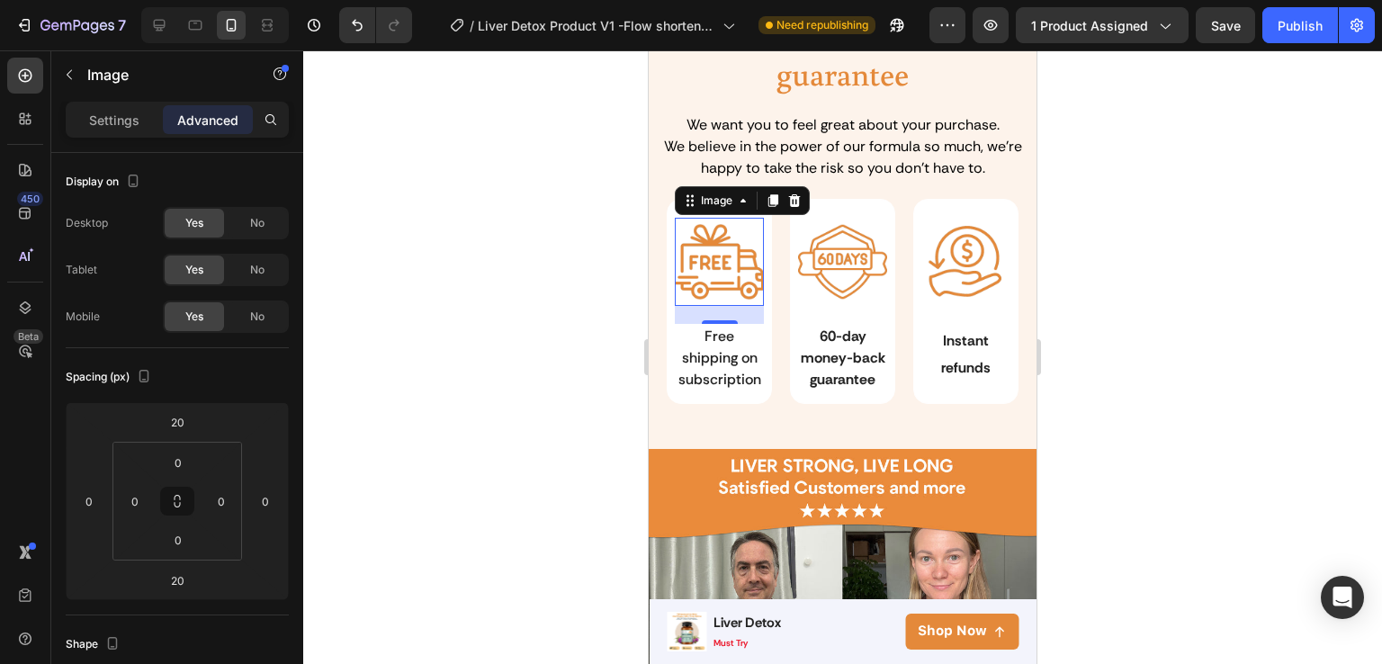
drag, startPoint x: 298, startPoint y: 181, endPoint x: 351, endPoint y: 168, distance: 54.6
click at [351, 0] on div "7 Version history / Liver Detox Product V1 -Flow shorten - cải [PERSON_NAME] li…" at bounding box center [691, 0] width 1382 height 0
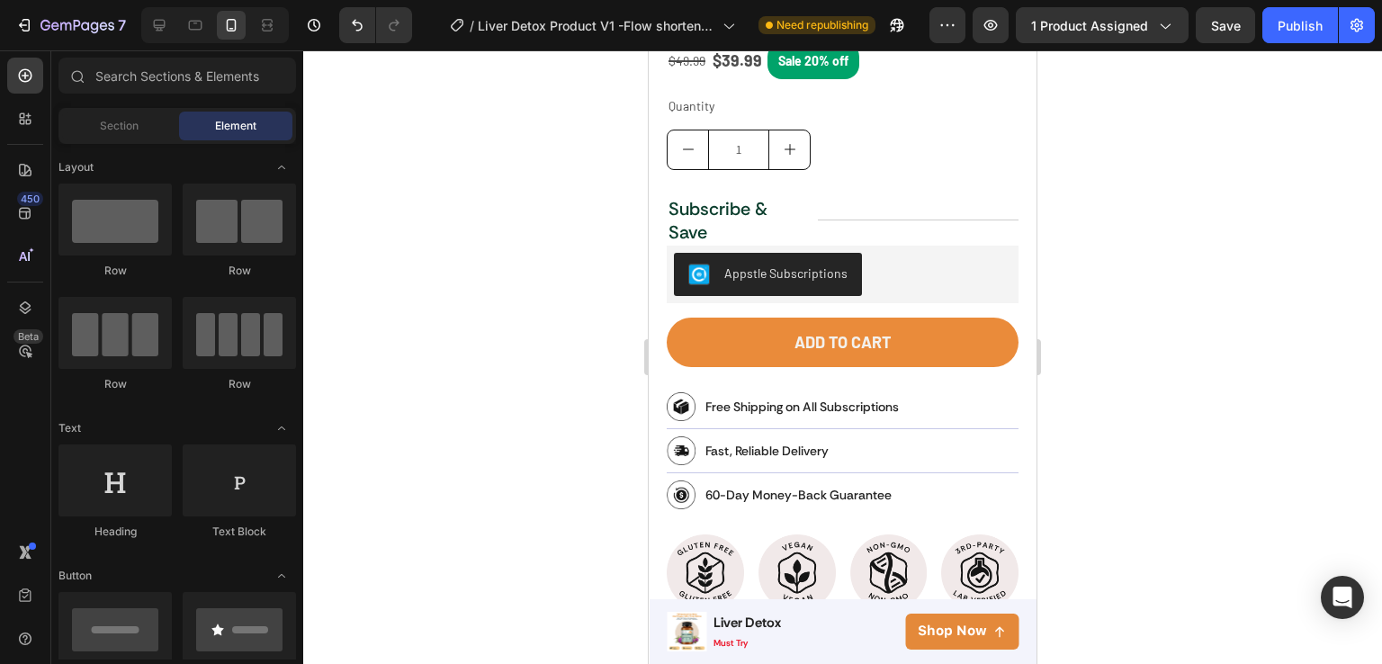
scroll to position [1255, 0]
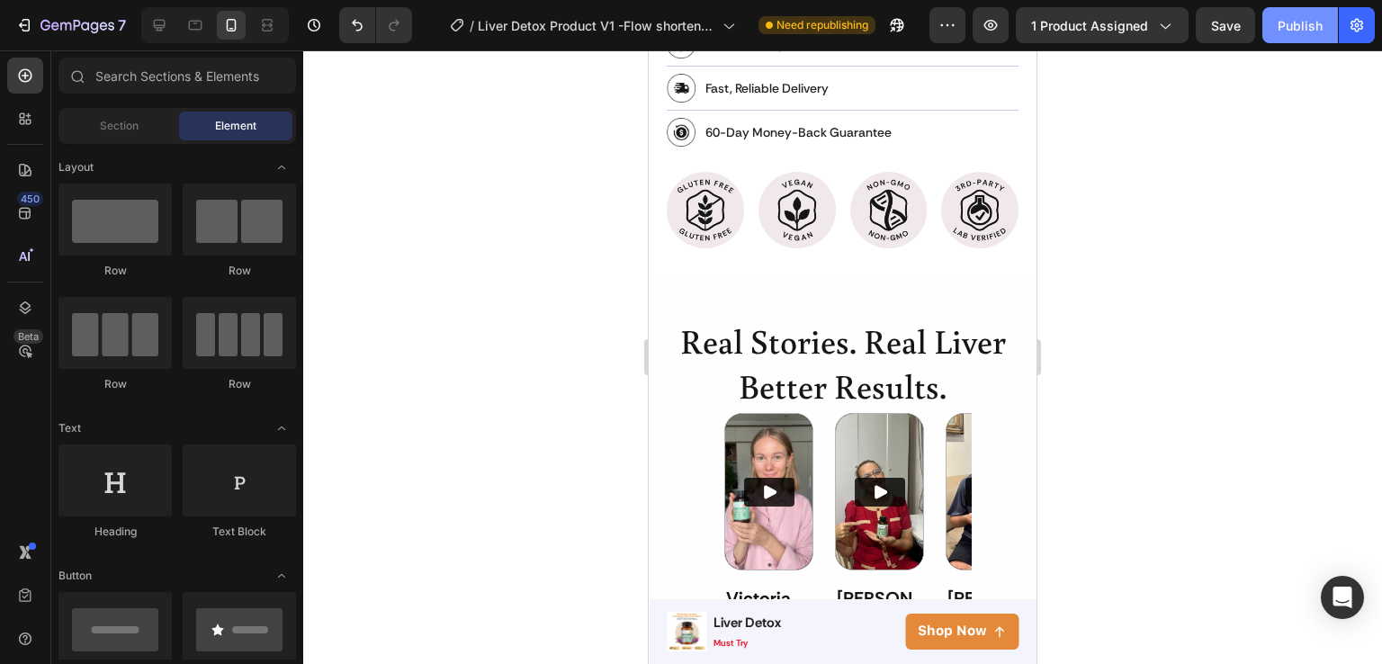
click at [1300, 24] on div "Publish" at bounding box center [1300, 25] width 45 height 19
